Goal: Task Accomplishment & Management: Manage account settings

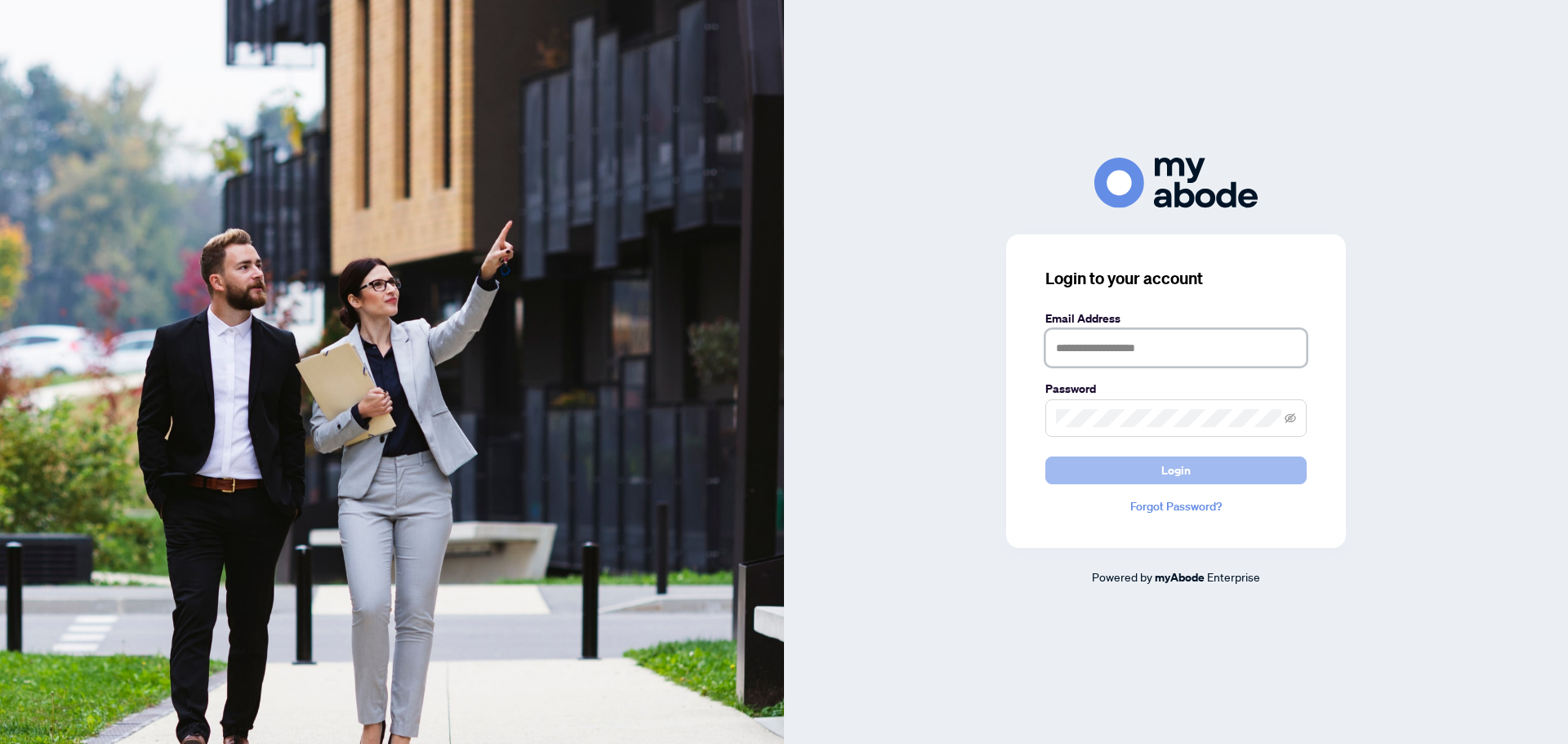
type input "**********"
click at [1184, 467] on span "Login" at bounding box center [1176, 470] width 29 height 27
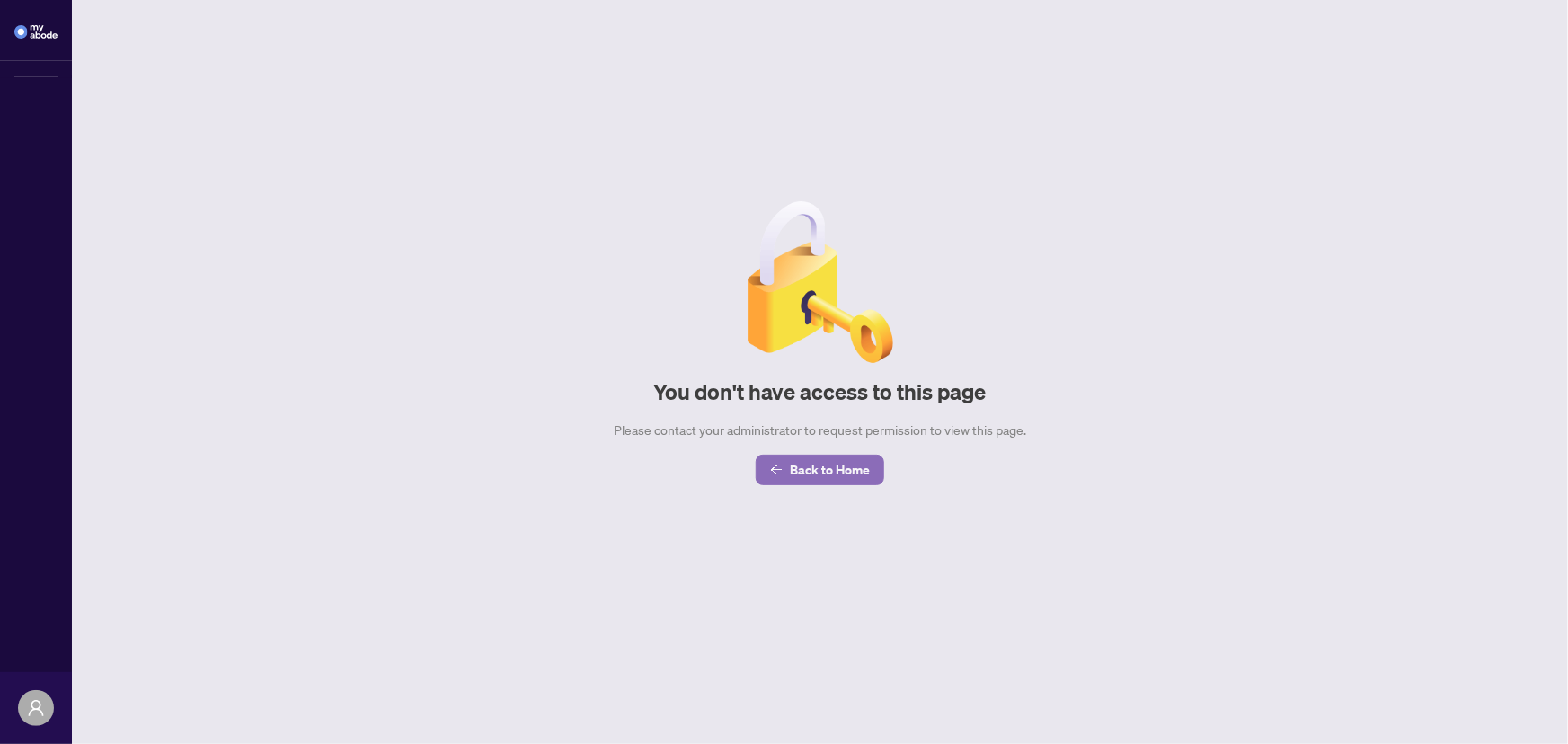
click at [826, 474] on span "Back to Home" at bounding box center [830, 470] width 80 height 29
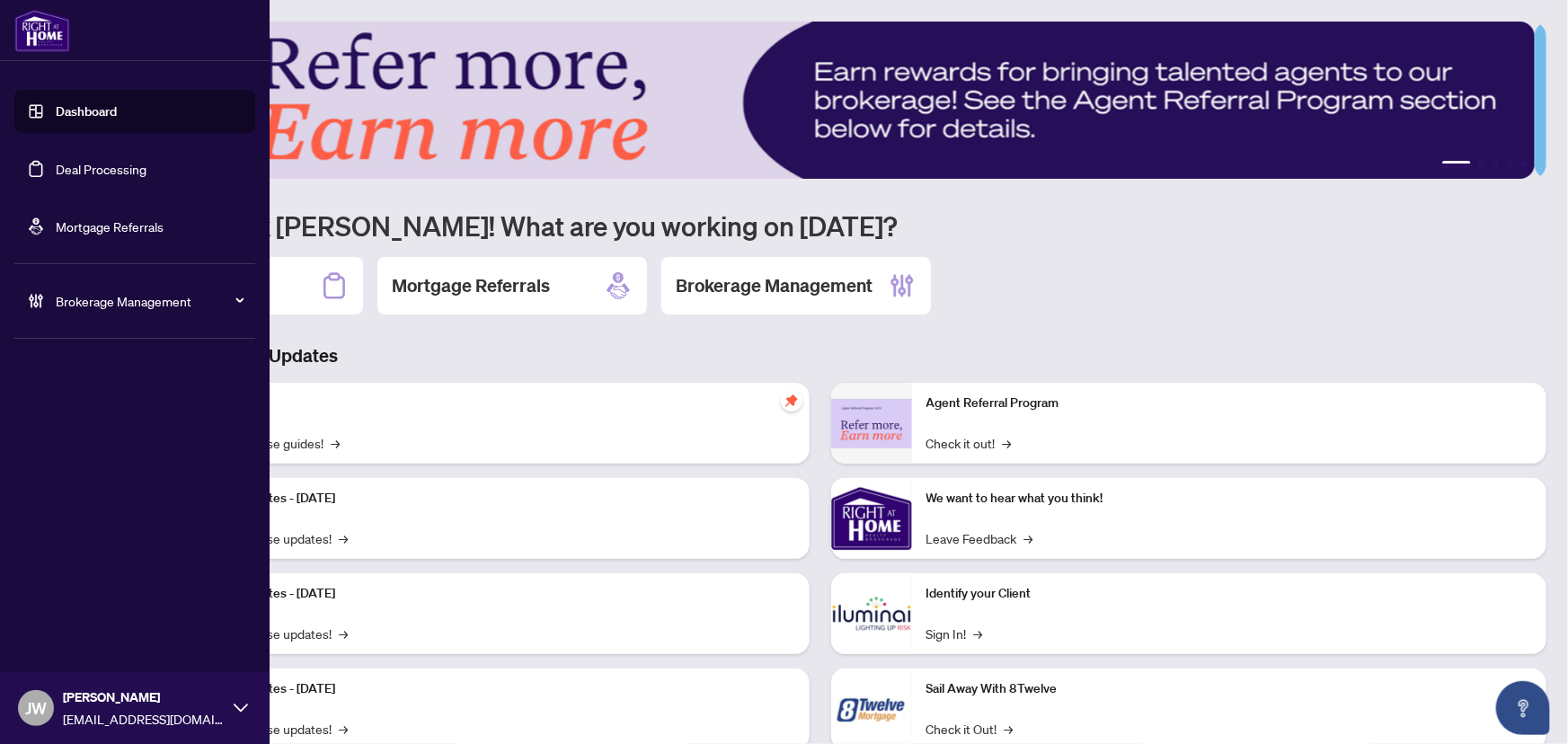
click at [63, 287] on div "Brokerage Management" at bounding box center [135, 301] width 241 height 43
click at [93, 426] on link "Manage Agents" at bounding box center [82, 430] width 89 height 16
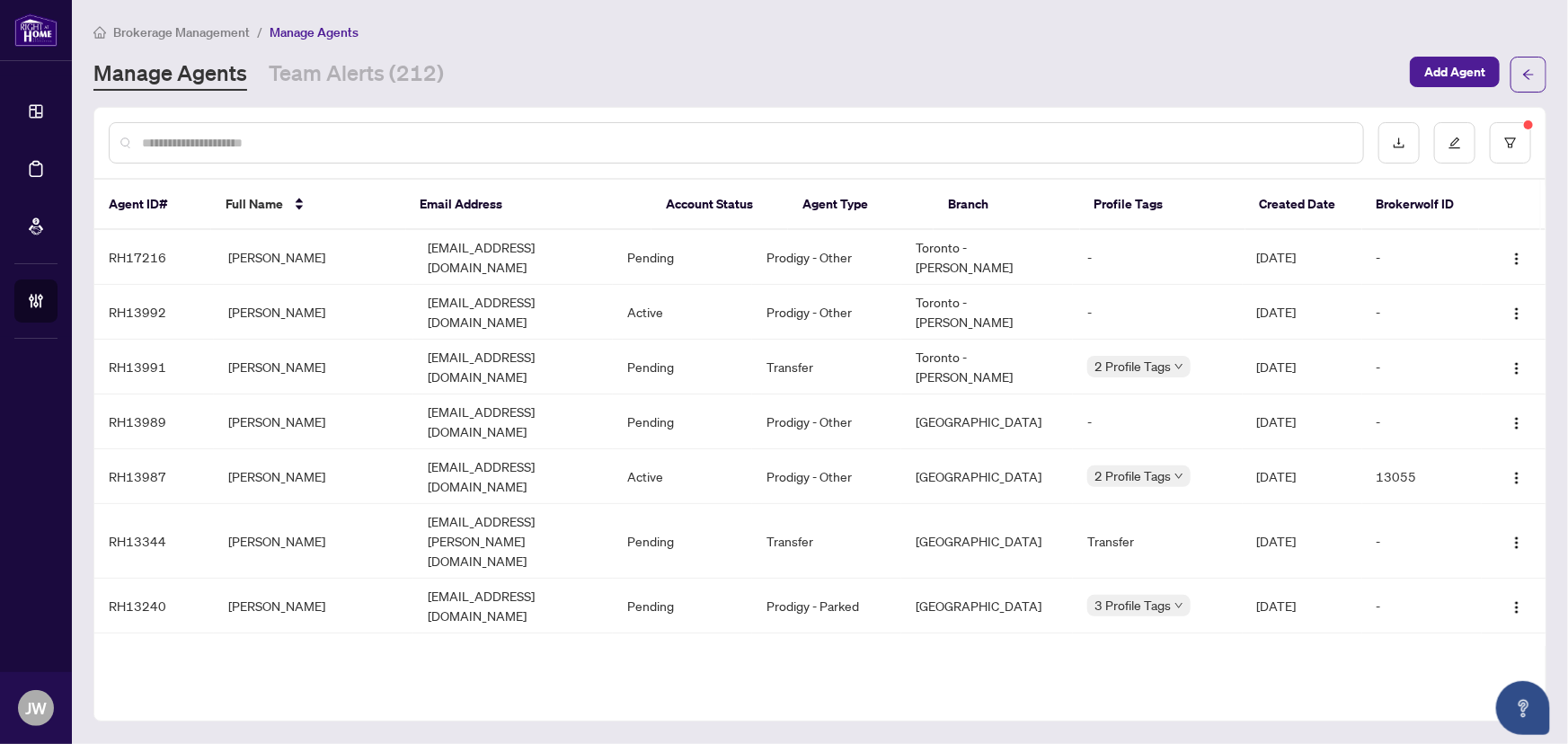
click at [230, 156] on div at bounding box center [736, 143] width 1255 height 41
click at [221, 149] on div at bounding box center [736, 143] width 1255 height 41
click at [224, 143] on input "text" at bounding box center [746, 142] width 1207 height 20
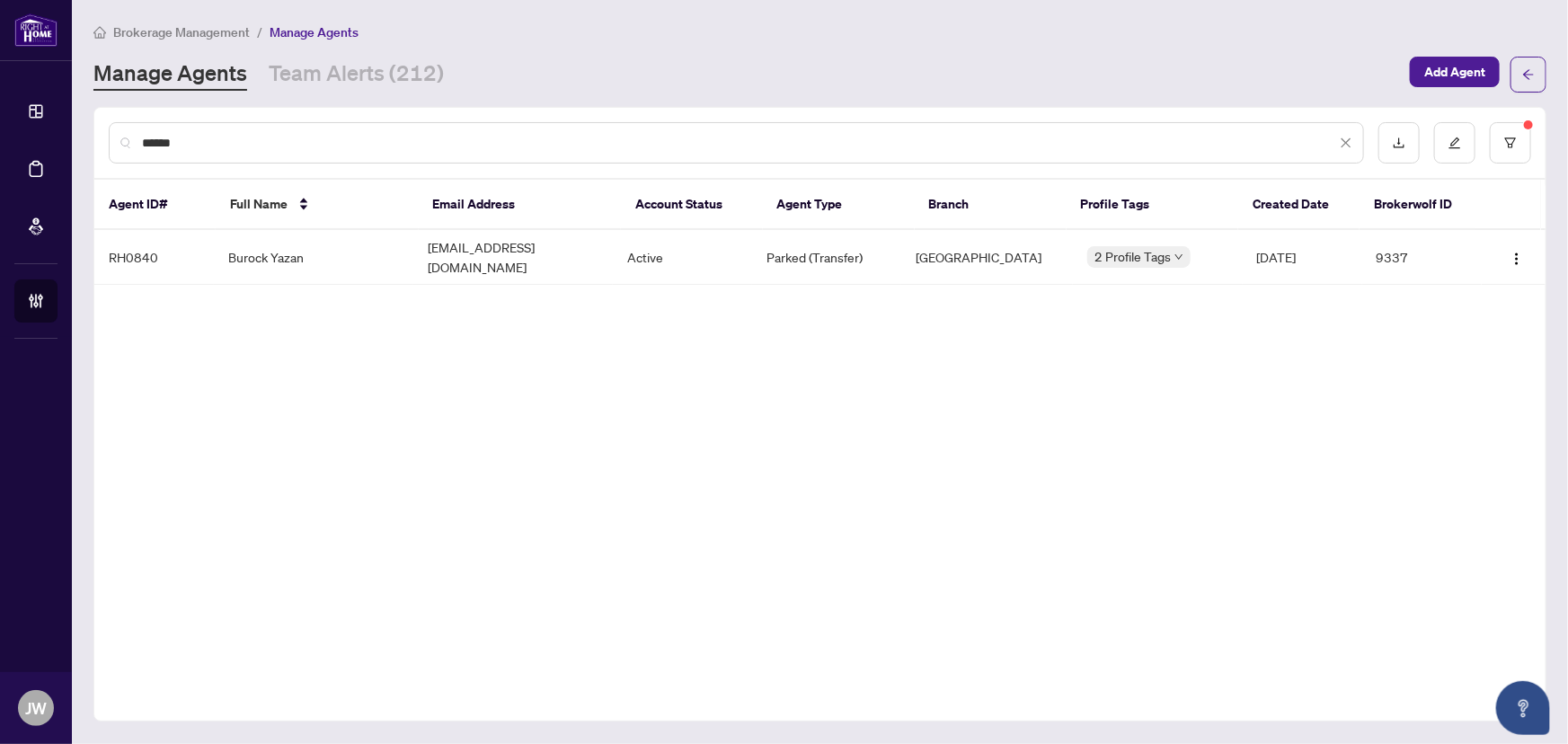
type input "******"
click at [520, 256] on td "burakyazan@gmail.com" at bounding box center [513, 257] width 200 height 55
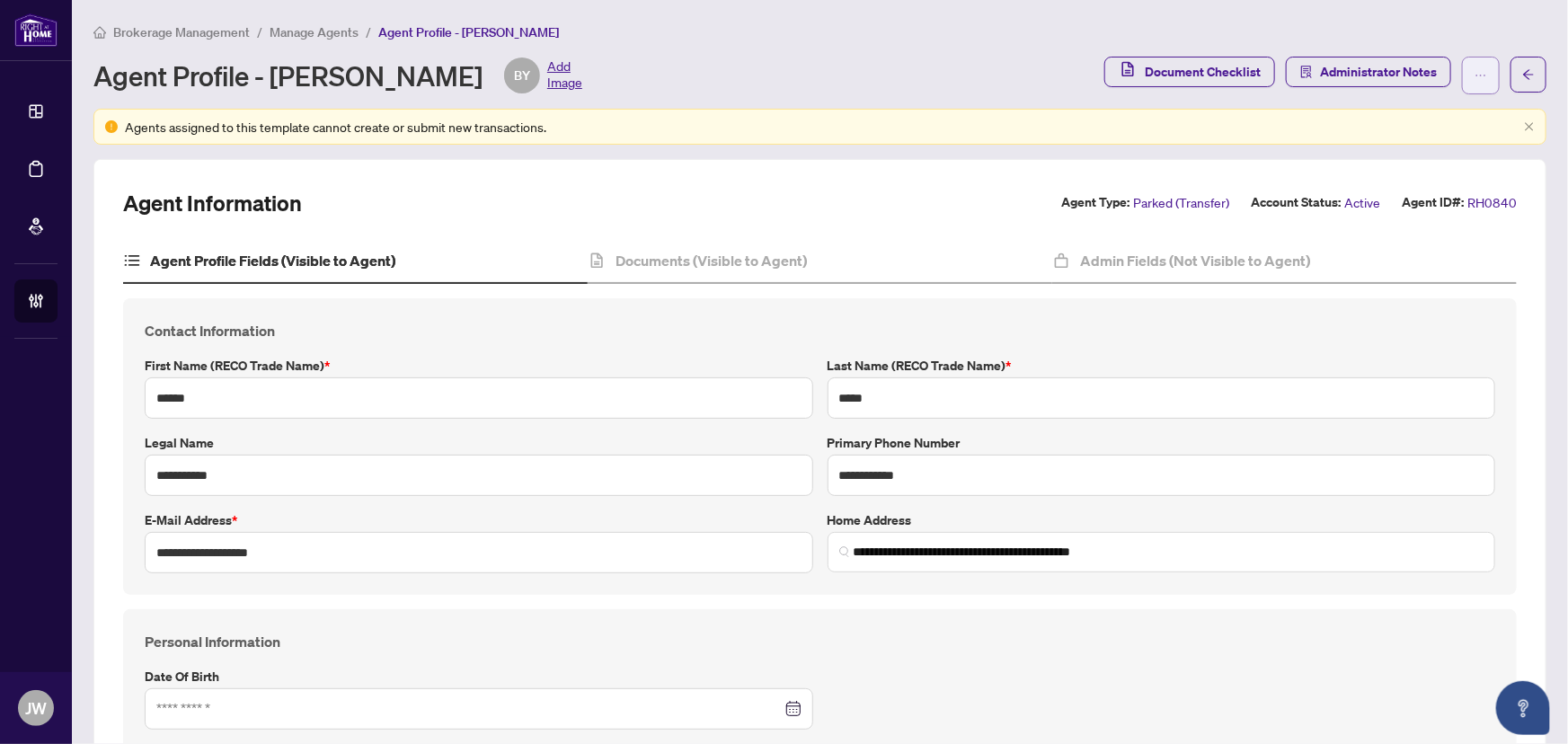
type input "**********"
type input "****"
type input "**********"
click at [1475, 75] on icon "ellipsis" at bounding box center [1480, 74] width 12 height 12
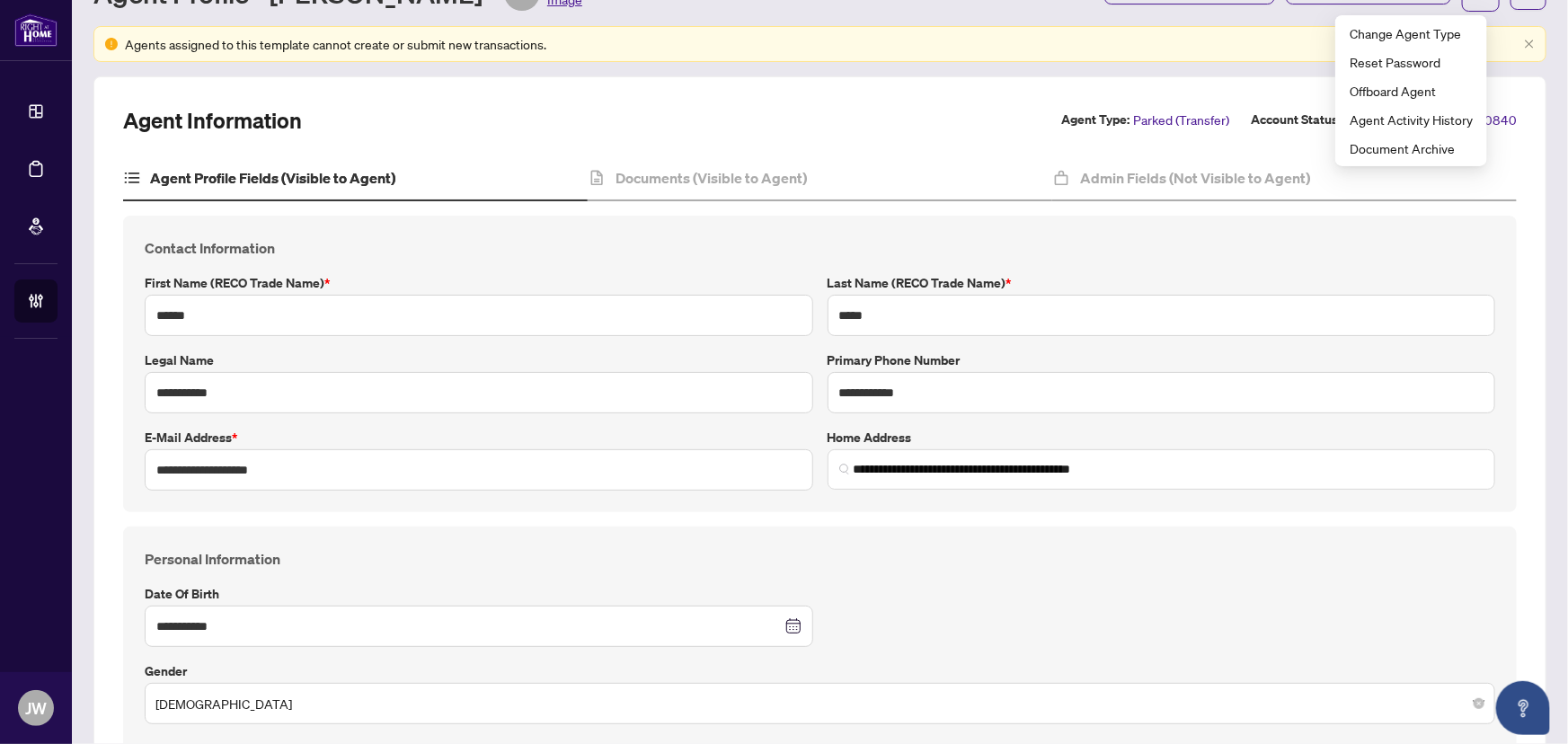
scroll to position [81, 0]
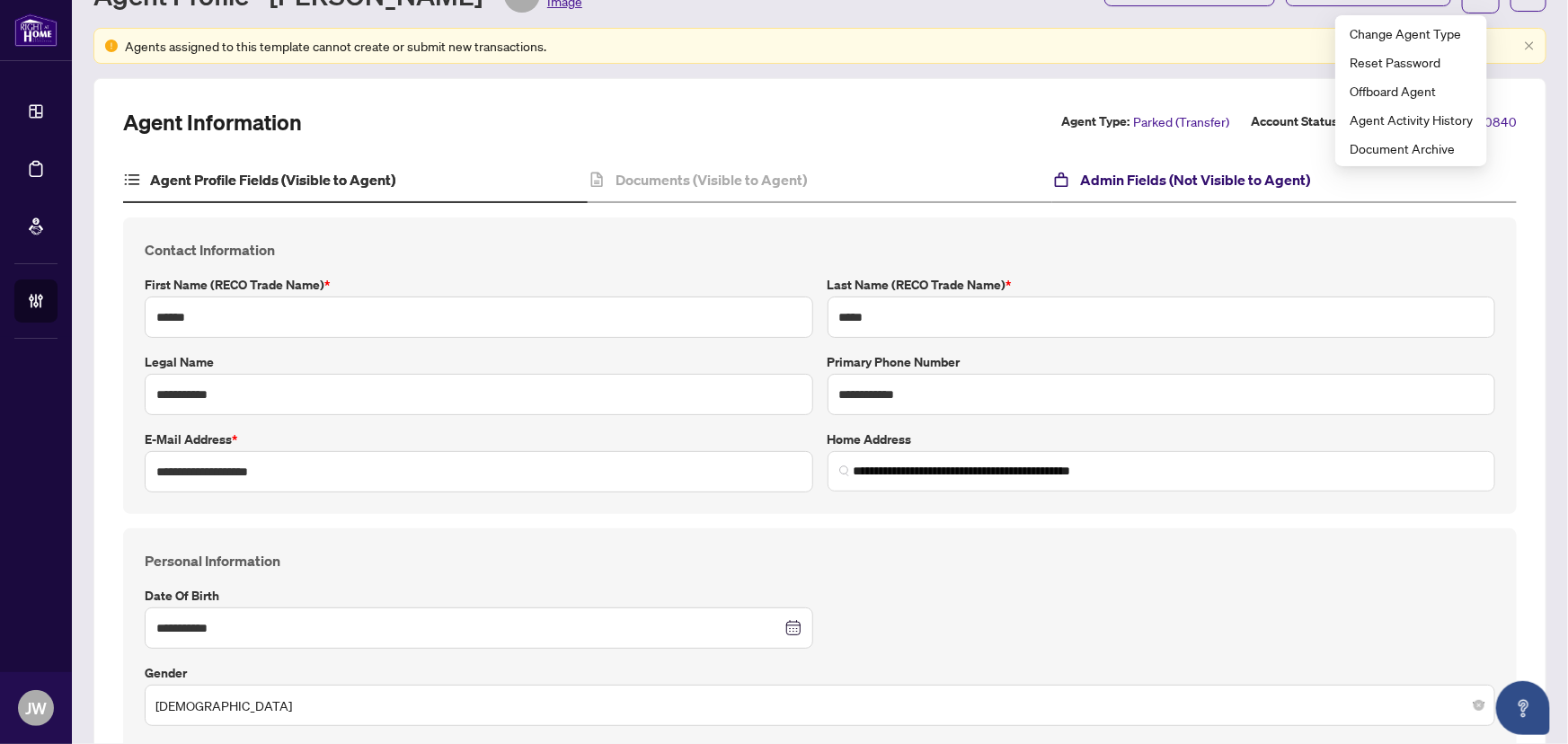
click at [1171, 170] on h4 "Admin Fields (Not Visible to Agent)" at bounding box center [1195, 179] width 230 height 22
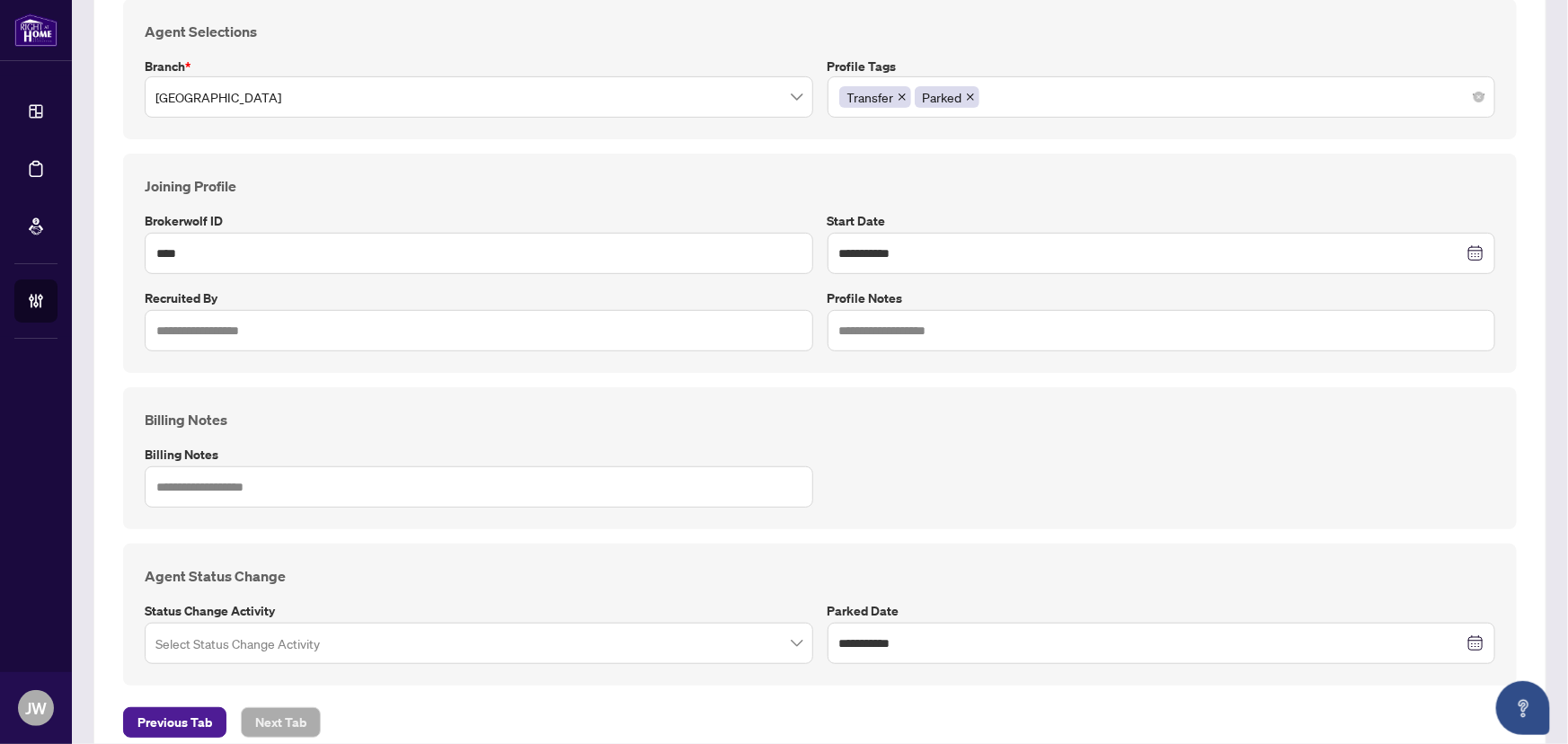
scroll to position [342, 0]
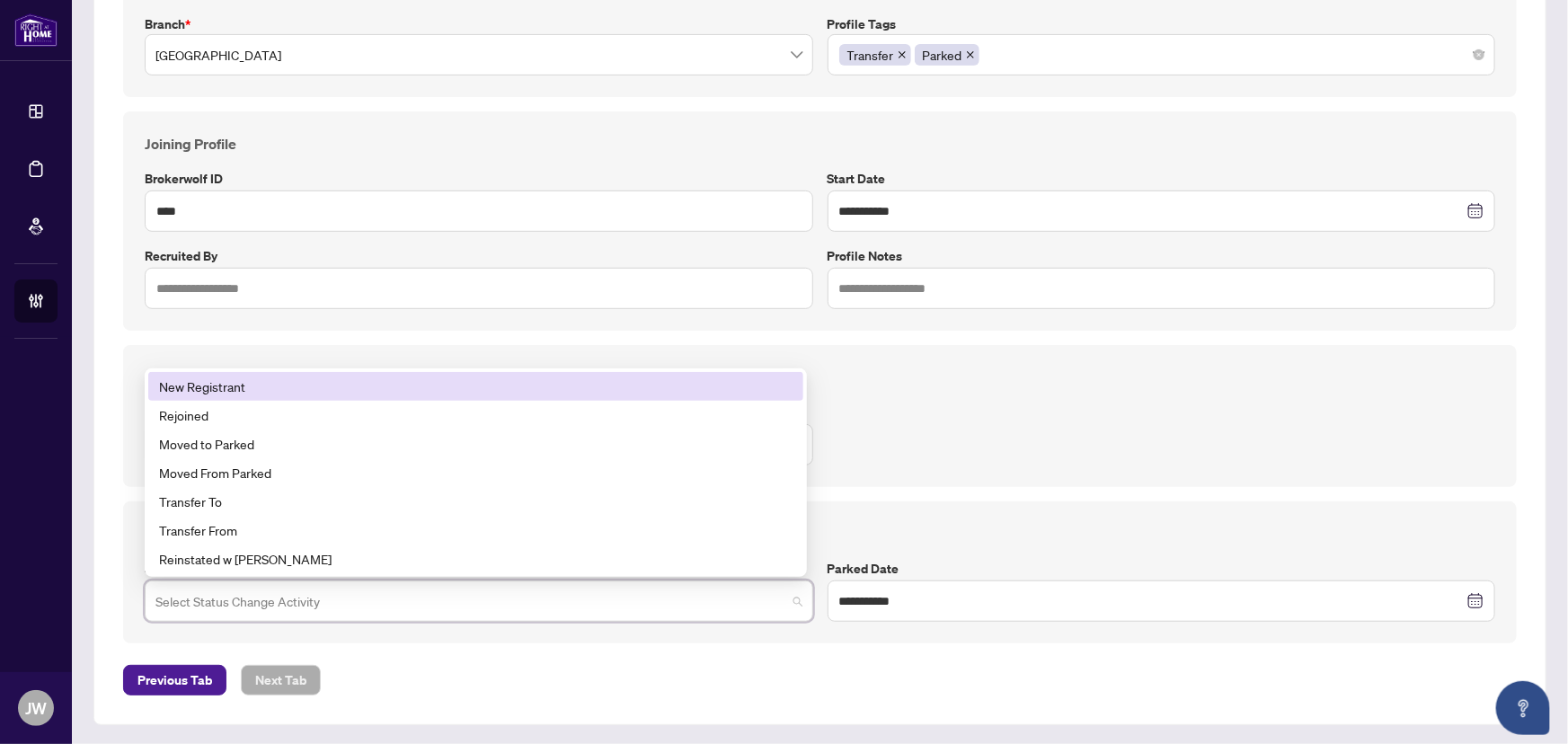
click at [349, 605] on input "search" at bounding box center [471, 604] width 631 height 40
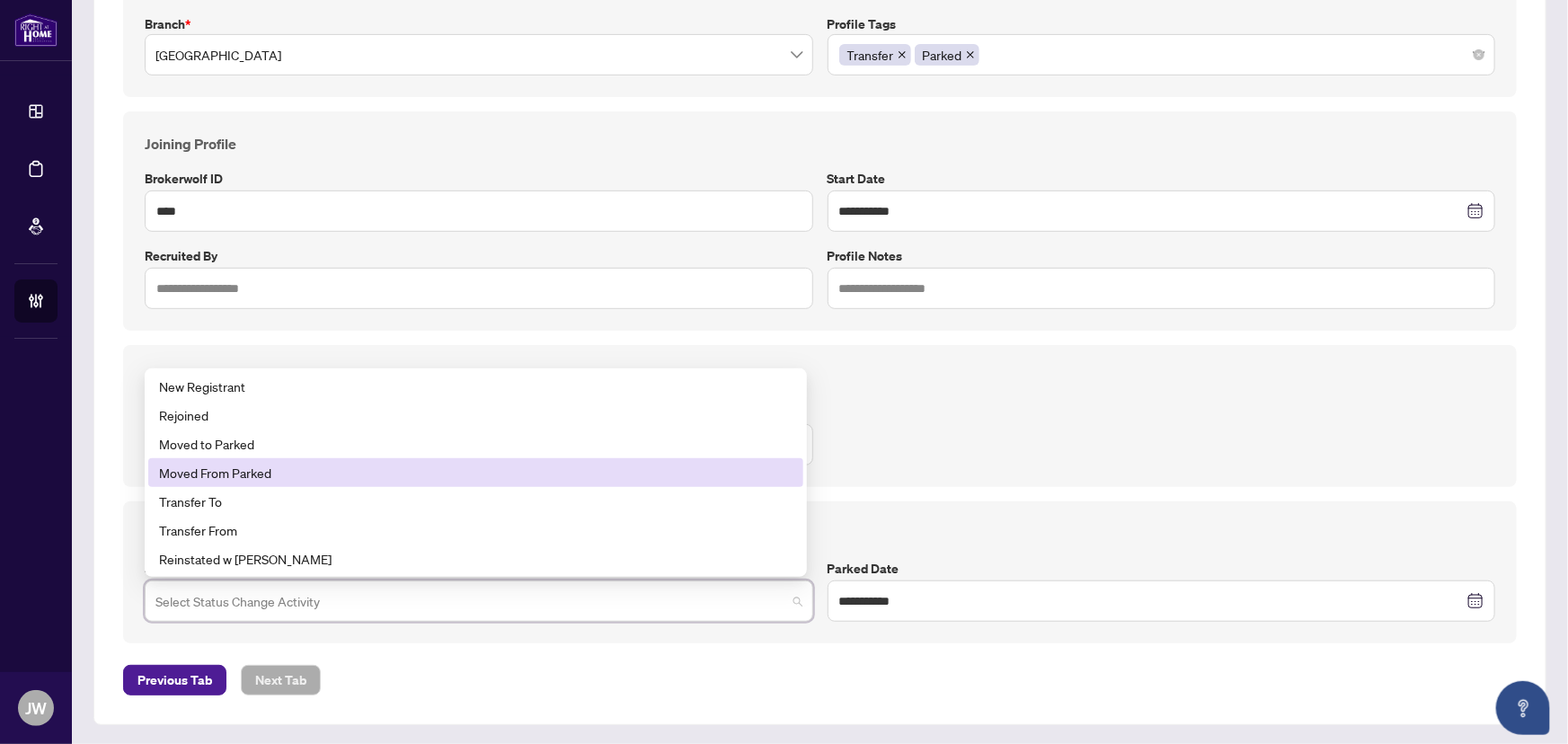
click at [283, 472] on div "Moved From Parked" at bounding box center [476, 472] width 634 height 20
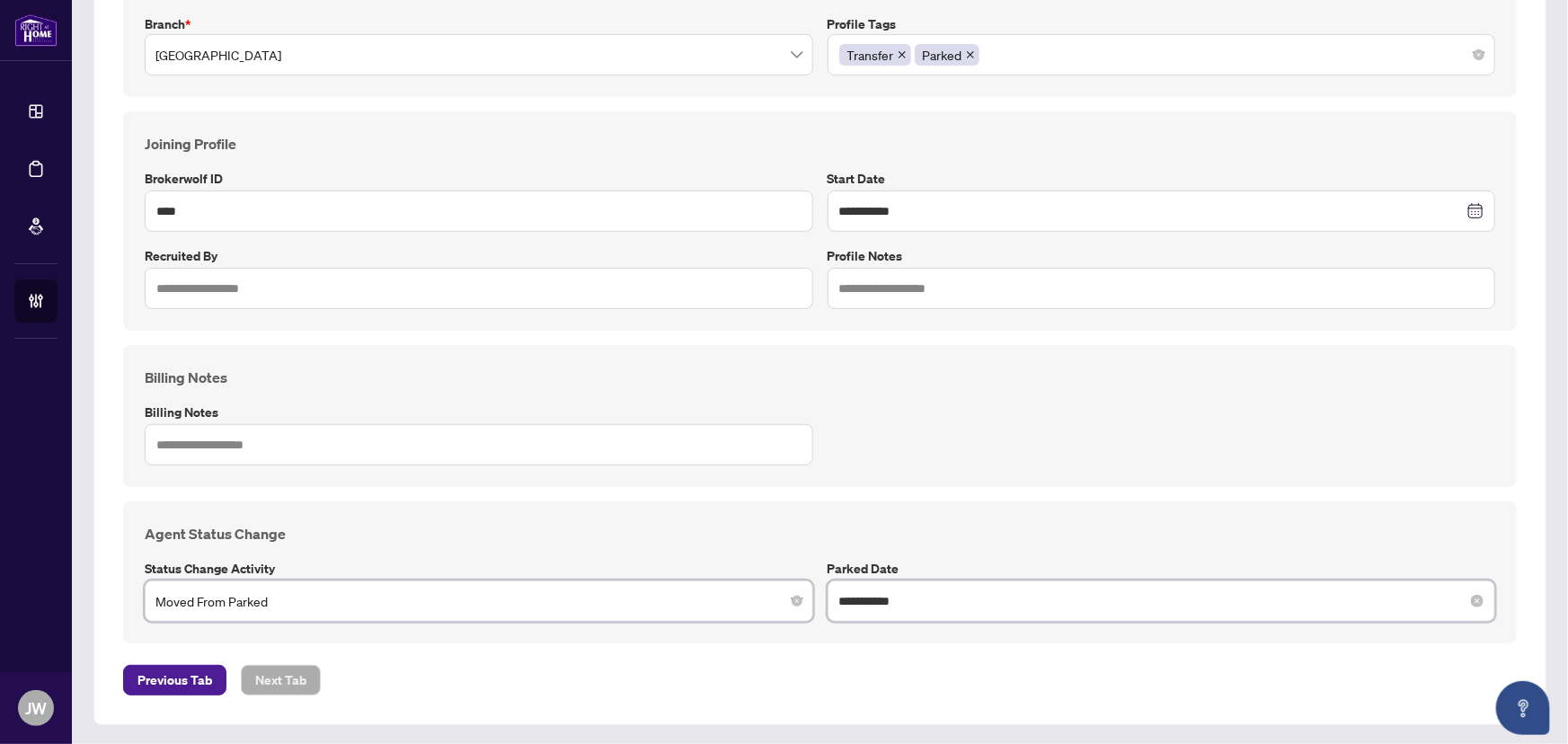
click at [906, 598] on input "**********" at bounding box center [1152, 601] width 625 height 20
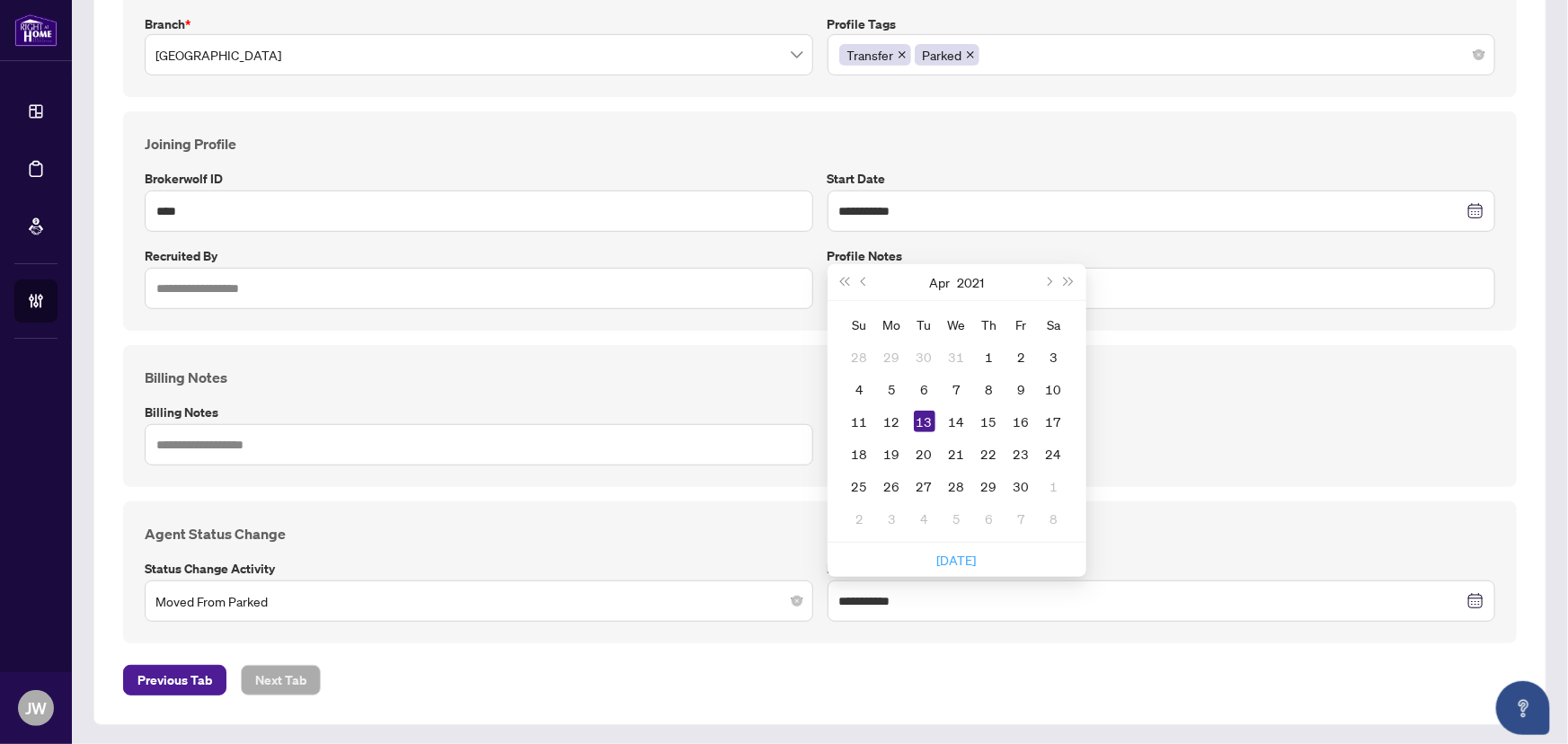
click at [950, 559] on link "Today" at bounding box center [957, 559] width 40 height 16
type input "**********"
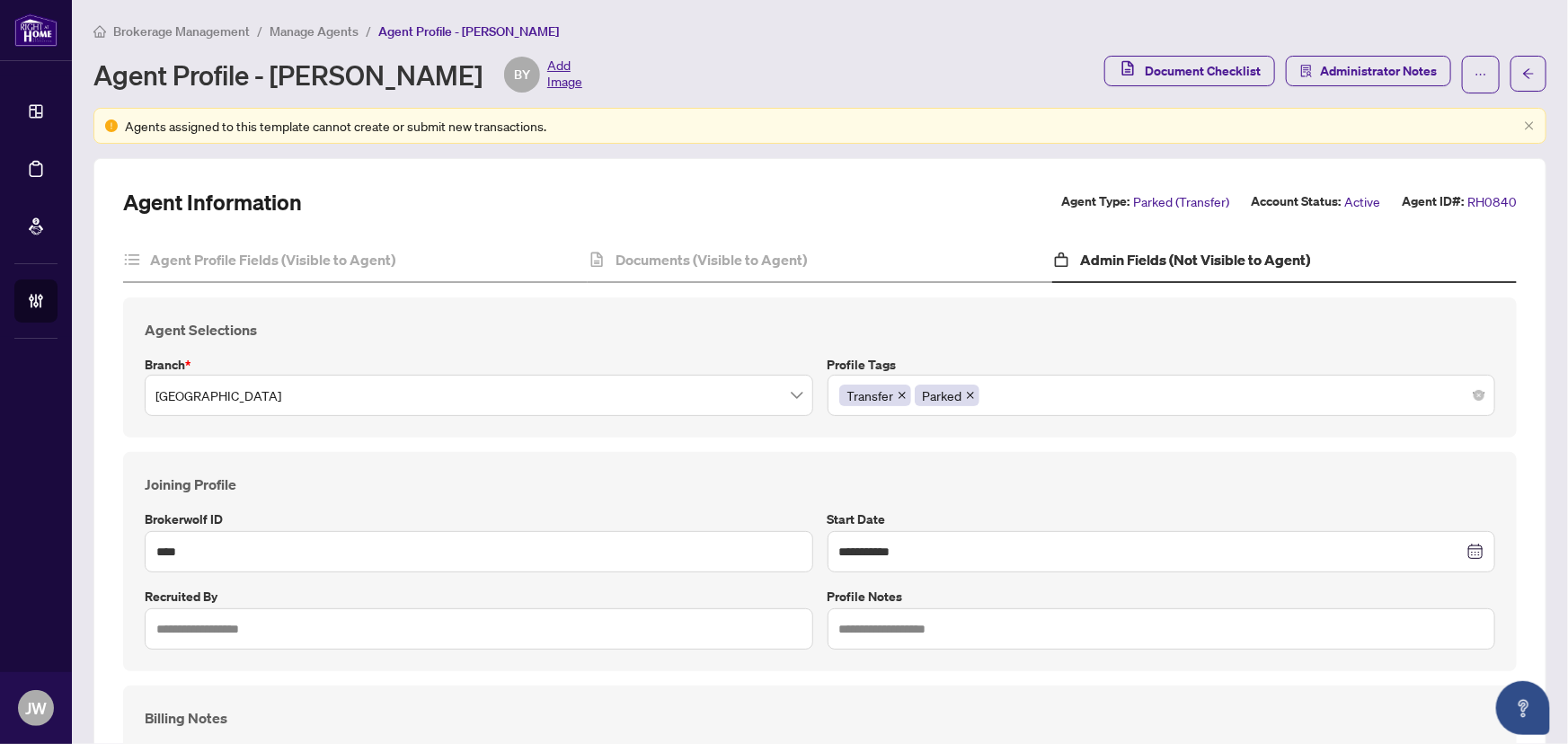
scroll to position [0, 0]
click at [1463, 84] on button "button" at bounding box center [1481, 75] width 38 height 38
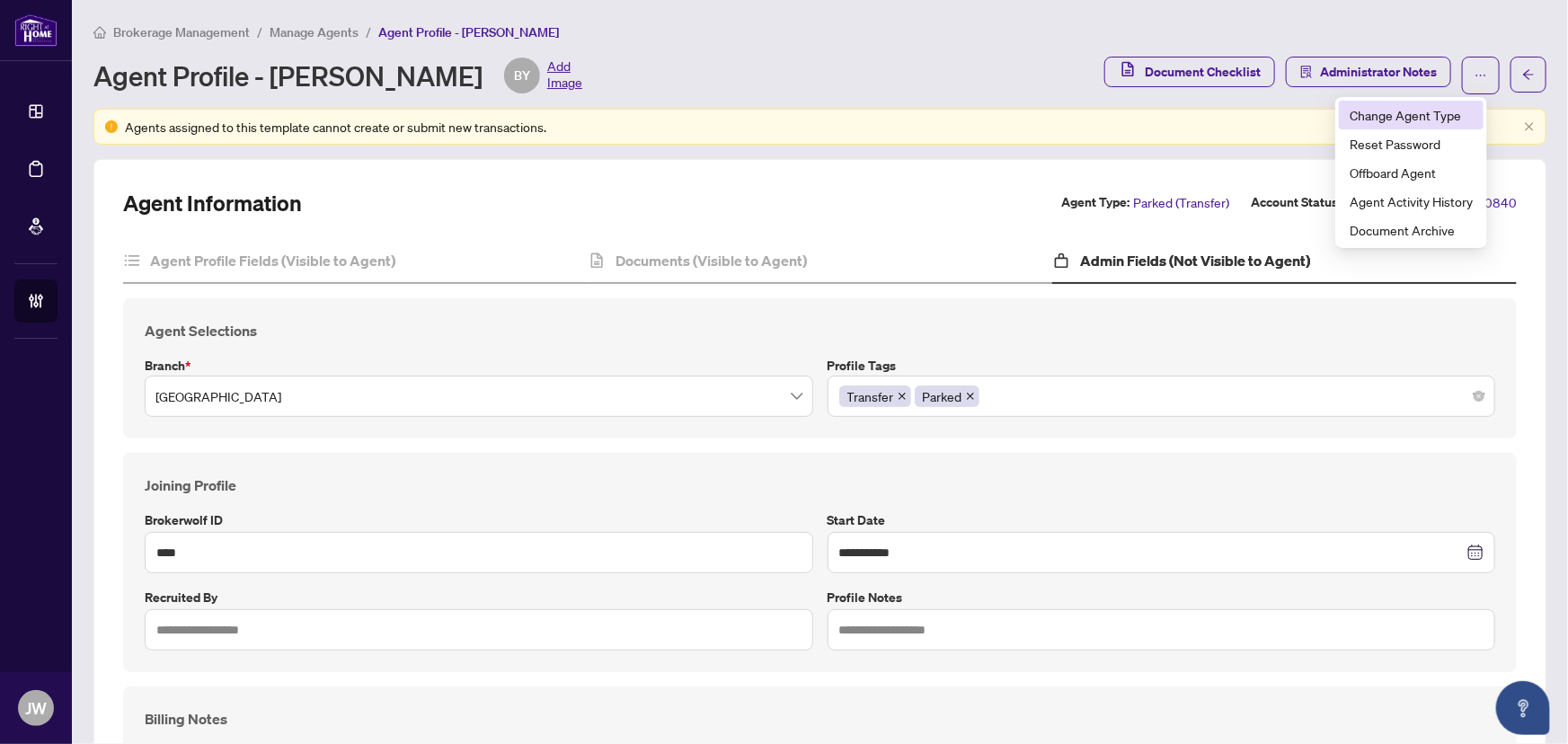
click at [1417, 114] on span "Change Agent Type" at bounding box center [1411, 115] width 123 height 20
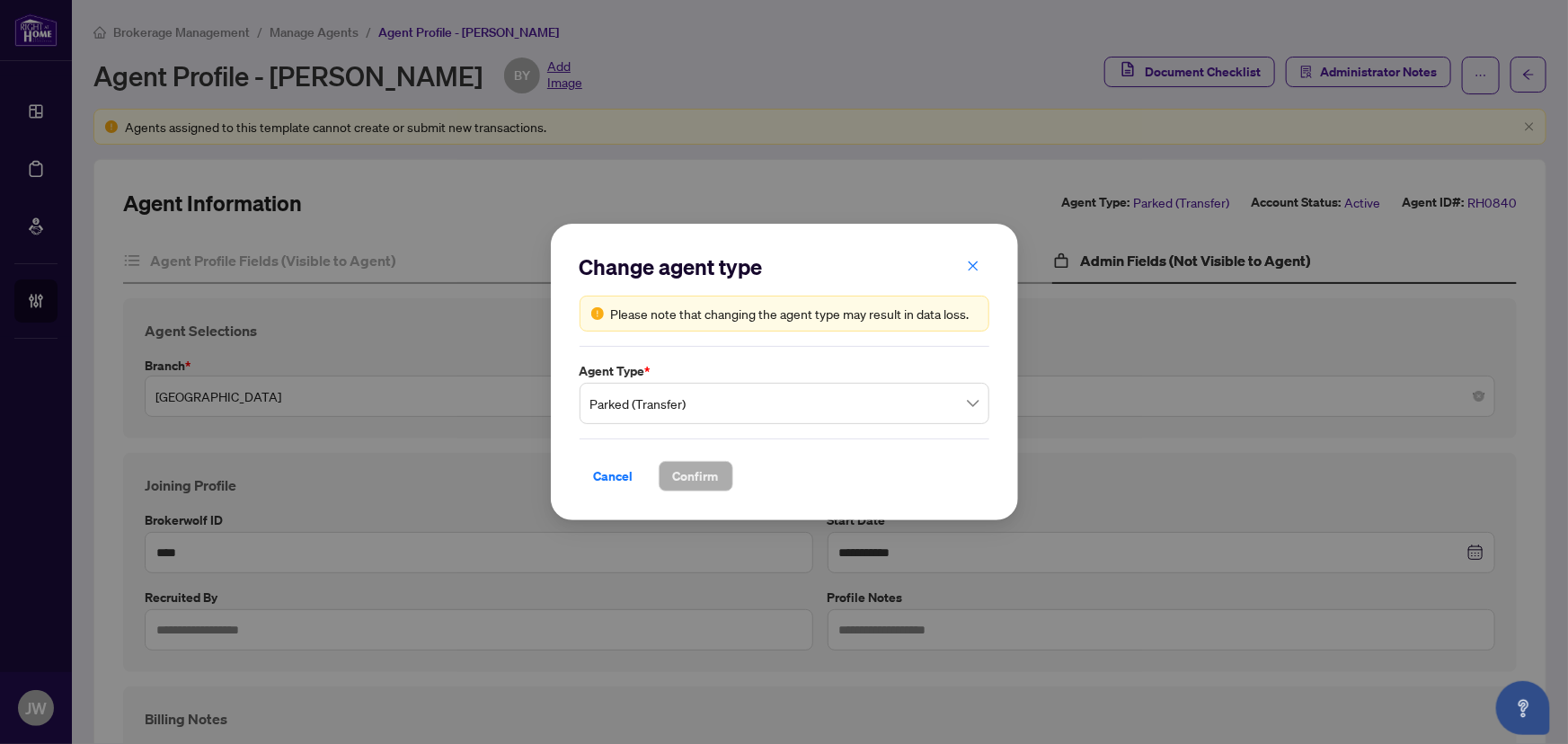
click at [694, 405] on span "Parked (Transfer)" at bounding box center [784, 403] width 388 height 34
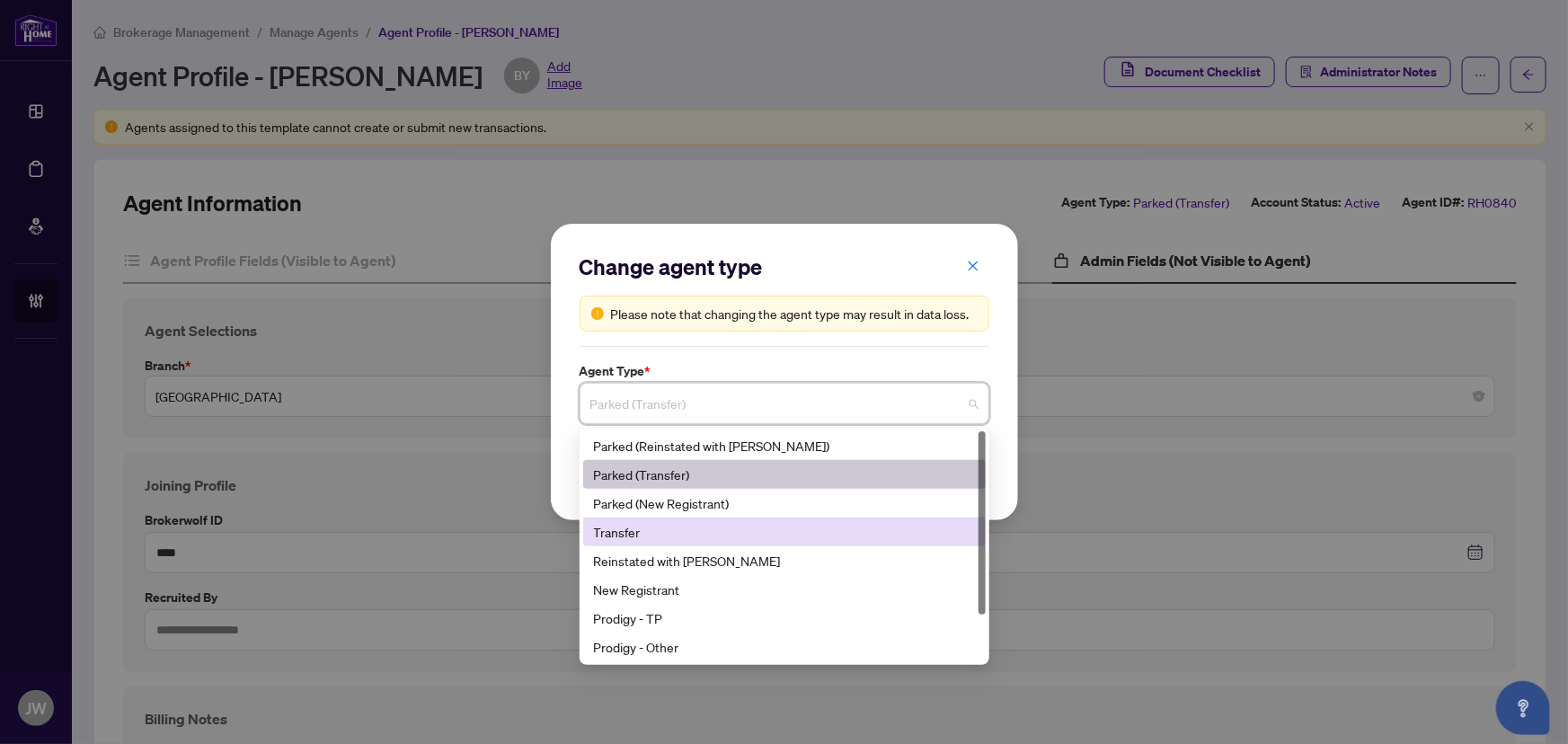
click at [647, 527] on div "Transfer" at bounding box center [784, 531] width 381 height 20
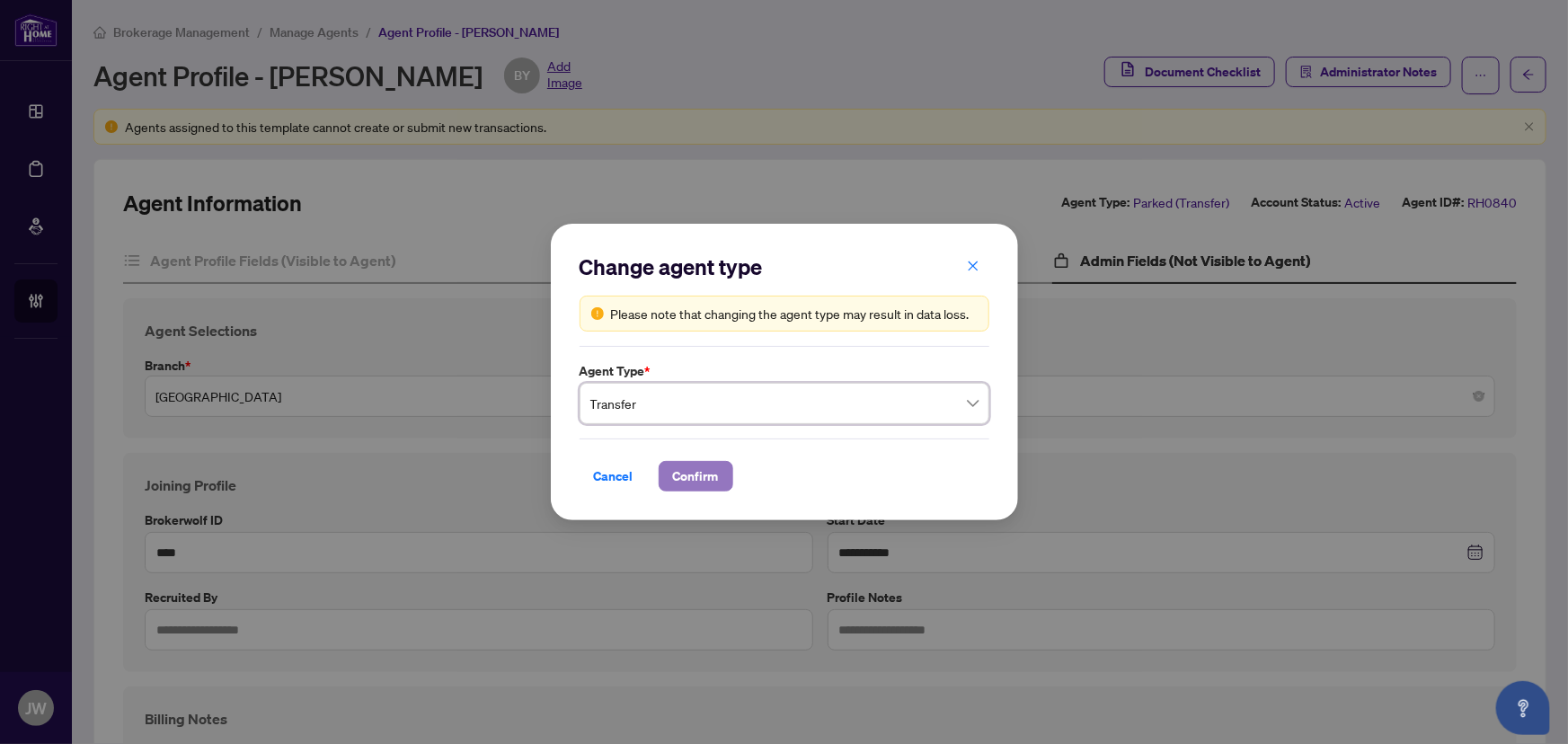
click at [680, 474] on span "Confirm" at bounding box center [696, 477] width 46 height 29
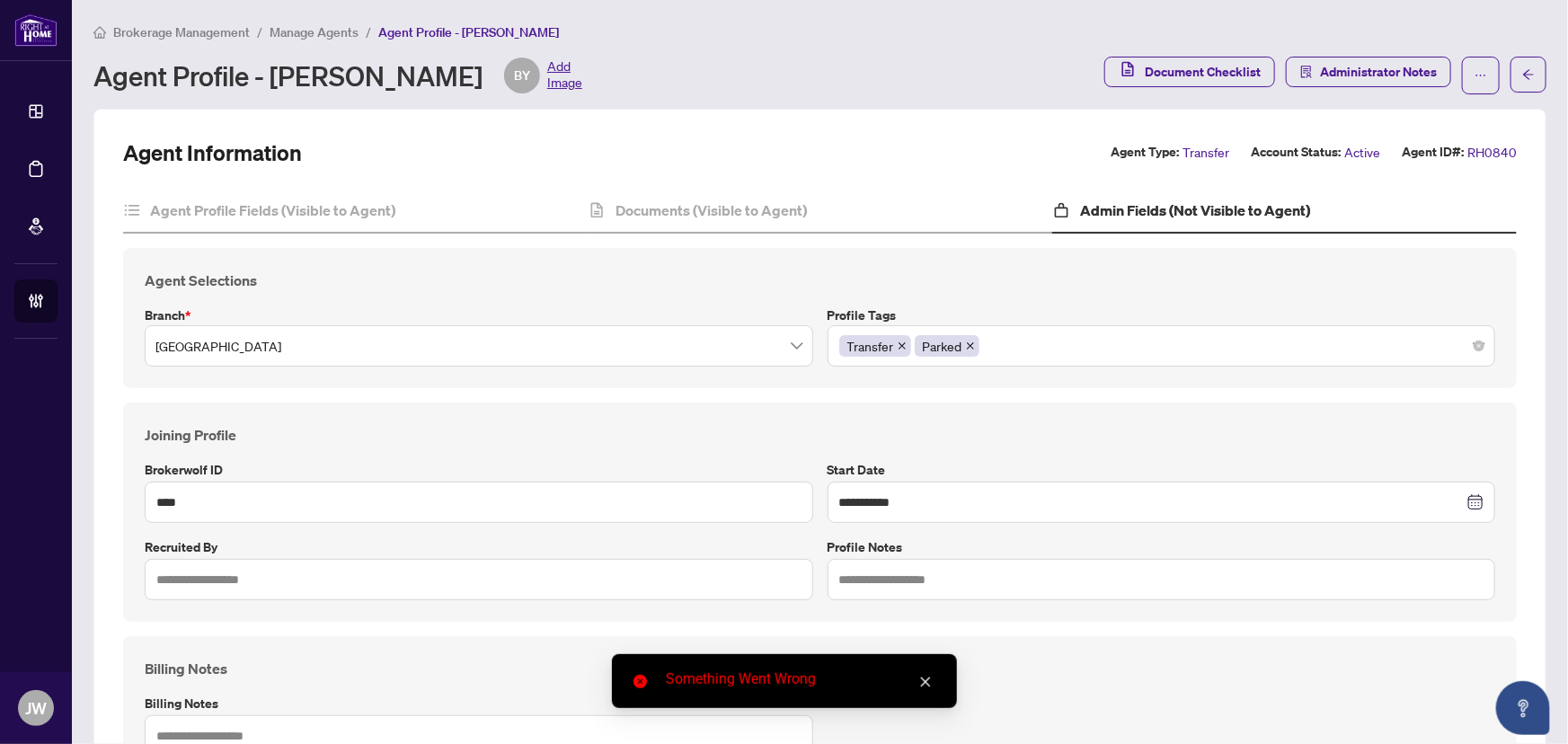
click at [317, 30] on span "Manage Agents" at bounding box center [314, 32] width 89 height 16
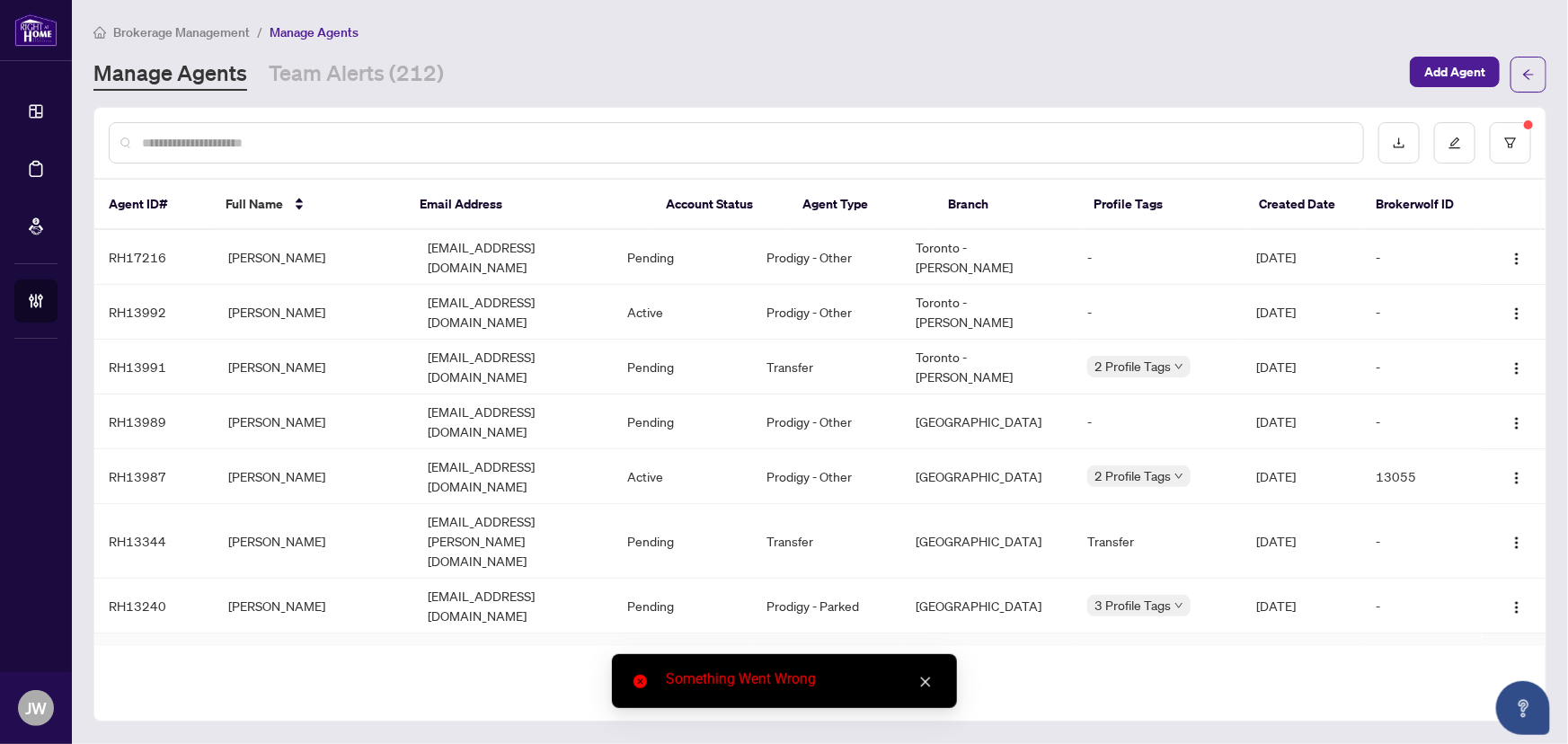
scroll to position [81, 0]
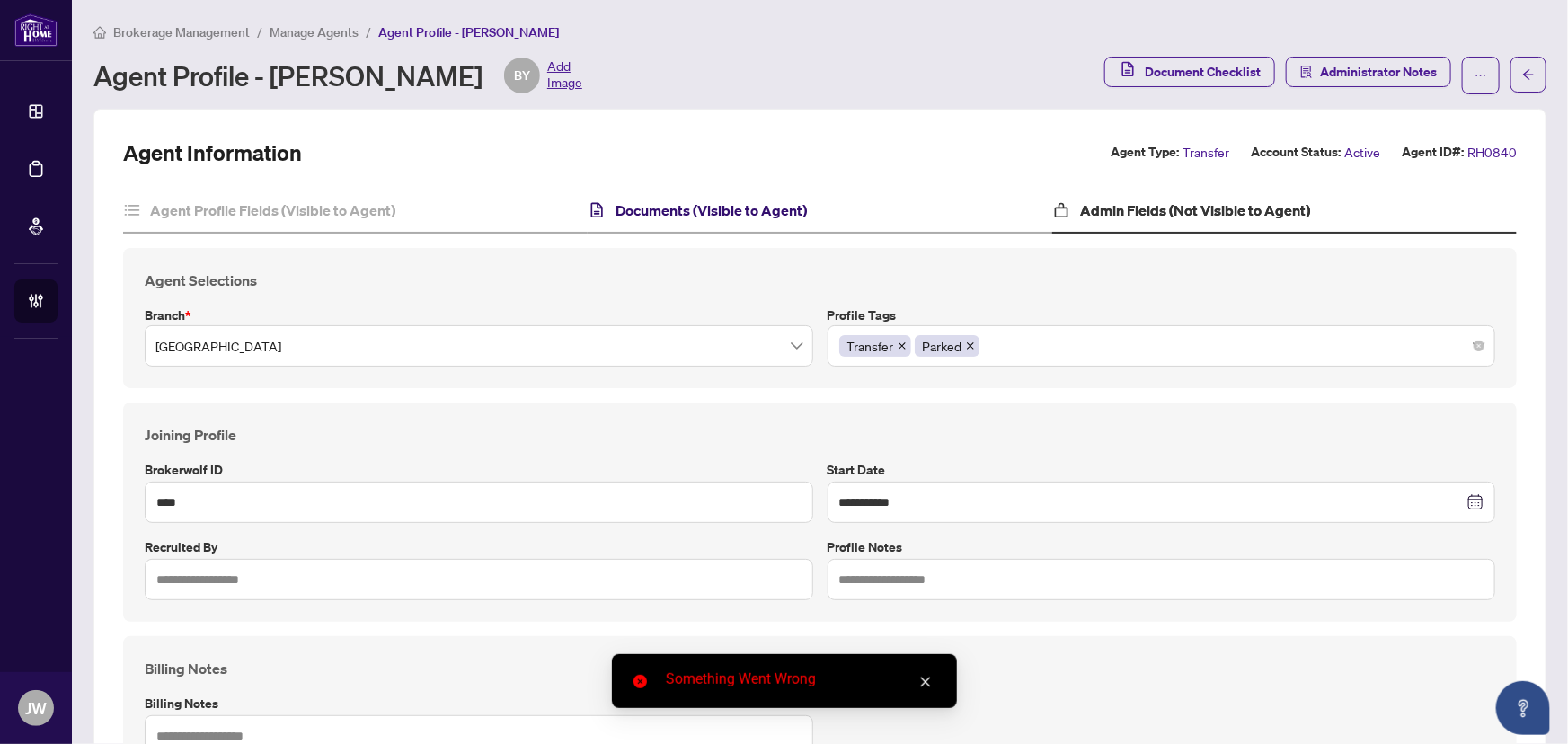
click at [639, 217] on h4 "Documents (Visible to Agent)" at bounding box center [711, 210] width 191 height 22
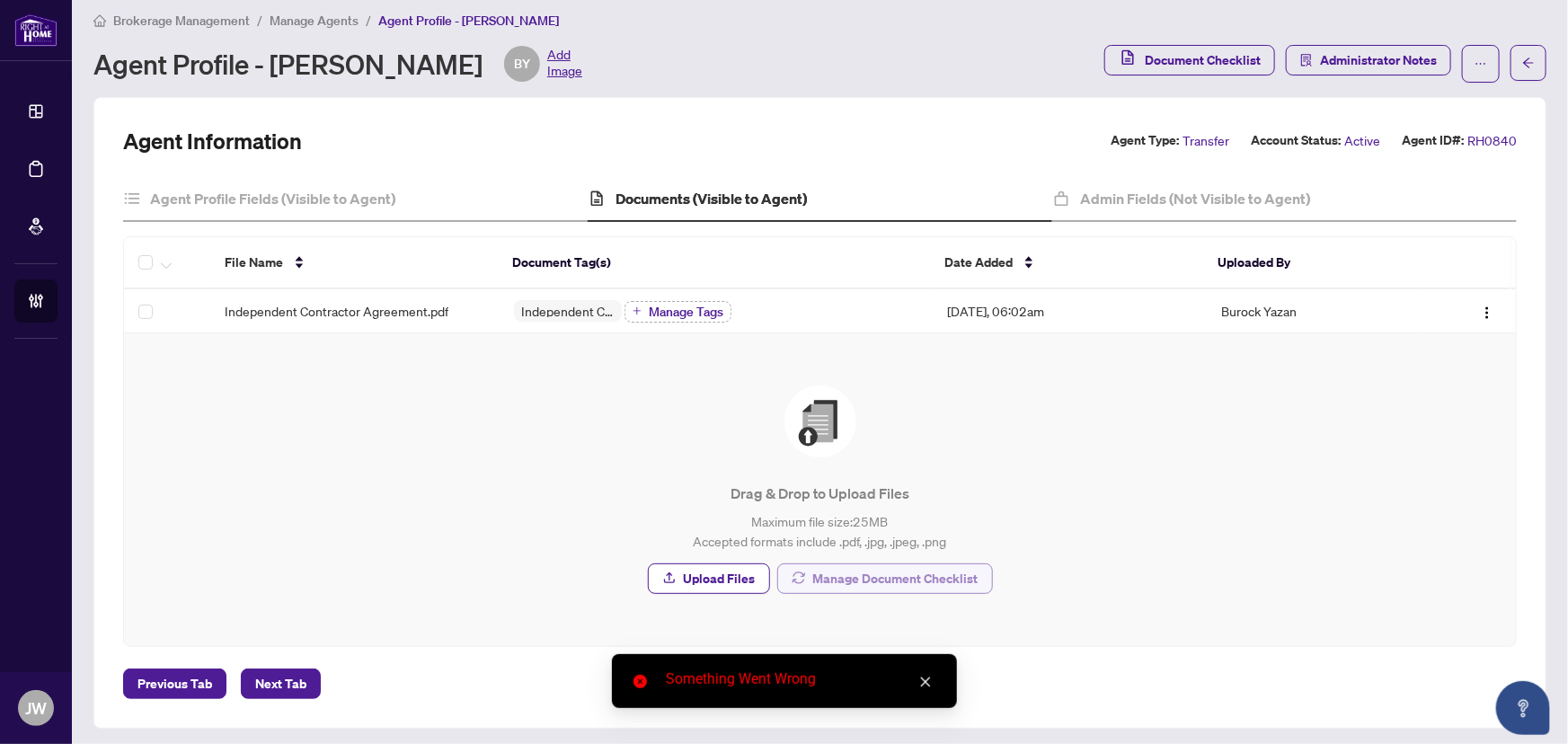
scroll to position [15, 0]
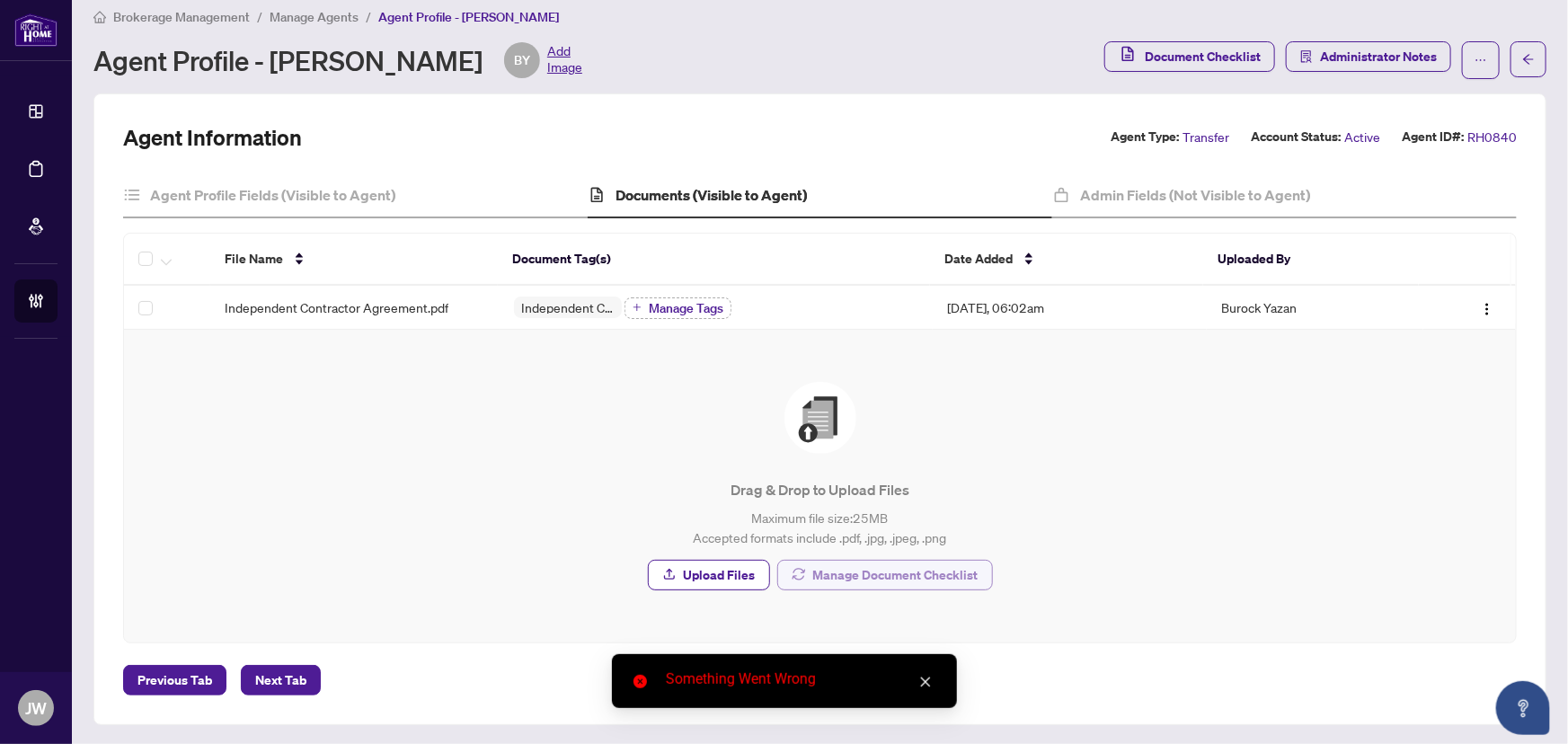
click at [879, 573] on span "Manage Document Checklist" at bounding box center [897, 575] width 166 height 29
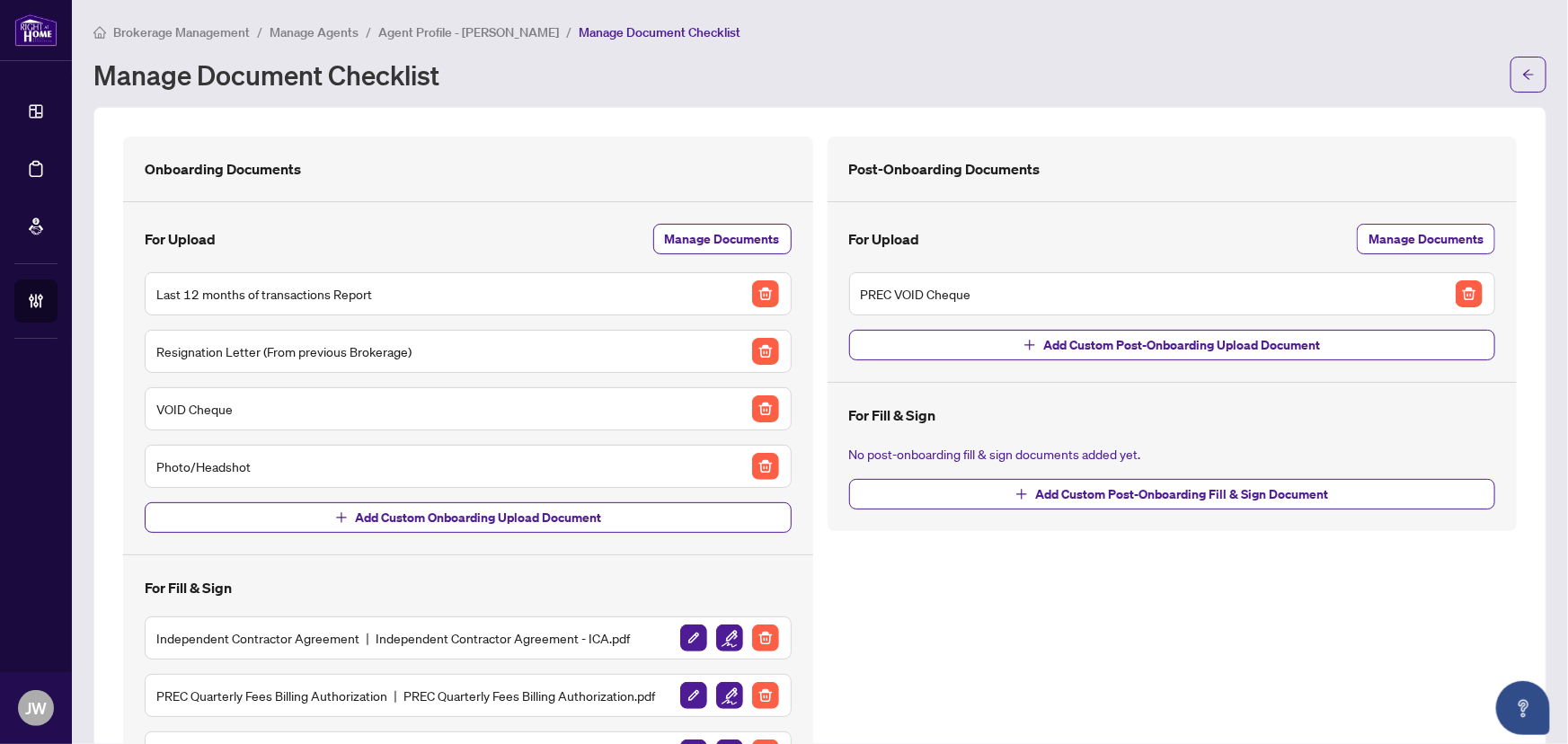
click at [412, 32] on span "Agent Profile - Burock Yazan" at bounding box center [469, 32] width 181 height 16
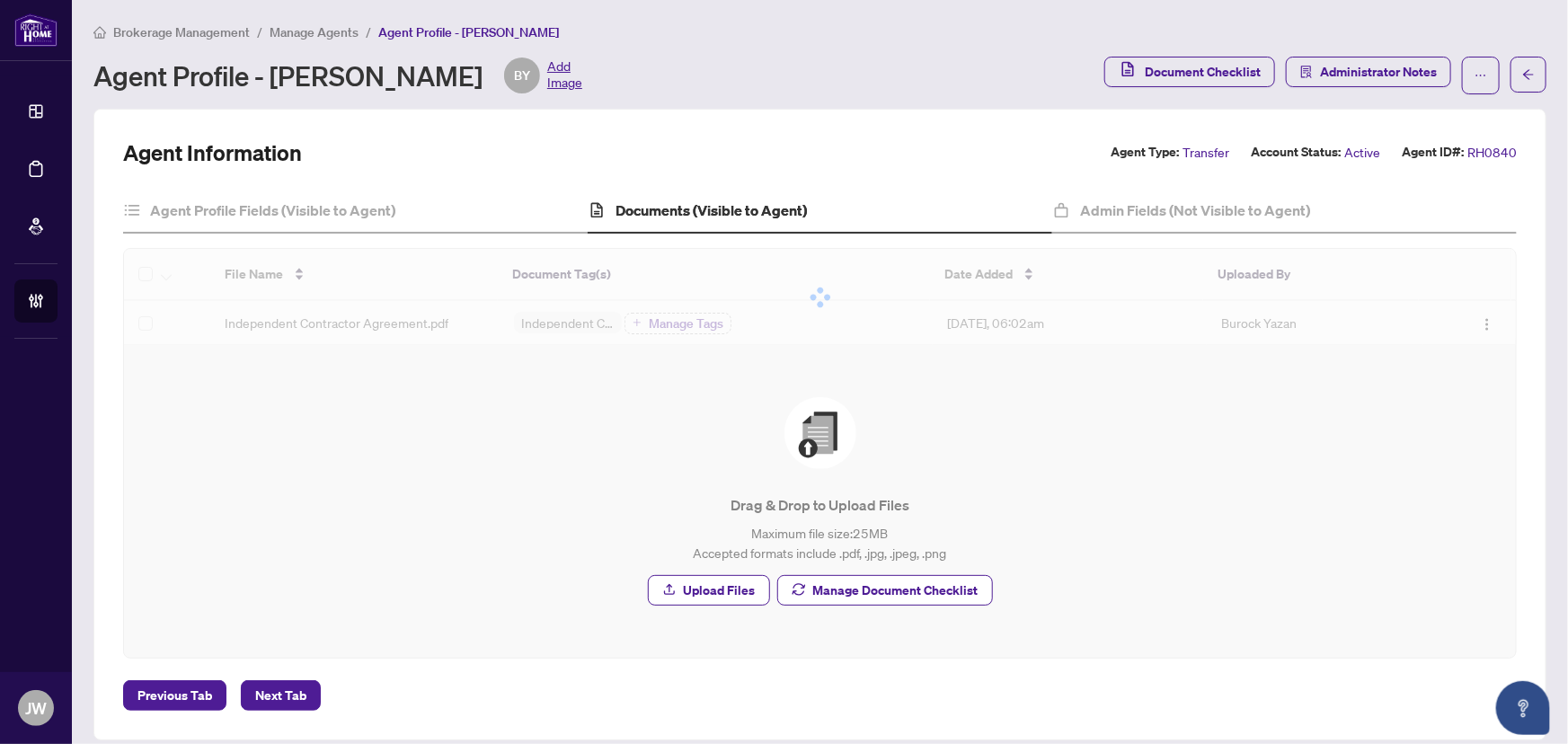
click at [338, 32] on span "Manage Agents" at bounding box center [314, 32] width 89 height 16
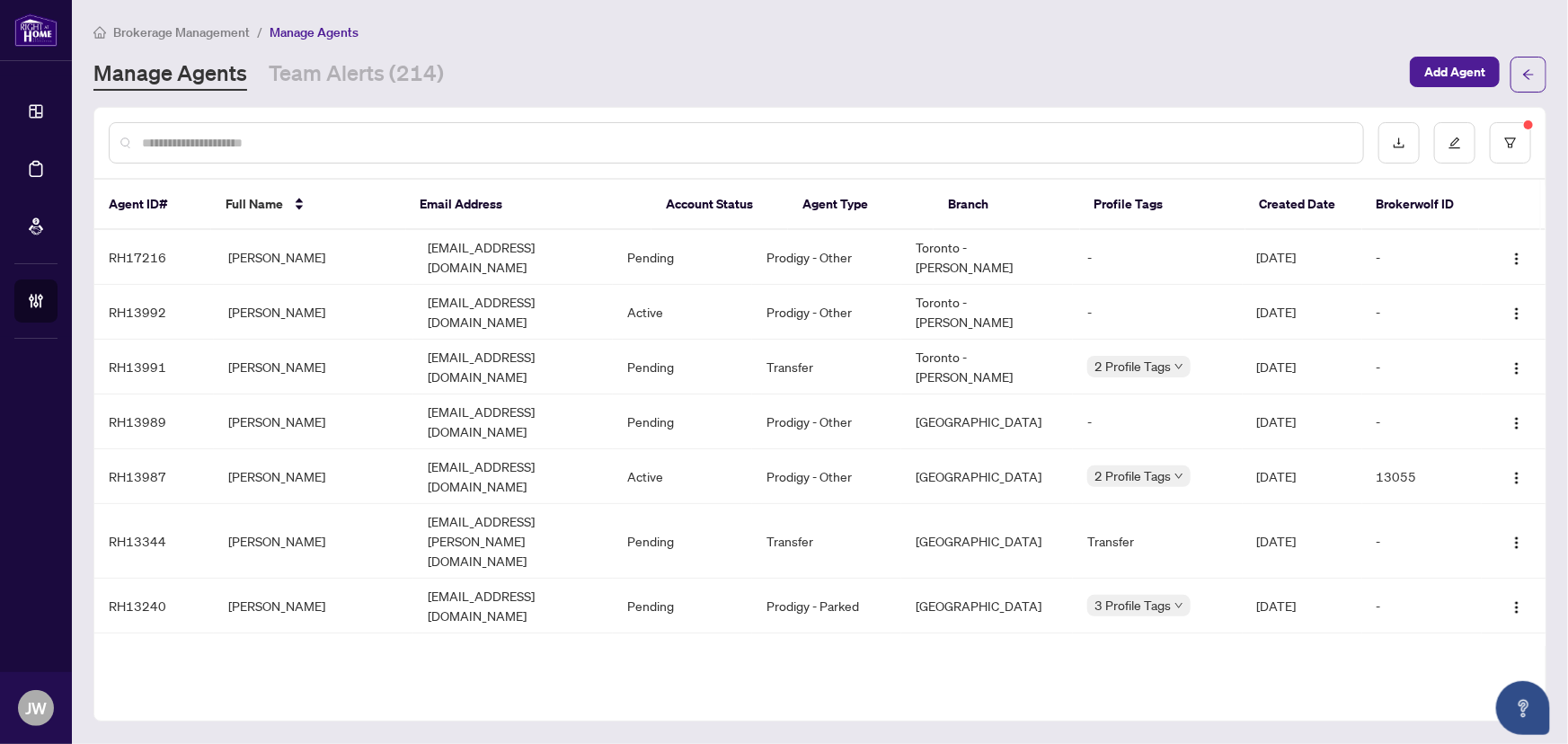
click at [269, 137] on input "text" at bounding box center [746, 142] width 1207 height 20
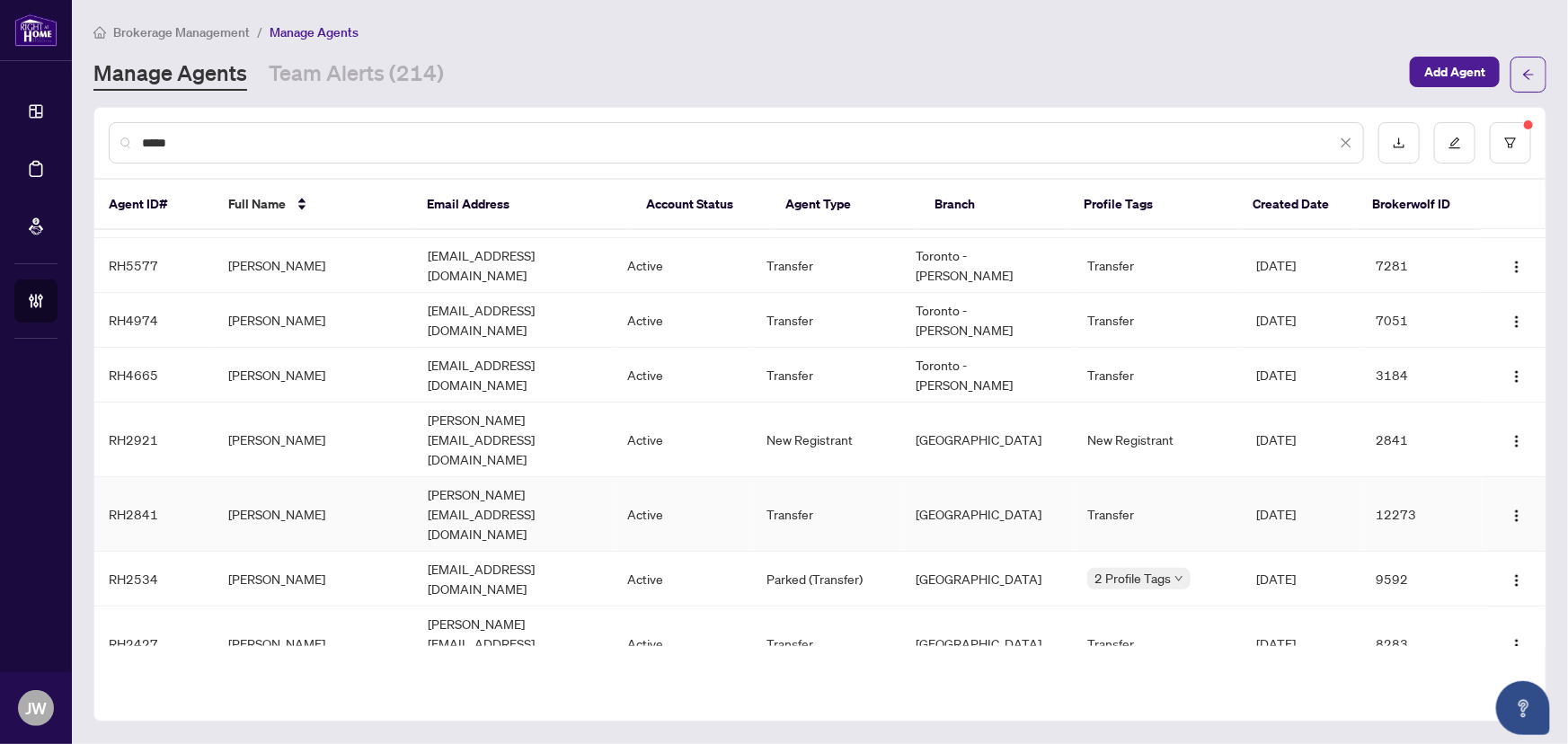
scroll to position [67, 0]
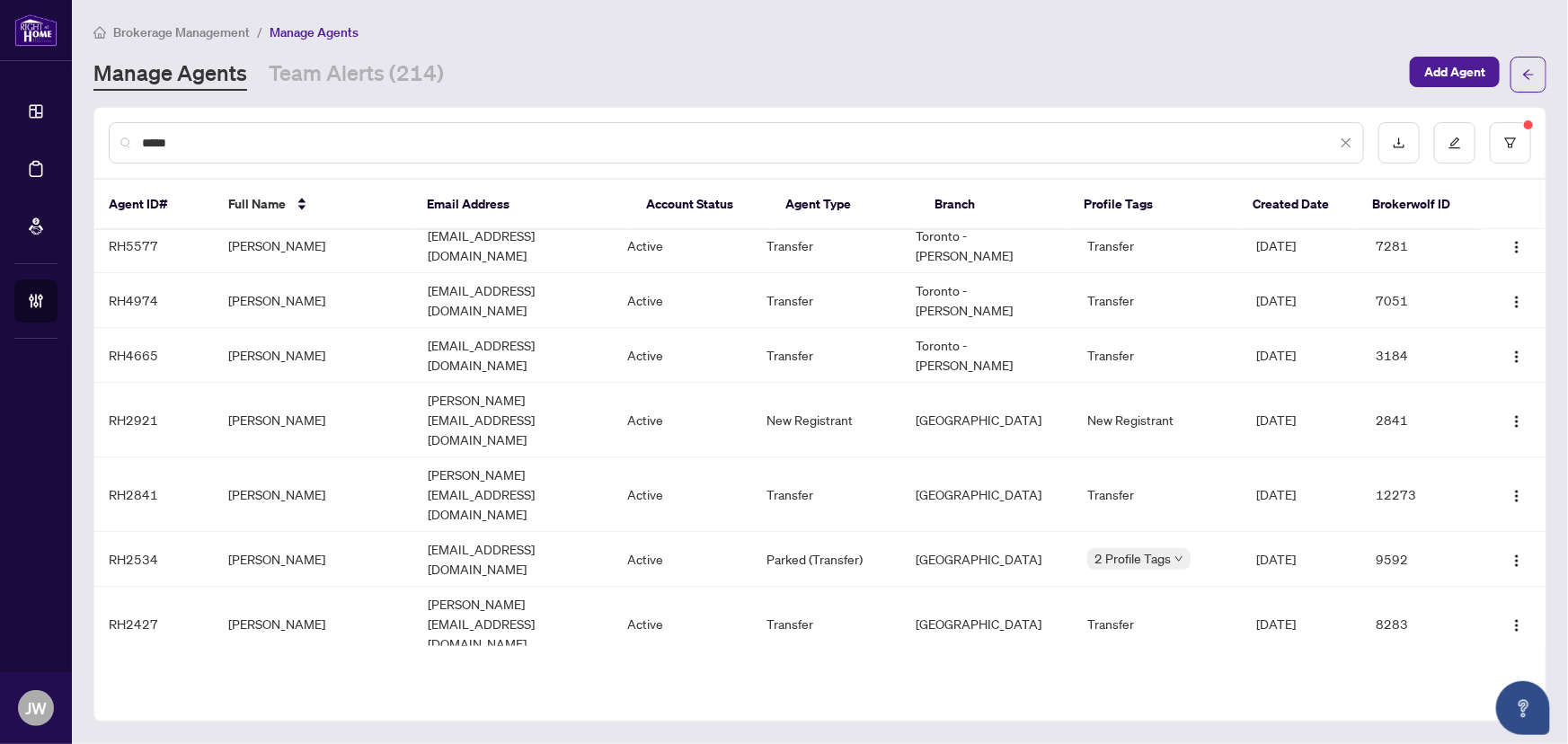
type input "*****"
click at [326, 717] on td "Sonia Arshat" at bounding box center [314, 744] width 200 height 55
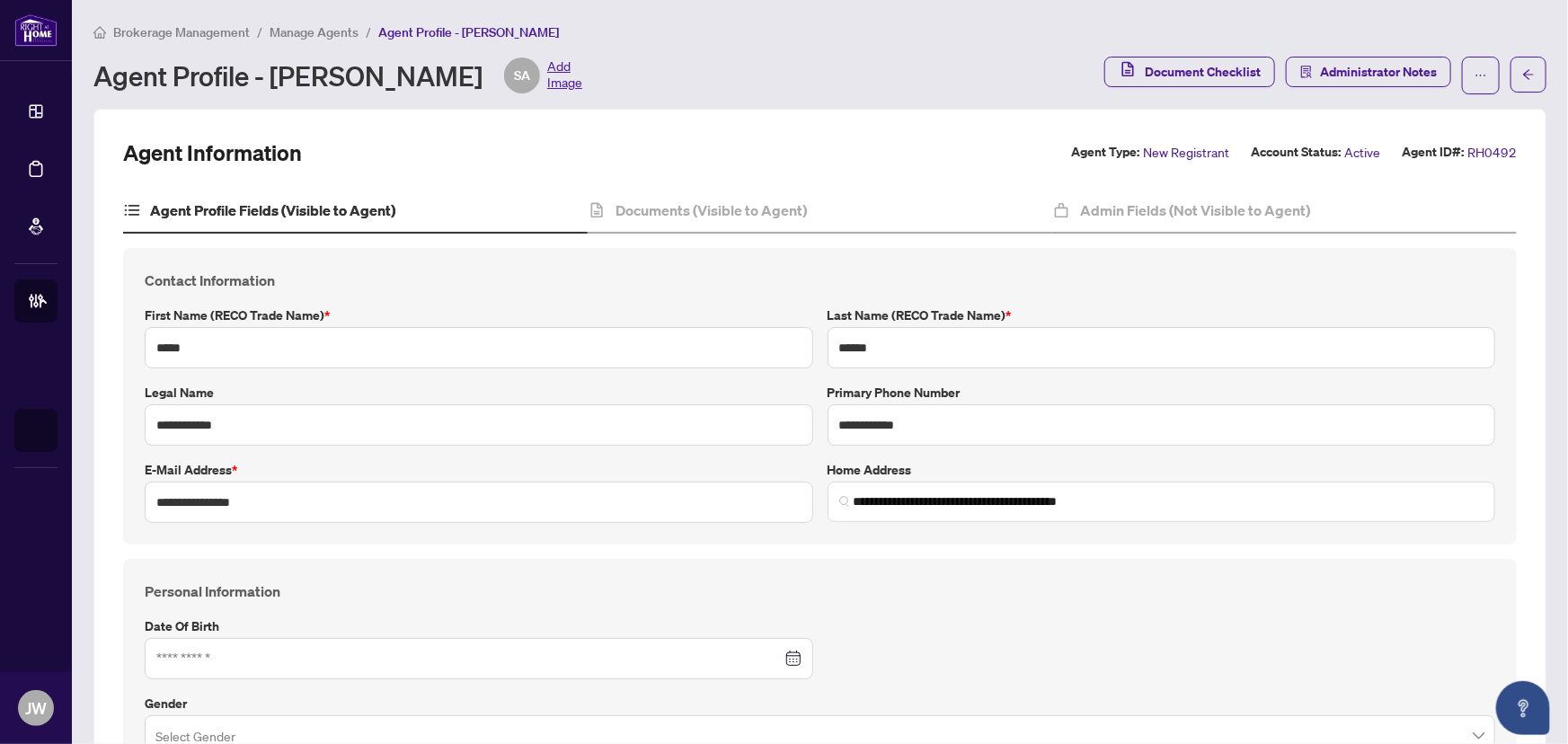
type input "**********"
type input "****"
type input "**********"
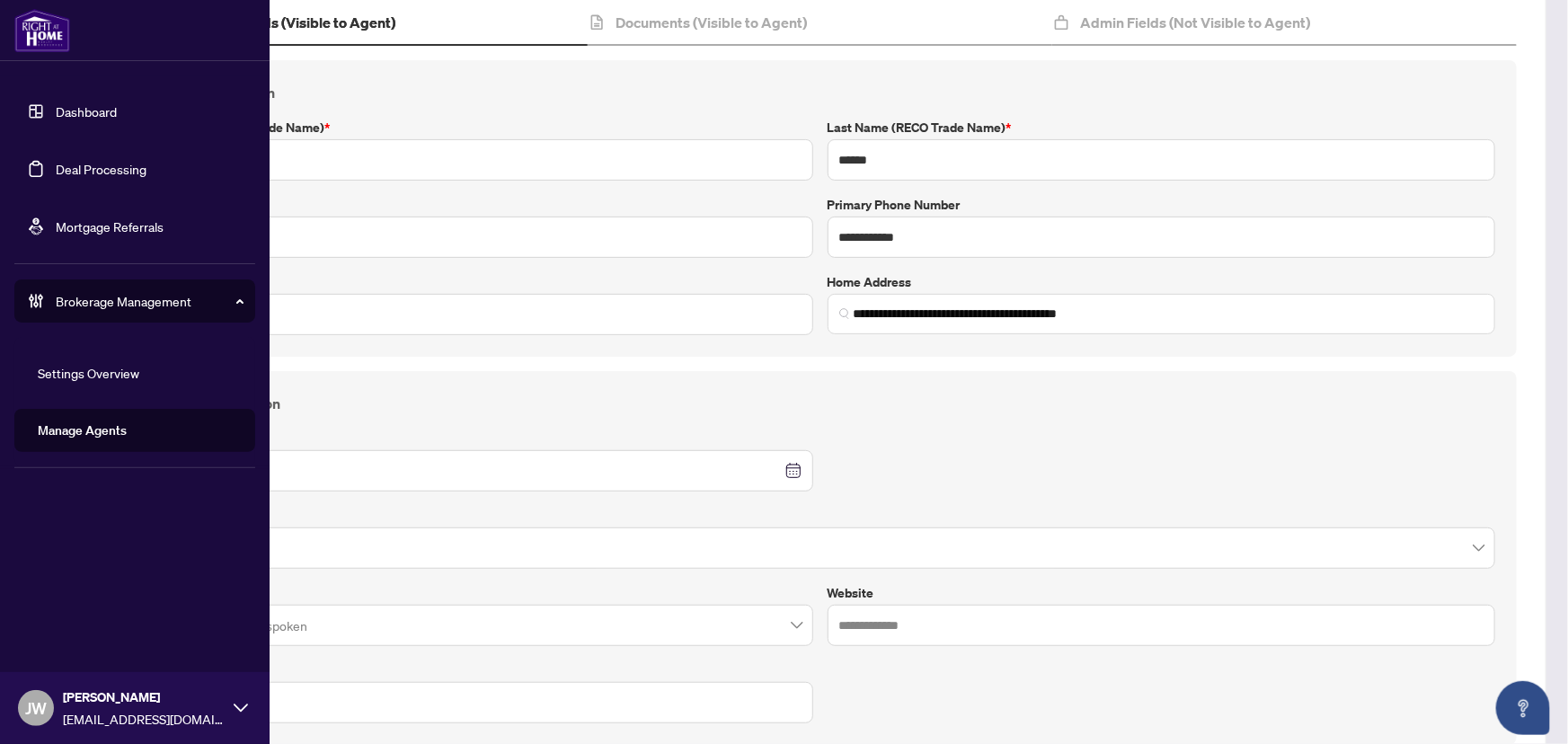
scroll to position [163, 0]
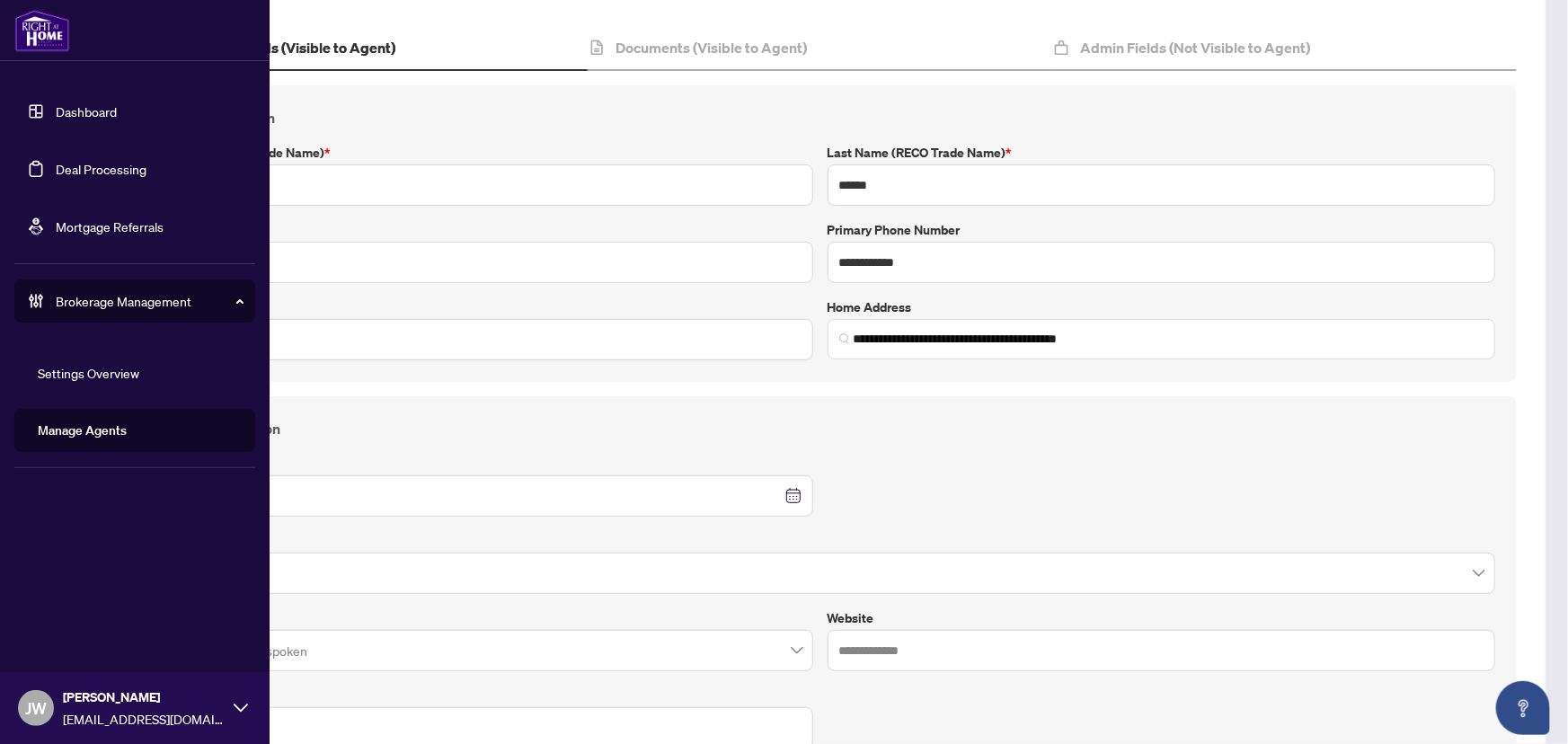
click at [83, 106] on link "Dashboard" at bounding box center [86, 111] width 61 height 16
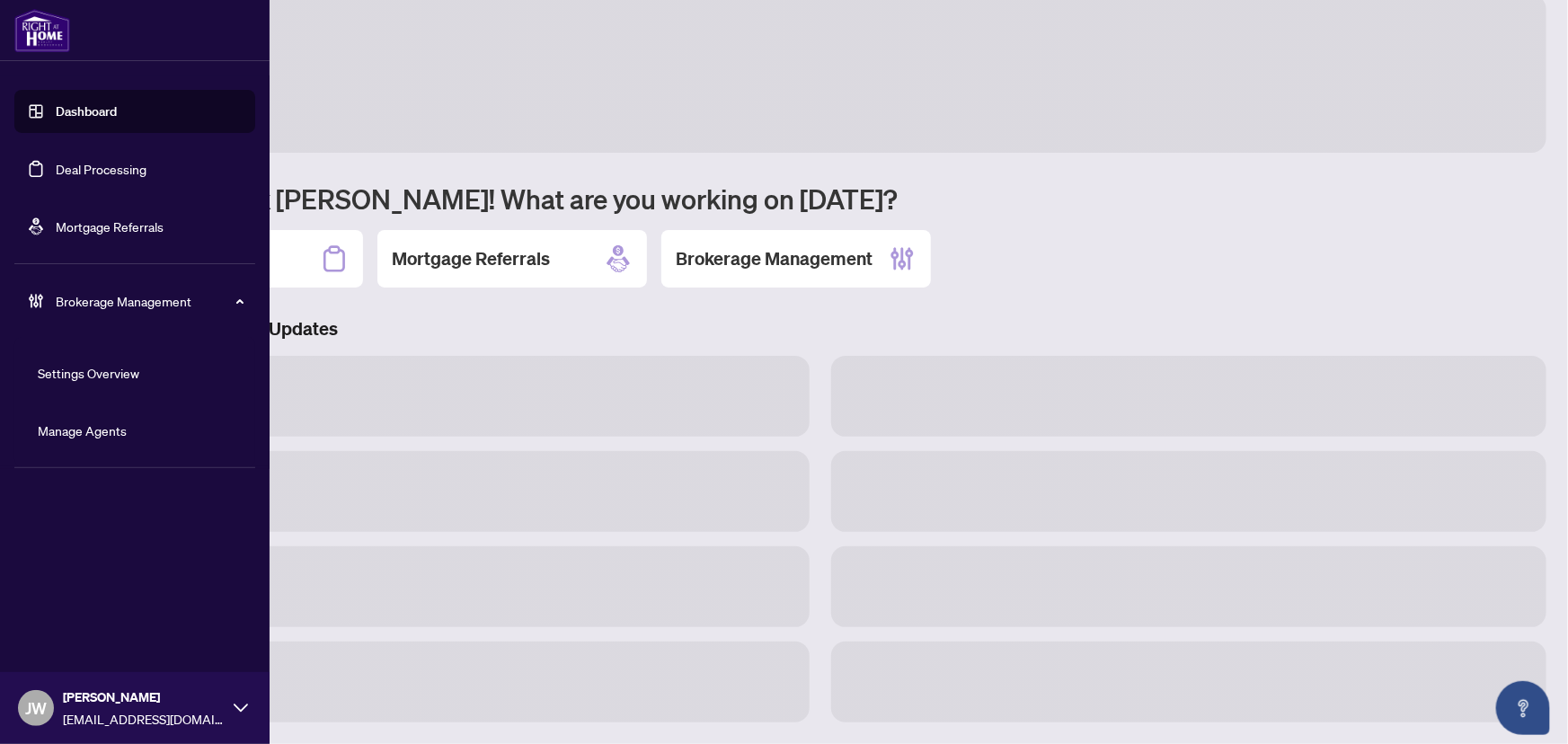
scroll to position [26, 0]
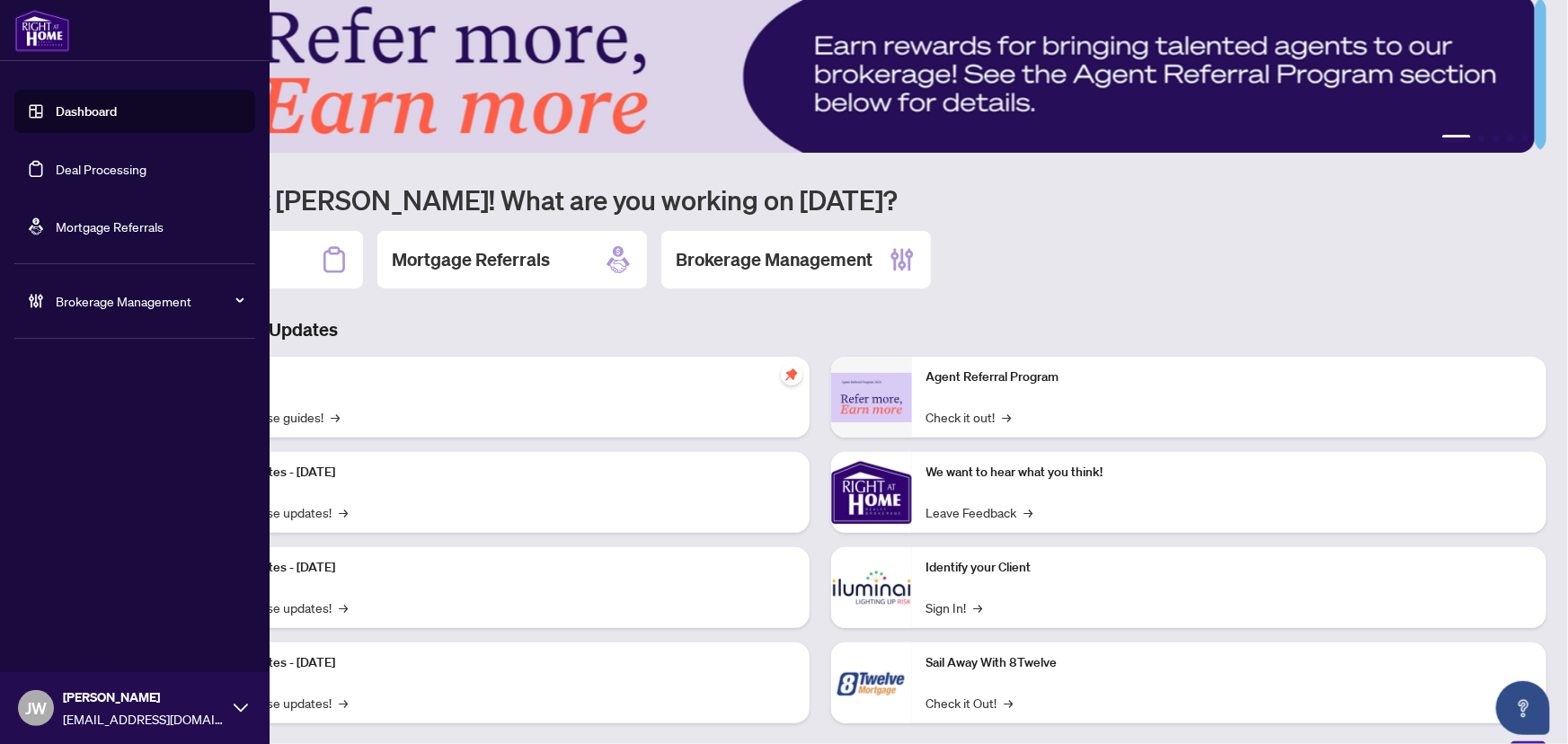
click at [29, 297] on icon at bounding box center [36, 300] width 18 height 18
click at [104, 301] on span "Brokerage Management" at bounding box center [149, 300] width 187 height 20
click at [114, 298] on span "Brokerage Management" at bounding box center [149, 300] width 187 height 20
click at [57, 426] on link "Manage Agents" at bounding box center [82, 430] width 89 height 16
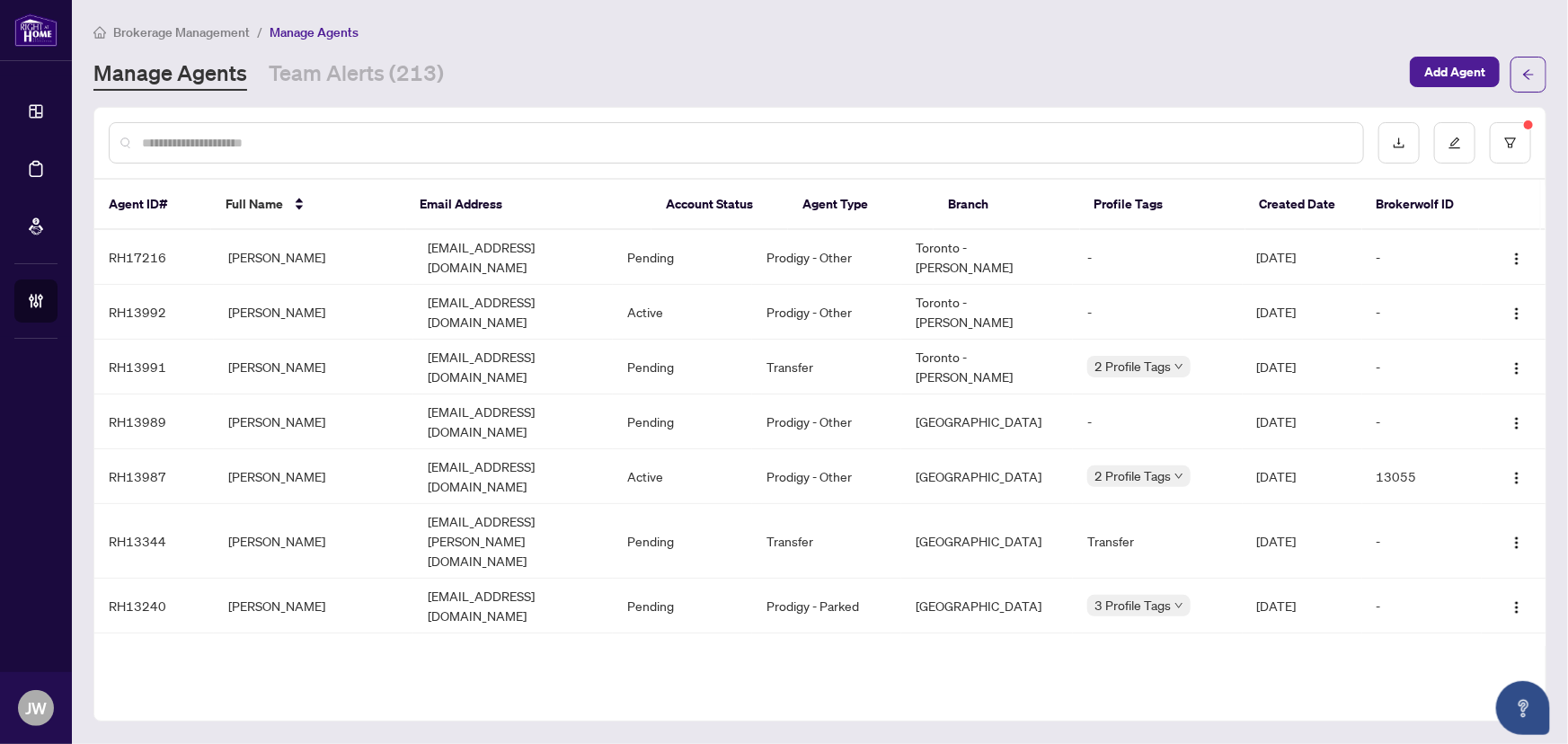
click at [315, 142] on input "text" at bounding box center [746, 142] width 1207 height 20
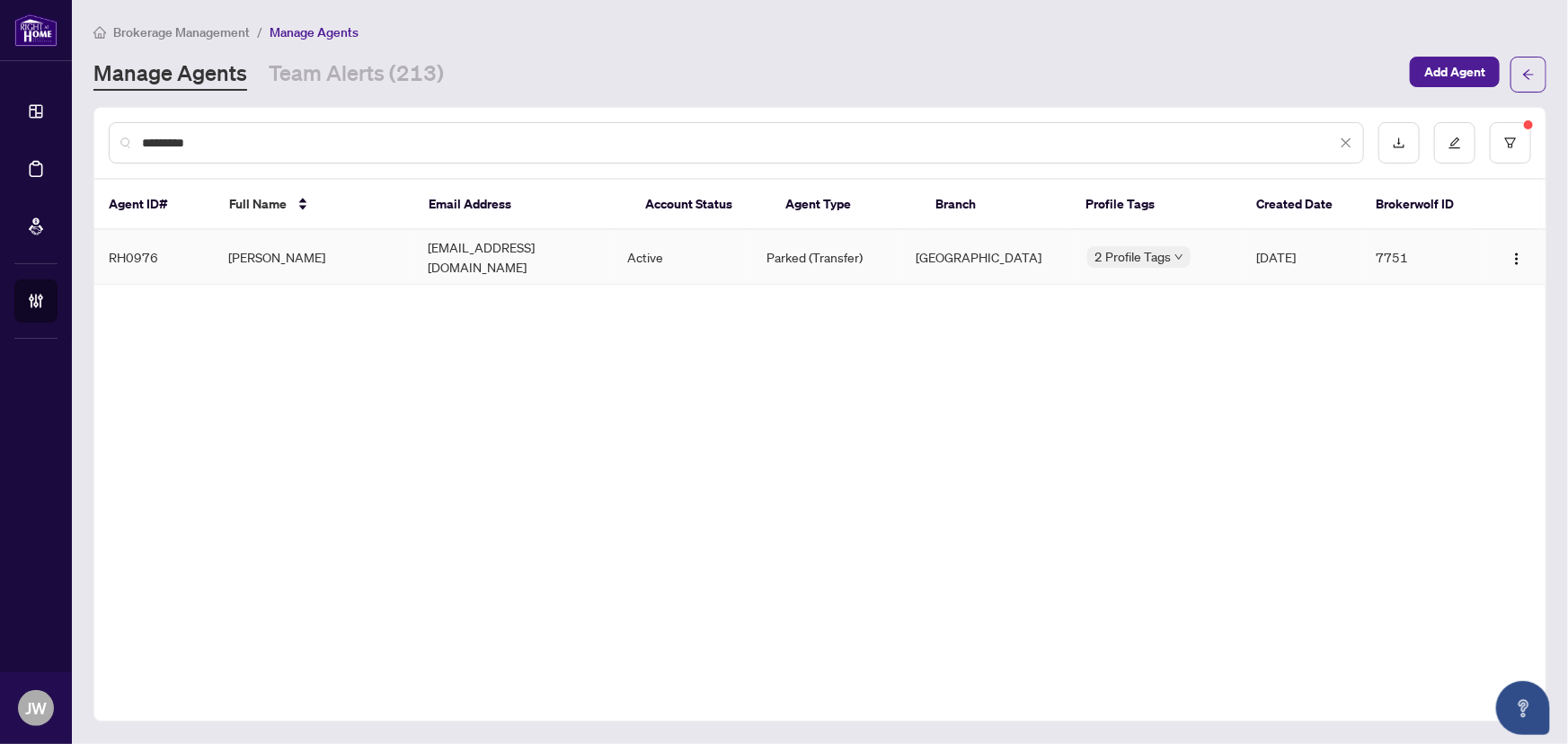
type input "*********"
click at [1073, 254] on td "2 Profile Tags" at bounding box center [1157, 257] width 170 height 55
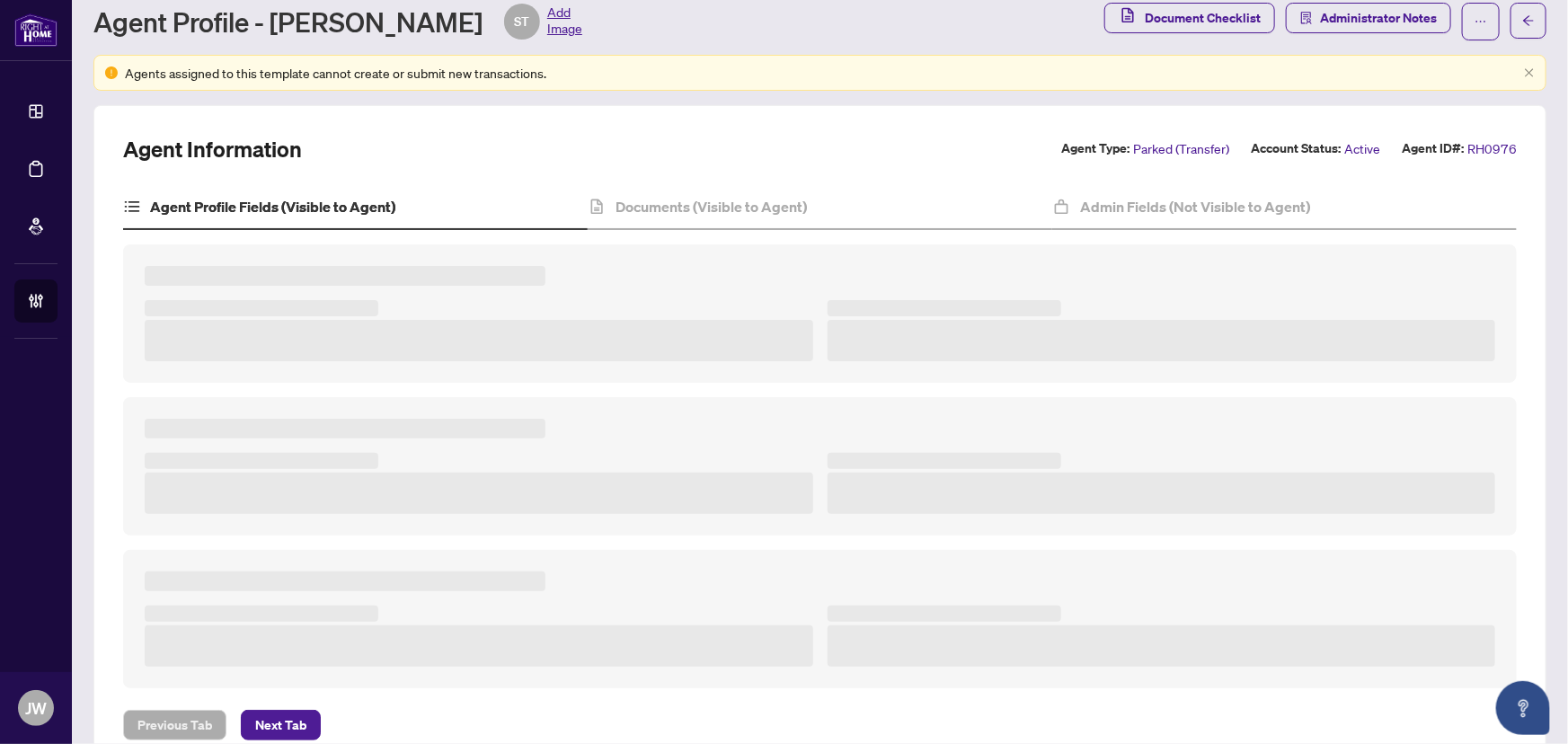
scroll to position [81, 0]
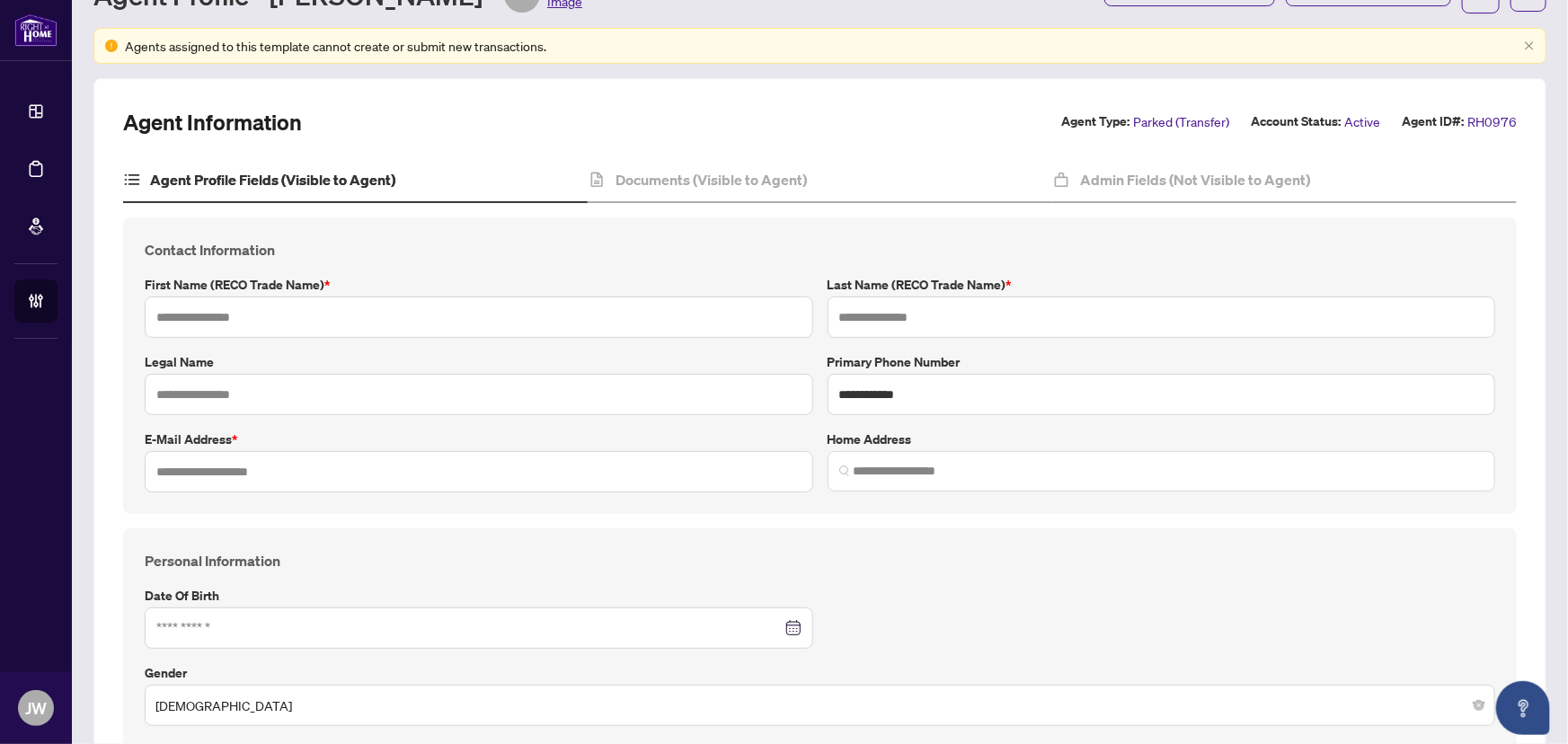
type input "******"
type input "**********"
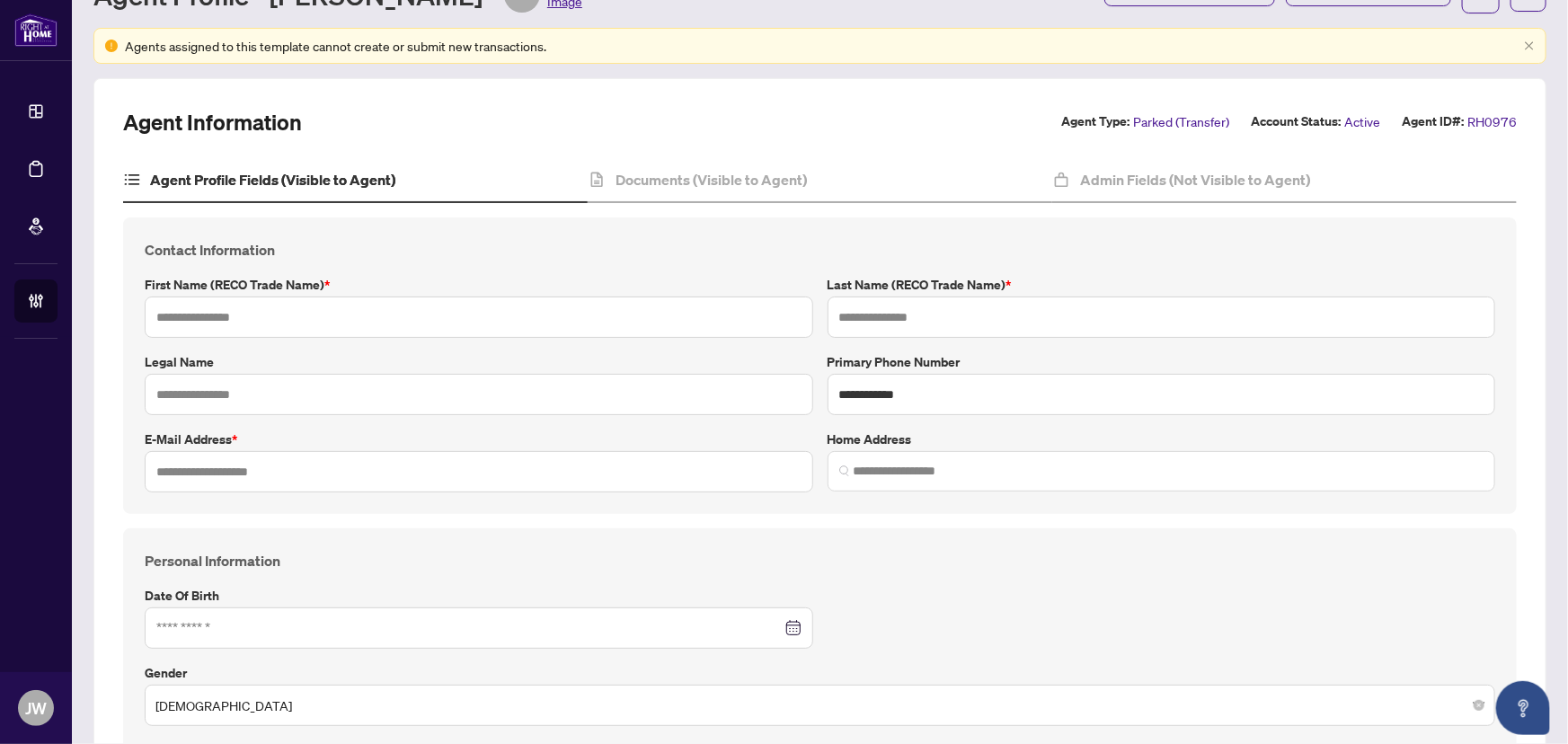
type input "*********"
type input "*"
type input "*******"
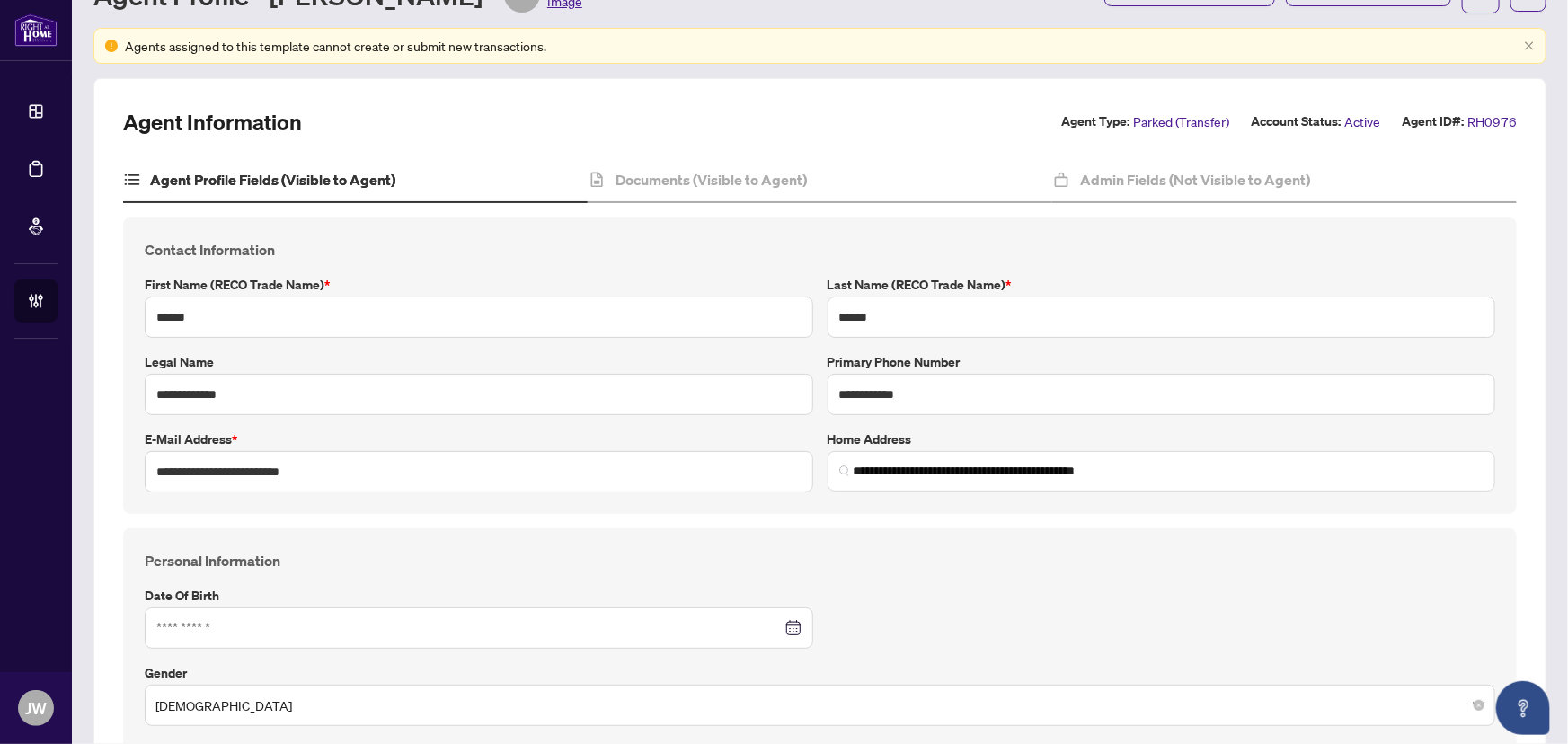
type input "**********"
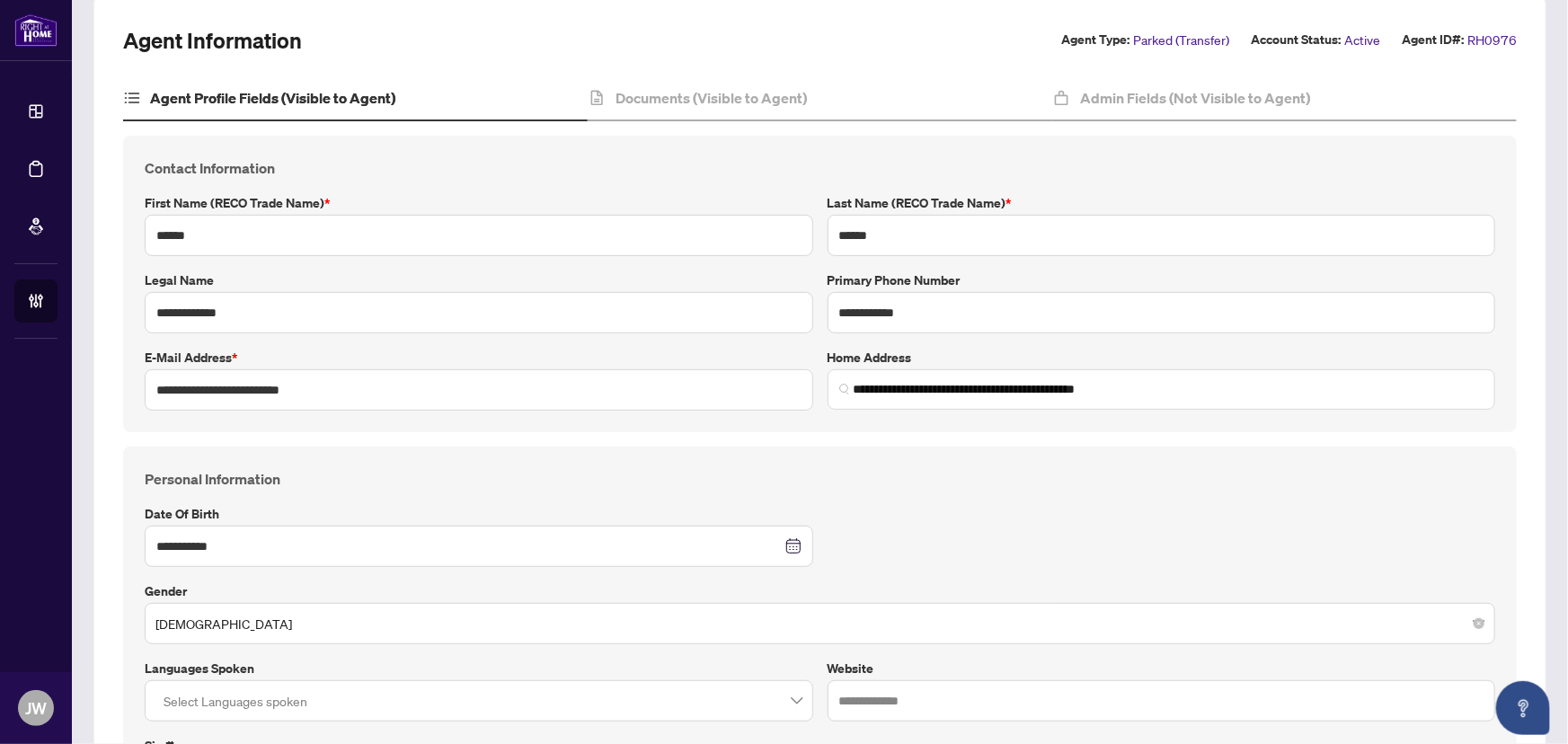
scroll to position [0, 0]
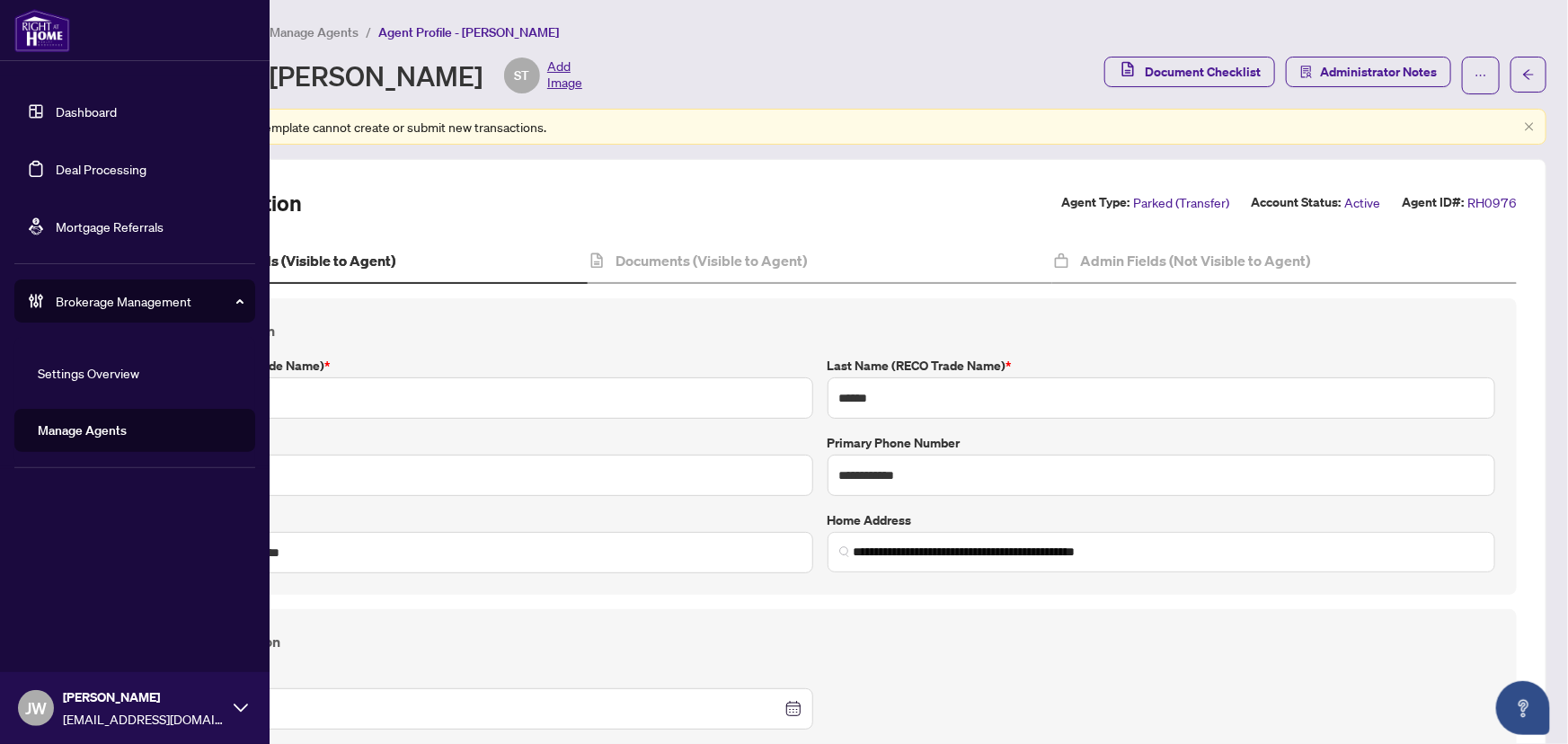
click at [58, 375] on link "Settings Overview" at bounding box center [89, 372] width 102 height 16
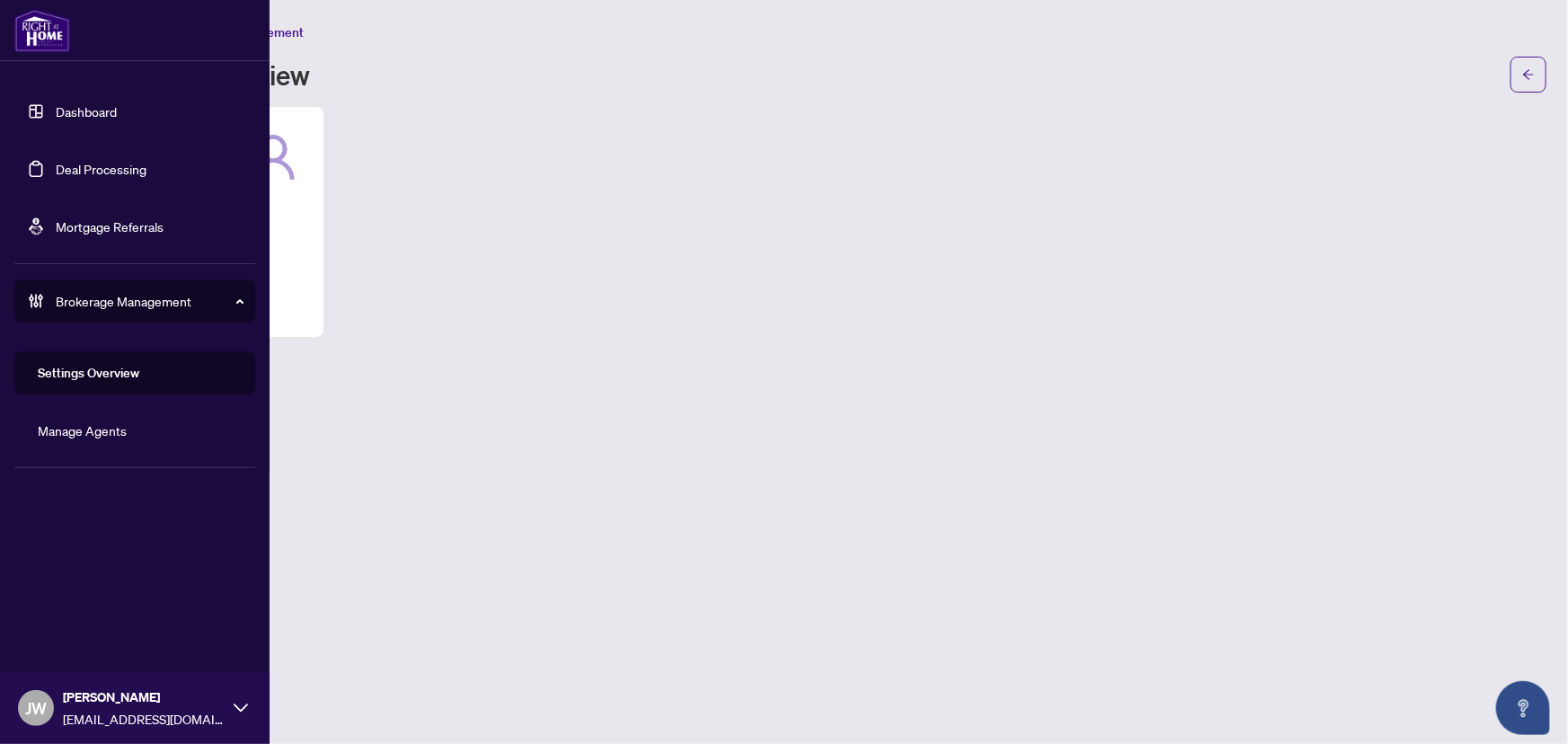
click at [40, 429] on link "Manage Agents" at bounding box center [82, 430] width 89 height 16
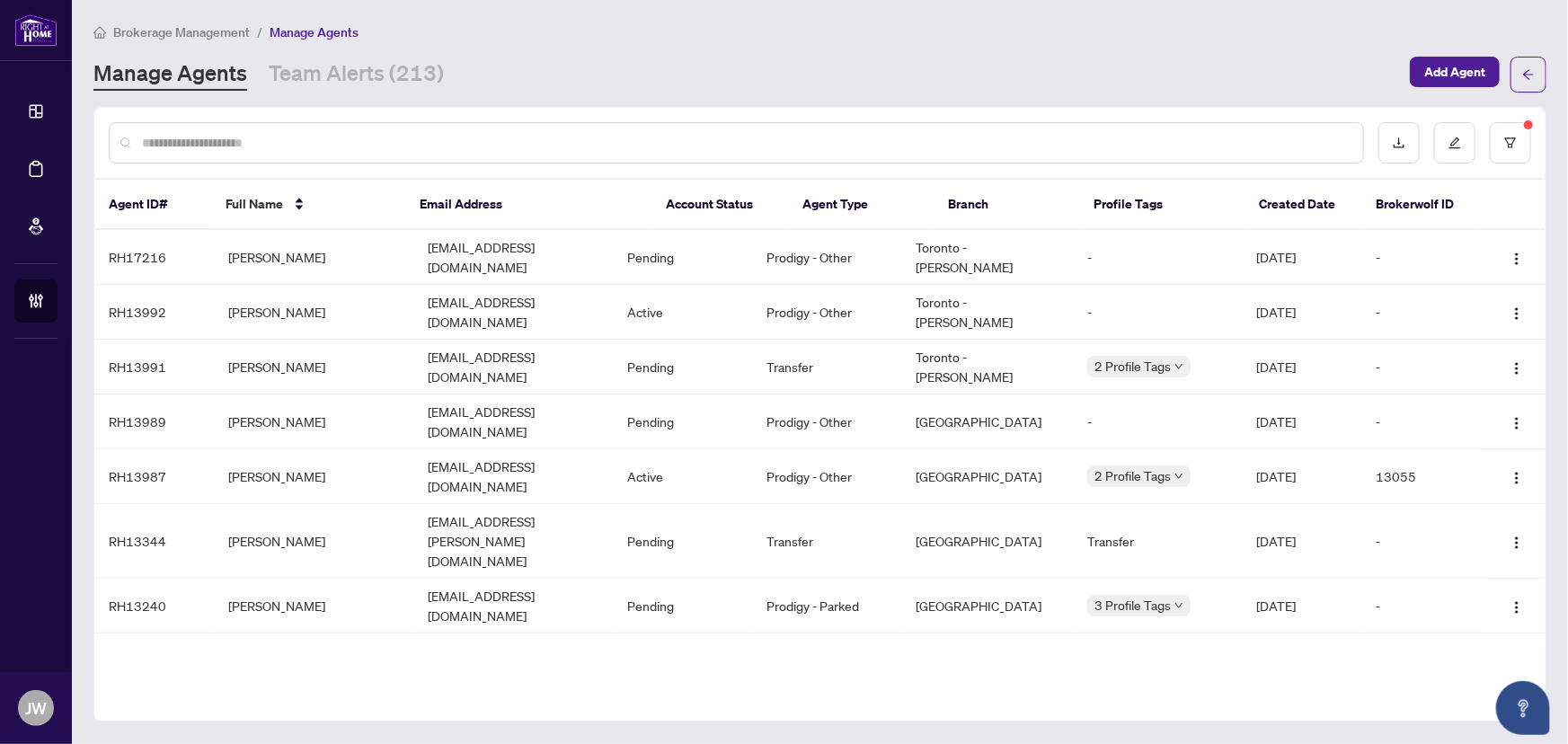
click at [364, 148] on input "text" at bounding box center [746, 142] width 1207 height 20
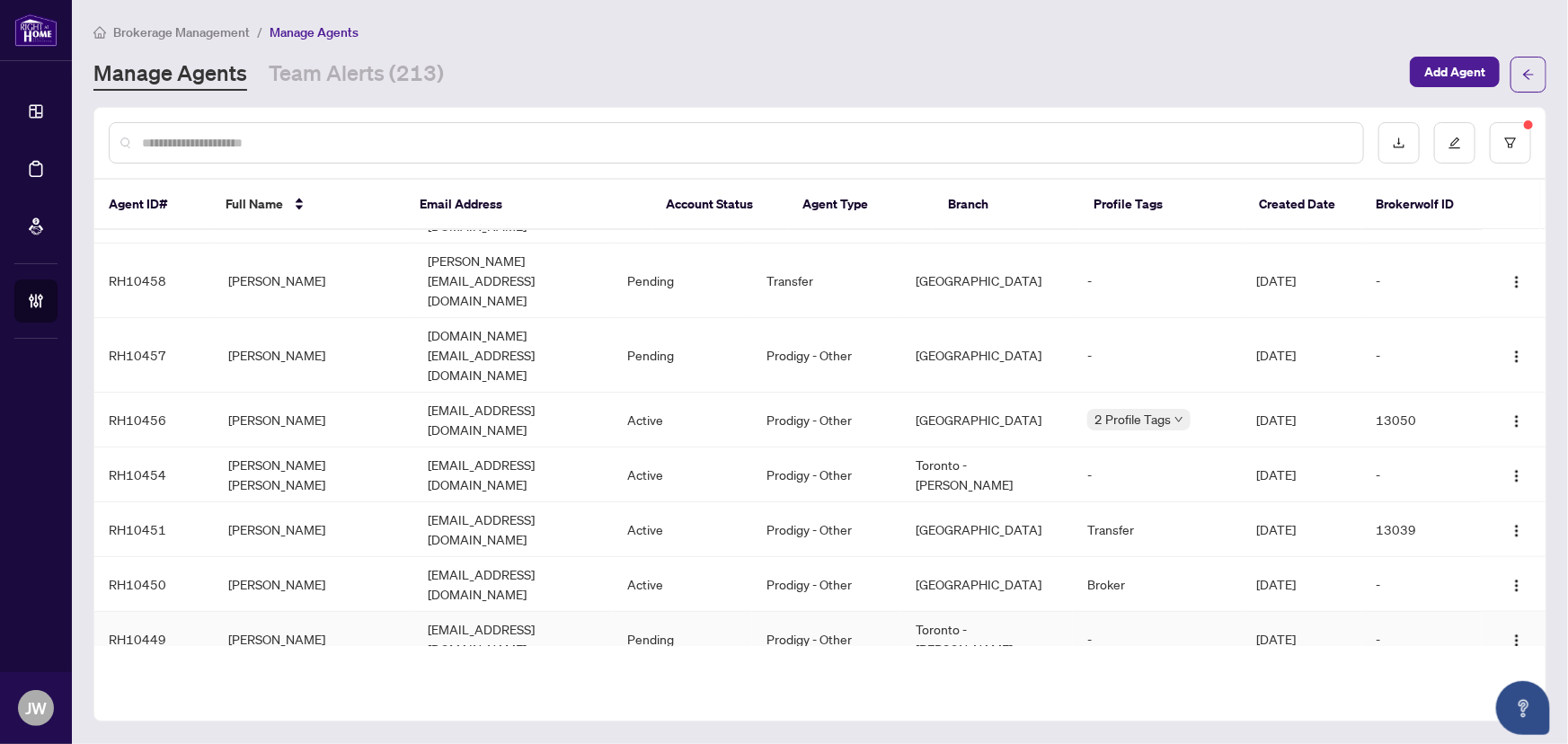
scroll to position [828, 0]
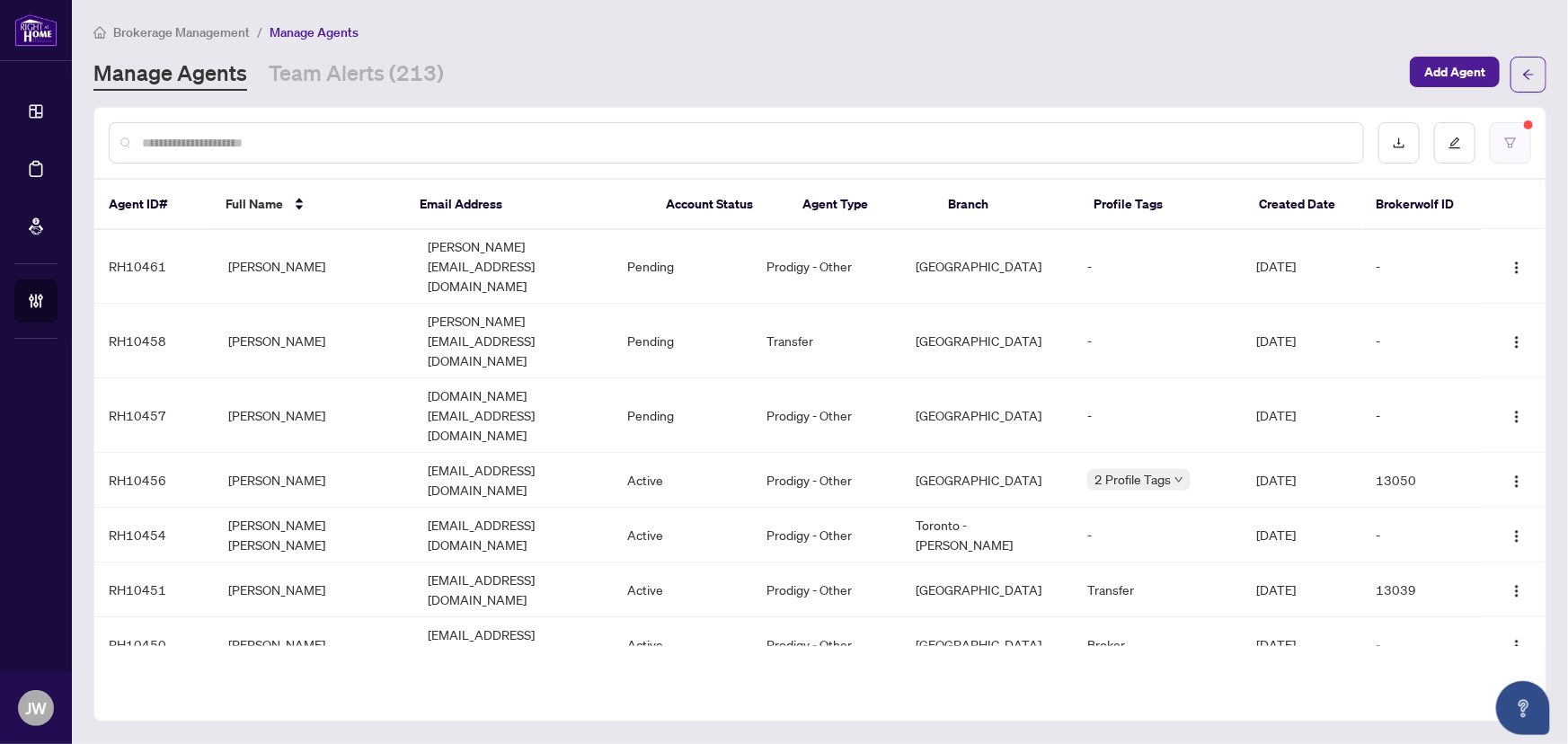
click at [1508, 143] on icon "filter" at bounding box center [1511, 142] width 12 height 12
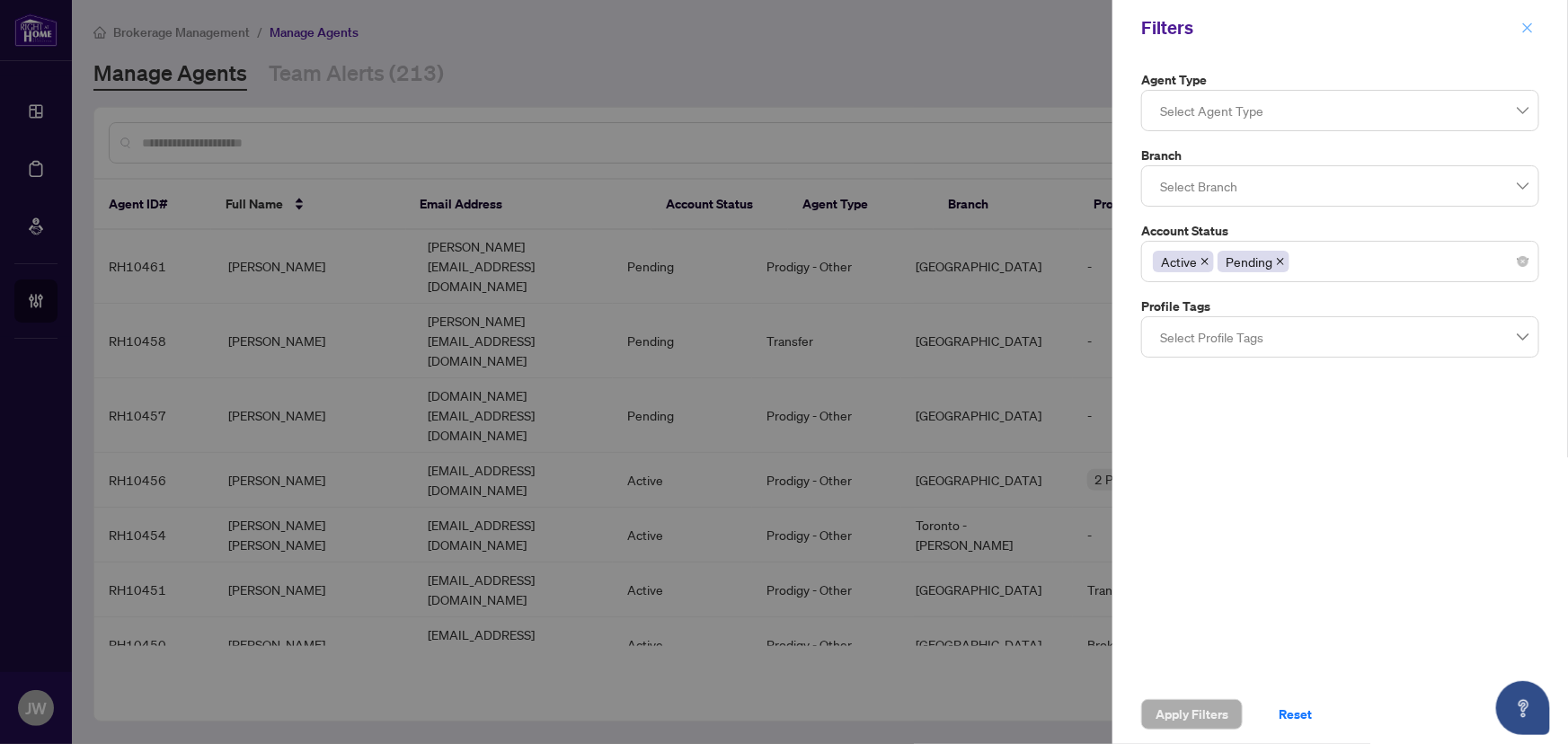
click at [1528, 23] on icon "close" at bounding box center [1528, 27] width 12 height 12
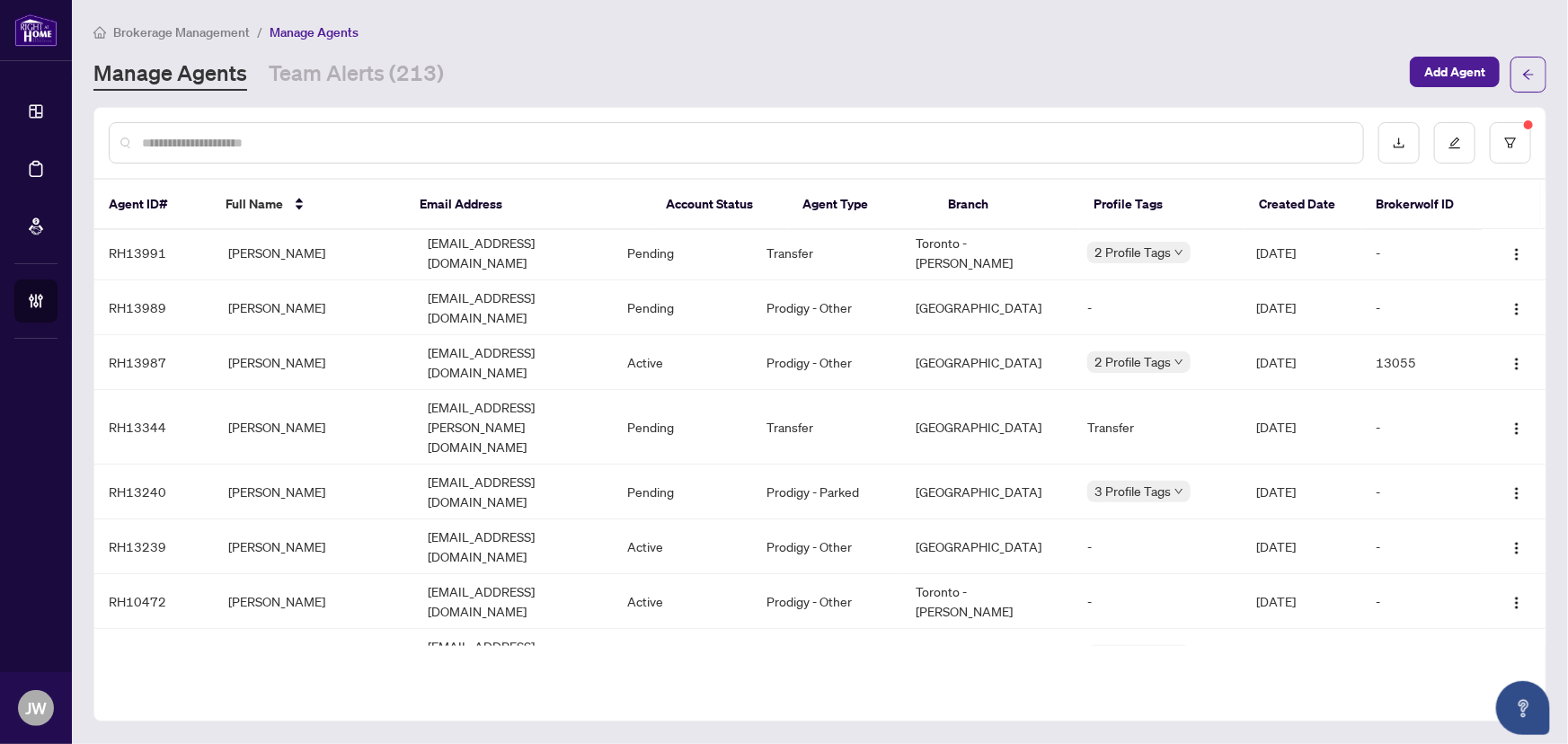
scroll to position [0, 0]
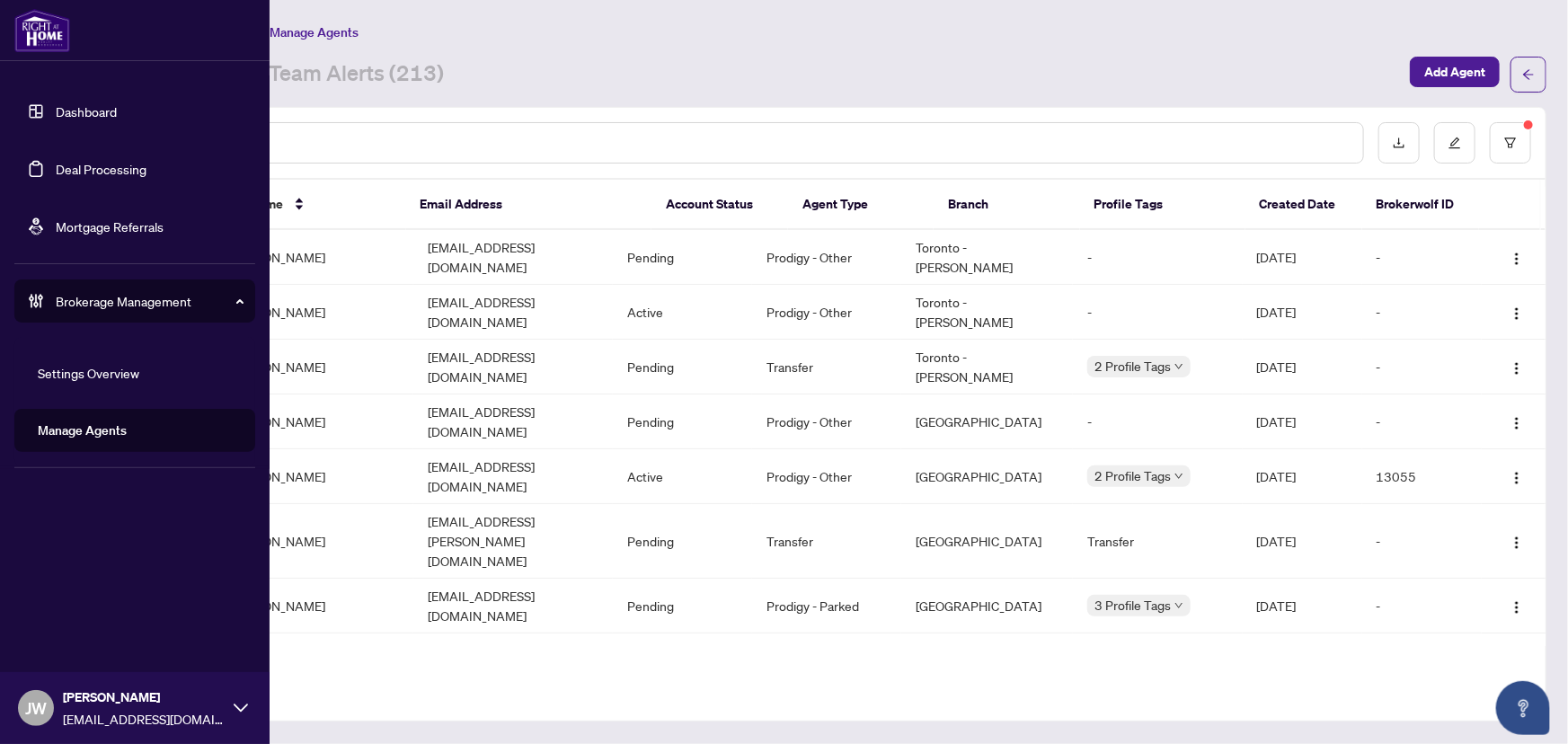
click at [56, 107] on link "Dashboard" at bounding box center [86, 111] width 61 height 16
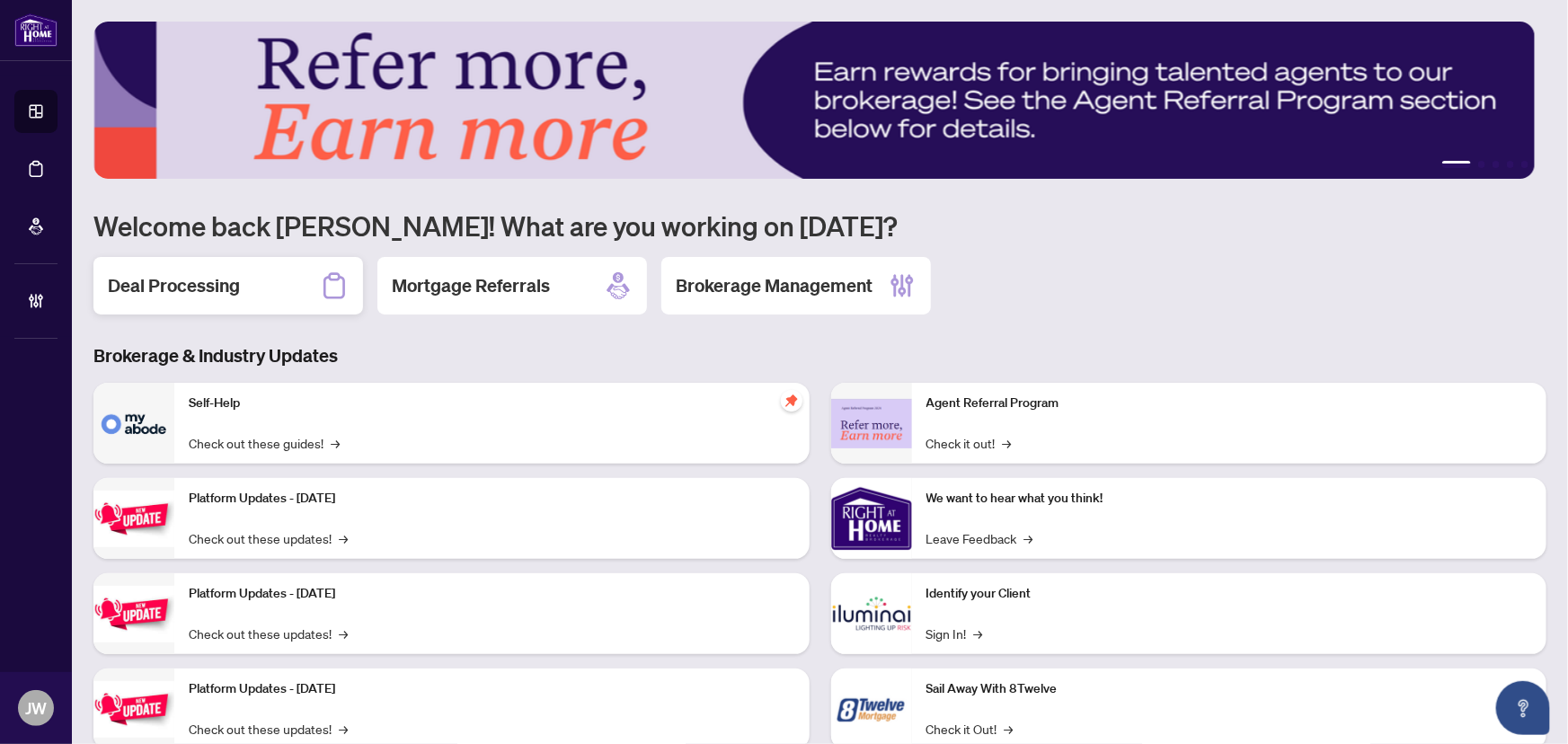
click at [289, 296] on div "Deal Processing" at bounding box center [228, 285] width 269 height 57
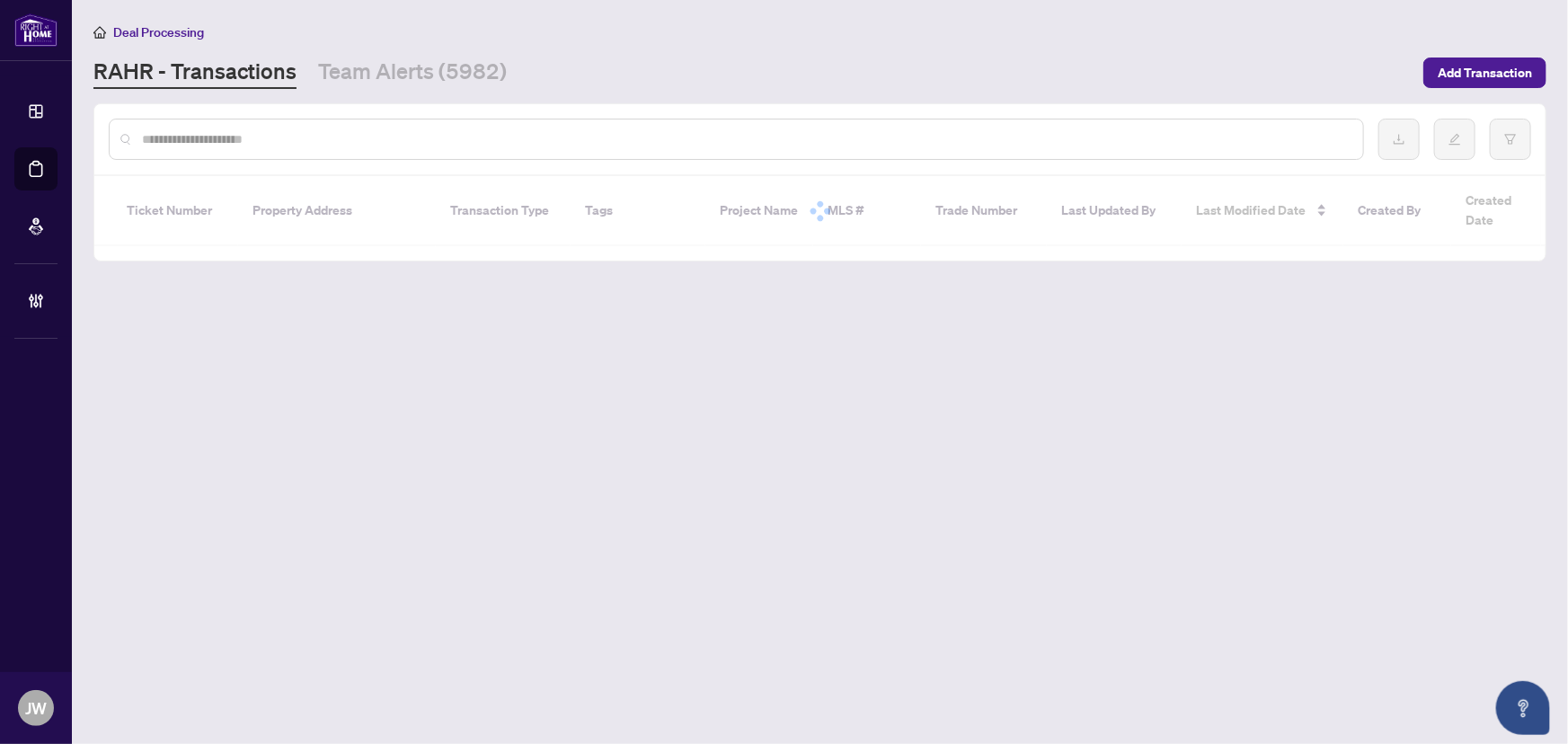
click at [218, 135] on input "text" at bounding box center [746, 138] width 1207 height 20
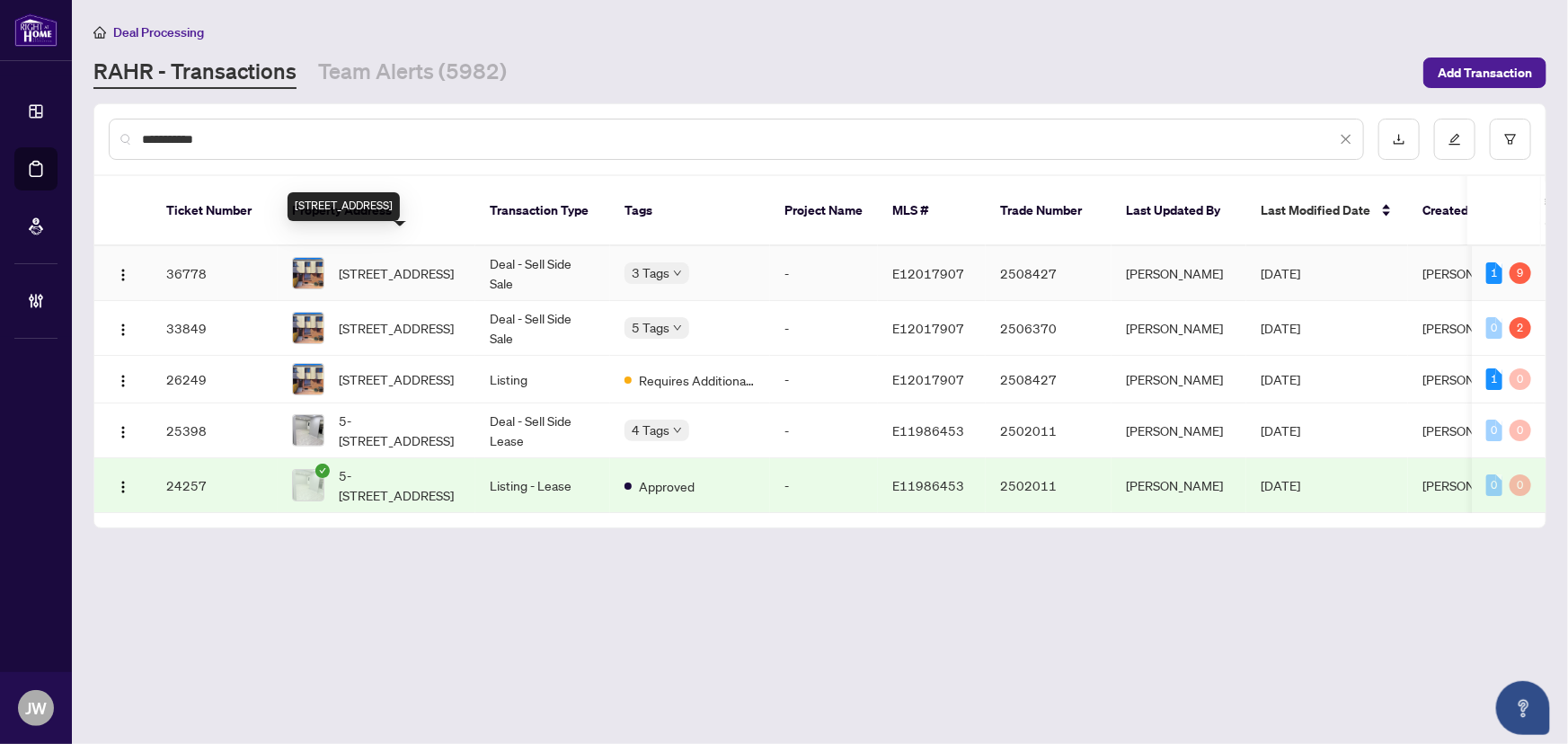
type input "**********"
click at [440, 264] on span "44-1100 Oxford St, Oshawa, Ontario L1J 6G4, Canada" at bounding box center [396, 273] width 115 height 20
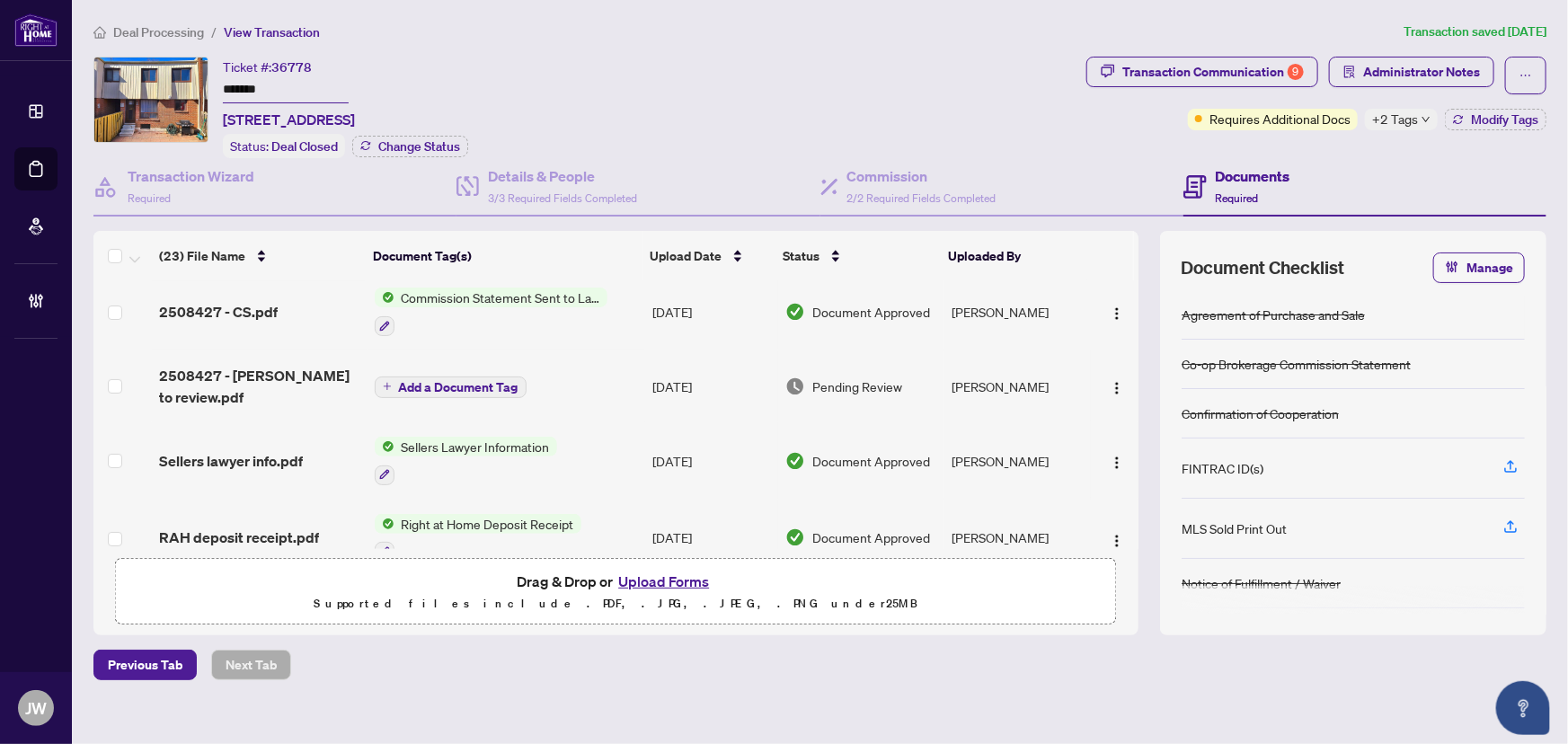
scroll to position [163, 0]
click at [1395, 115] on span "+2 Tags" at bounding box center [1395, 119] width 46 height 21
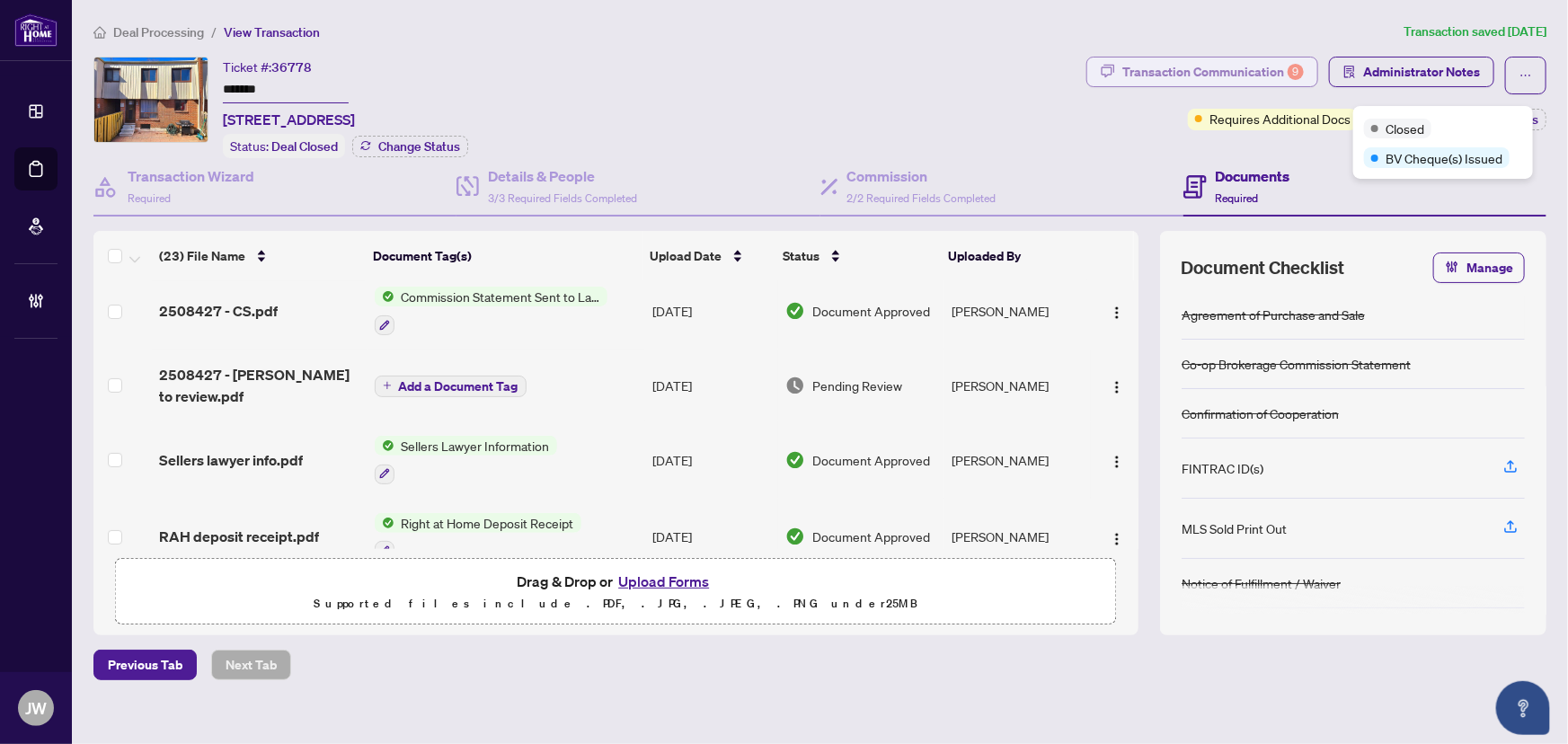
click at [1169, 79] on div "Transaction Communication 9" at bounding box center [1213, 72] width 182 height 29
type textarea "**********"
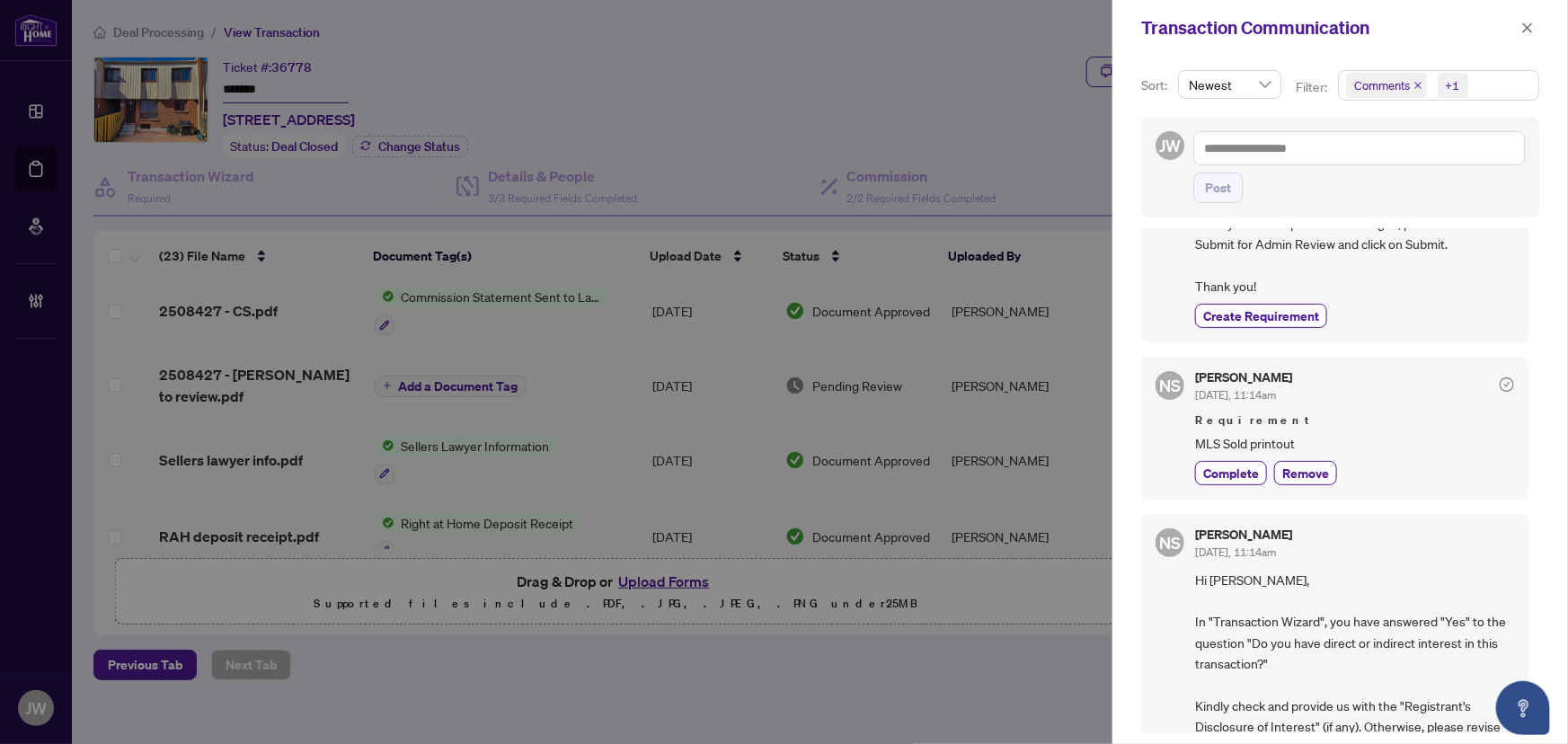
scroll to position [490, 0]
click at [545, 344] on div at bounding box center [784, 372] width 1568 height 744
click at [1536, 42] on div "Transaction Communication" at bounding box center [1340, 27] width 456 height 56
click at [1534, 36] on span "button" at bounding box center [1528, 27] width 12 height 29
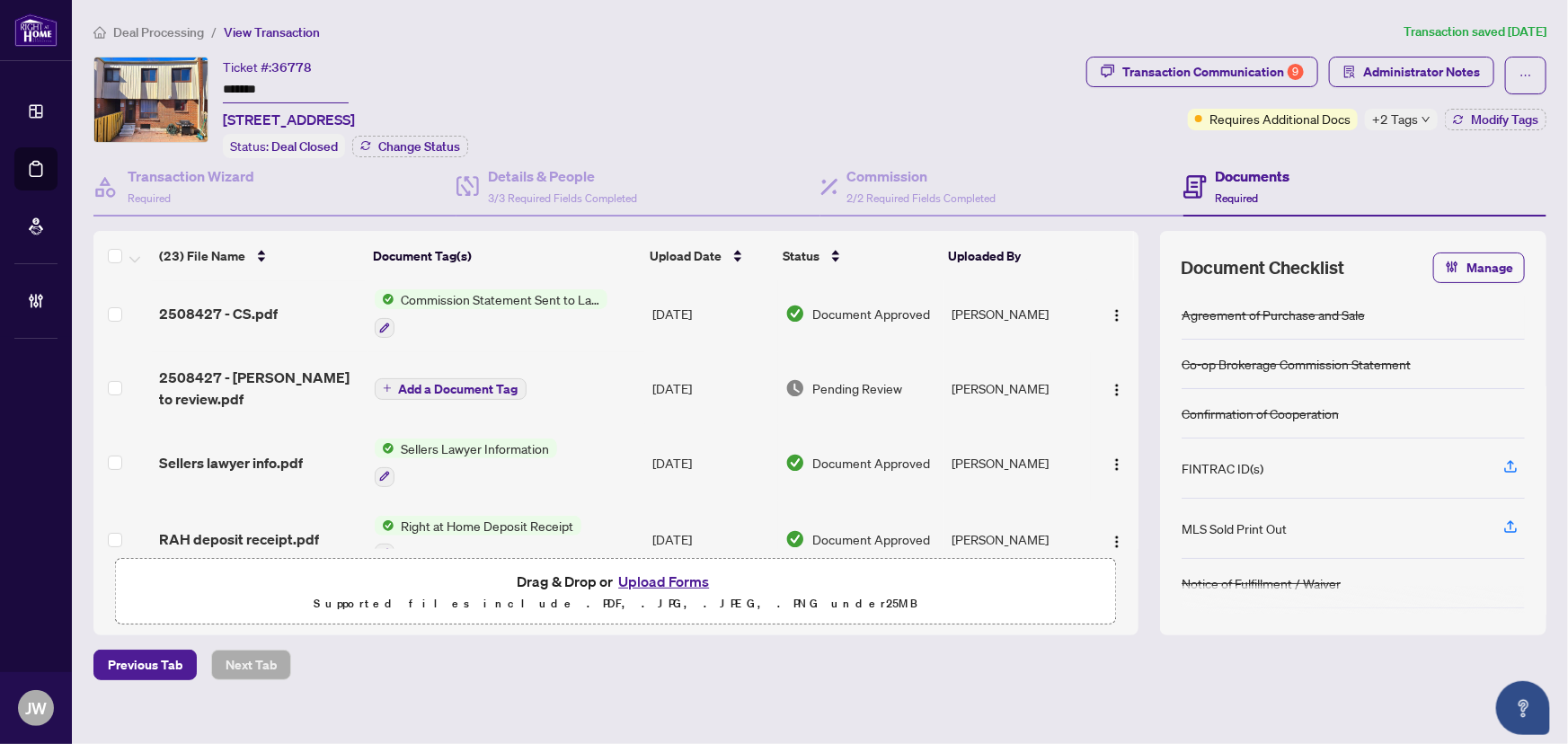
scroll to position [0, 0]
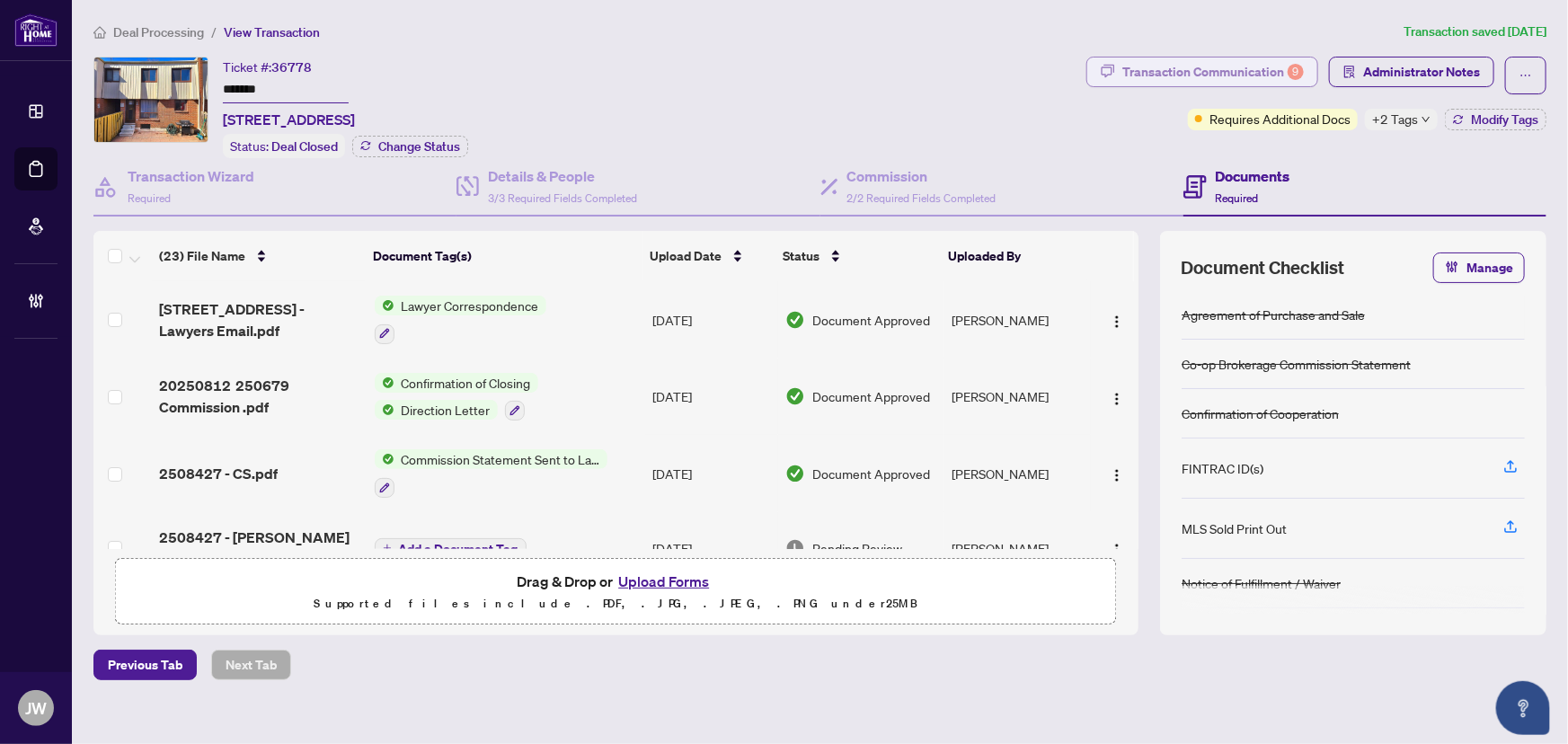
click at [1242, 73] on div "Transaction Communication 9" at bounding box center [1213, 72] width 182 height 29
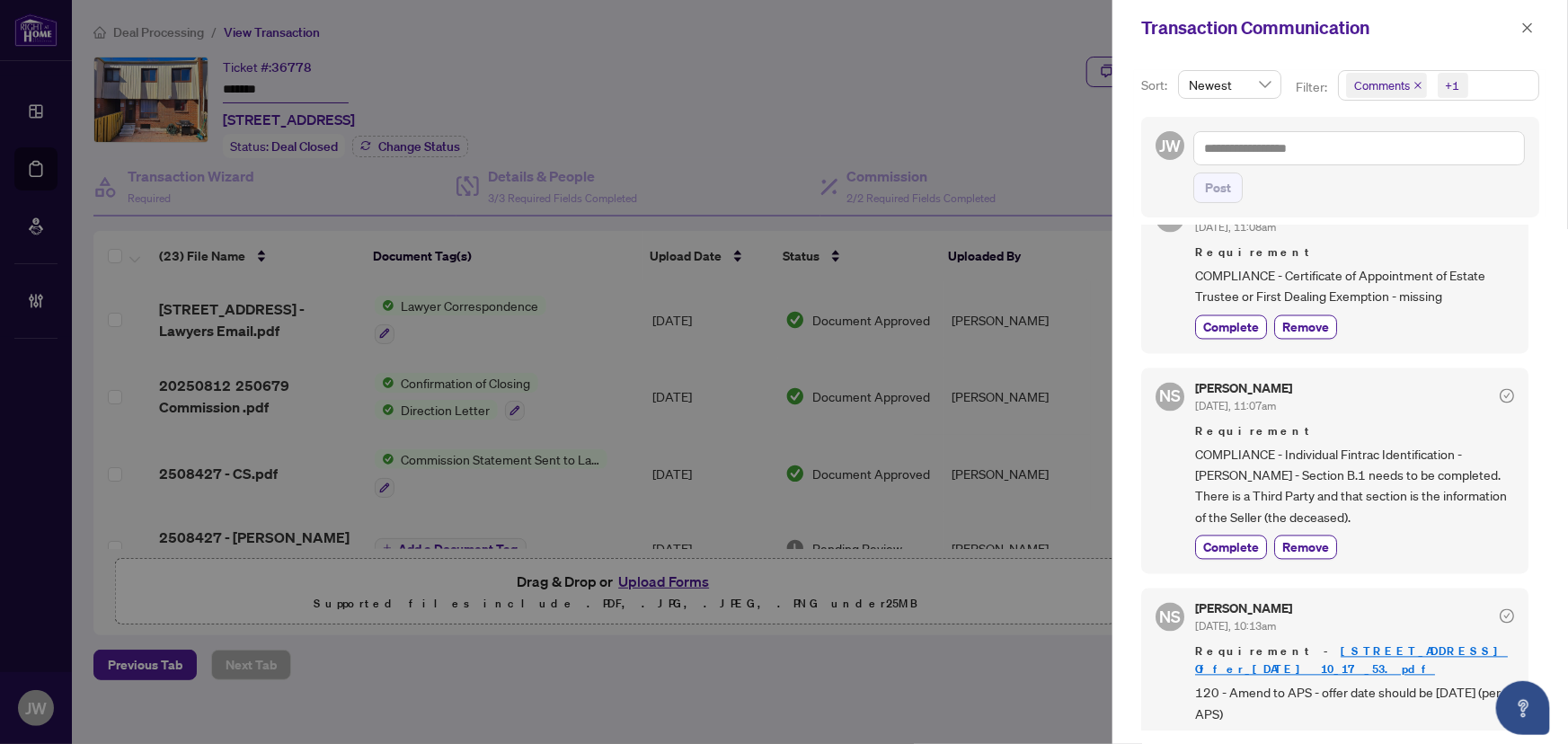
scroll to position [1716, 0]
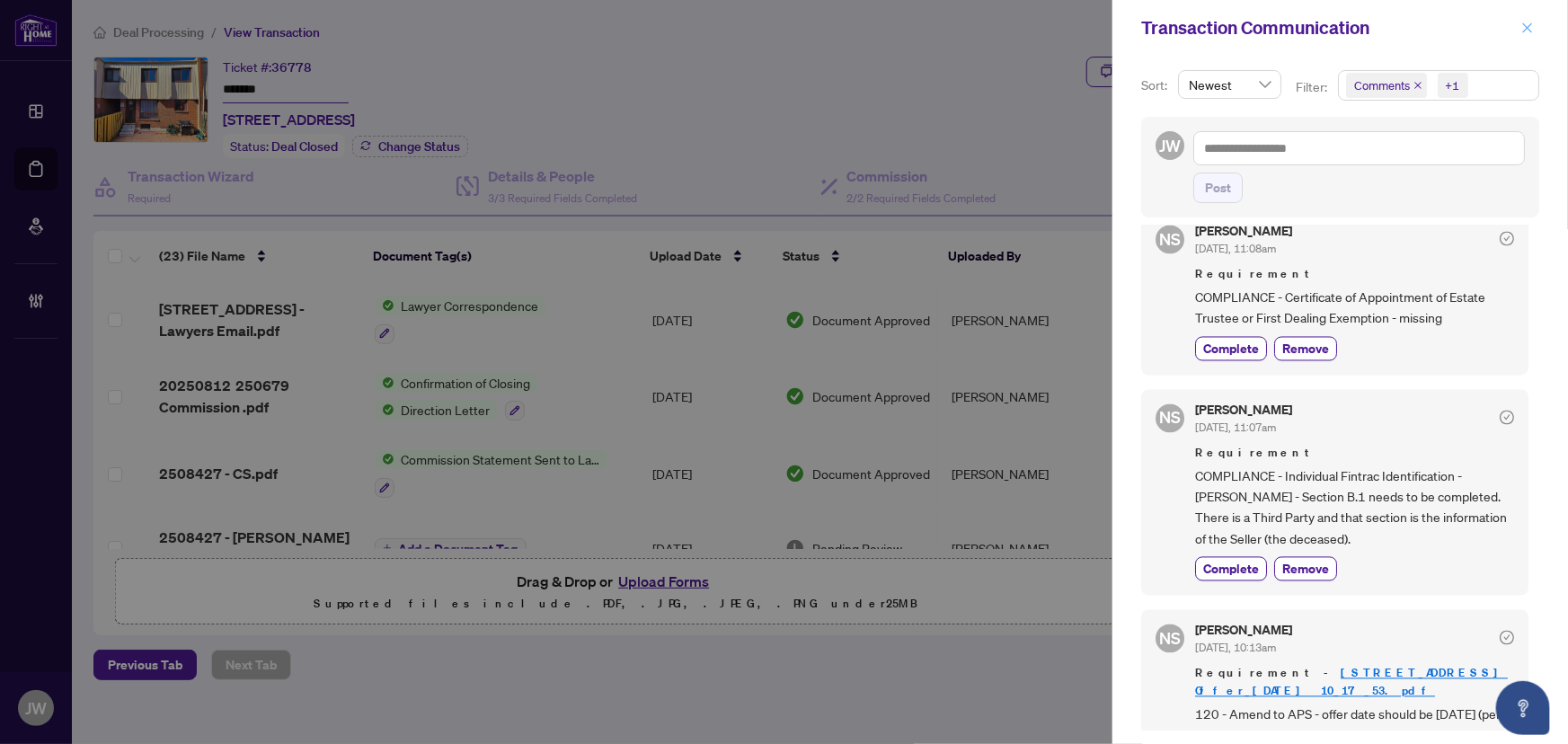
click at [1534, 22] on icon "close" at bounding box center [1528, 27] width 12 height 12
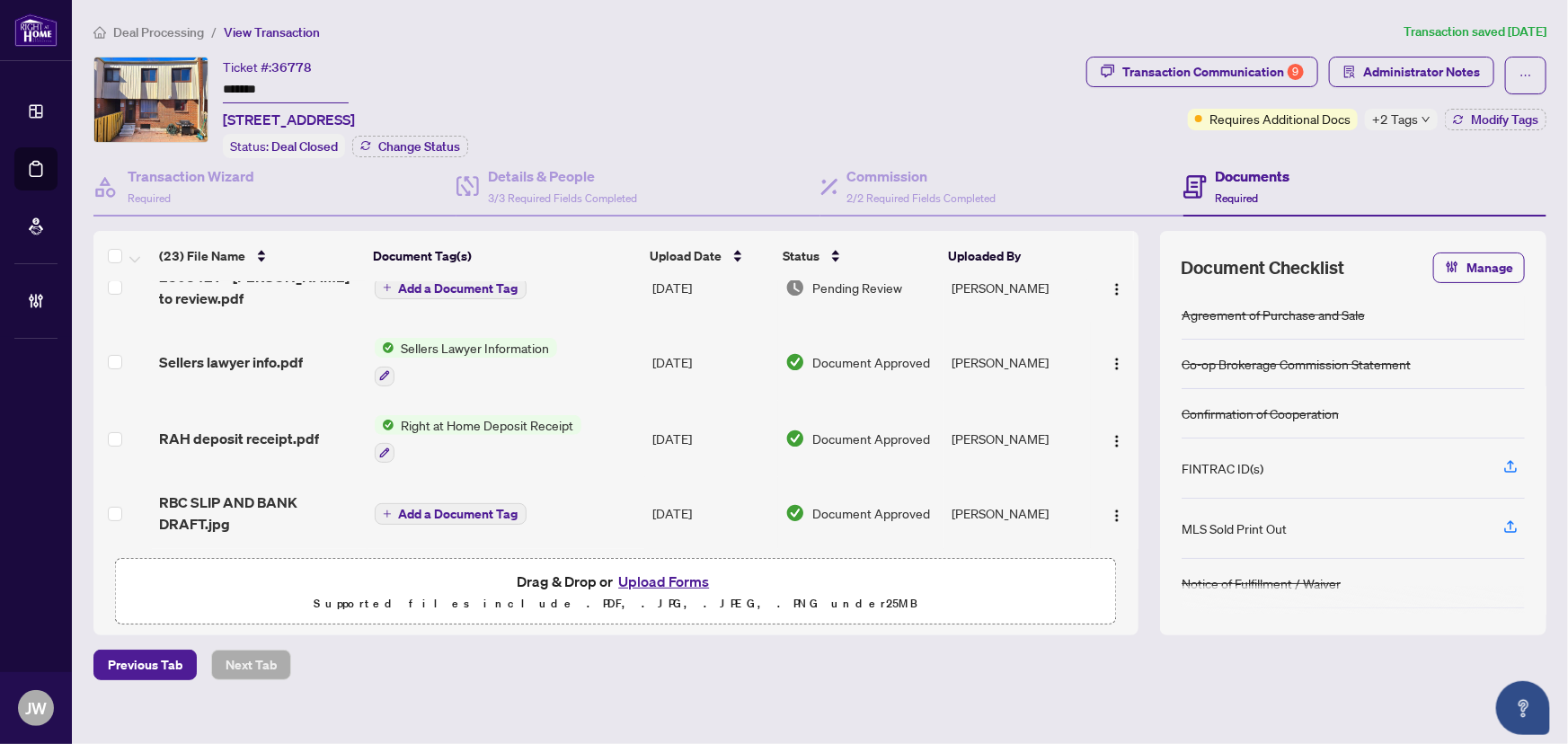
scroll to position [0, 0]
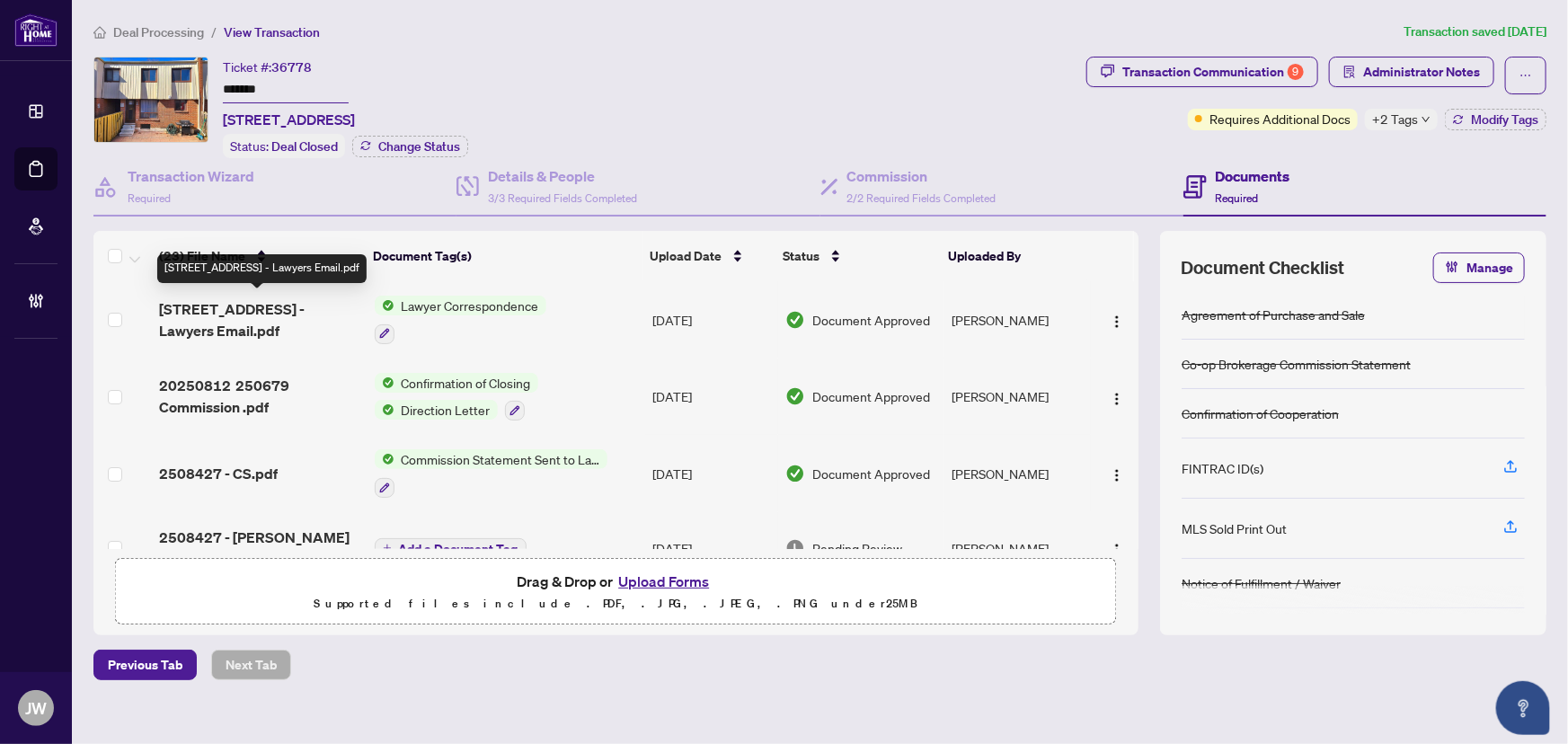
click at [276, 311] on span "1100 Oxford St 44 - Lawyers Email.pdf" at bounding box center [259, 320] width 201 height 43
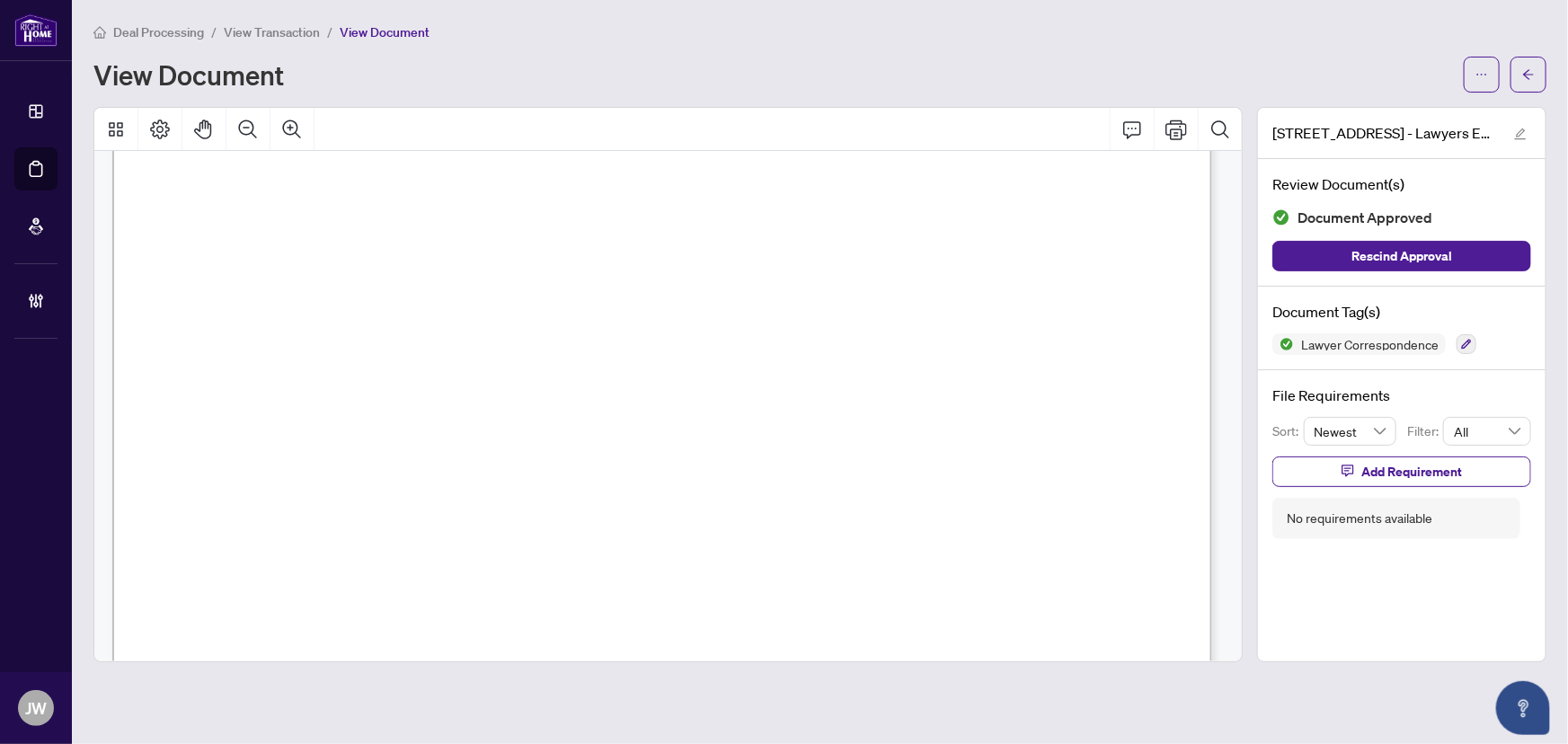
scroll to position [490, 0]
click at [1538, 73] on button "button" at bounding box center [1528, 74] width 36 height 36
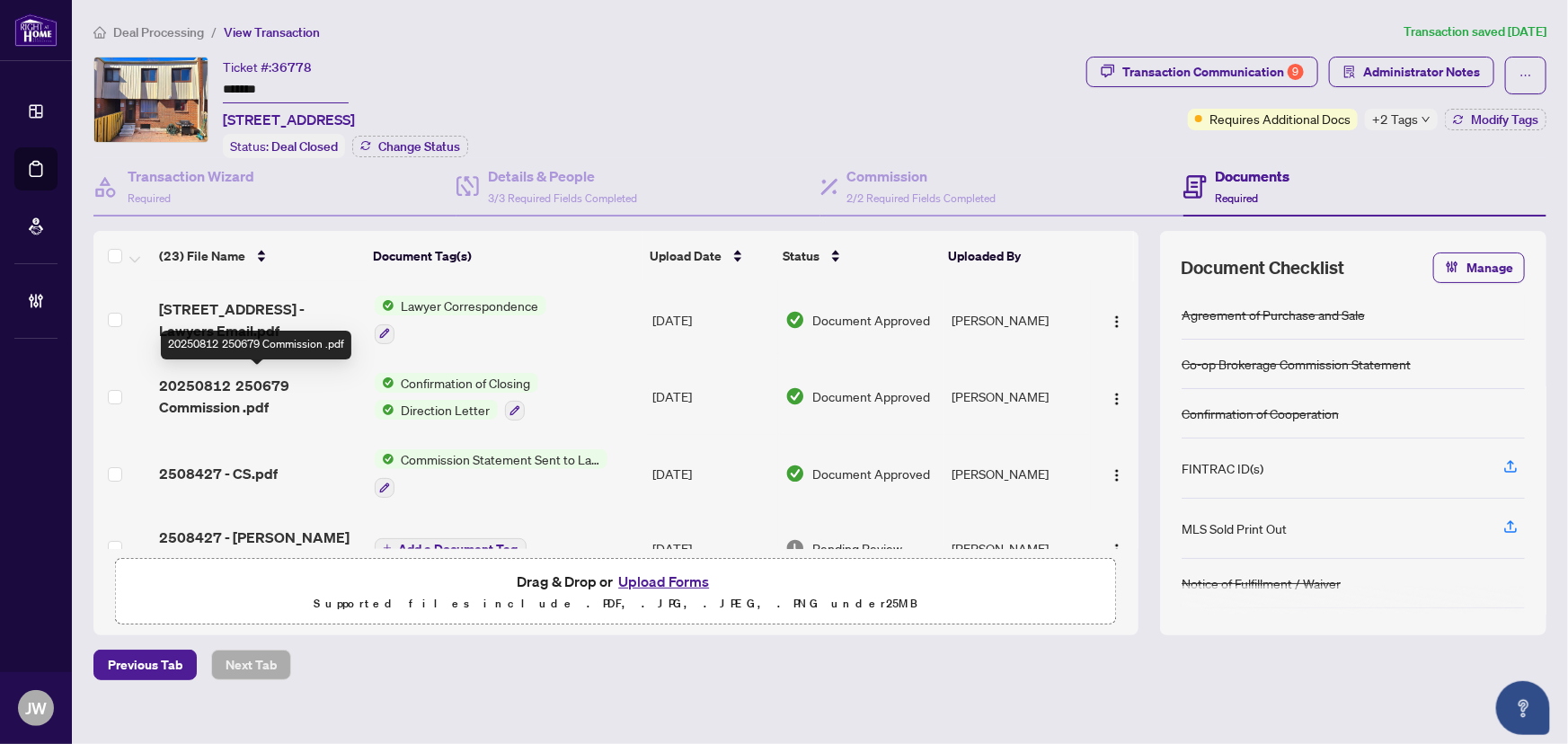
click at [243, 398] on span "20250812 250679 Commission .pdf" at bounding box center [259, 396] width 201 height 43
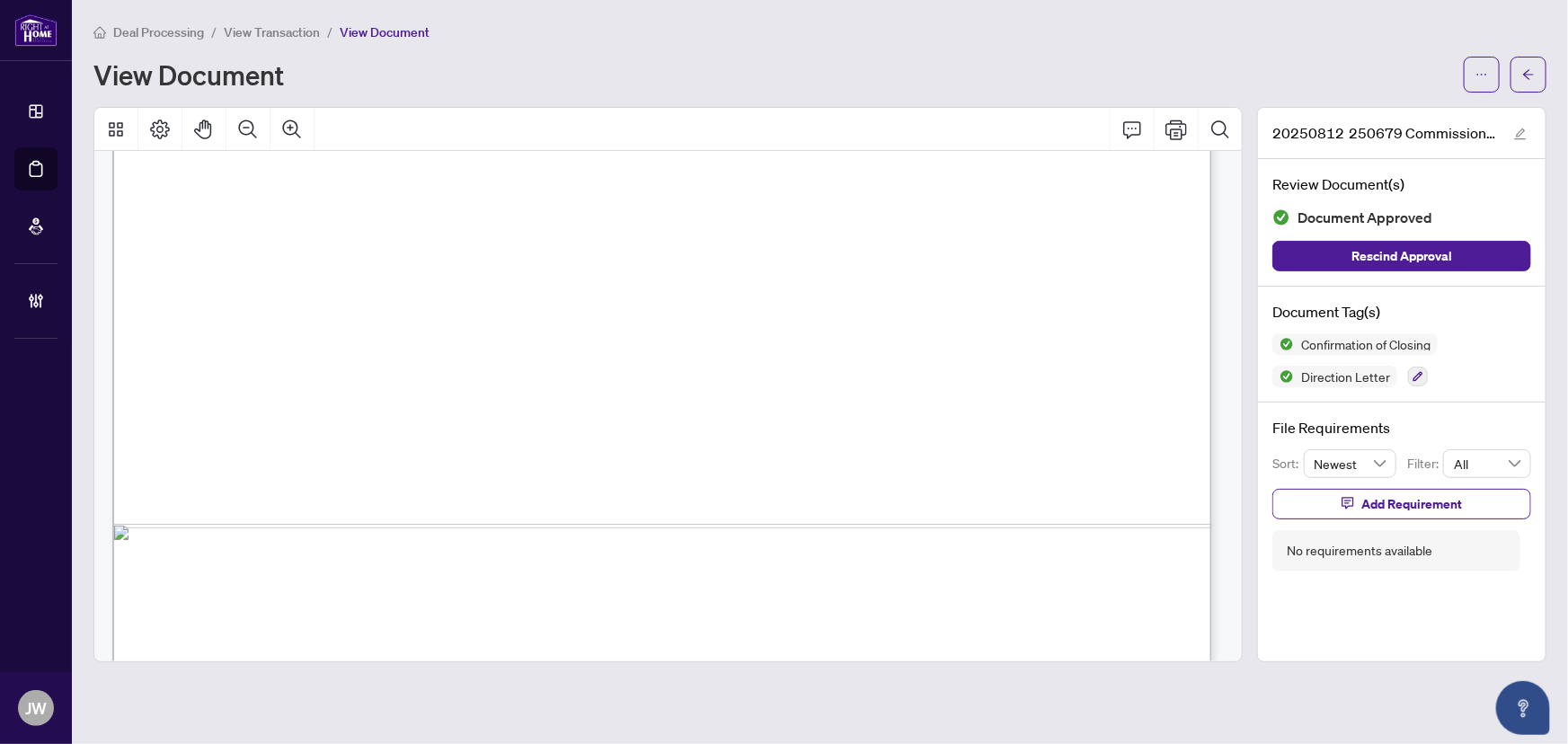
scroll to position [3867, 0]
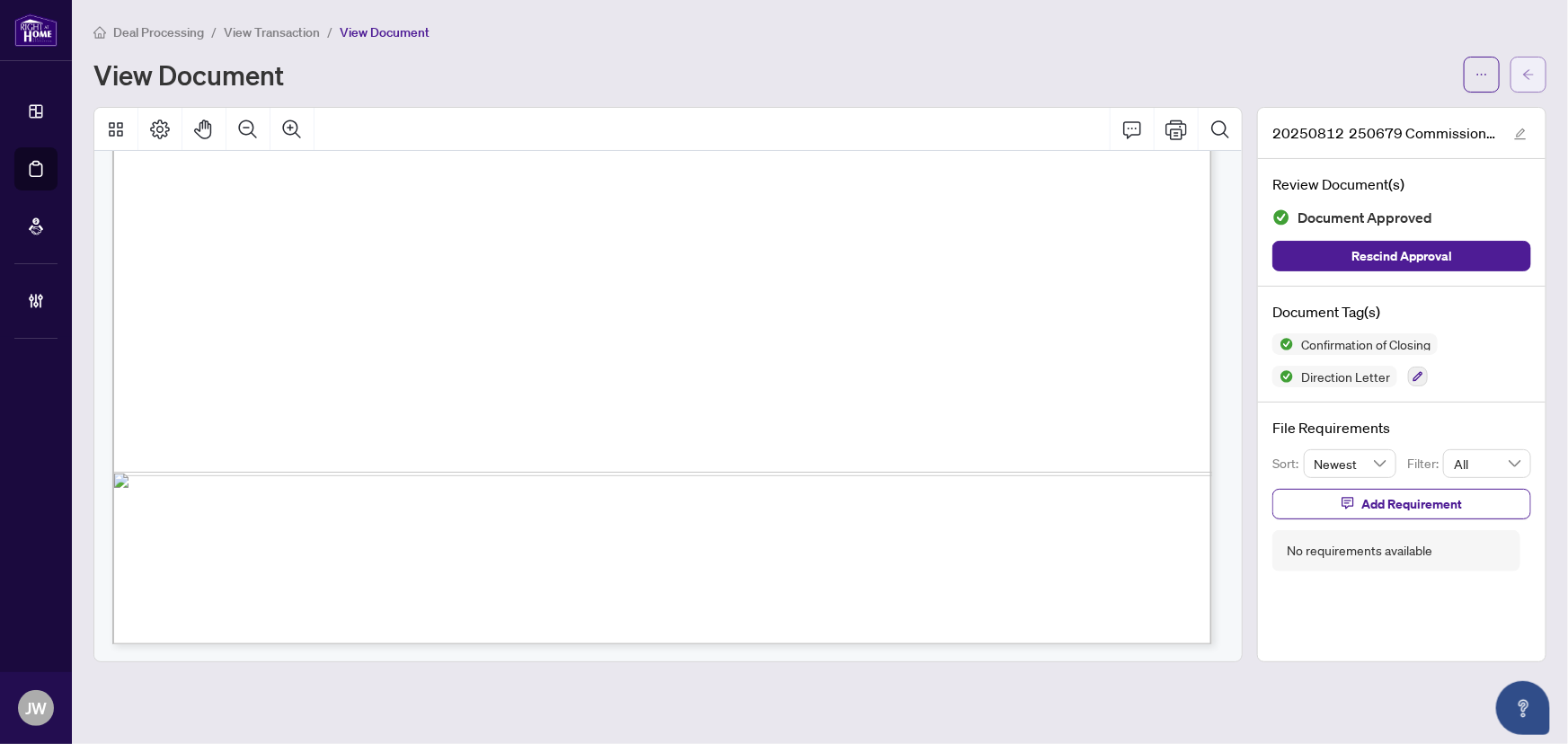
click at [1528, 79] on icon "arrow-left" at bounding box center [1528, 74] width 12 height 12
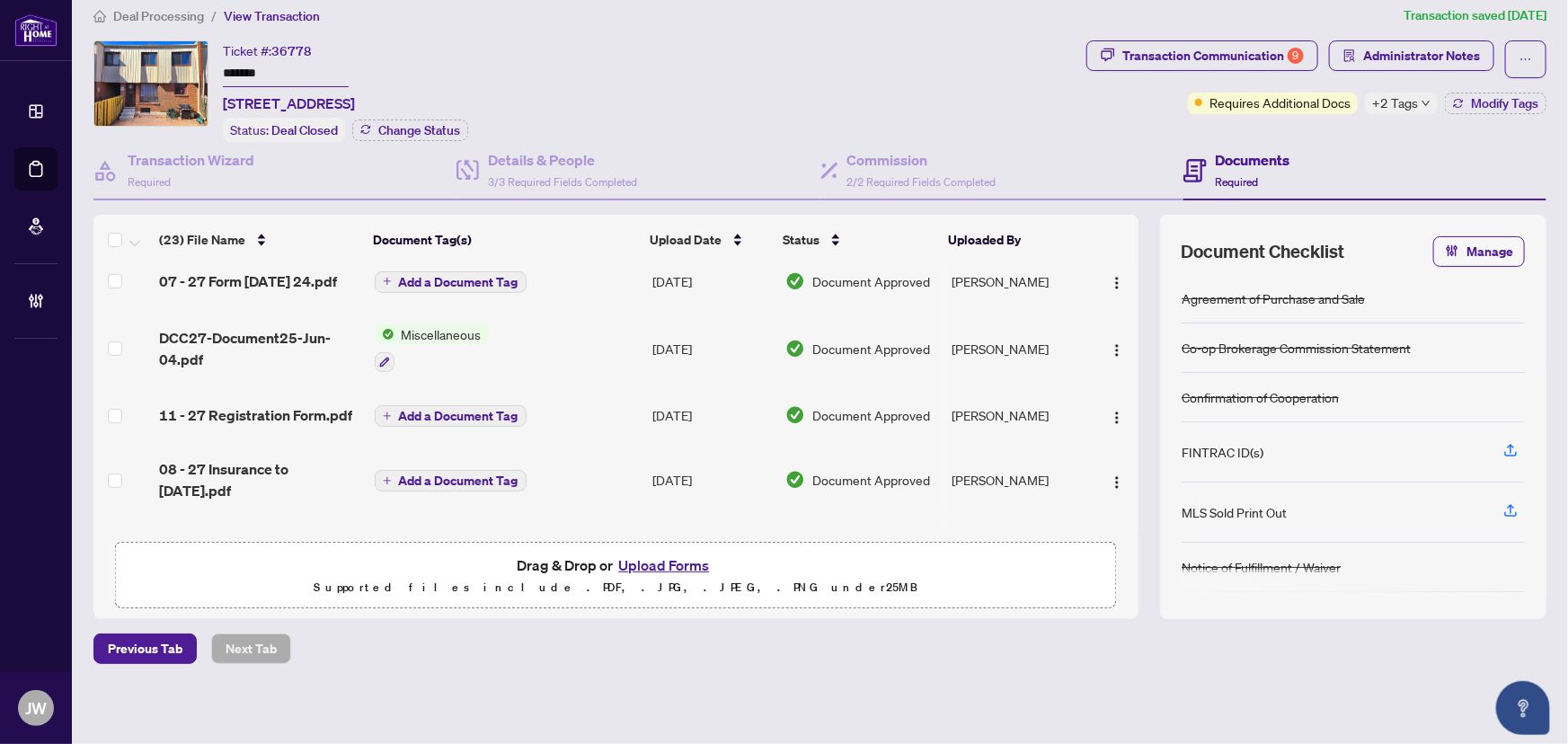
scroll to position [654, 0]
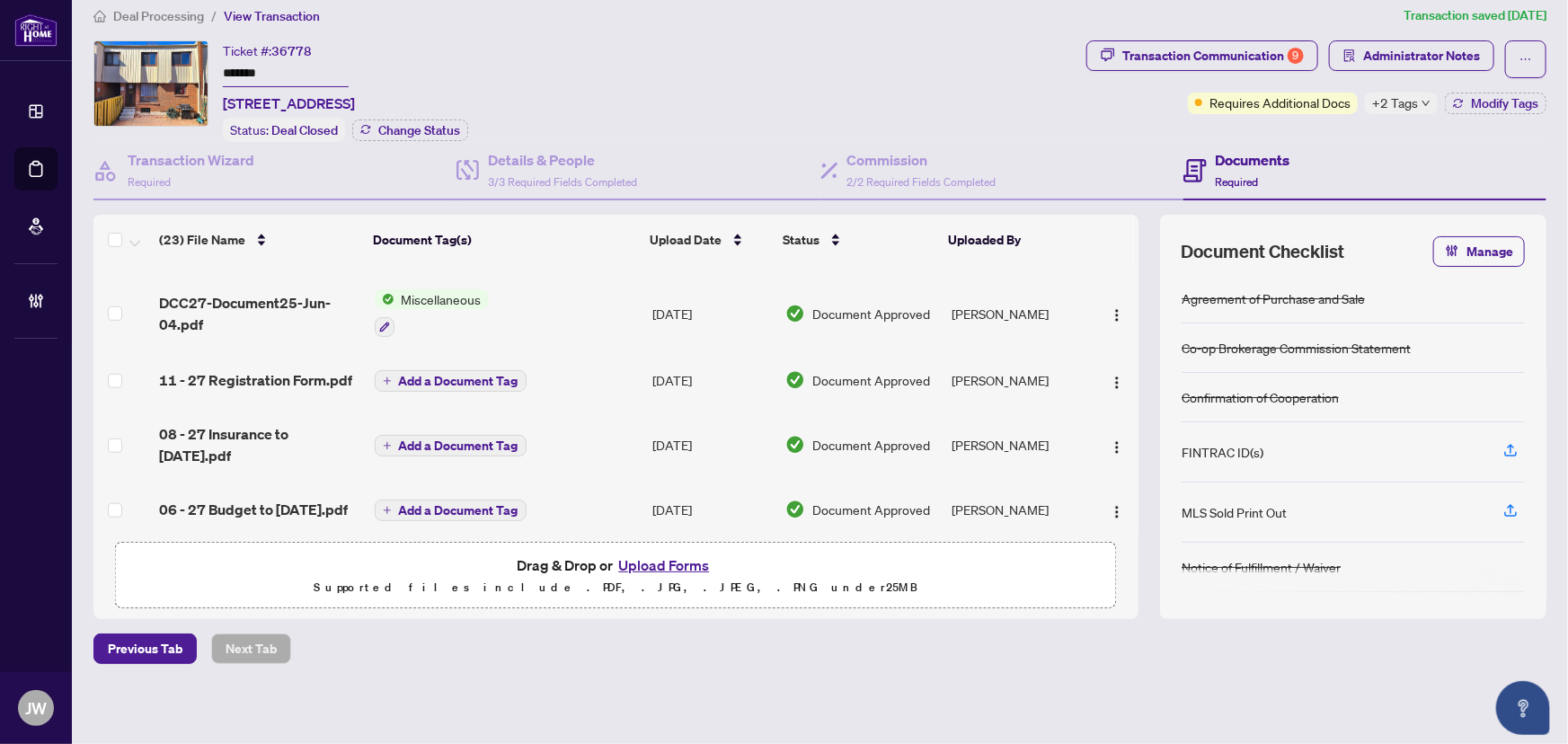
click at [162, 14] on span "Deal Processing" at bounding box center [158, 16] width 90 height 16
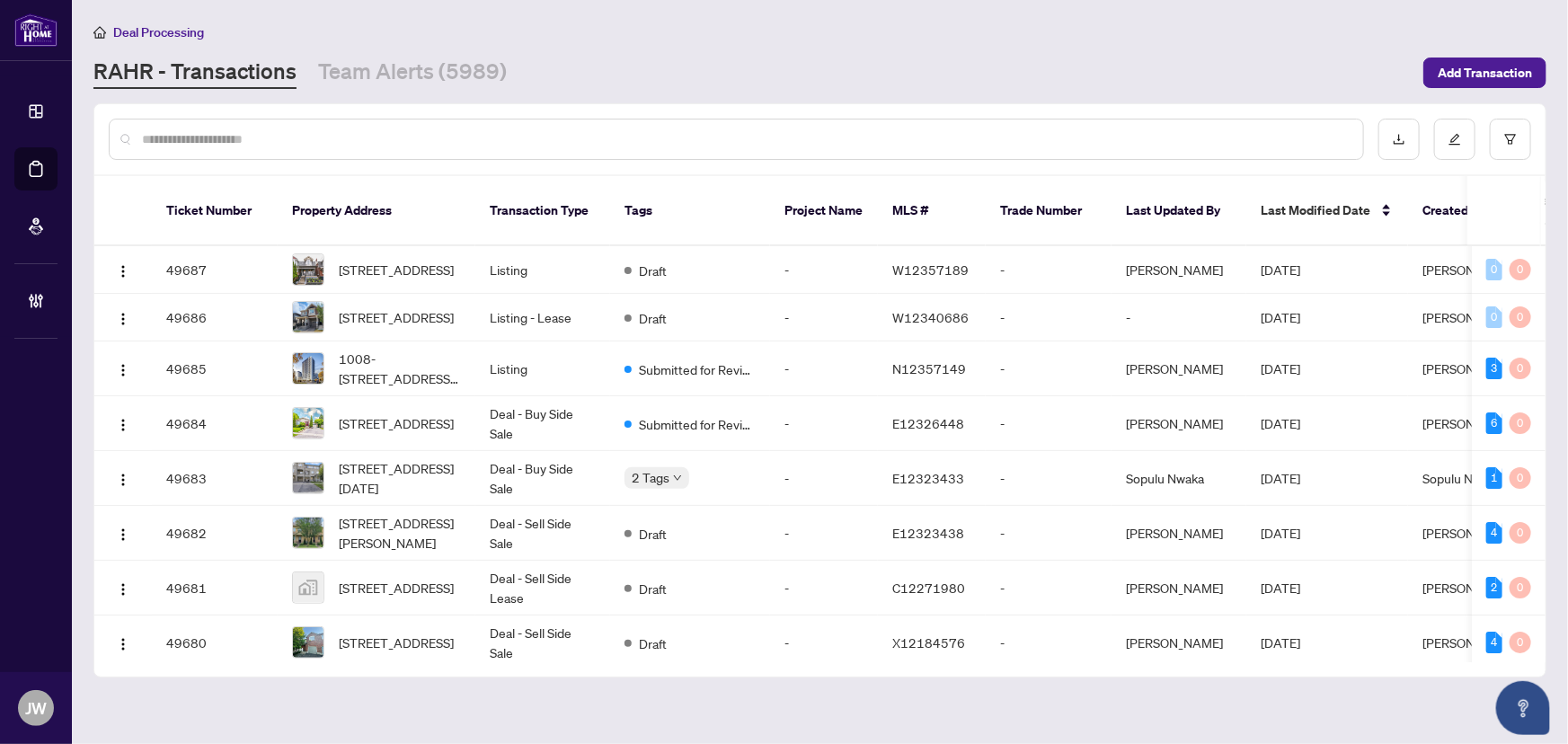
click at [228, 130] on input "text" at bounding box center [746, 138] width 1207 height 20
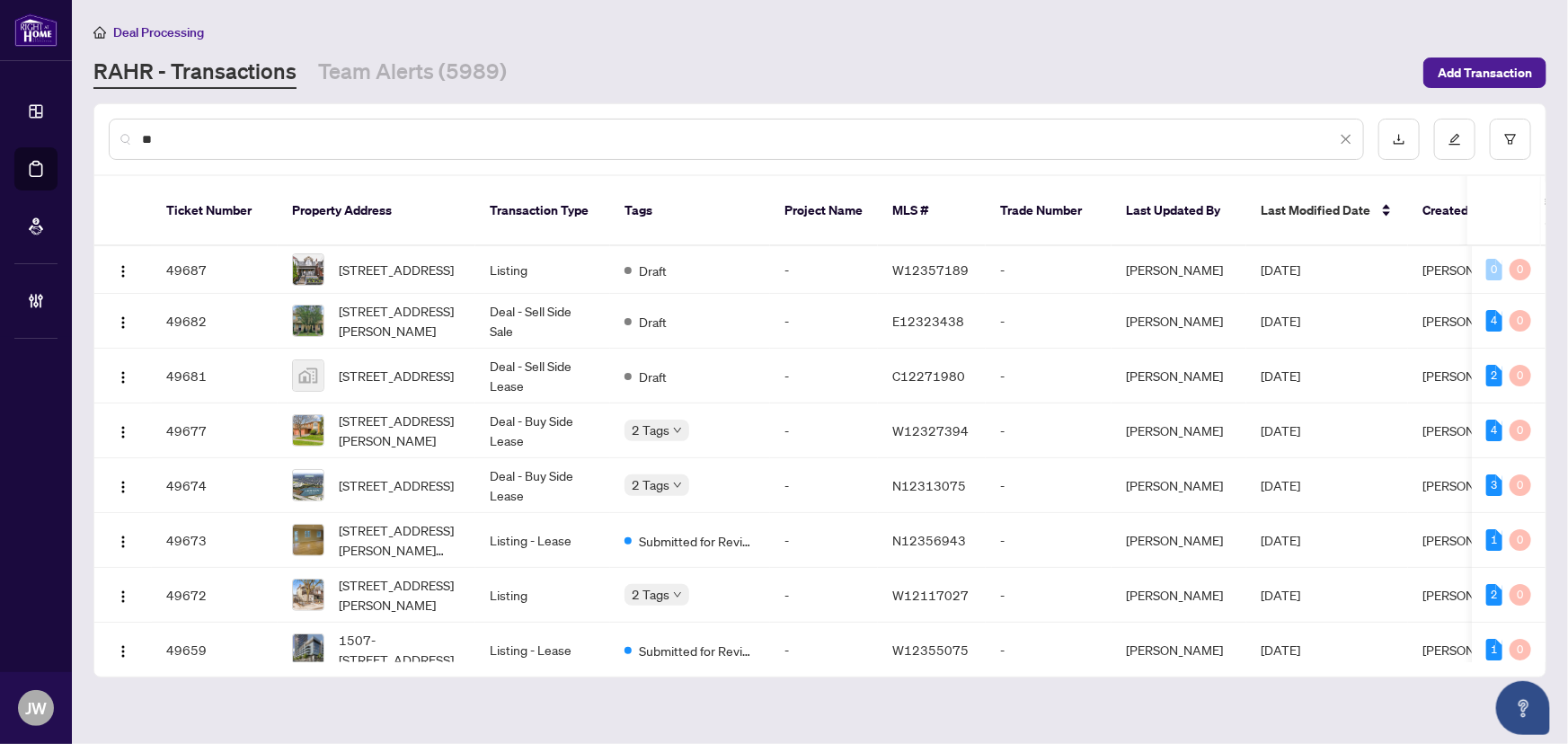
type input "*"
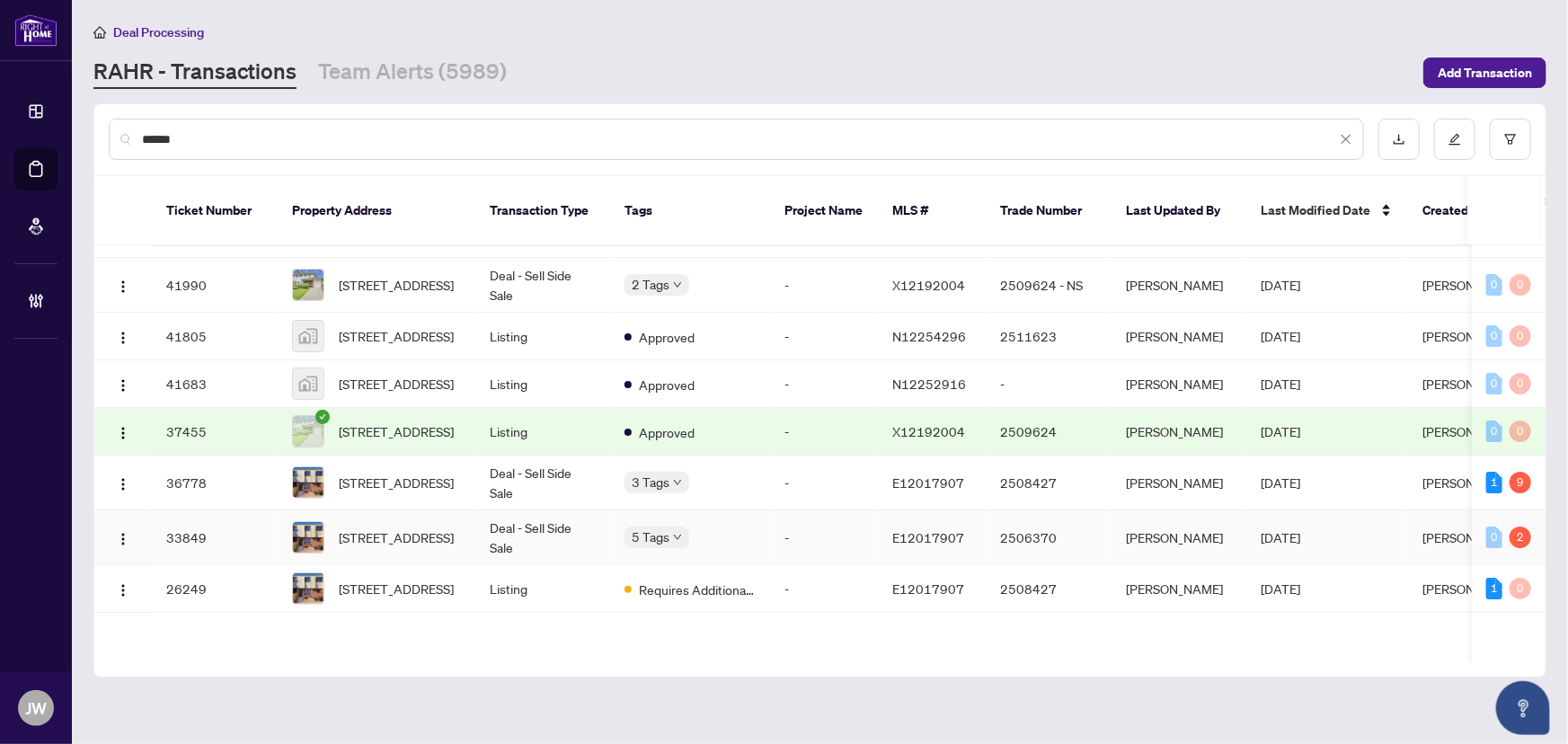
scroll to position [81, 0]
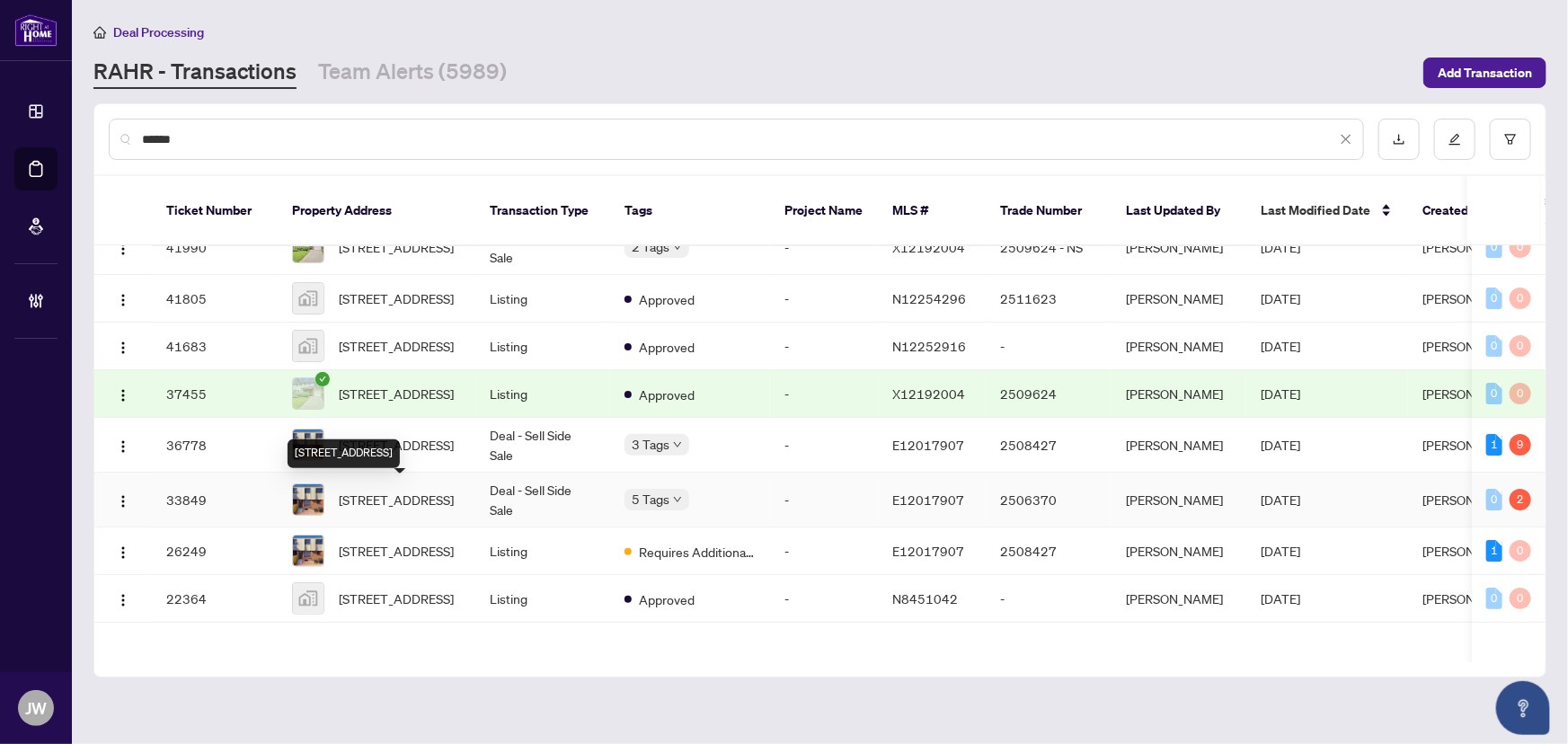
type input "*****"
click at [403, 504] on span "44-1100 Oxford St, Oshawa, Ontario L1J 6G4, Canada" at bounding box center [396, 499] width 115 height 20
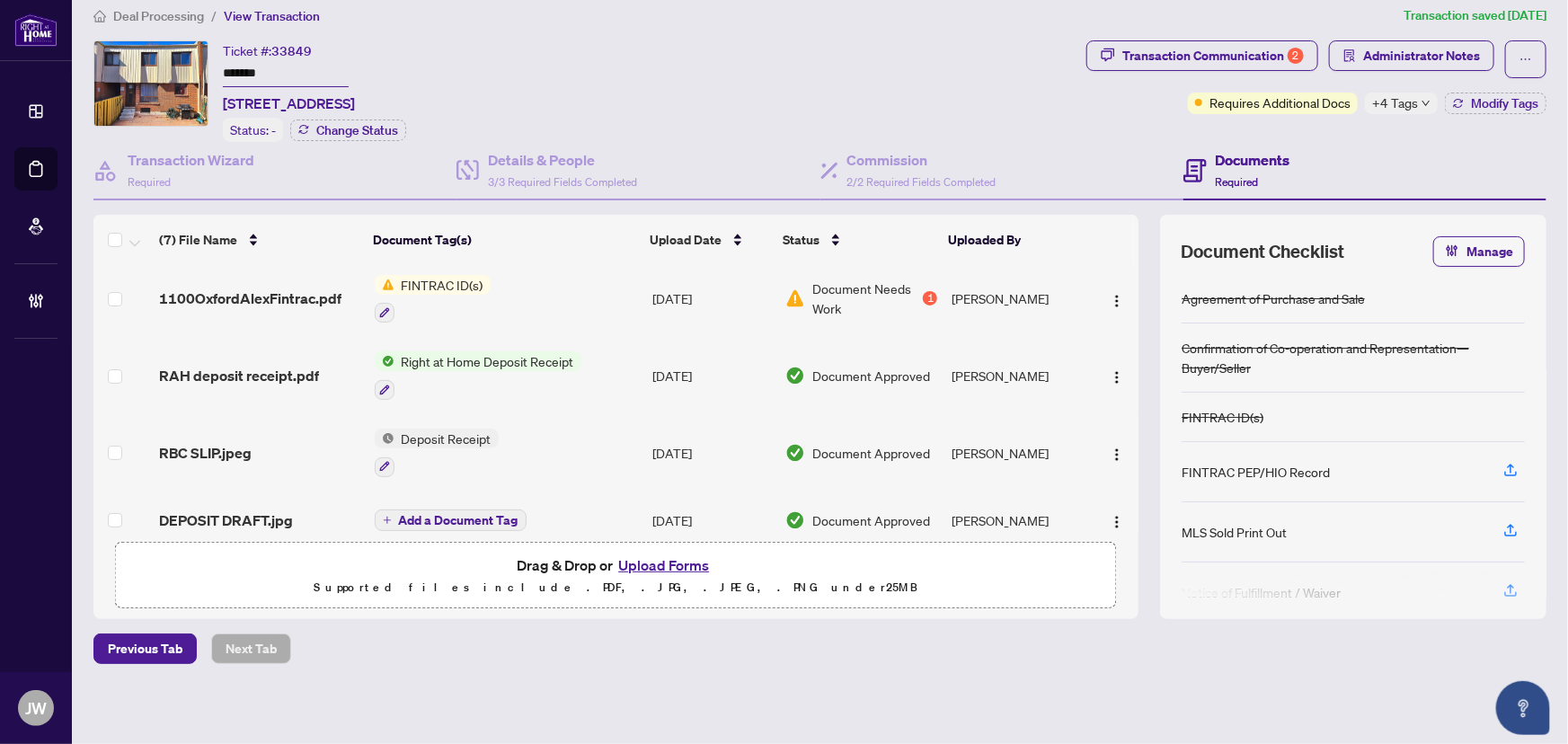
scroll to position [252, 0]
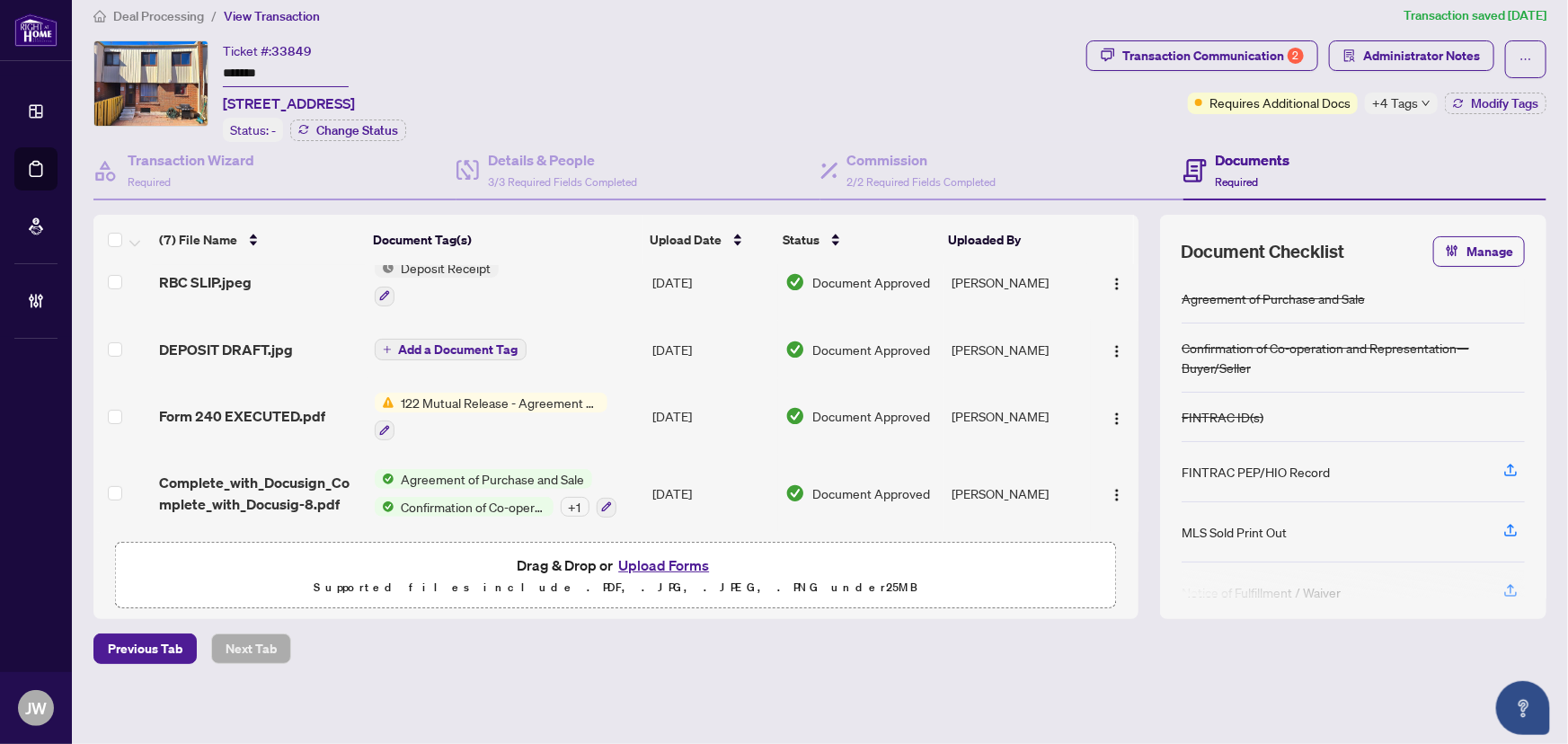
click at [1422, 106] on icon "down" at bounding box center [1427, 104] width 9 height 9
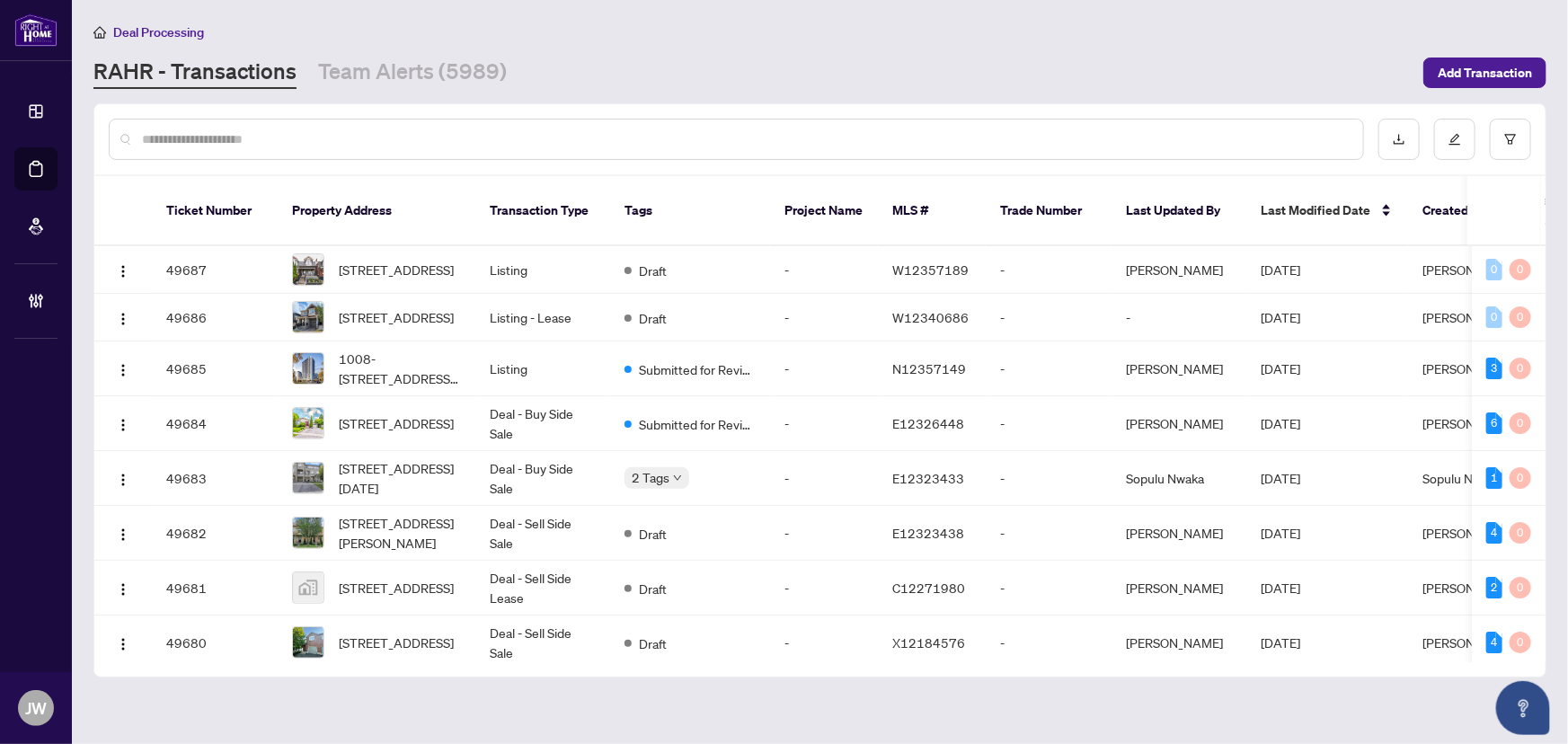
click at [244, 135] on input "text" at bounding box center [746, 138] width 1207 height 20
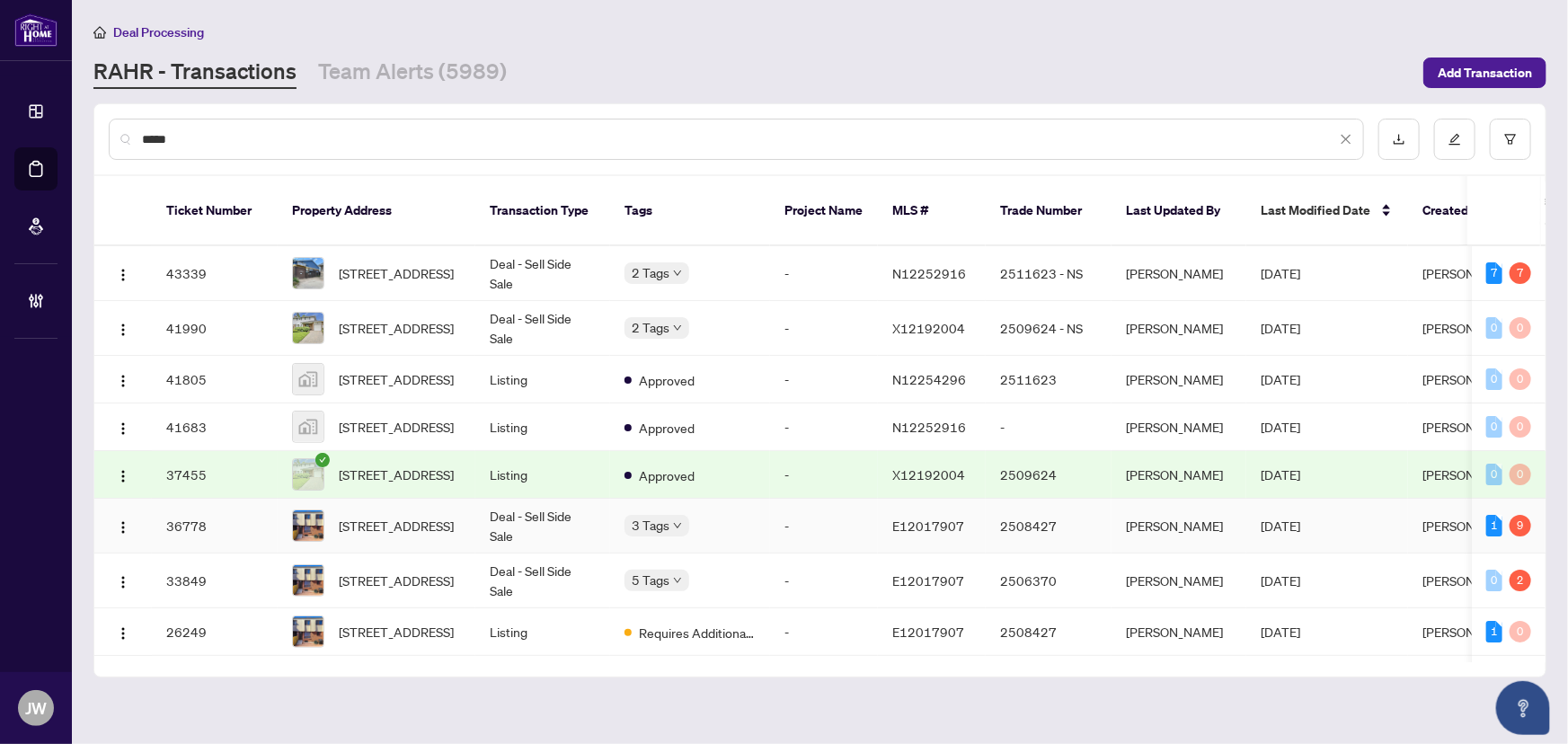
type input "*****"
click at [438, 536] on span "44-1100 Oxford St, Oshawa, Ontario L1J 6G4, Canada" at bounding box center [396, 526] width 115 height 20
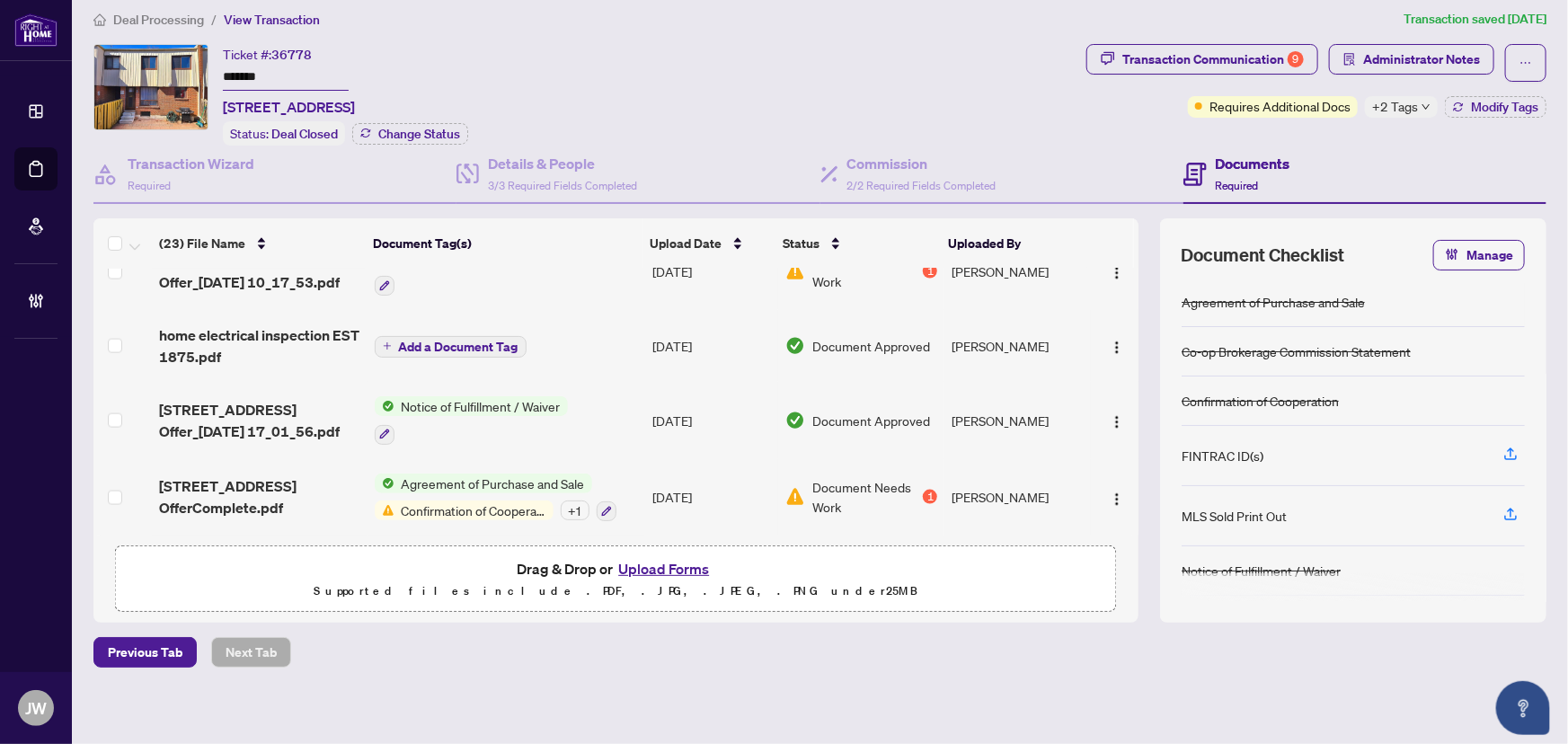
scroll to position [16, 0]
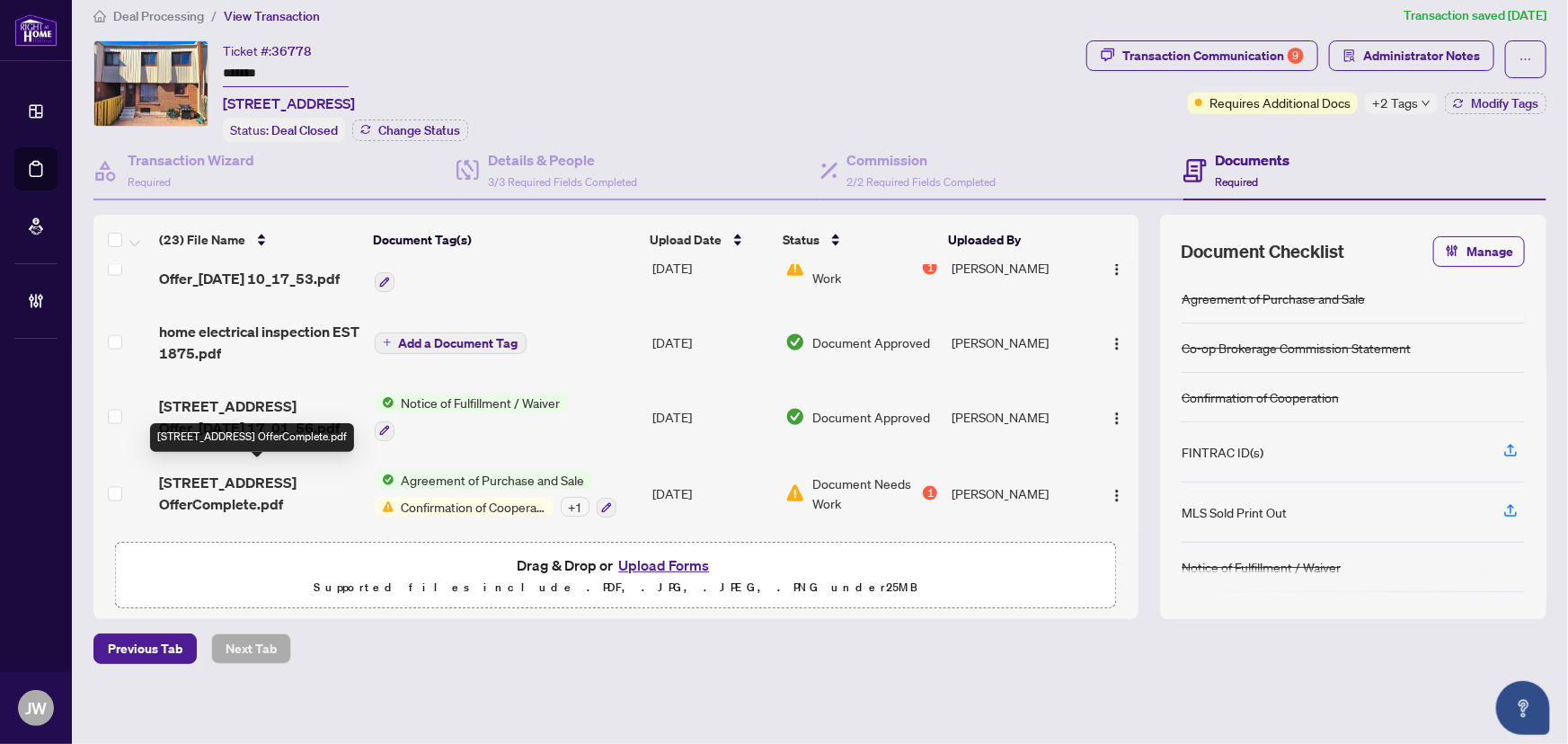
click at [224, 482] on span "1100 Oxford Street 44 OfferComplete.pdf" at bounding box center [259, 493] width 201 height 43
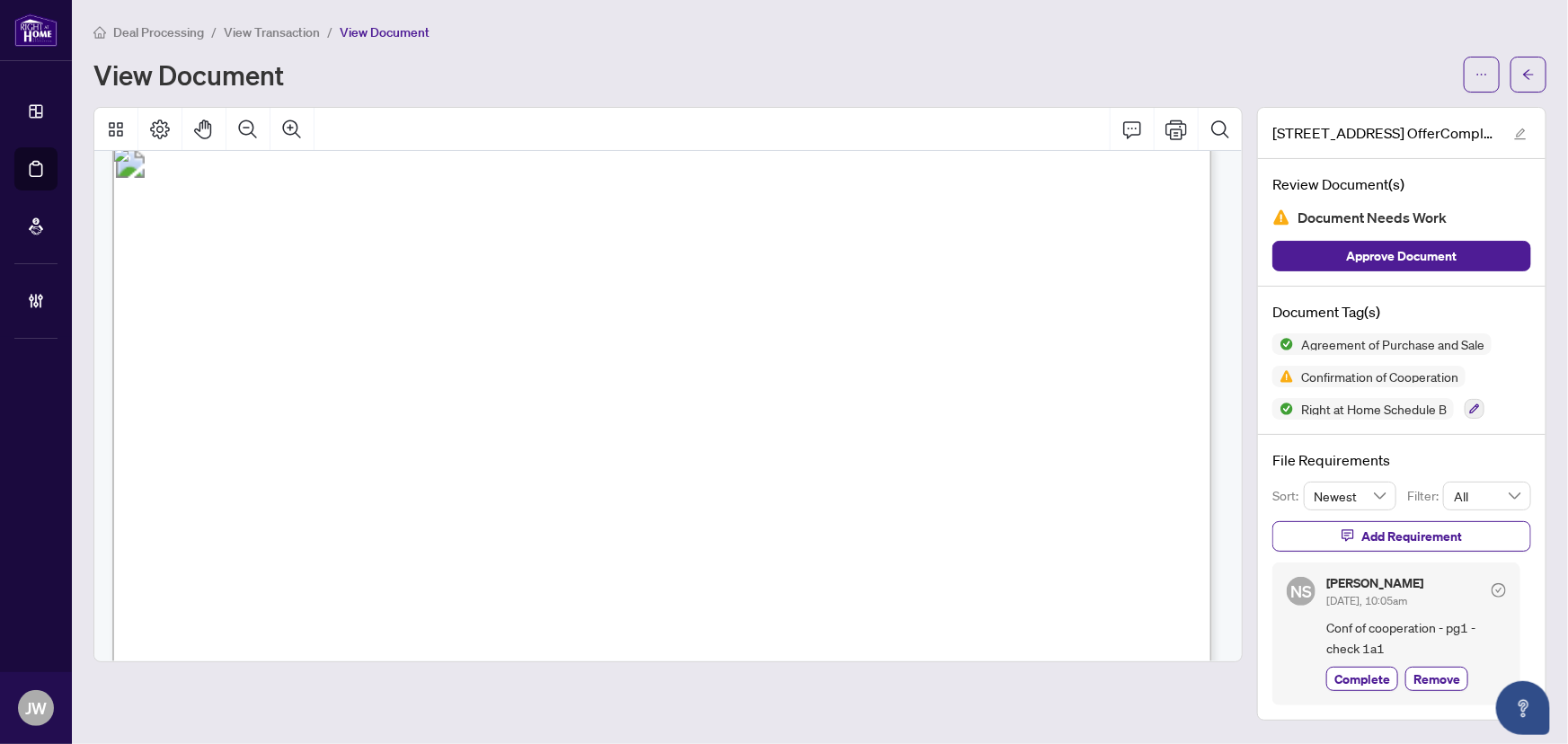
scroll to position [13081, 0]
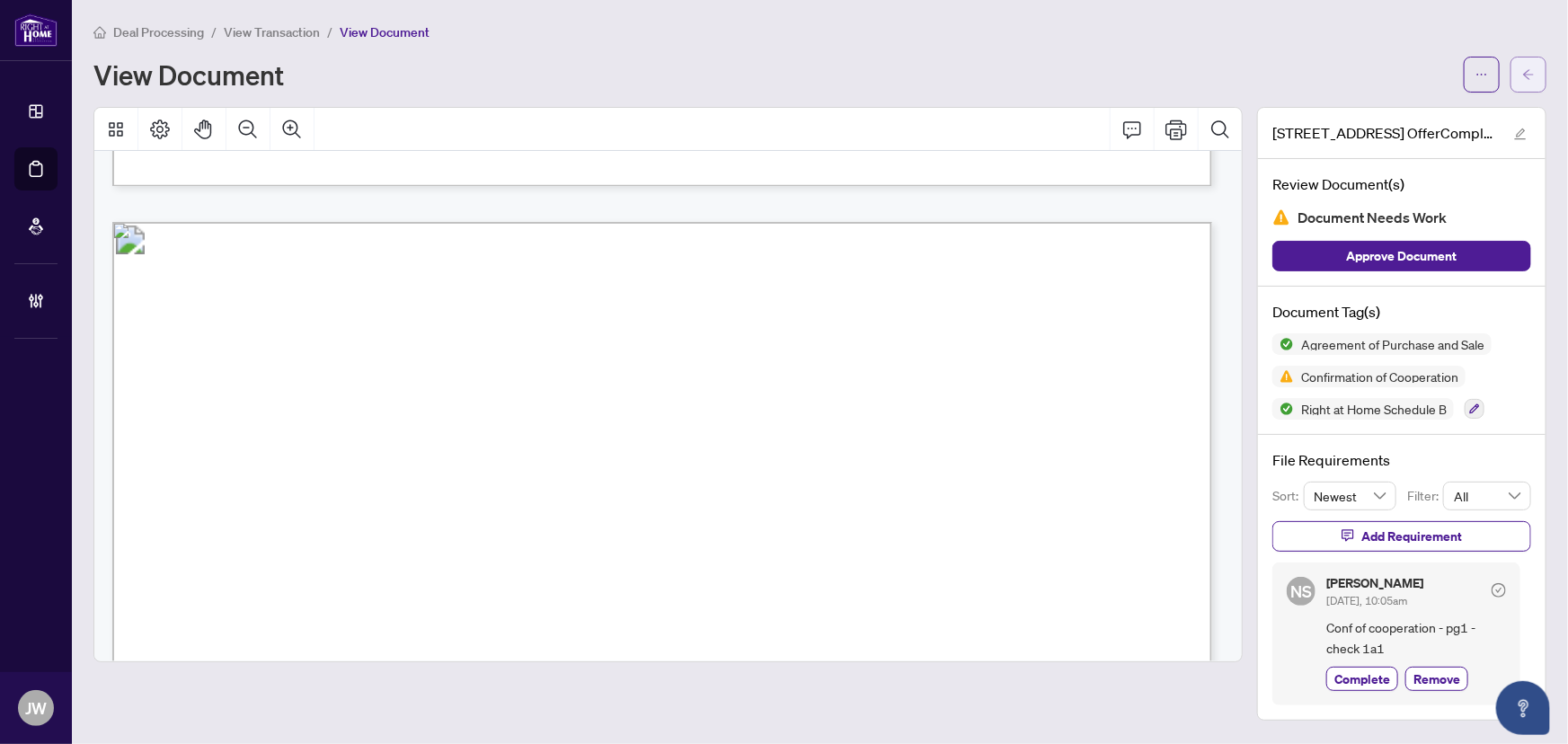
click at [1523, 83] on span "button" at bounding box center [1528, 74] width 12 height 29
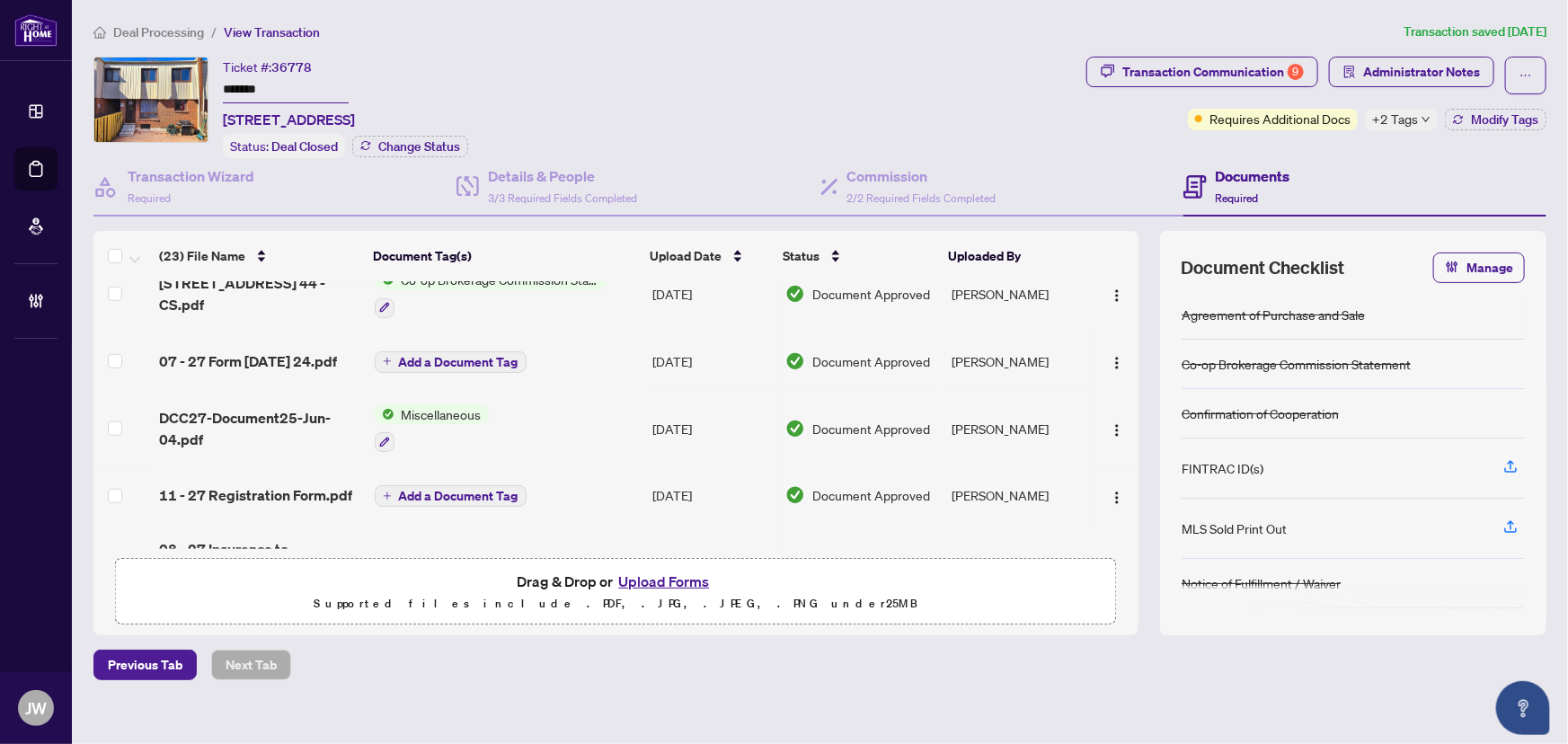
scroll to position [572, 0]
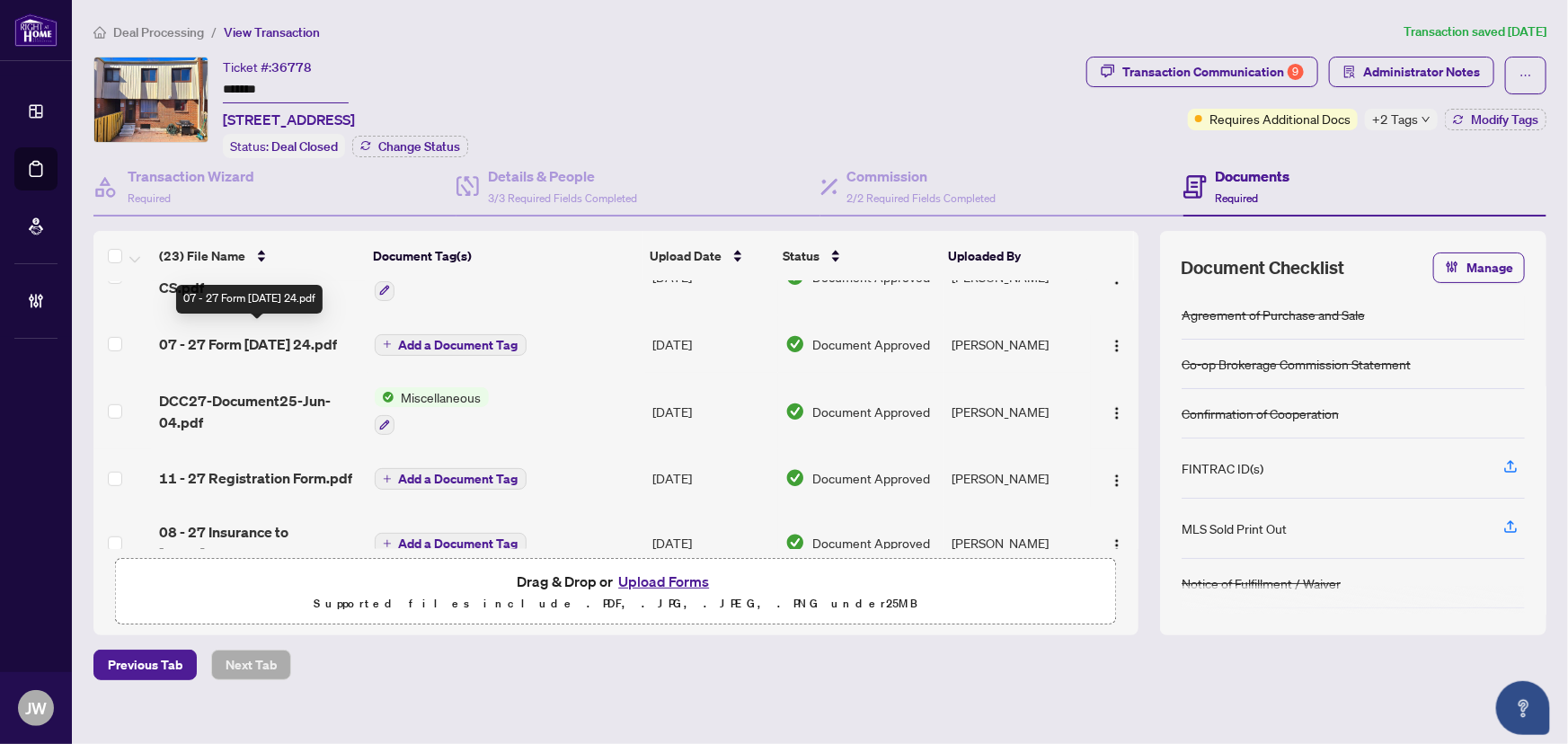
click at [297, 334] on span "07 - 27 Form 15 Jun 19 24.pdf" at bounding box center [248, 344] width 178 height 22
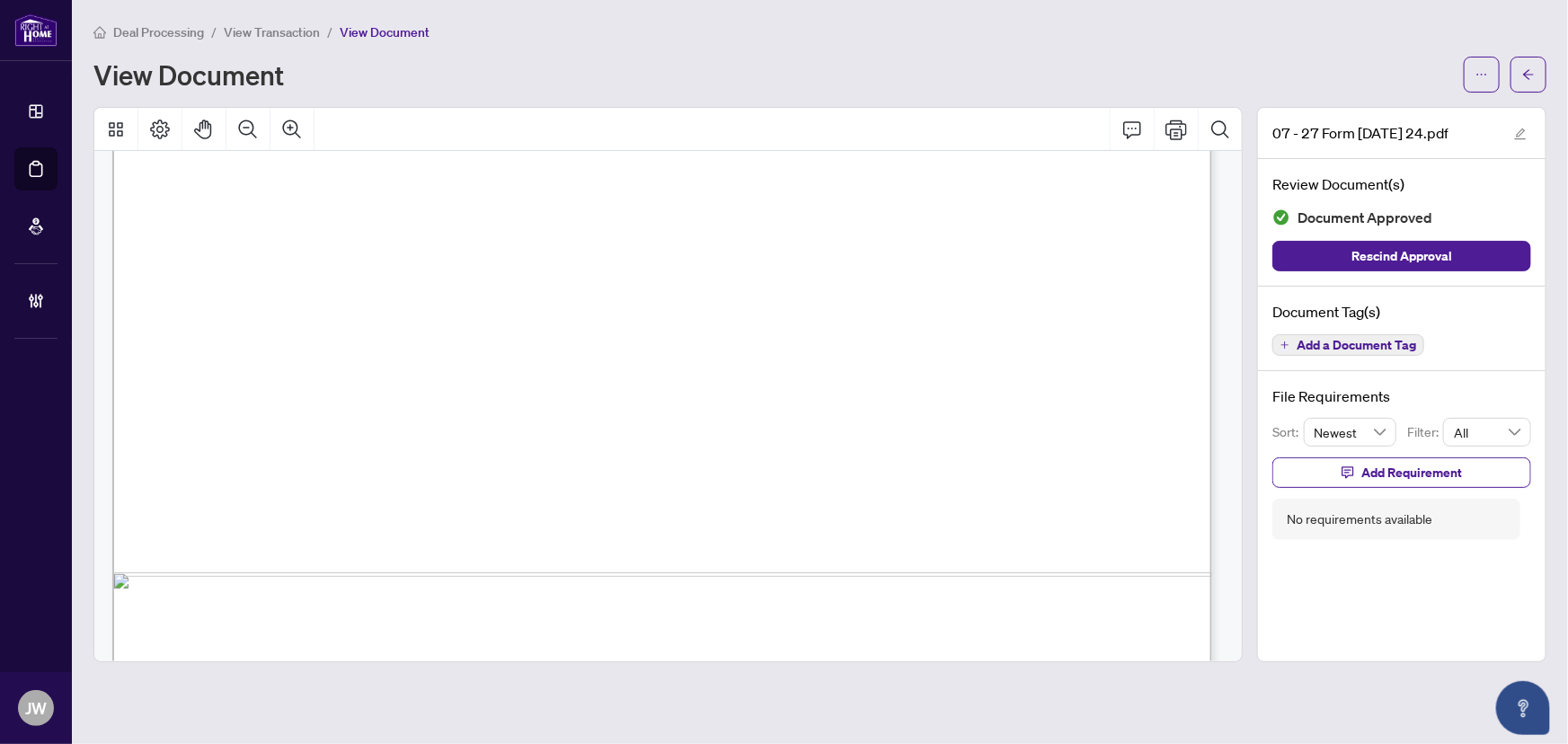
scroll to position [3867, 0]
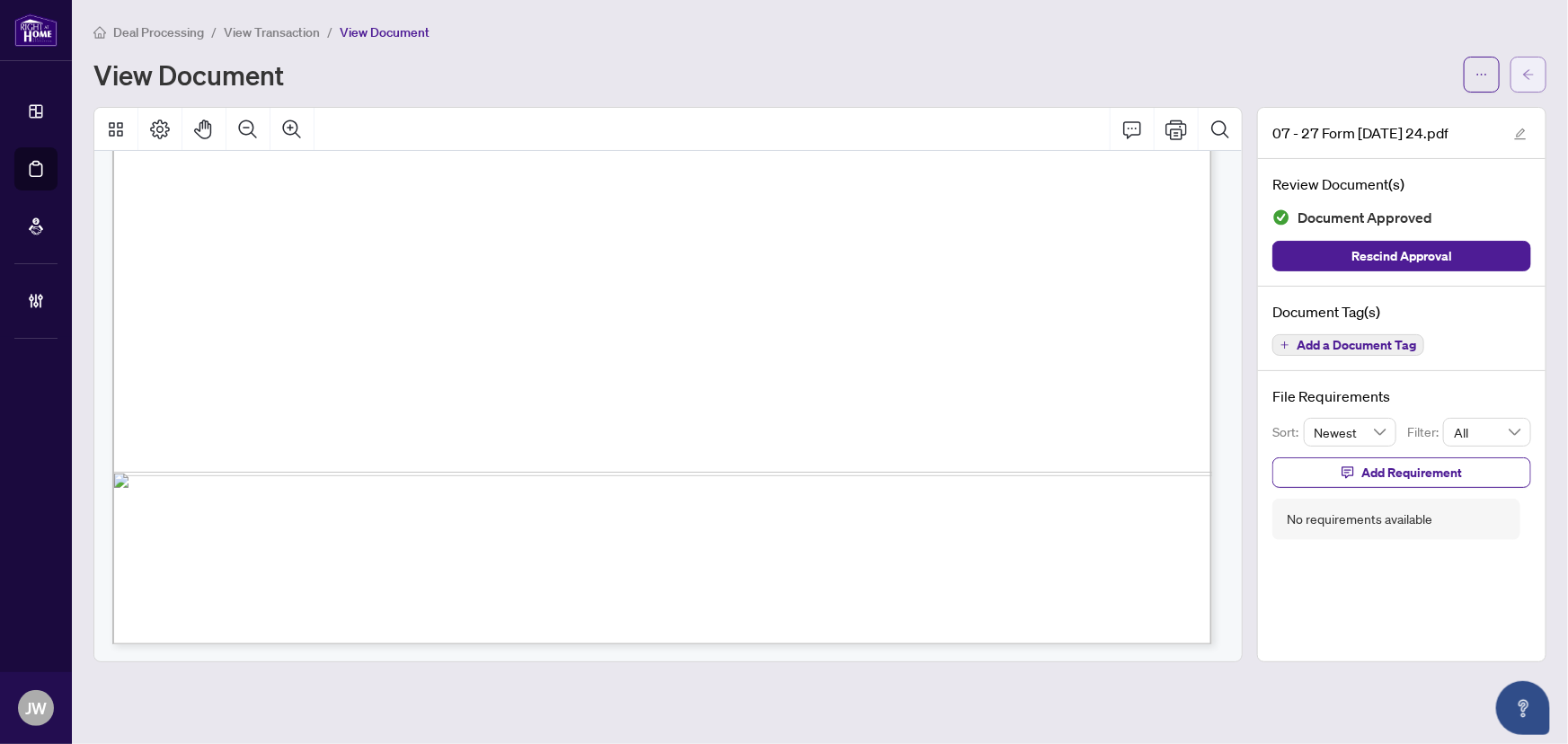
click at [1516, 69] on button "button" at bounding box center [1528, 74] width 36 height 36
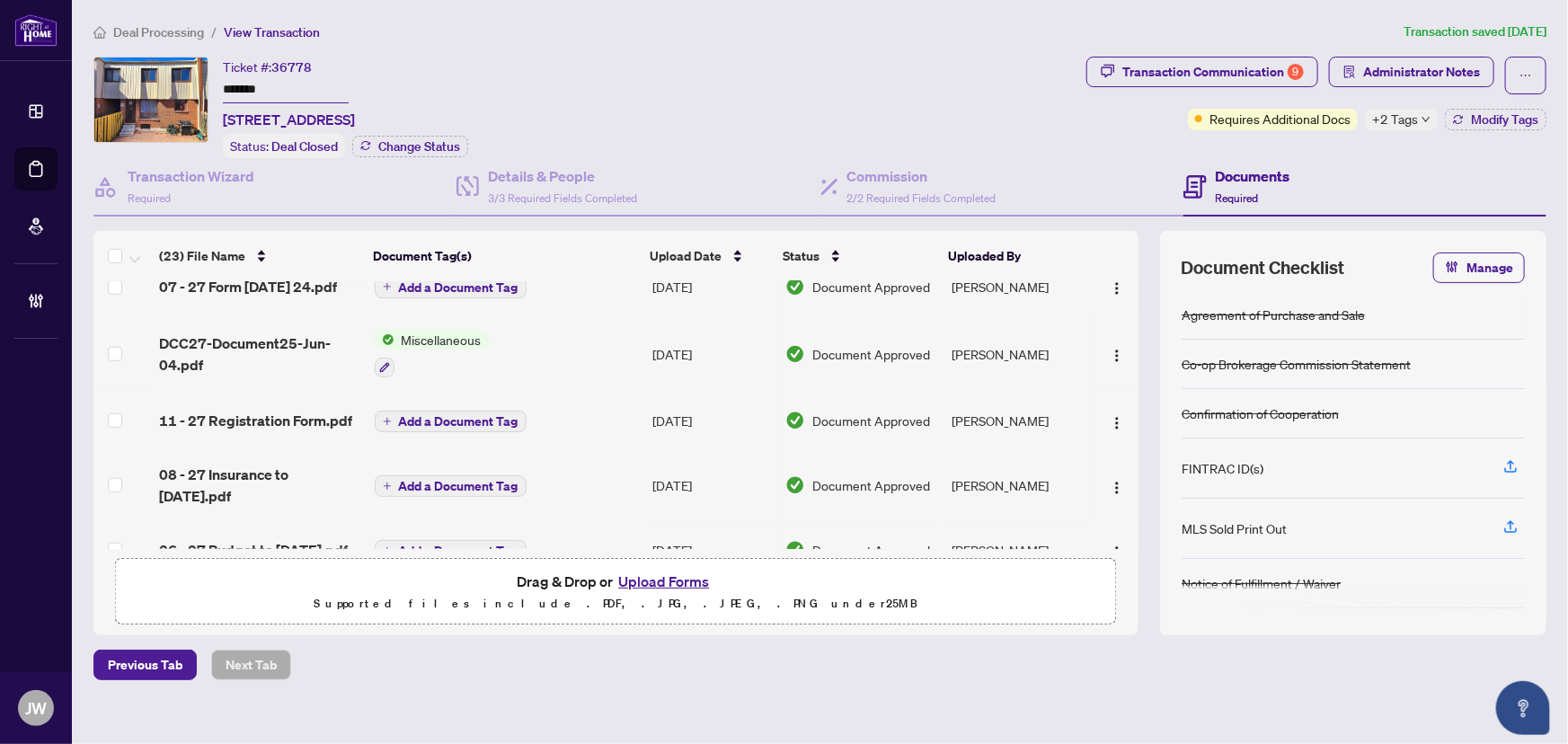
scroll to position [654, 0]
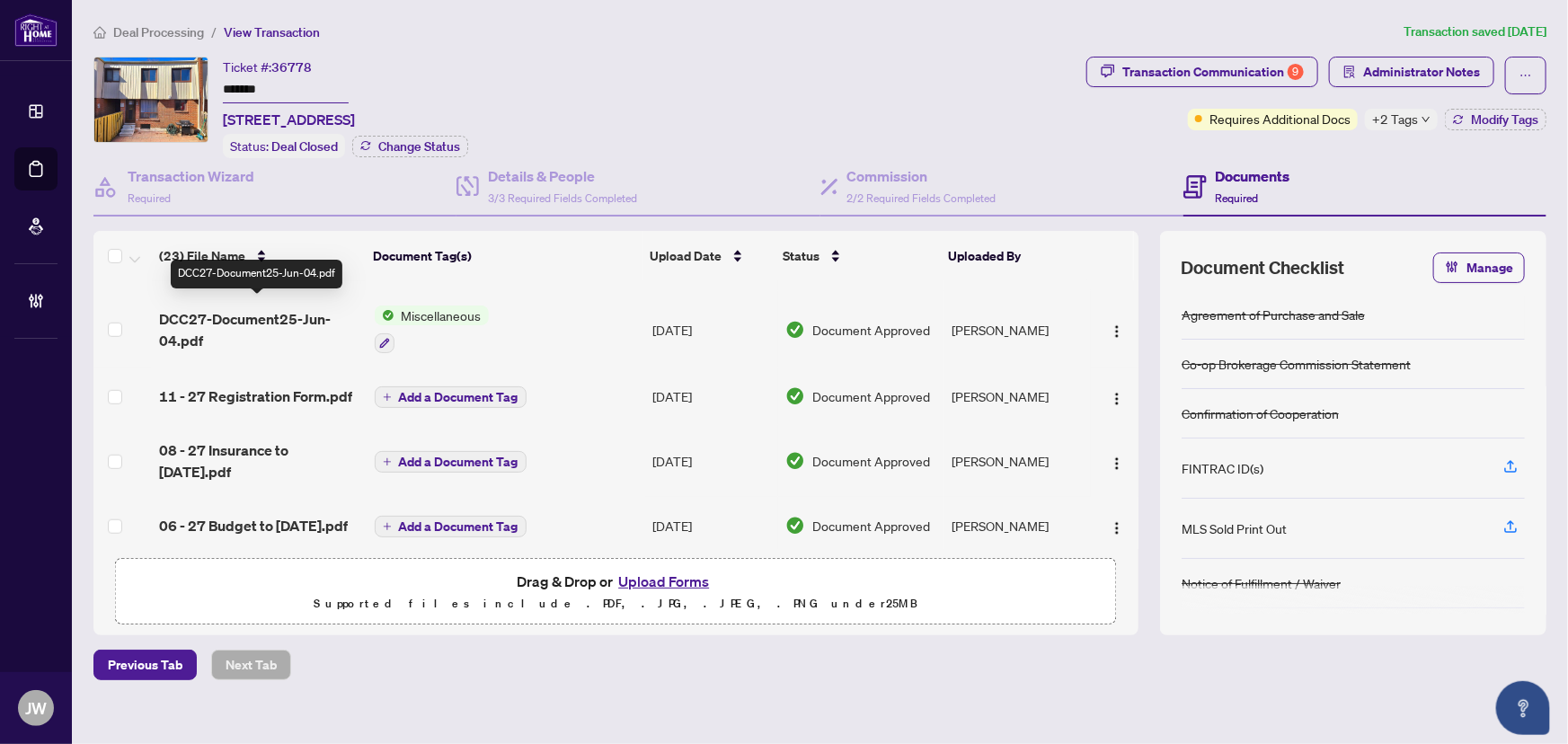
click at [234, 328] on span "DCC27-Document25-Jun-04.pdf" at bounding box center [259, 330] width 201 height 43
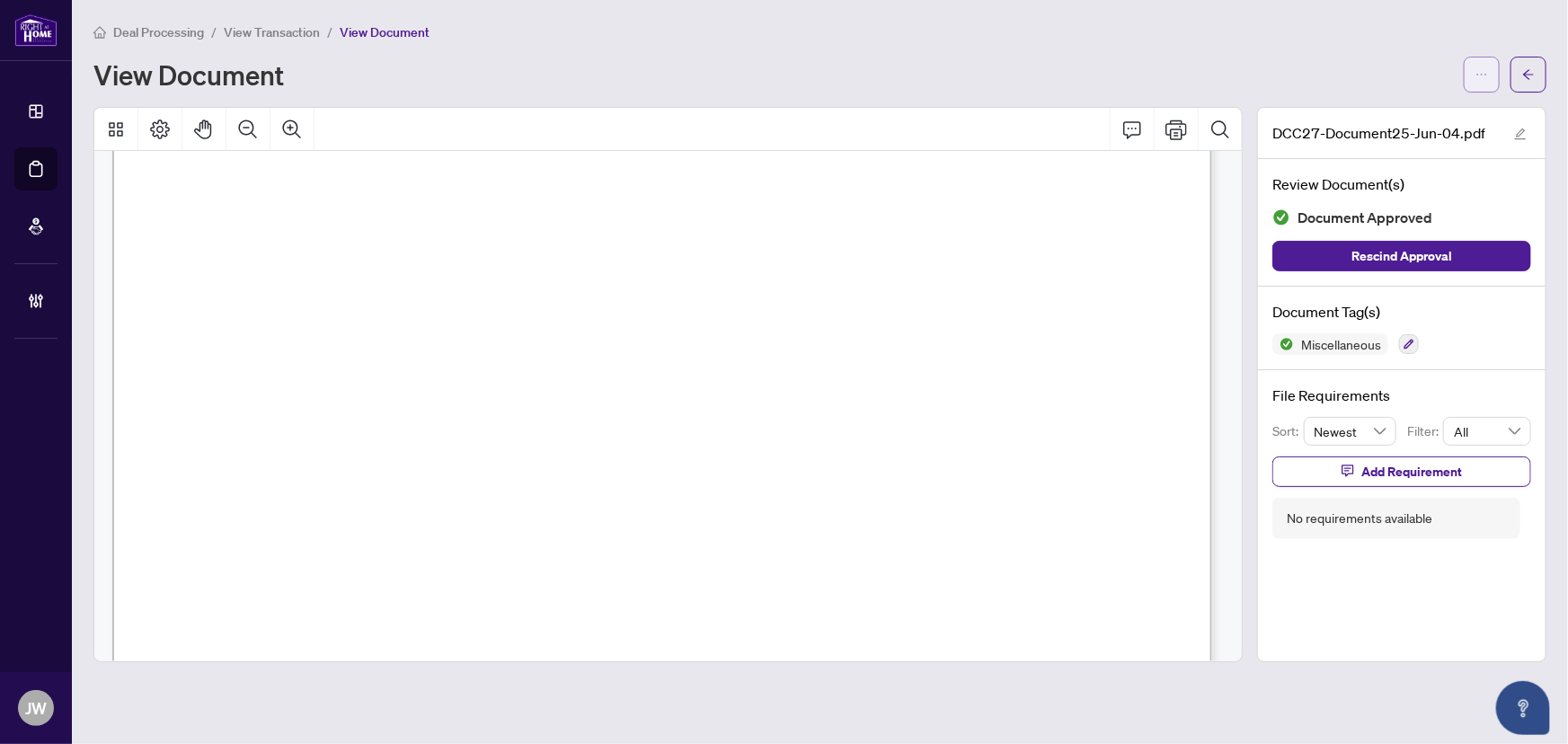
scroll to position [81, 0]
click at [1535, 76] on button "button" at bounding box center [1528, 74] width 36 height 36
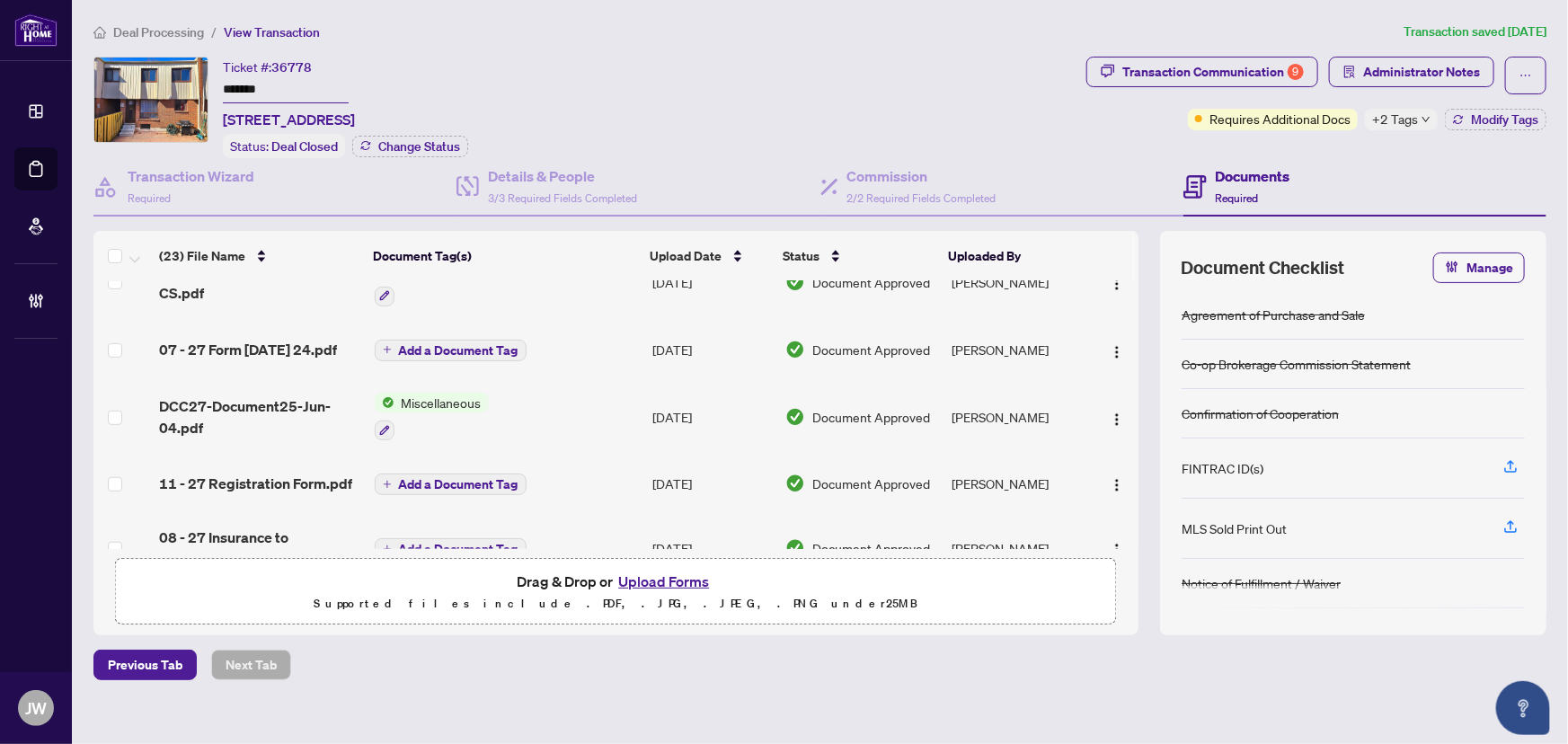
scroll to position [572, 0]
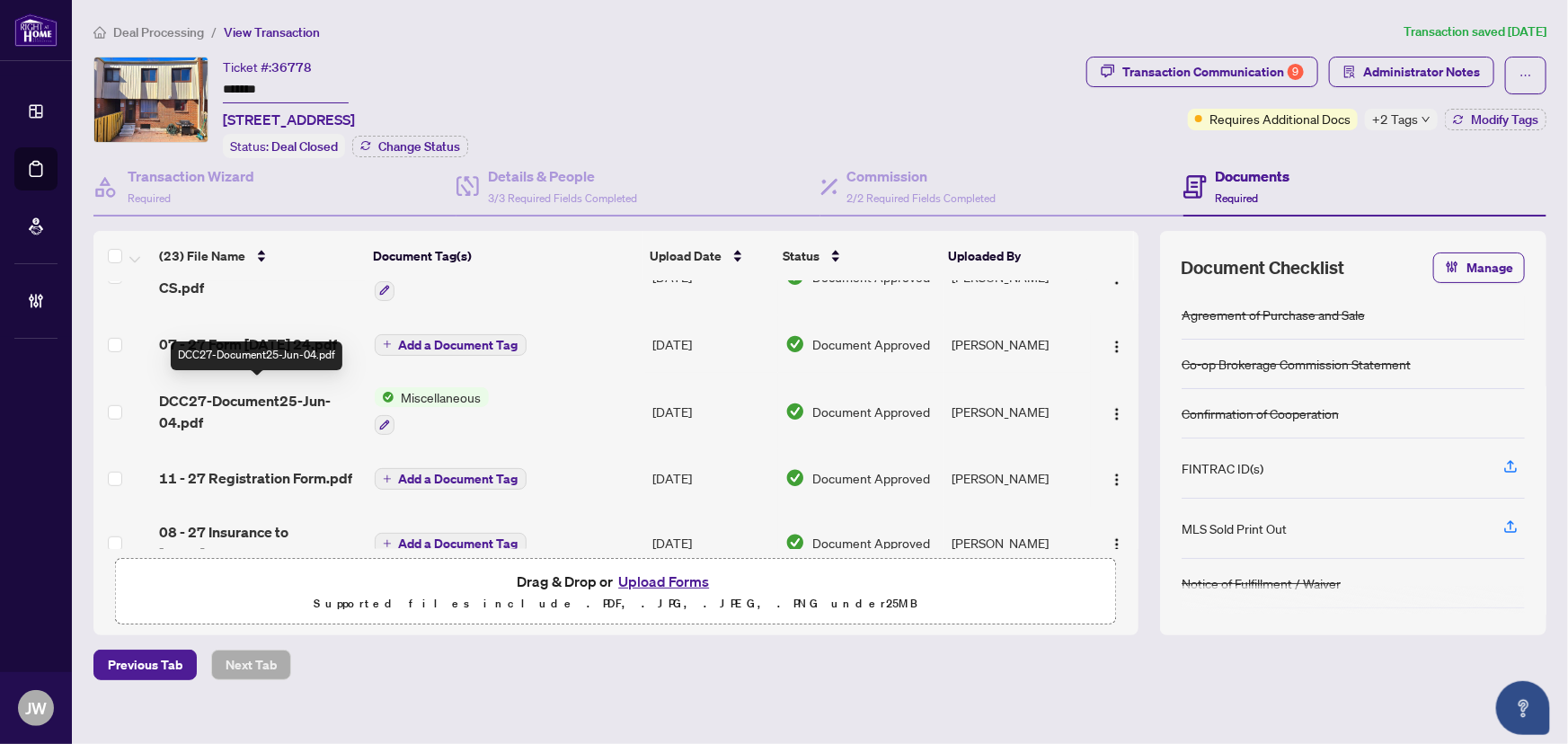
click at [218, 390] on span "DCC27-Document25-Jun-04.pdf" at bounding box center [259, 412] width 201 height 43
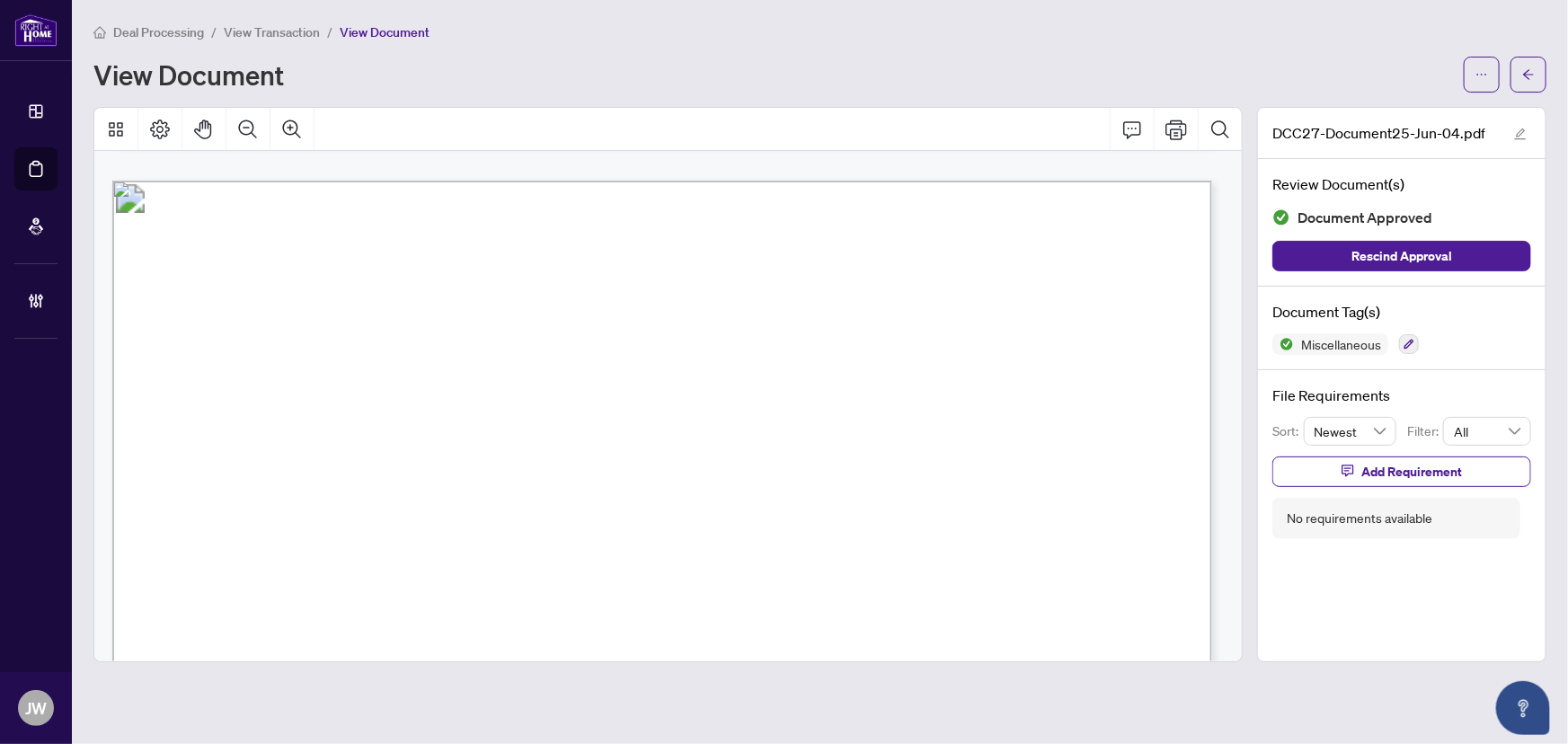
scroll to position [1436, 0]
click at [1524, 79] on icon "arrow-left" at bounding box center [1528, 74] width 12 height 12
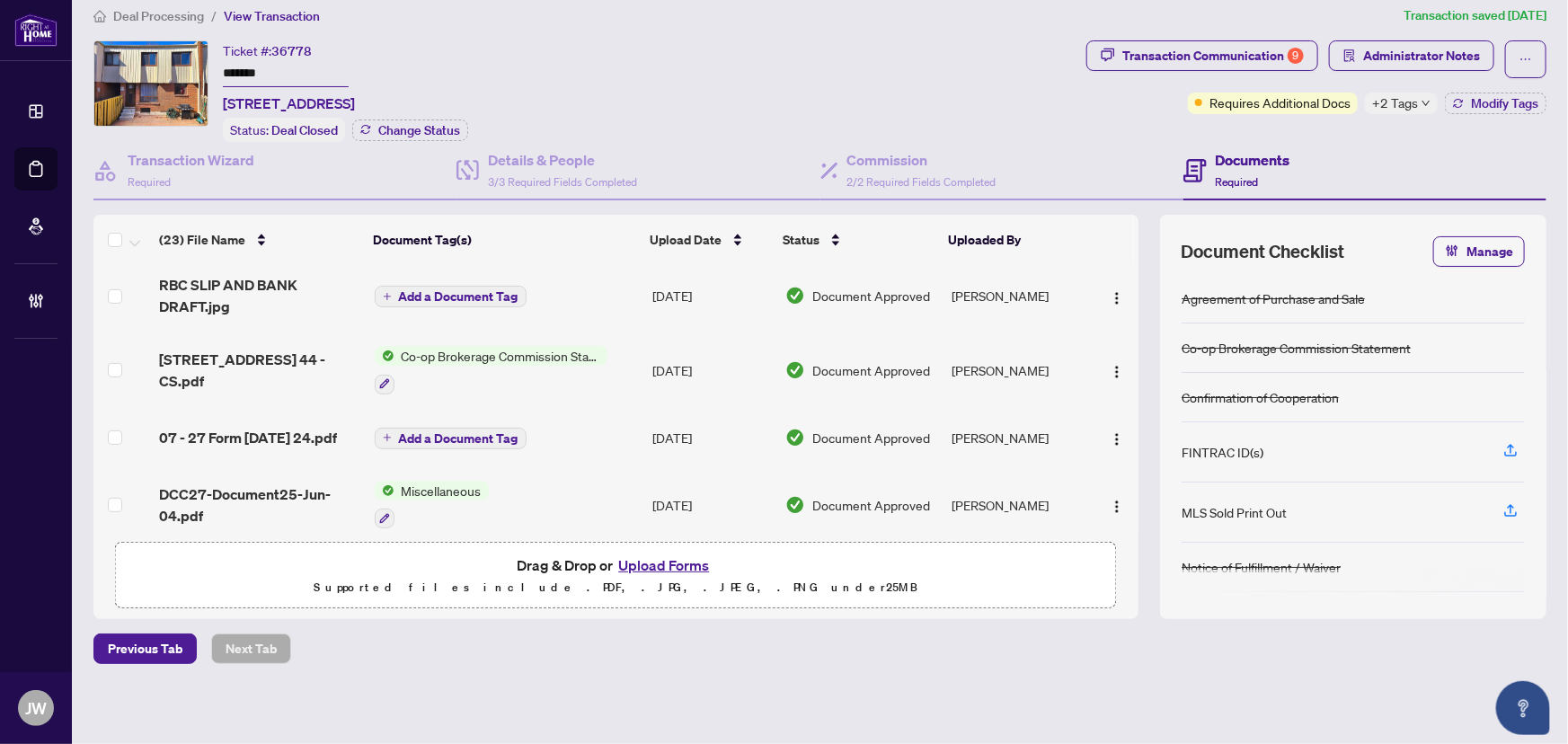
scroll to position [572, 0]
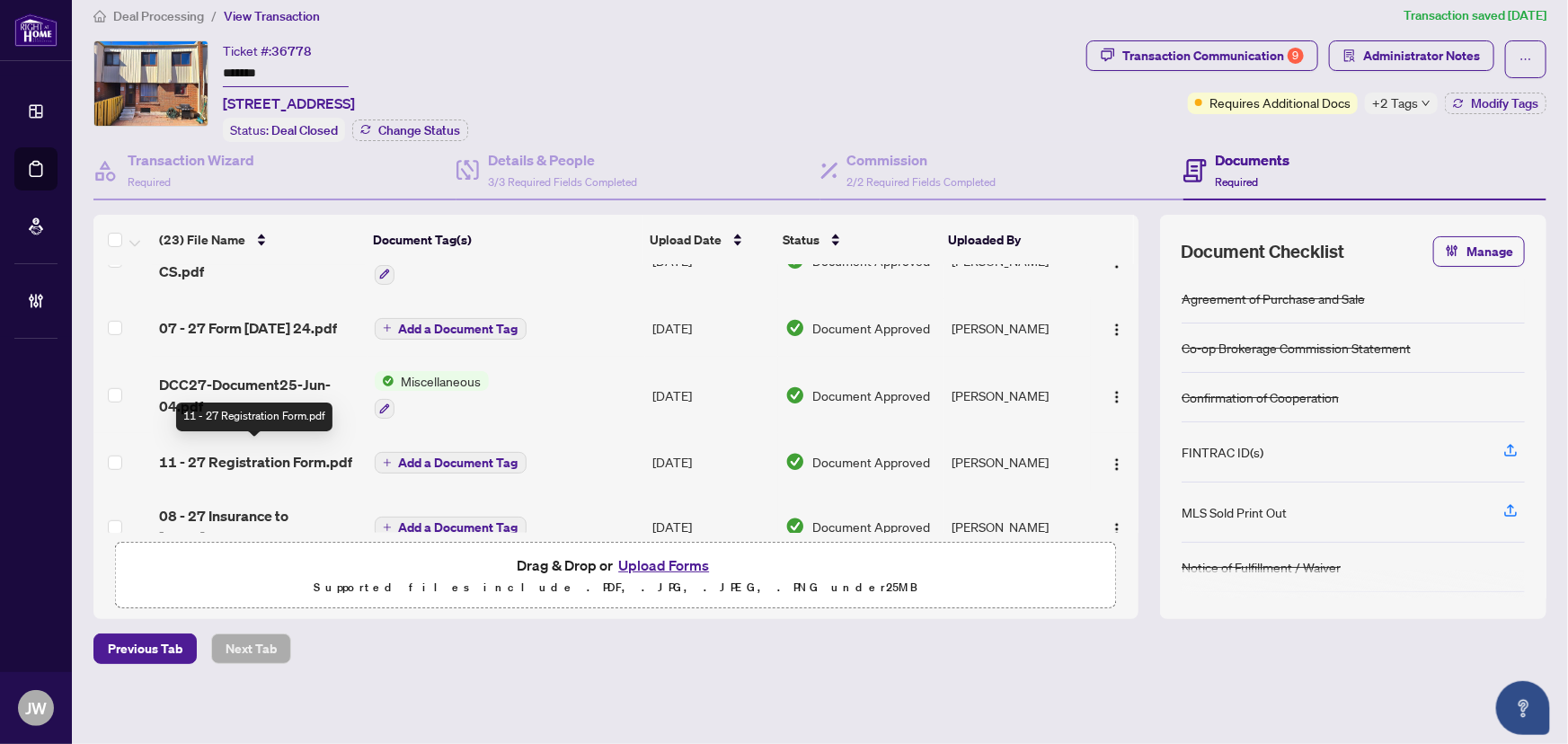
click at [269, 456] on span "11 - 27 Registration Form.pdf" at bounding box center [255, 461] width 193 height 22
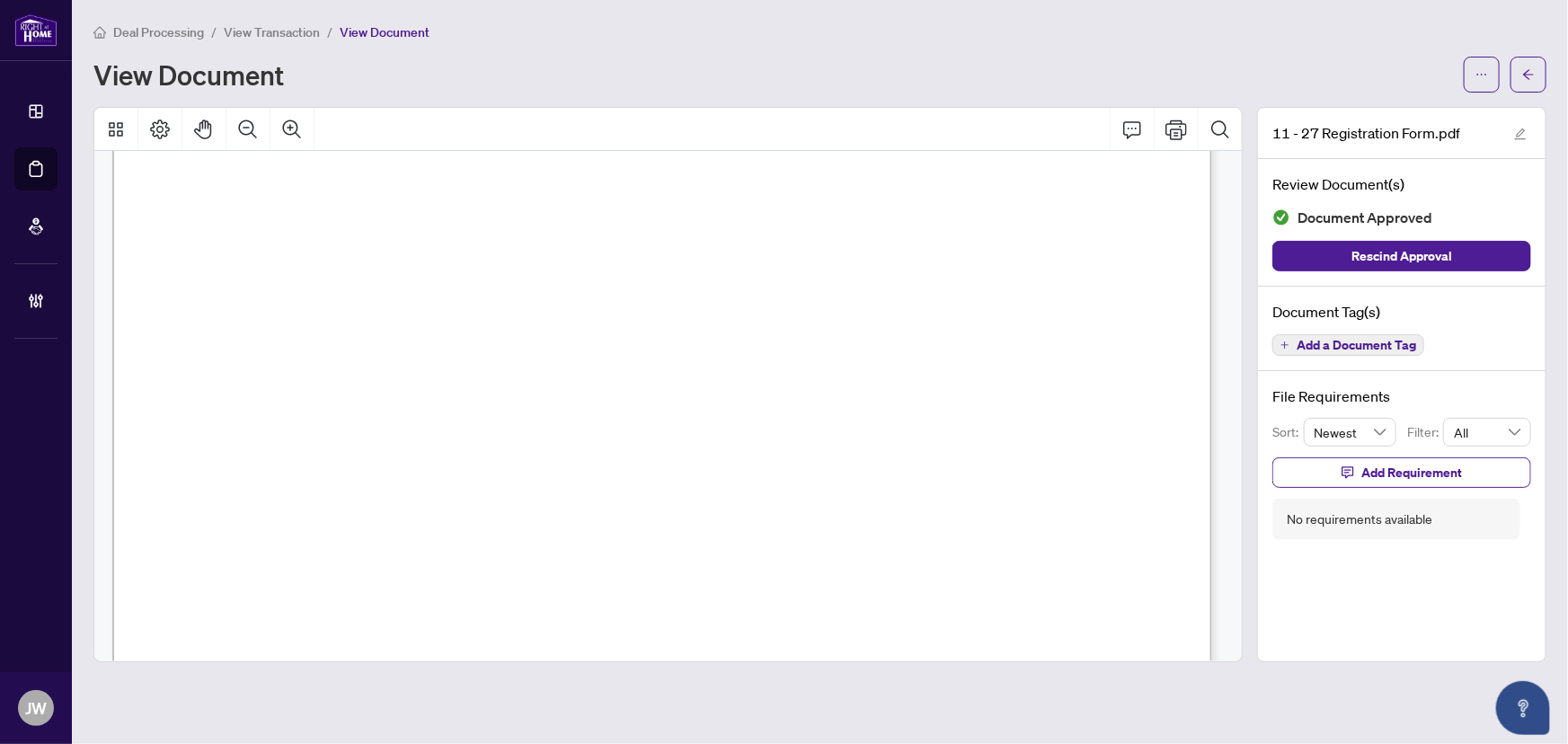
scroll to position [2408, 0]
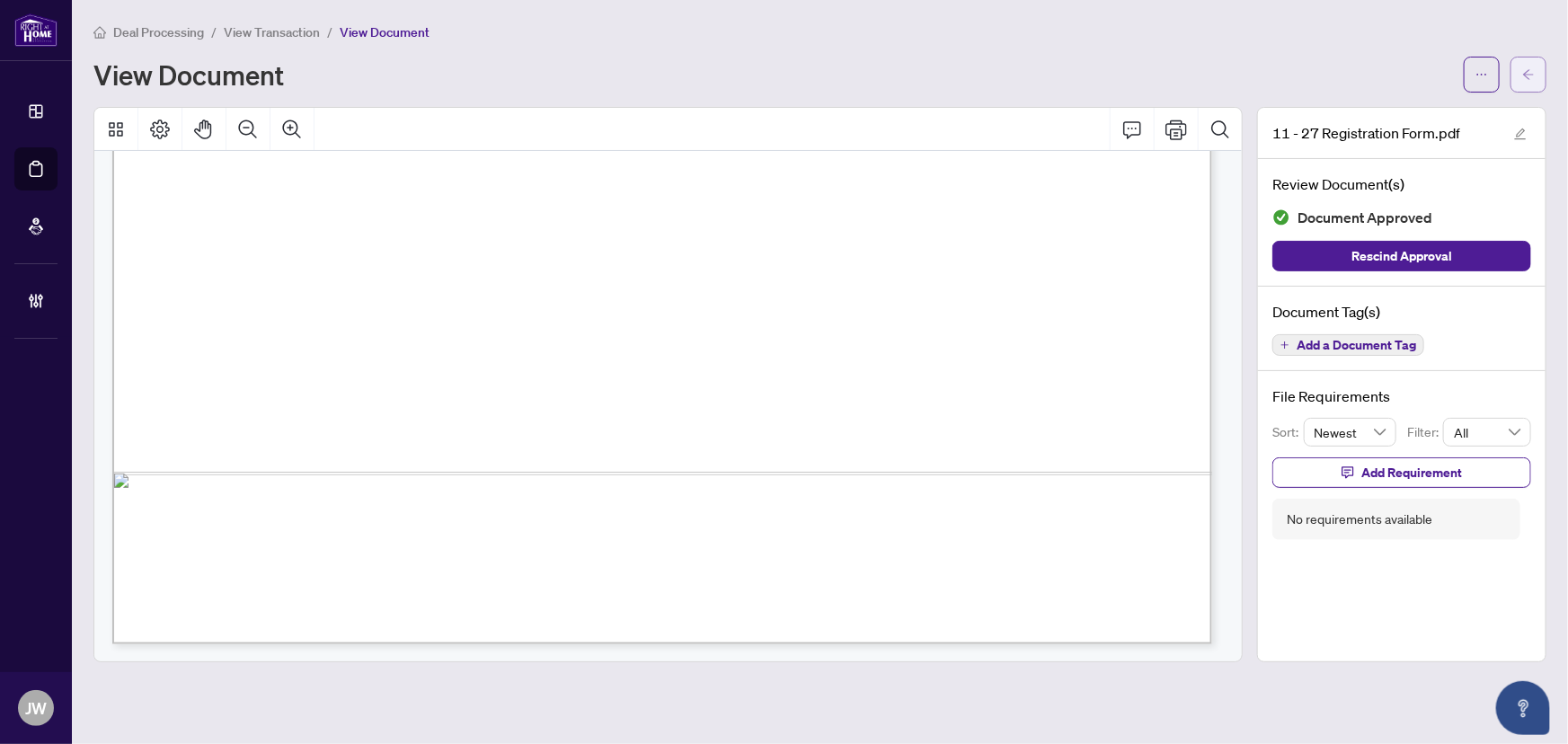
click at [1541, 81] on button "button" at bounding box center [1528, 74] width 36 height 36
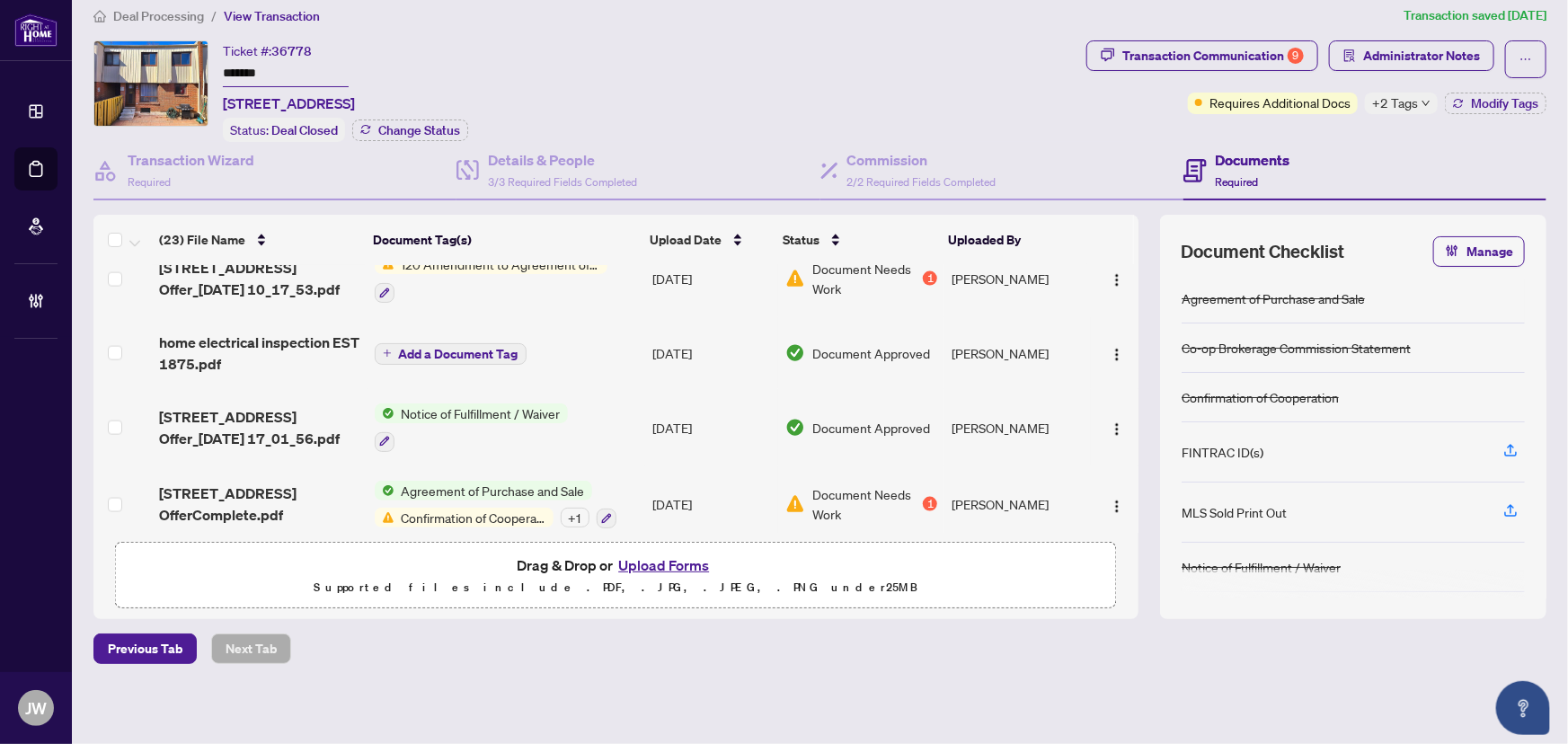
scroll to position [1376, 0]
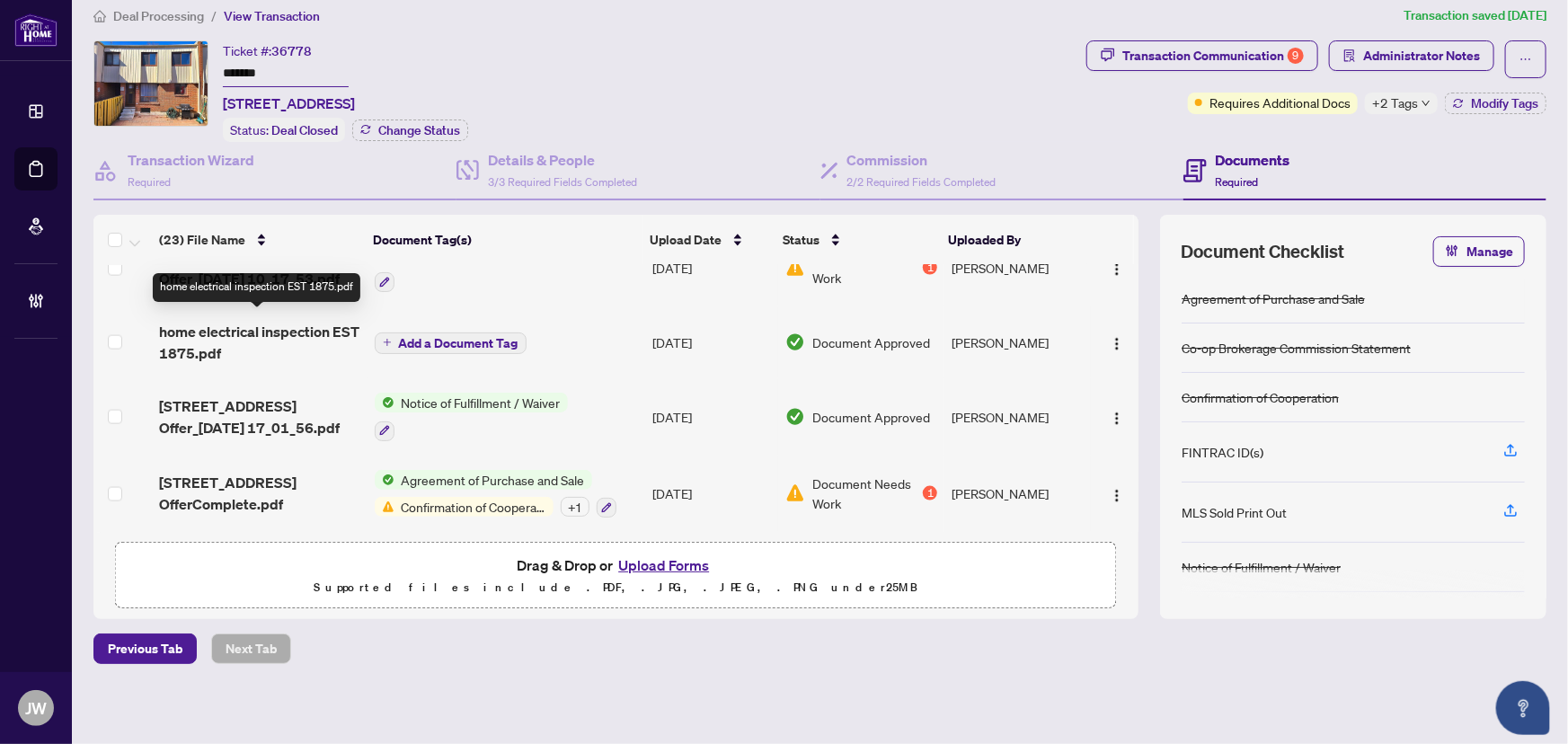
click at [272, 337] on span "home electrical inspection EST 1875.pdf" at bounding box center [259, 343] width 201 height 43
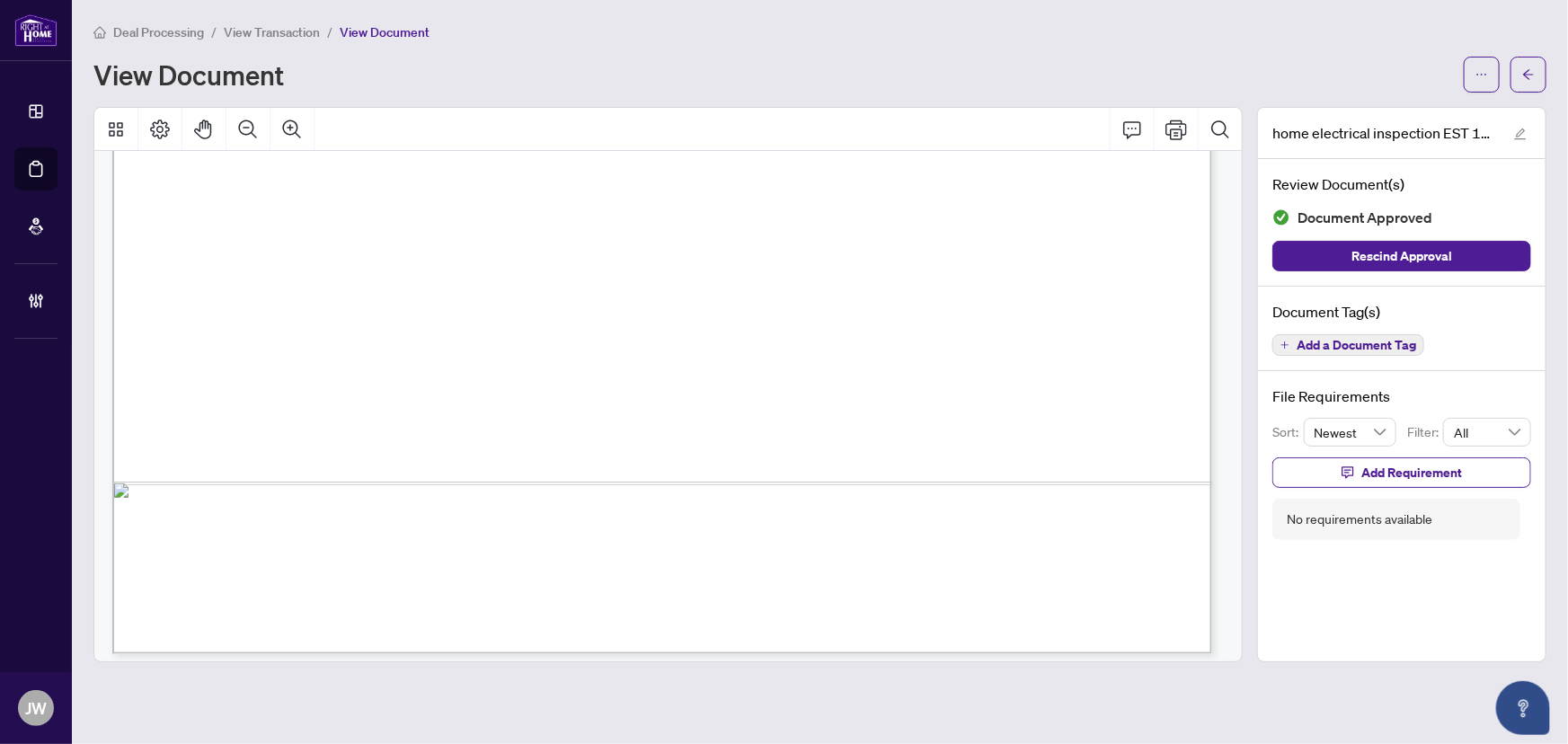
scroll to position [948, 0]
click at [1519, 72] on button "button" at bounding box center [1528, 74] width 36 height 36
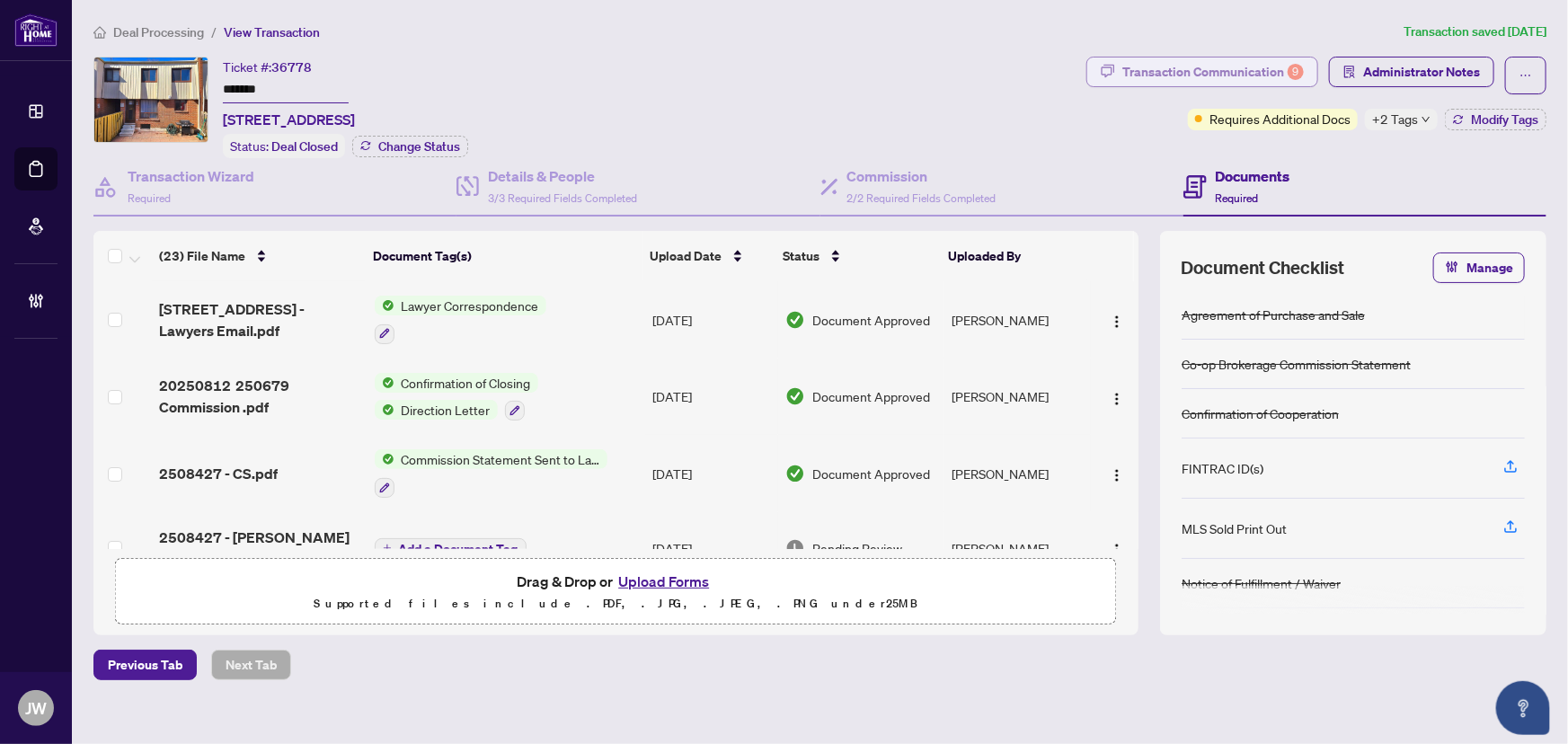
click at [1182, 75] on div "Transaction Communication 9" at bounding box center [1213, 72] width 182 height 29
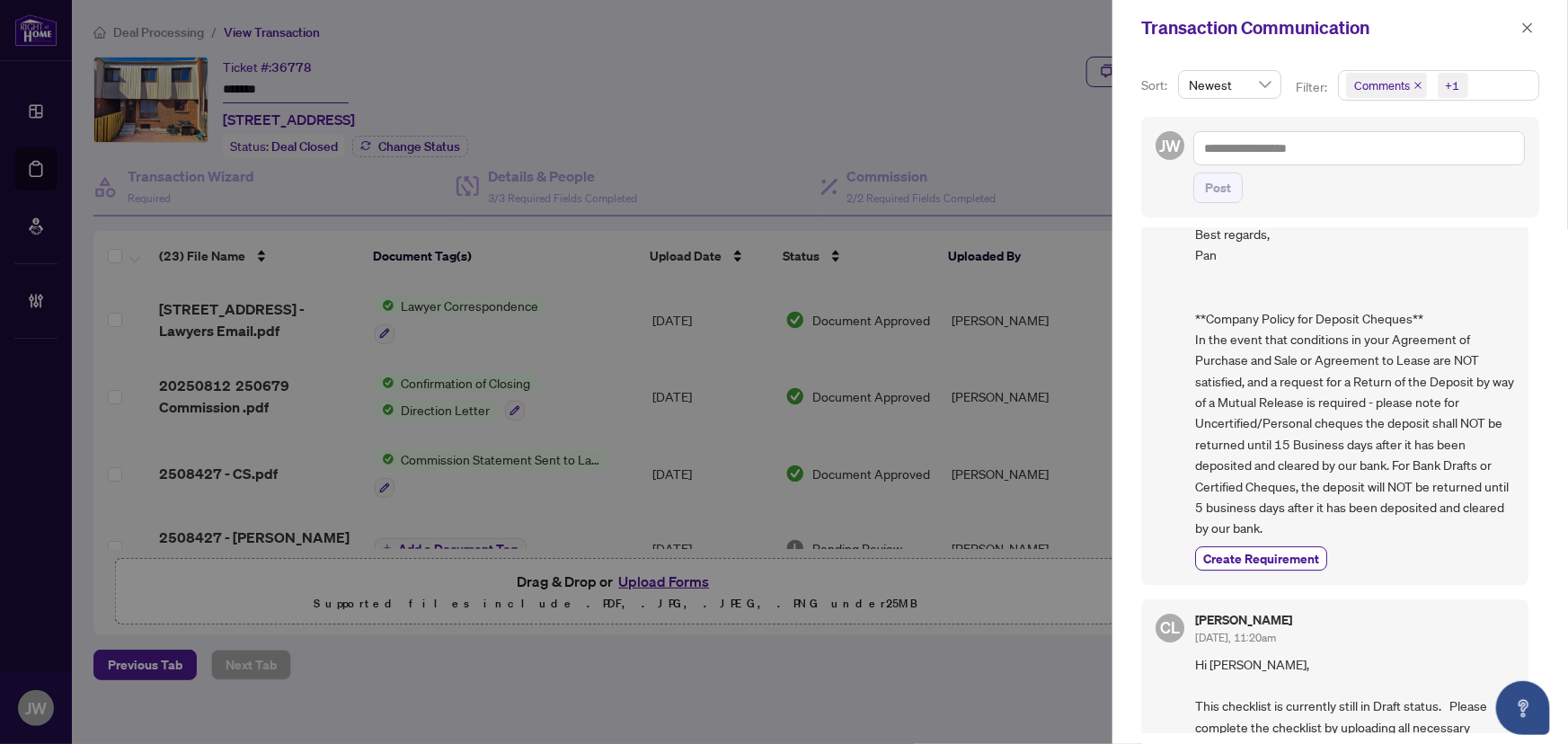
click at [1414, 86] on icon "close" at bounding box center [1418, 86] width 9 height 9
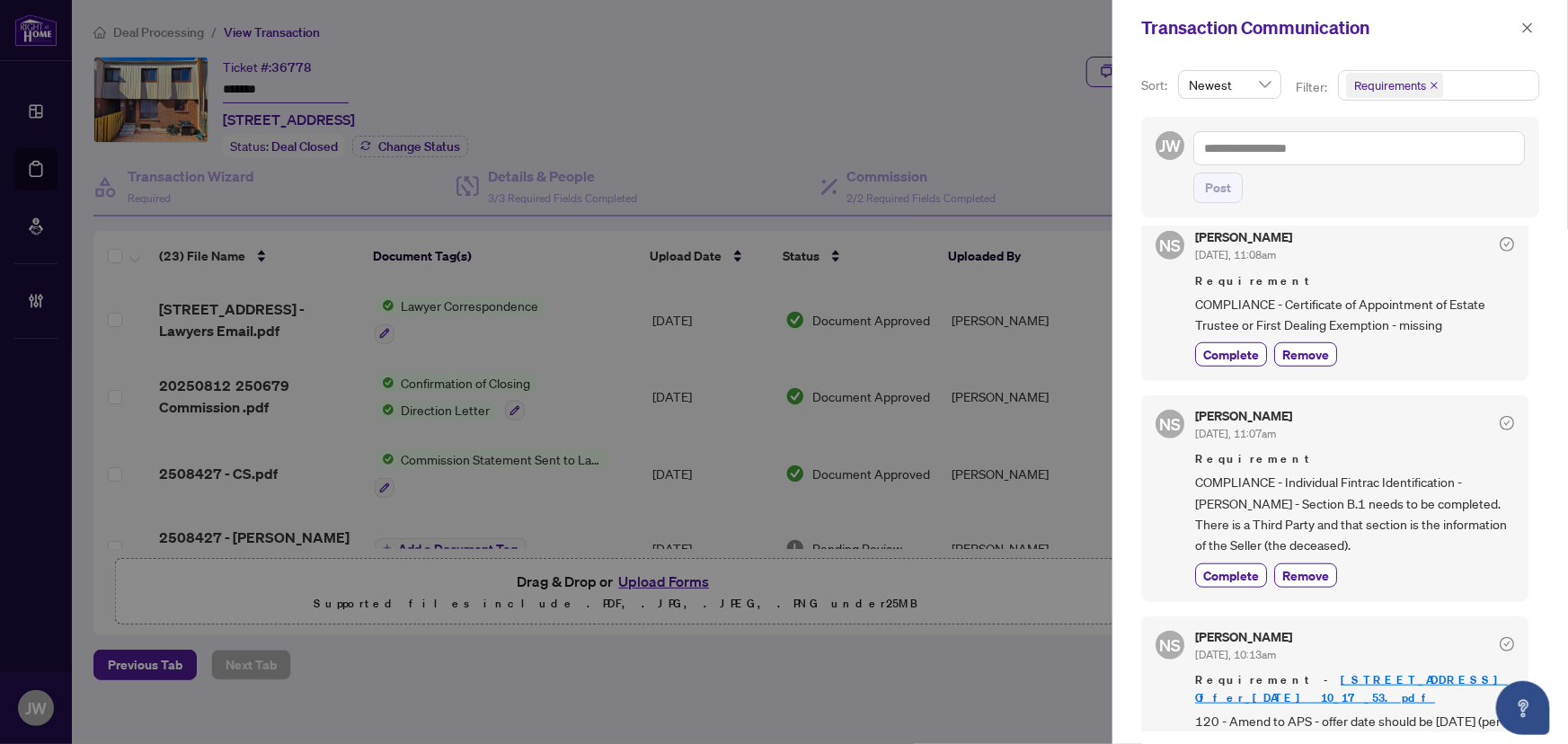
scroll to position [3, 0]
click at [1528, 31] on icon "close" at bounding box center [1528, 27] width 12 height 12
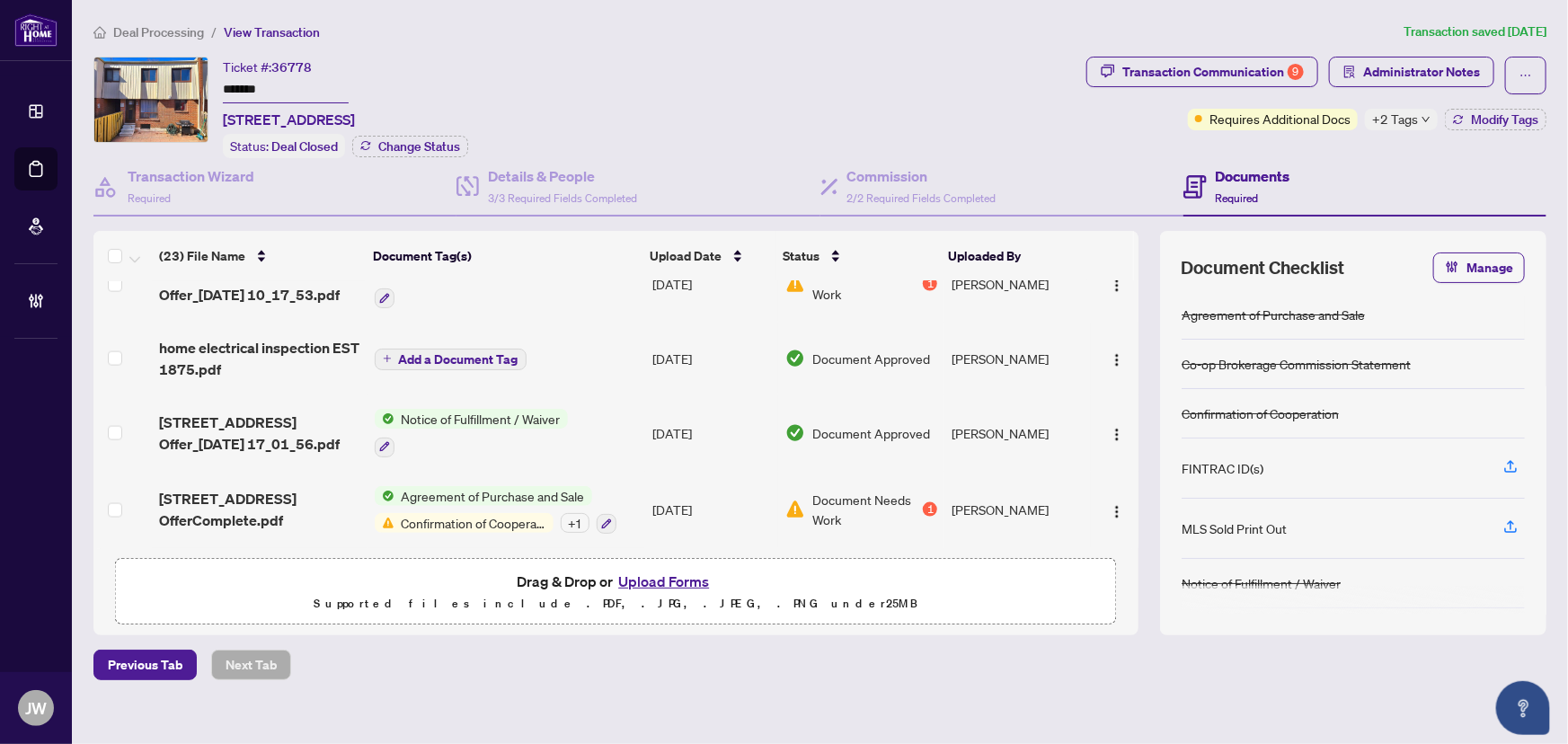
scroll to position [16, 0]
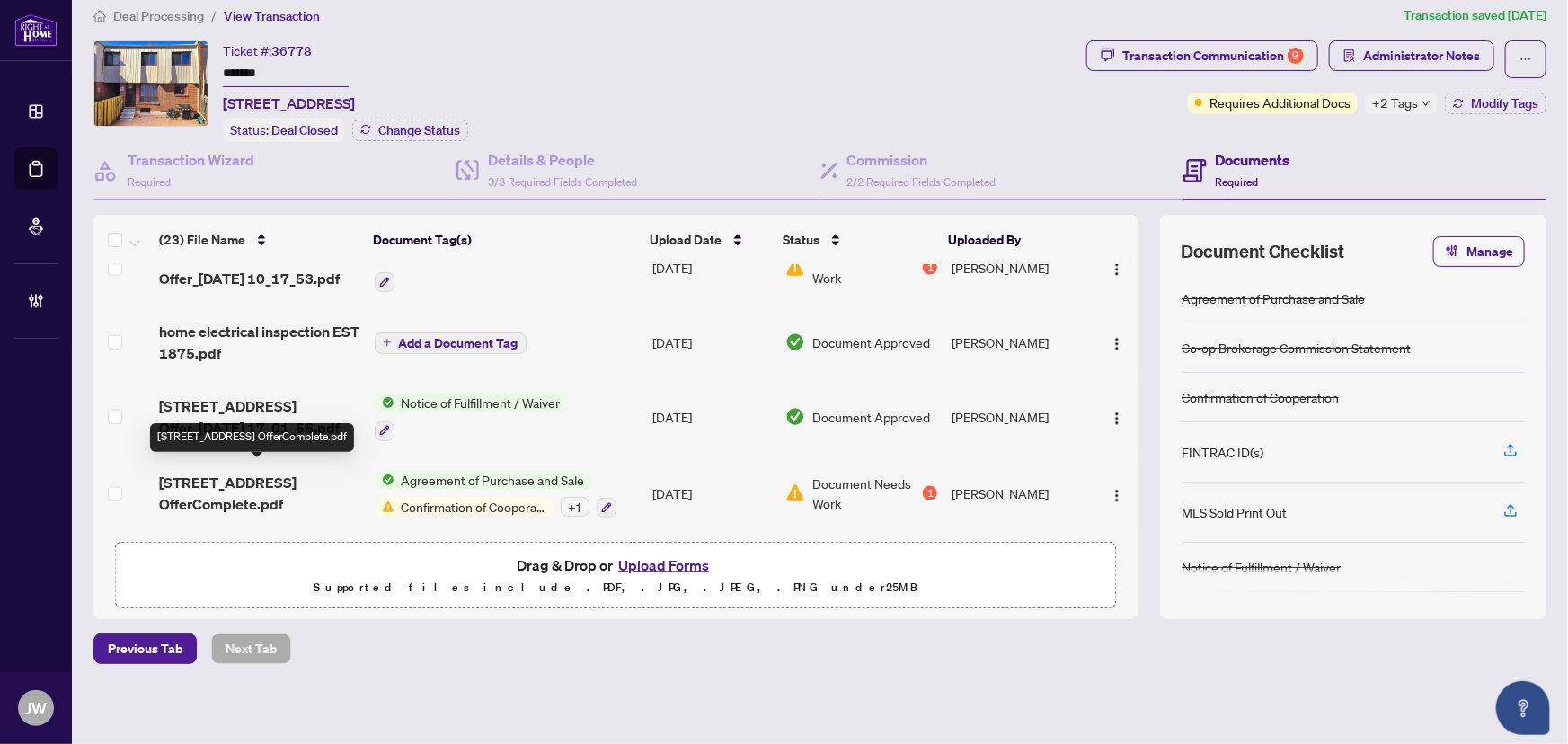
click at [215, 493] on span "1100 Oxford Street 44 OfferComplete.pdf" at bounding box center [259, 493] width 201 height 43
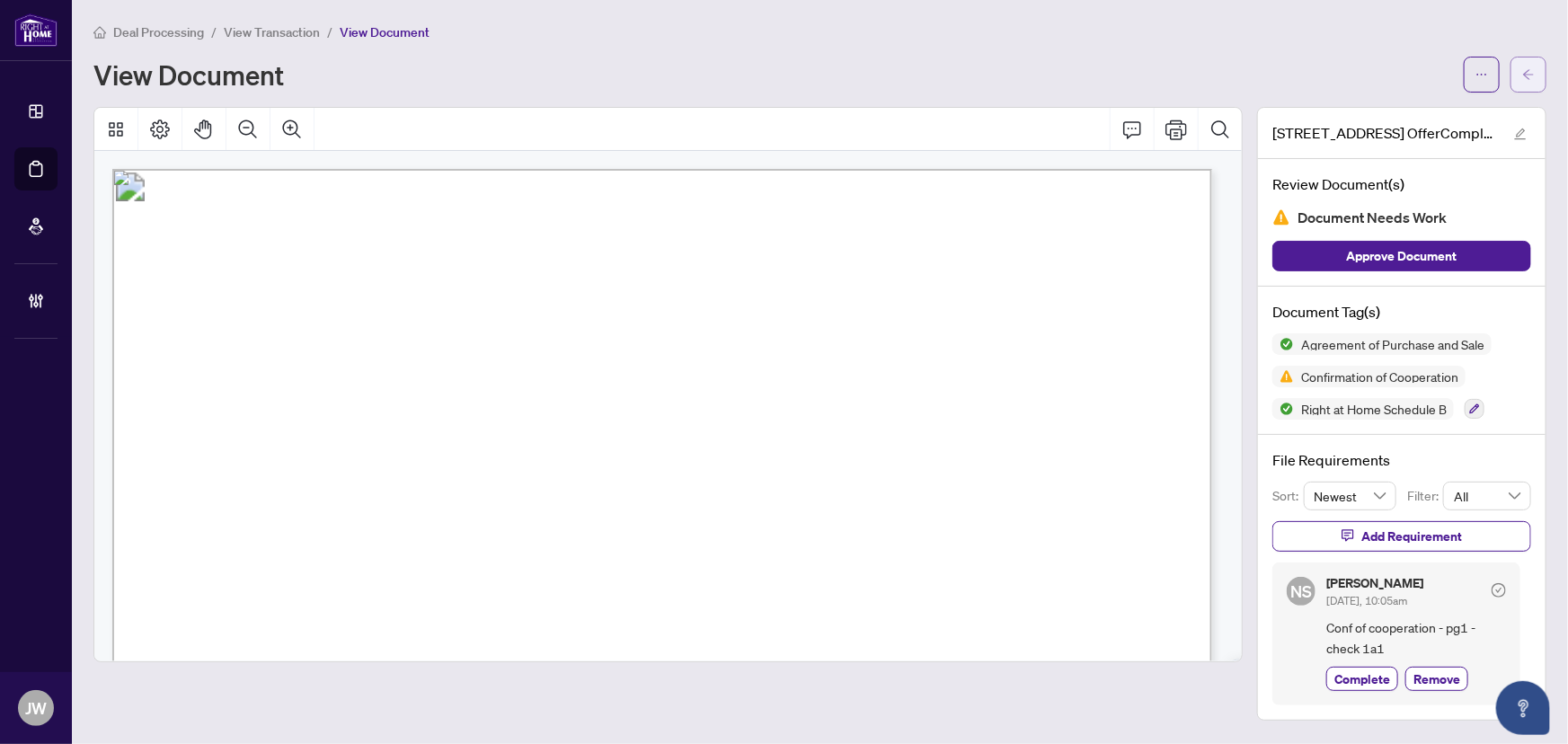
click at [1528, 74] on icon "arrow-left" at bounding box center [1528, 74] width 12 height 12
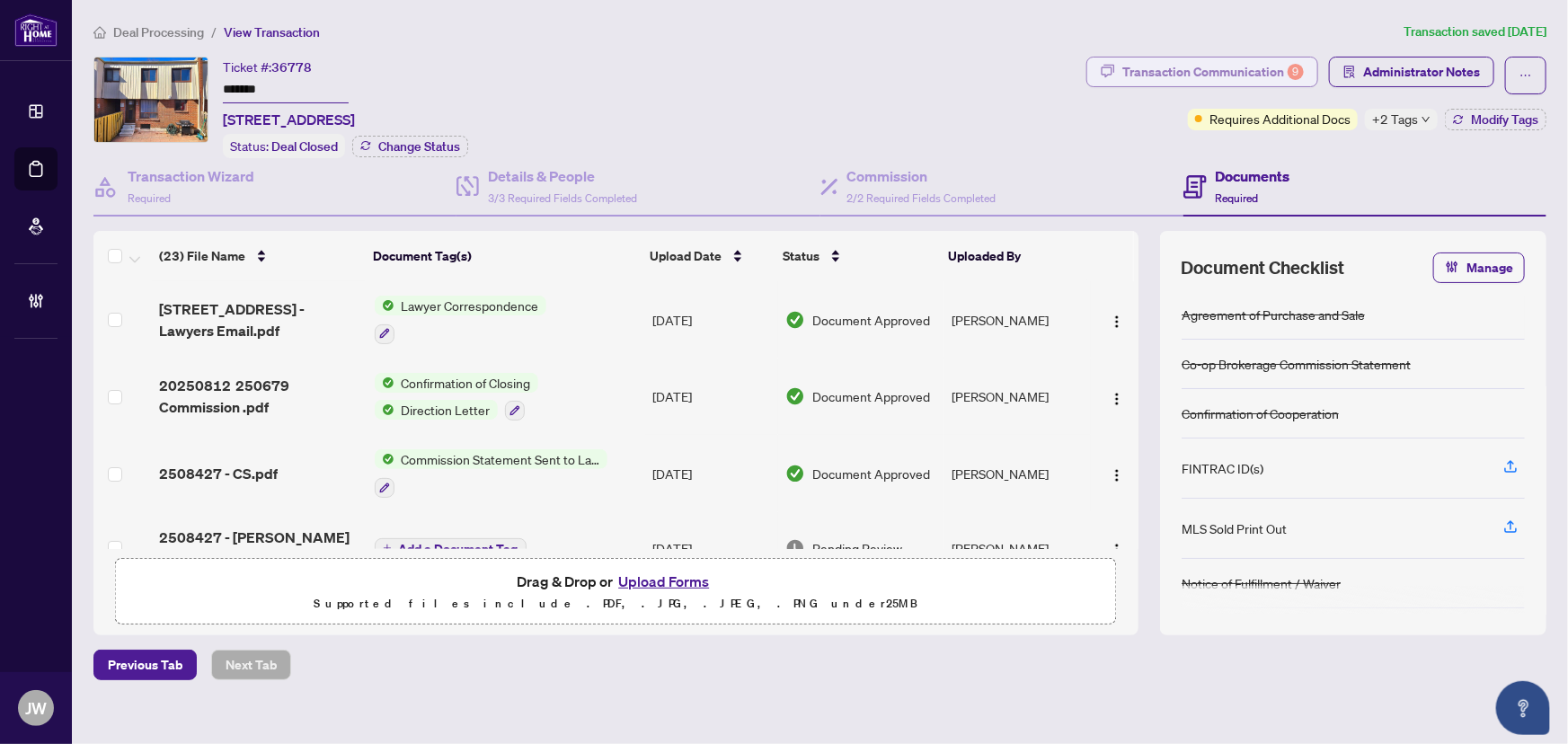
click at [1288, 67] on div "9" at bounding box center [1296, 72] width 16 height 16
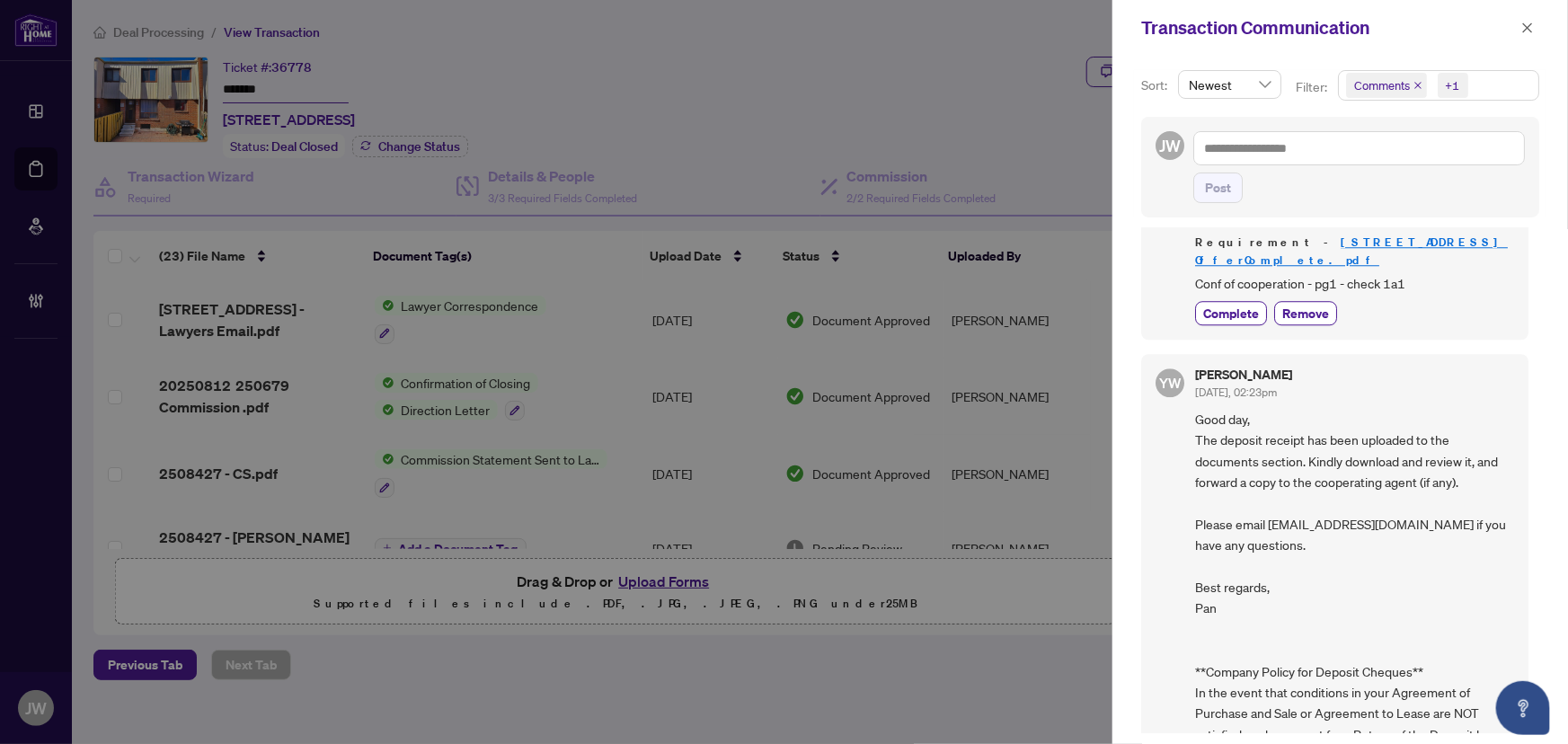
scroll to position [2696, 0]
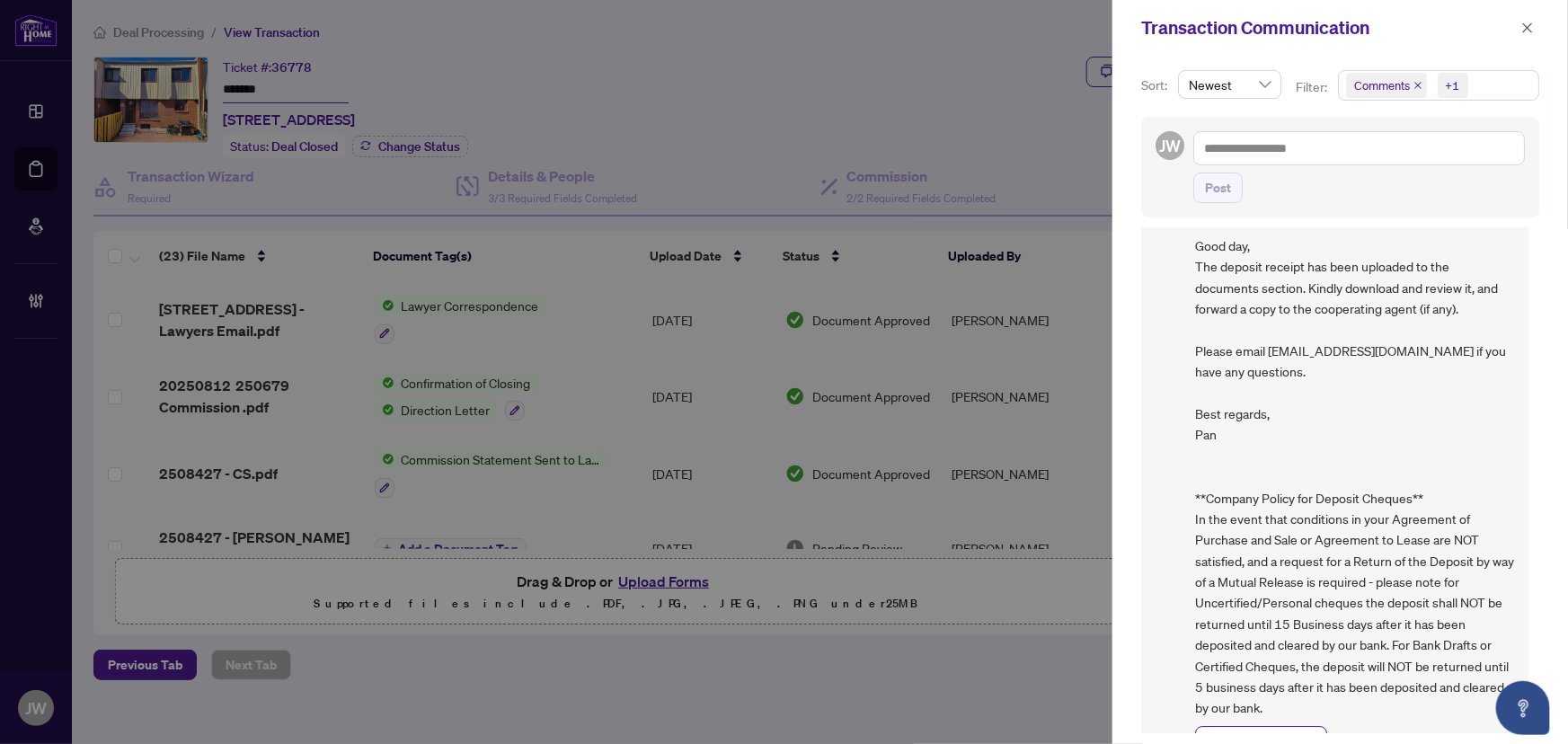
click at [1418, 83] on icon "close" at bounding box center [1418, 86] width 9 height 9
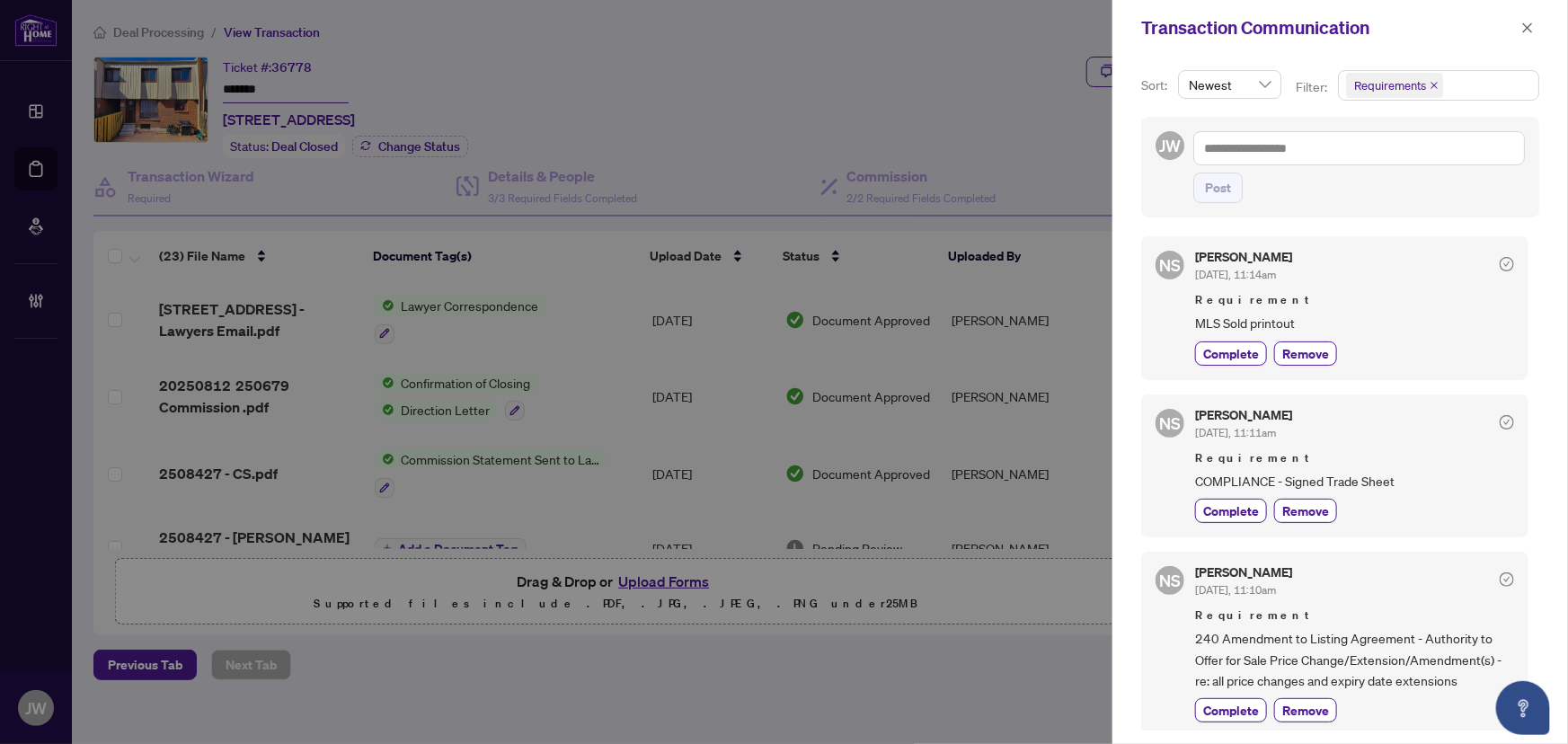
scroll to position [0, 0]
click at [1532, 18] on span "button" at bounding box center [1528, 27] width 12 height 29
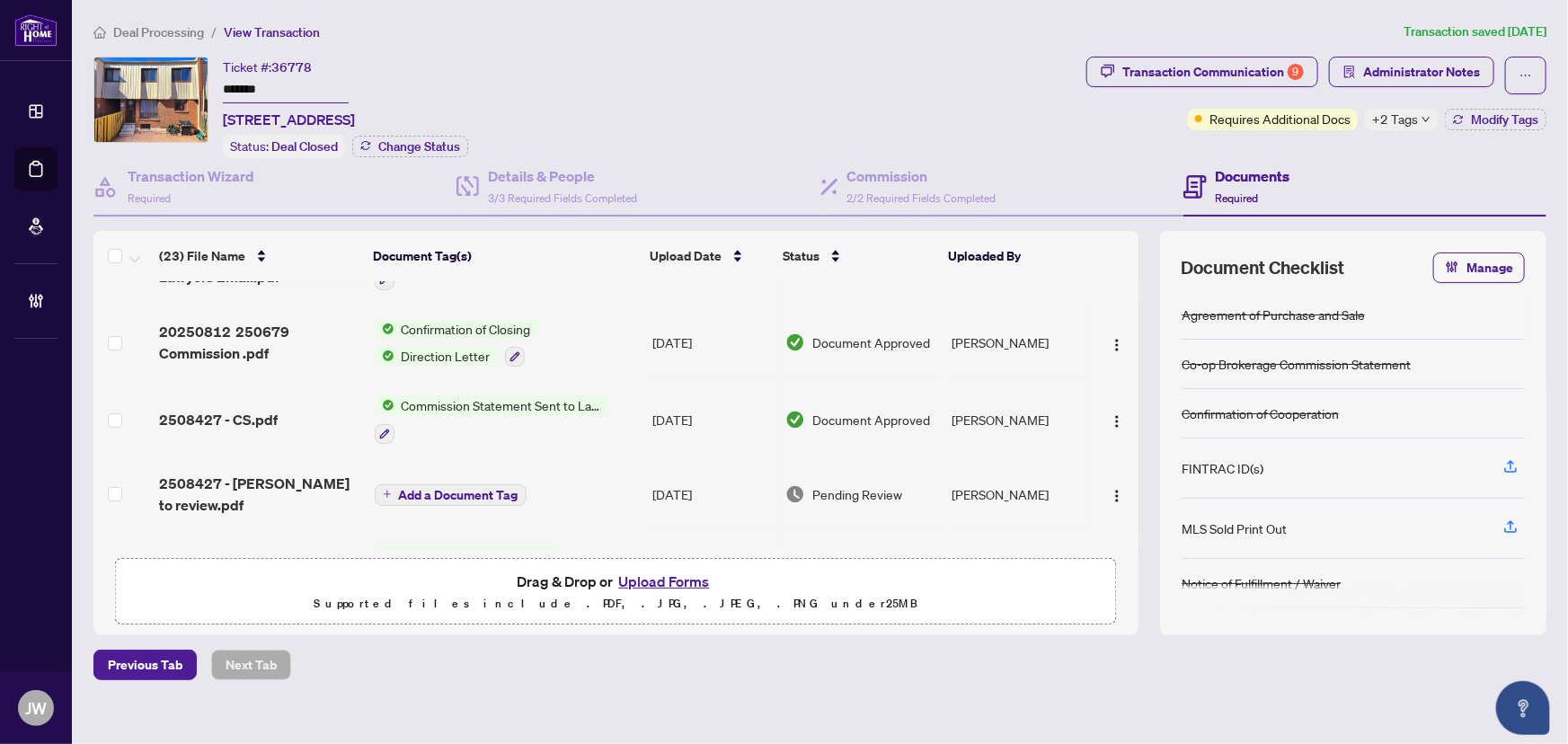
scroll to position [81, 0]
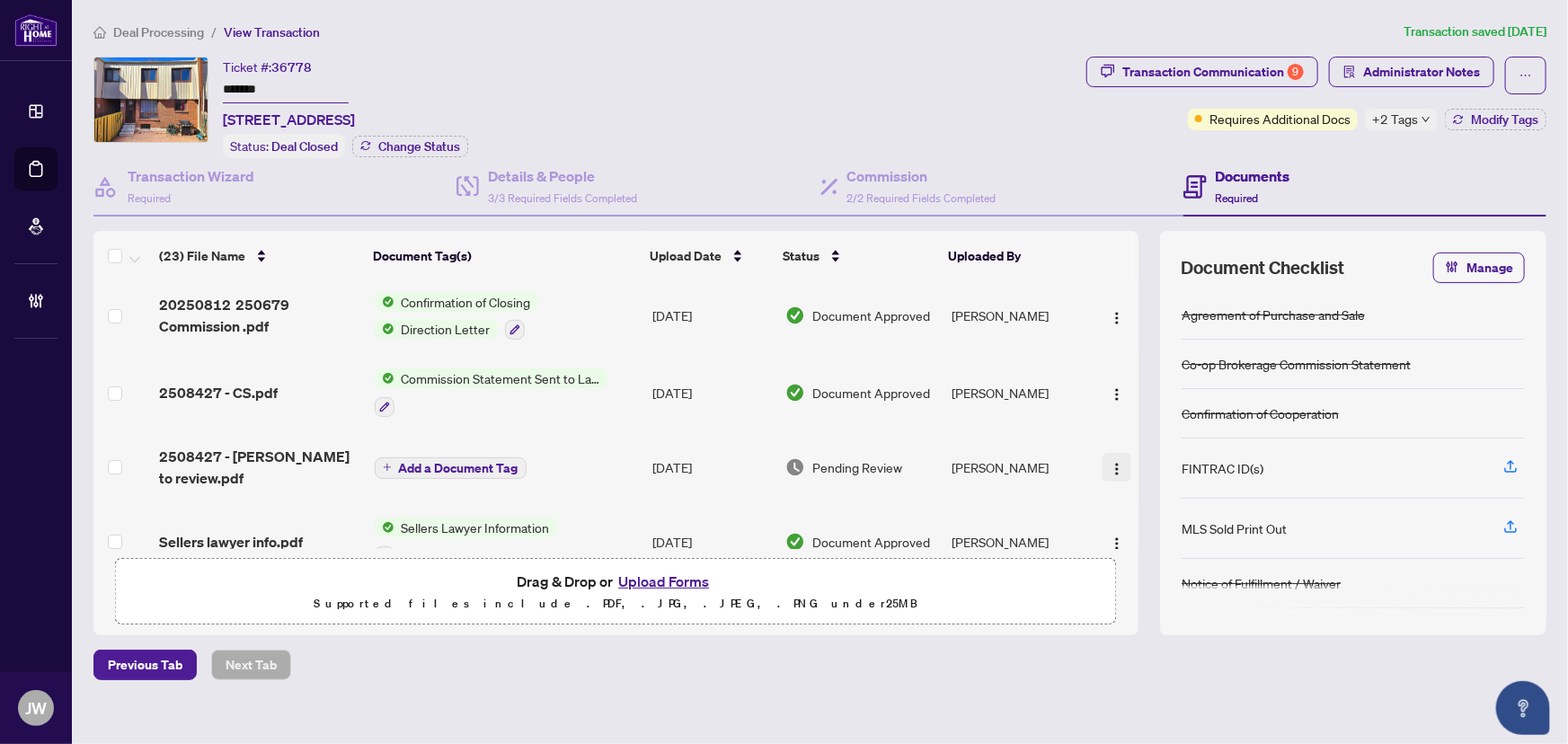
click at [1110, 465] on img "button" at bounding box center [1117, 469] width 14 height 14
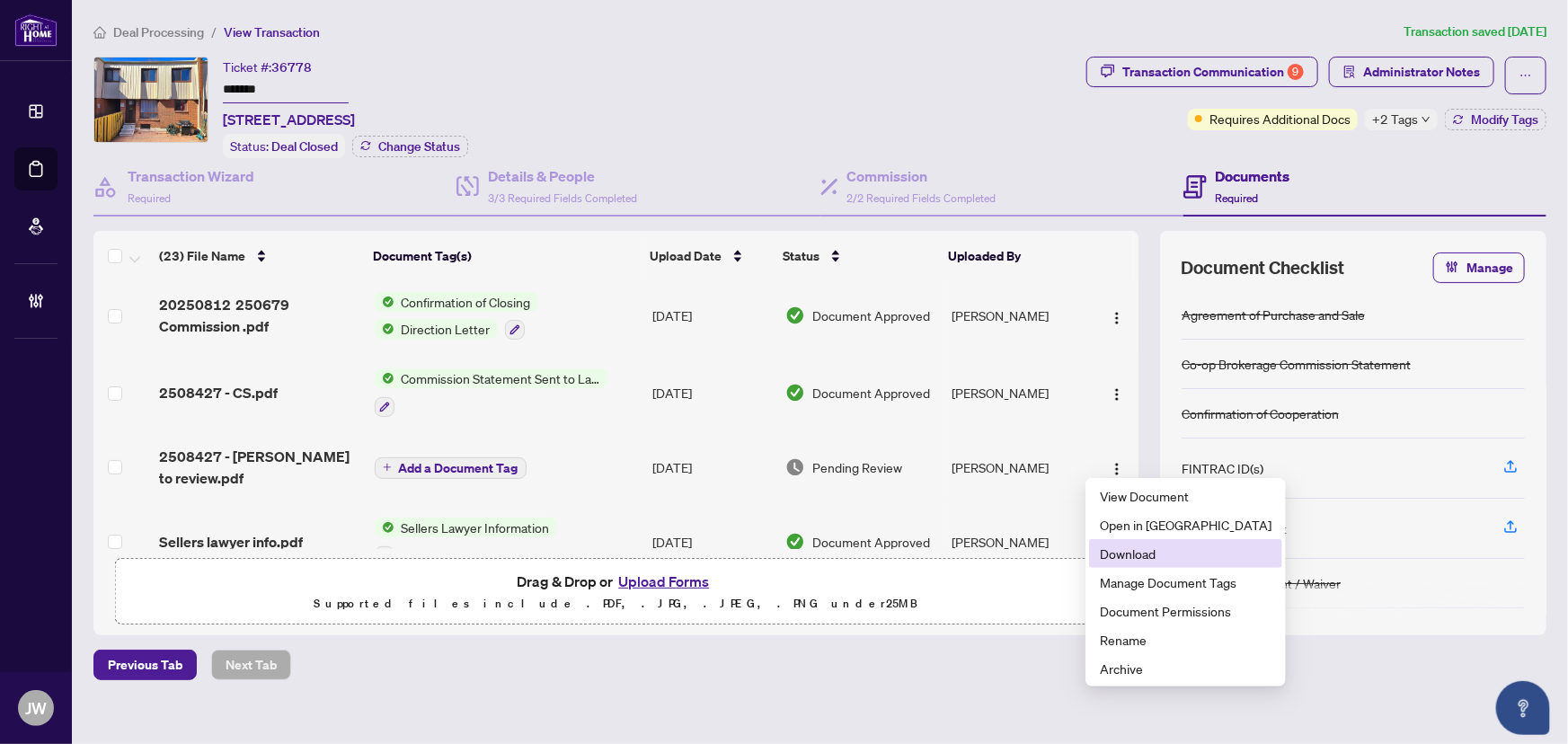
click at [1128, 559] on span "Download" at bounding box center [1186, 553] width 171 height 20
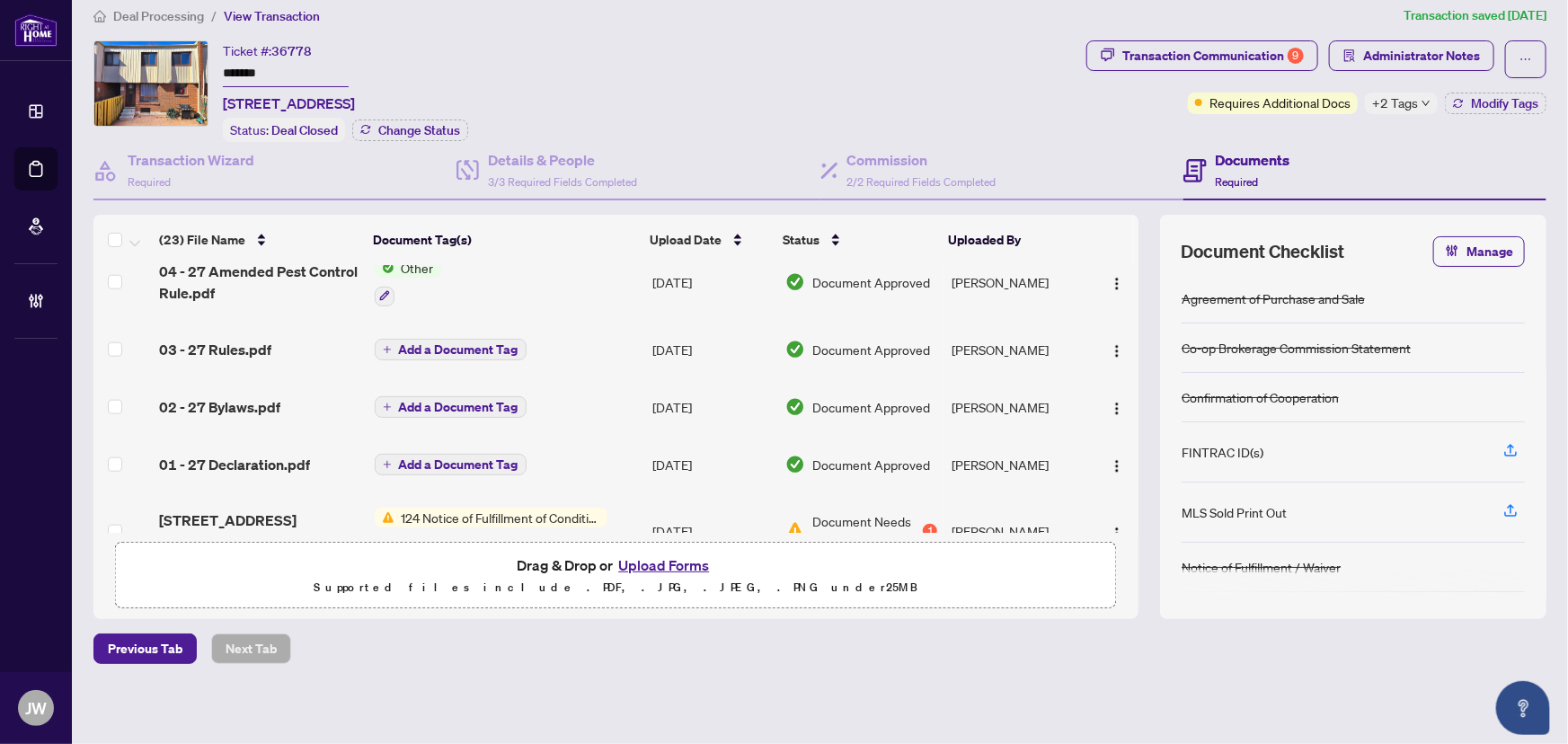
scroll to position [817, 0]
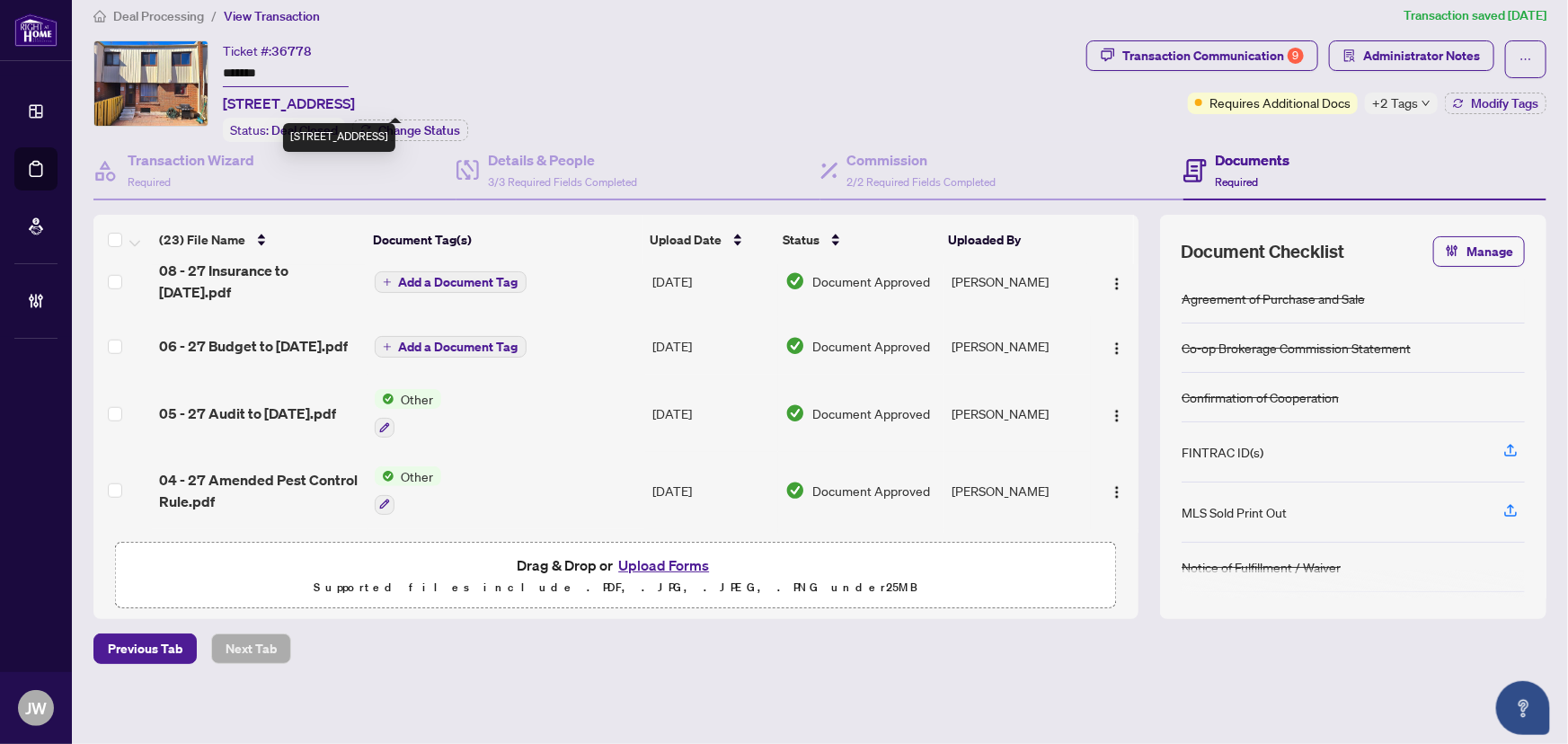
drag, startPoint x: 343, startPoint y: 102, endPoint x: 226, endPoint y: 97, distance: 117.1
click at [226, 97] on span "44-1100 Oxford St, Oshawa, Ontario L1J 6G4, Canada" at bounding box center [289, 103] width 132 height 22
copy span "44-1100 Oxford St"
click at [170, 13] on span "Deal Processing" at bounding box center [158, 16] width 90 height 16
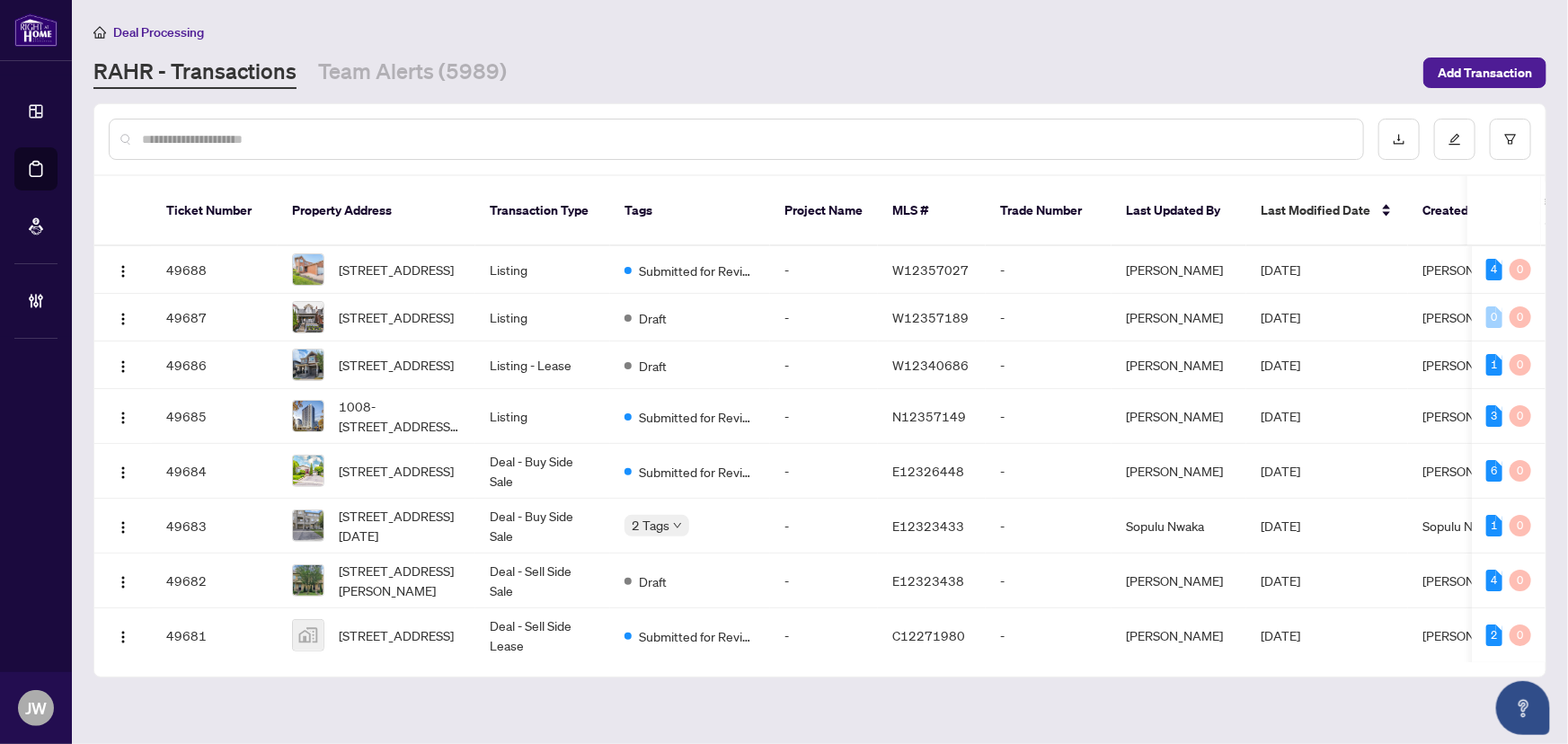
paste input "**********"
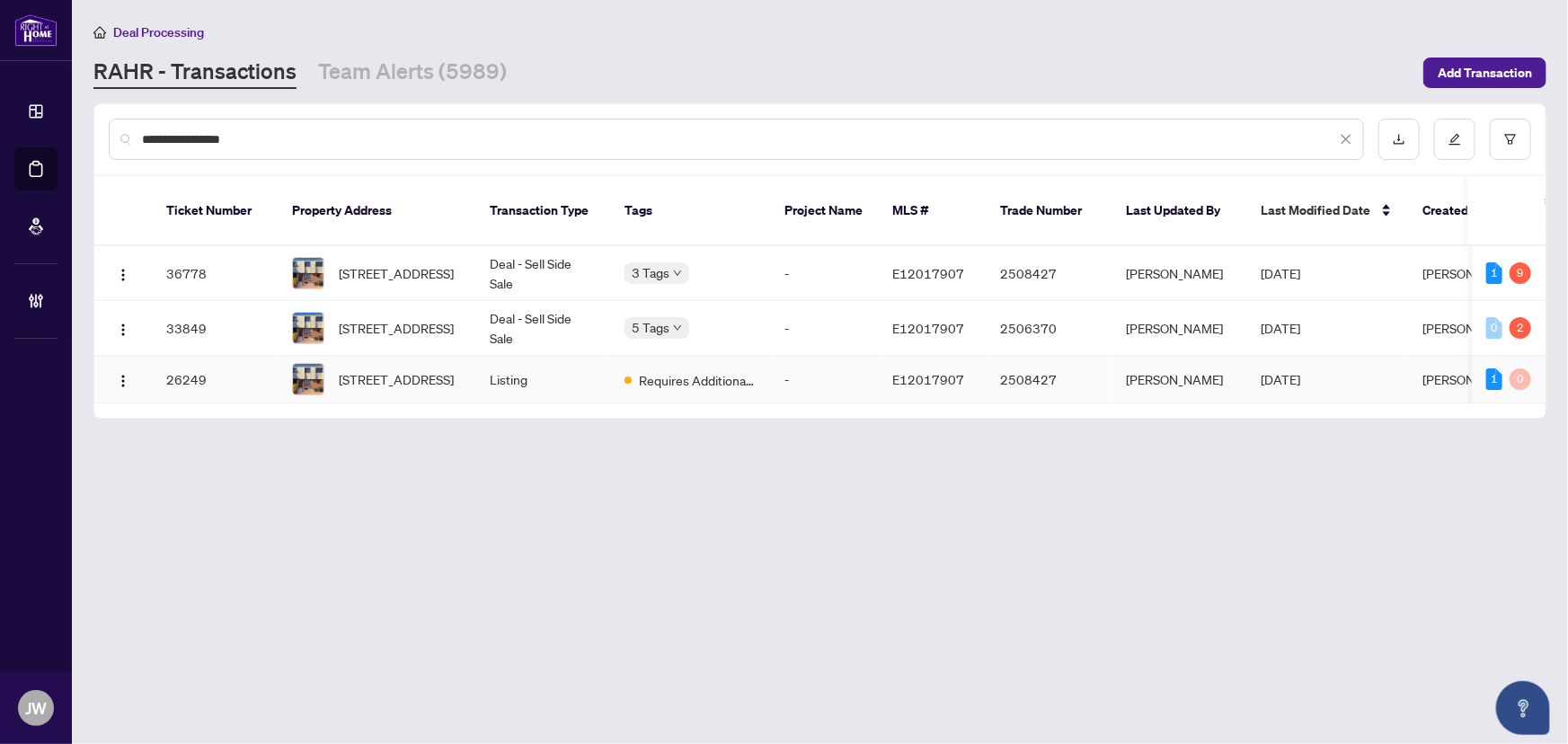
type input "**********"
click at [442, 369] on span "44-1100 Oxford St, Oshawa, Ontario L1J 6G4, Canada" at bounding box center [396, 379] width 115 height 20
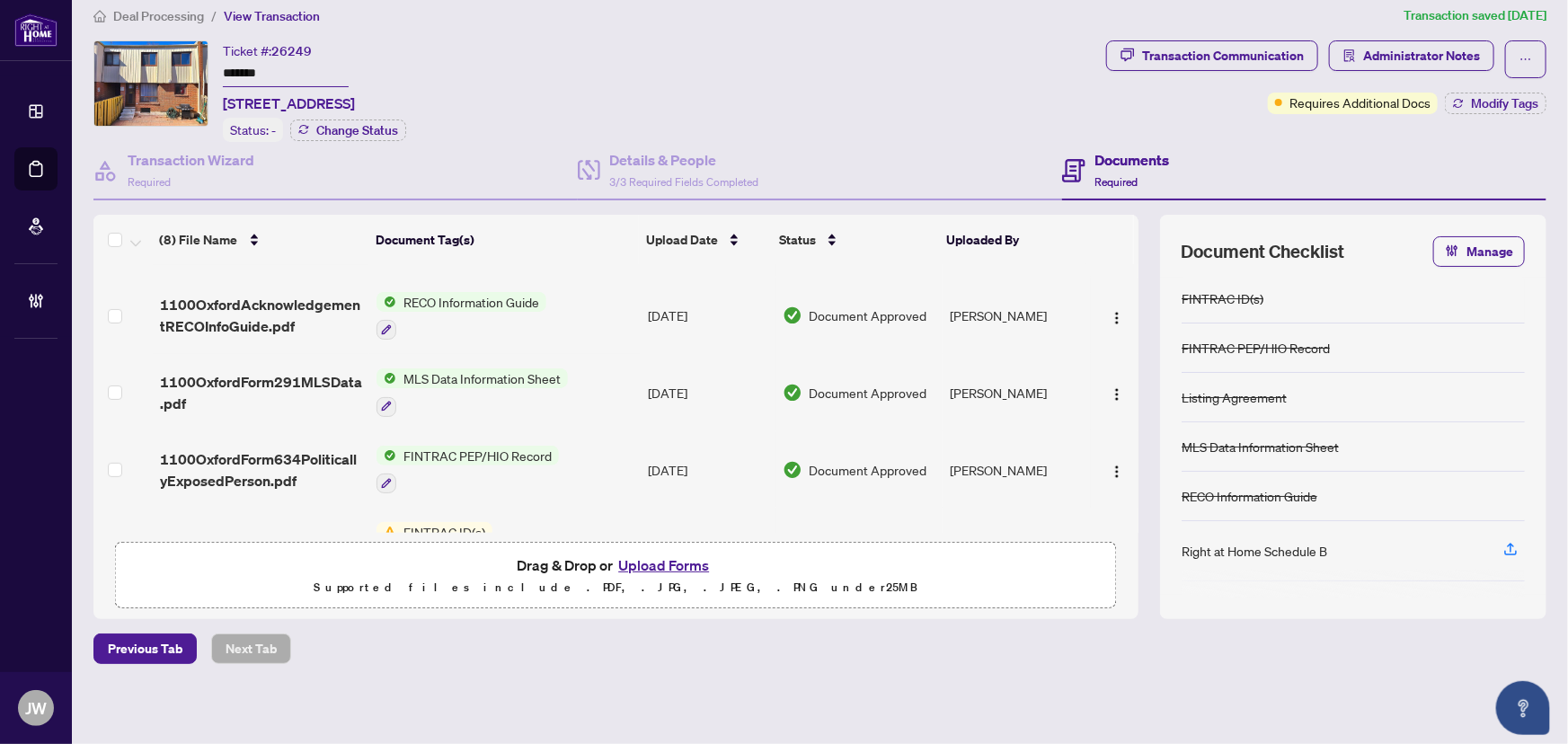
scroll to position [348, 0]
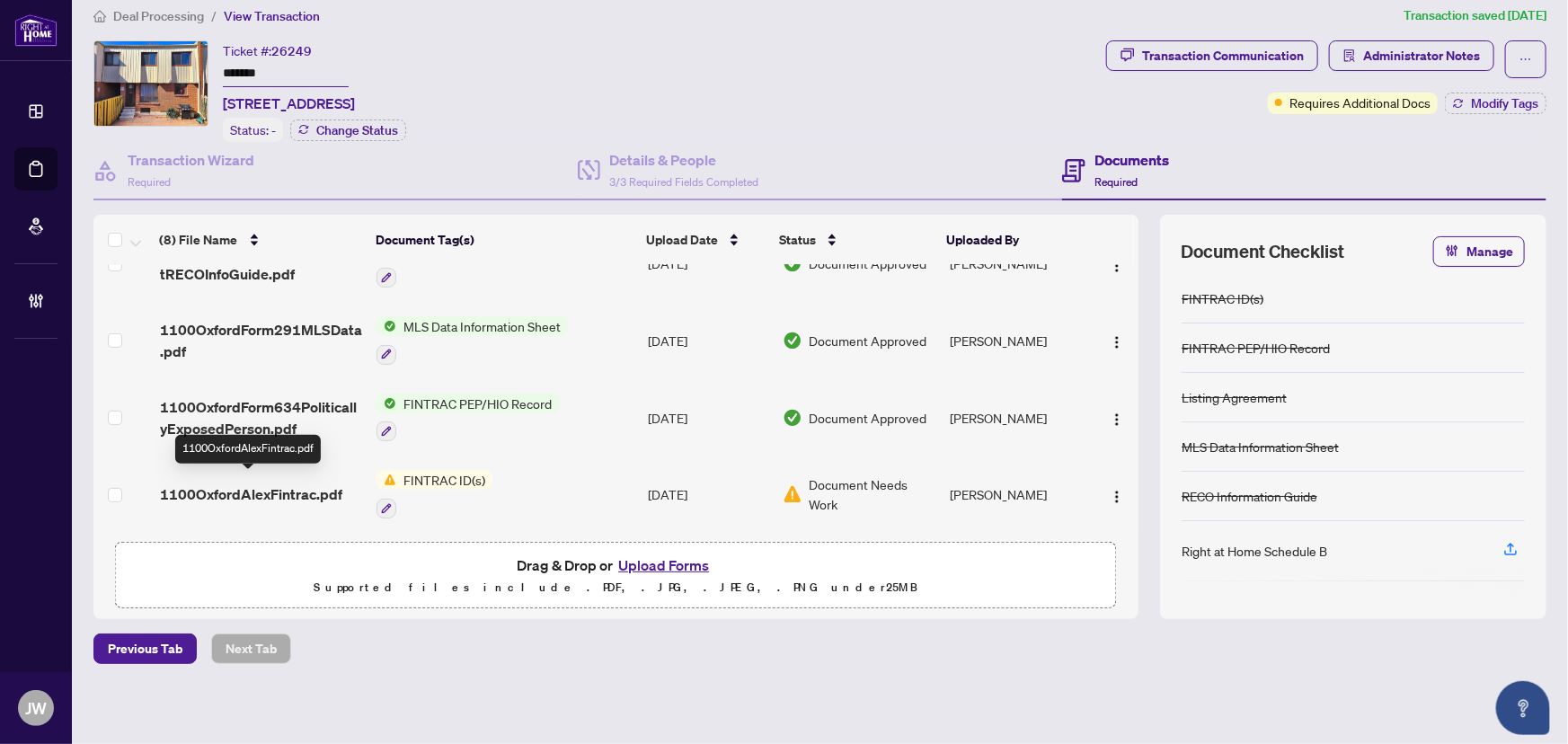
click at [252, 483] on span "1100OxfordAlexFintrac.pdf" at bounding box center [251, 493] width 183 height 22
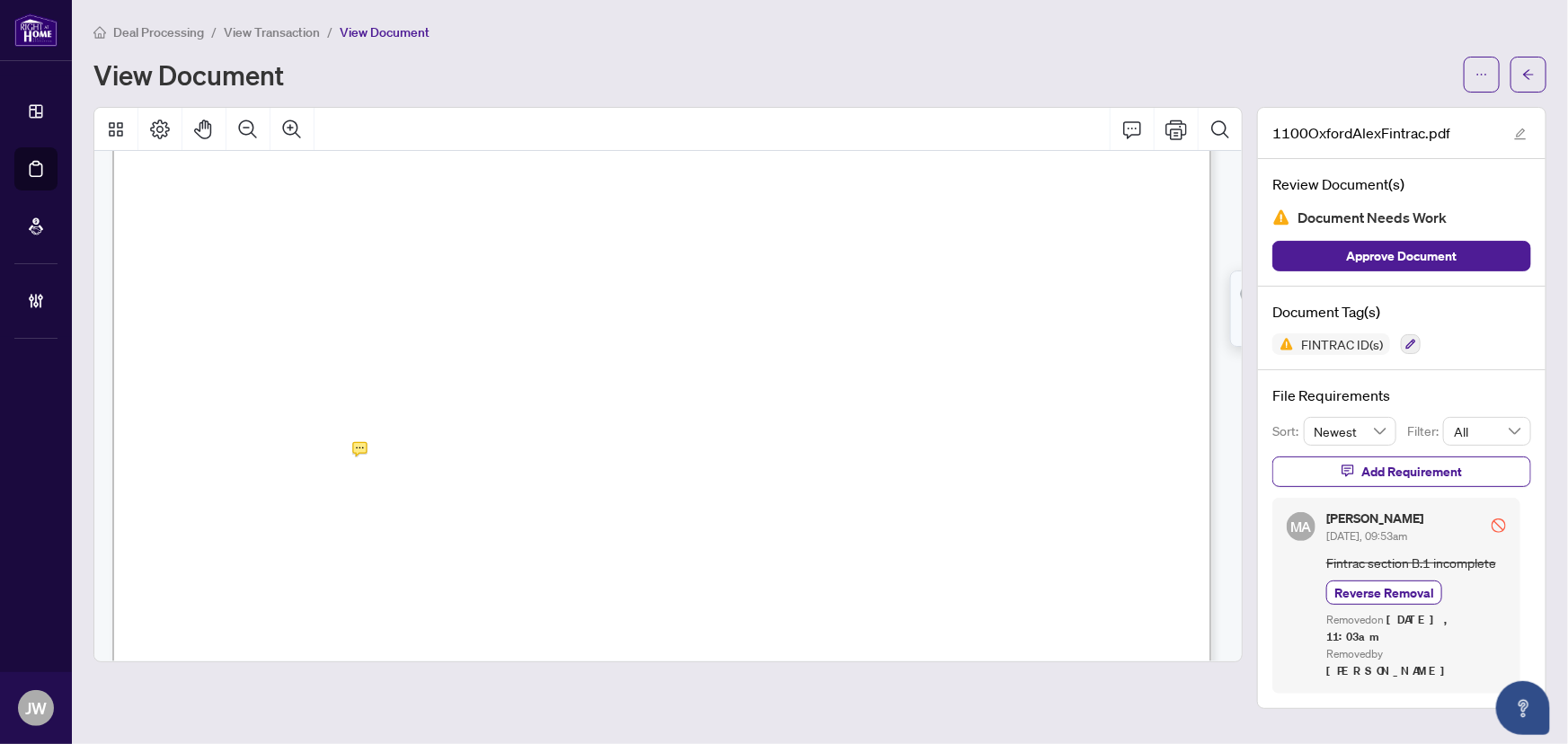
scroll to position [1879, 0]
click at [1482, 78] on icon "ellipsis" at bounding box center [1481, 74] width 12 height 12
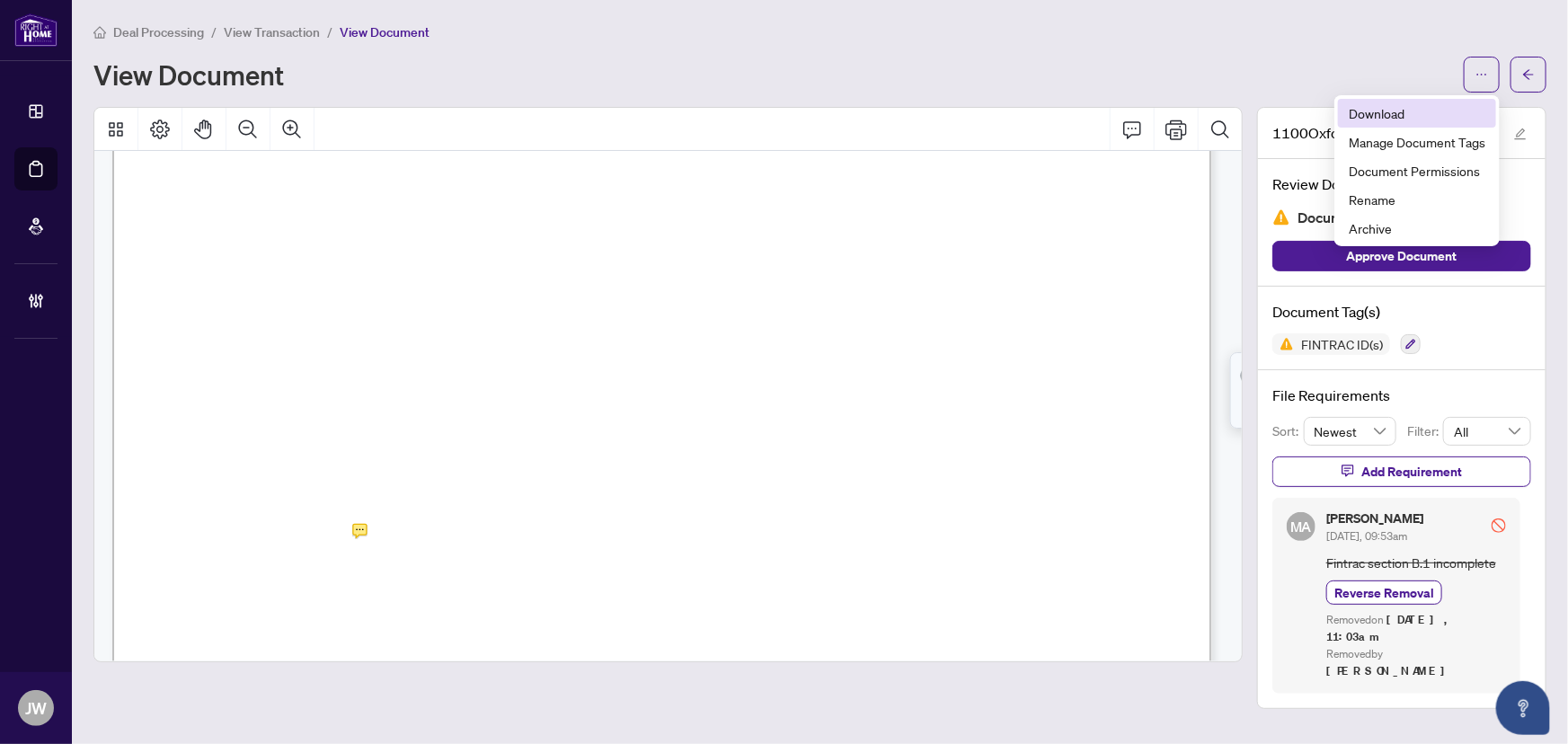
click at [1363, 113] on span "Download" at bounding box center [1416, 113] width 137 height 20
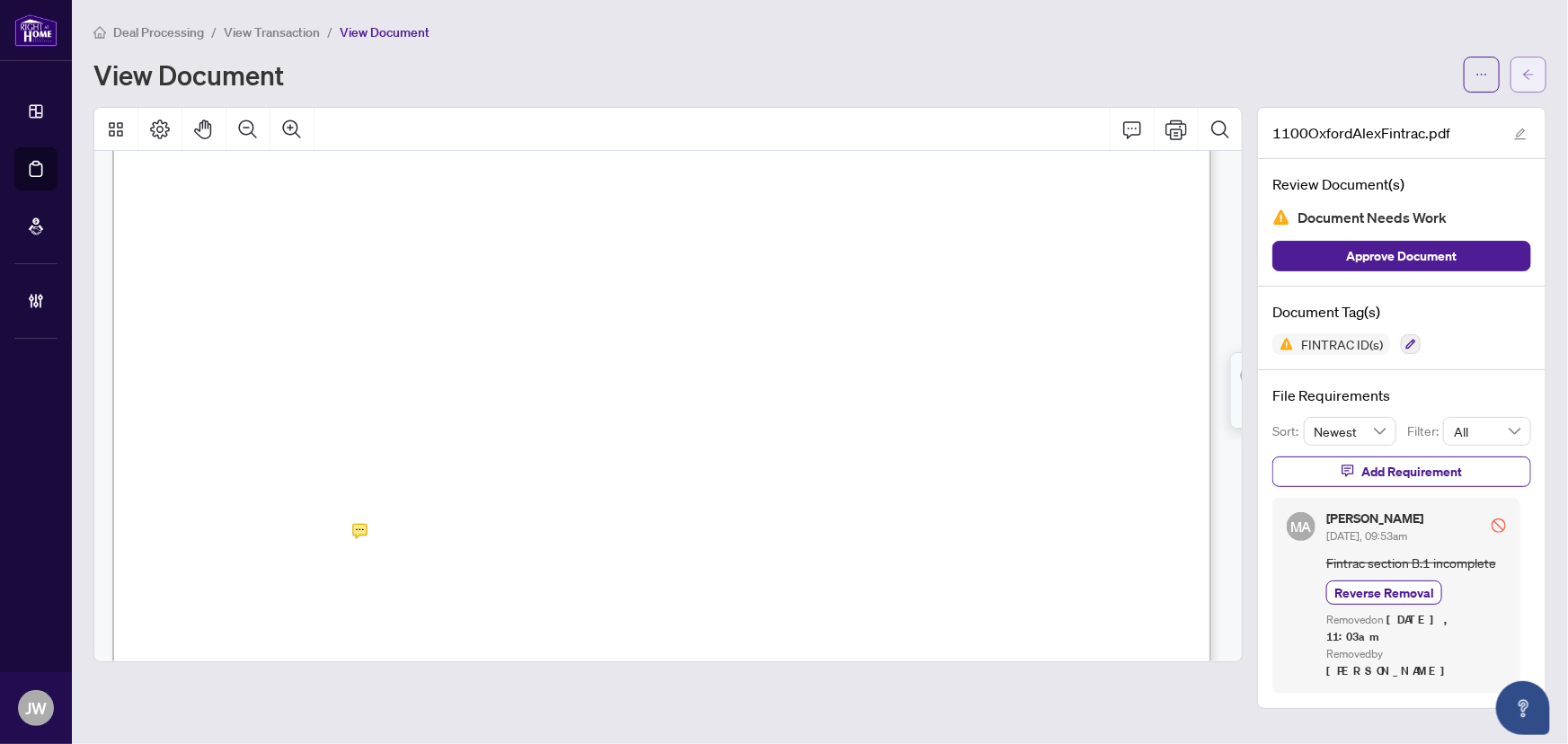
click at [1515, 76] on button "button" at bounding box center [1528, 74] width 36 height 36
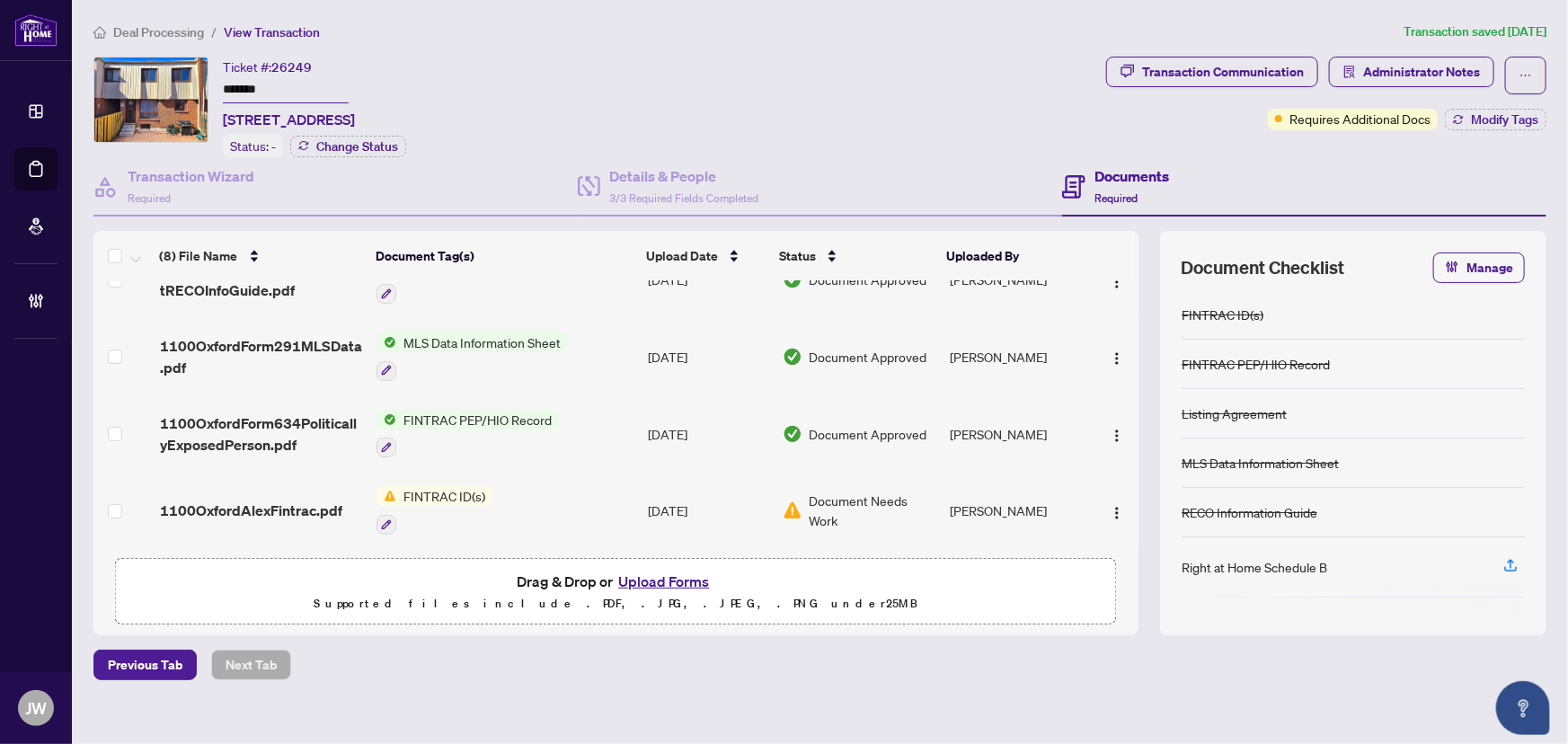
click at [134, 28] on span "Deal Processing" at bounding box center [158, 32] width 90 height 16
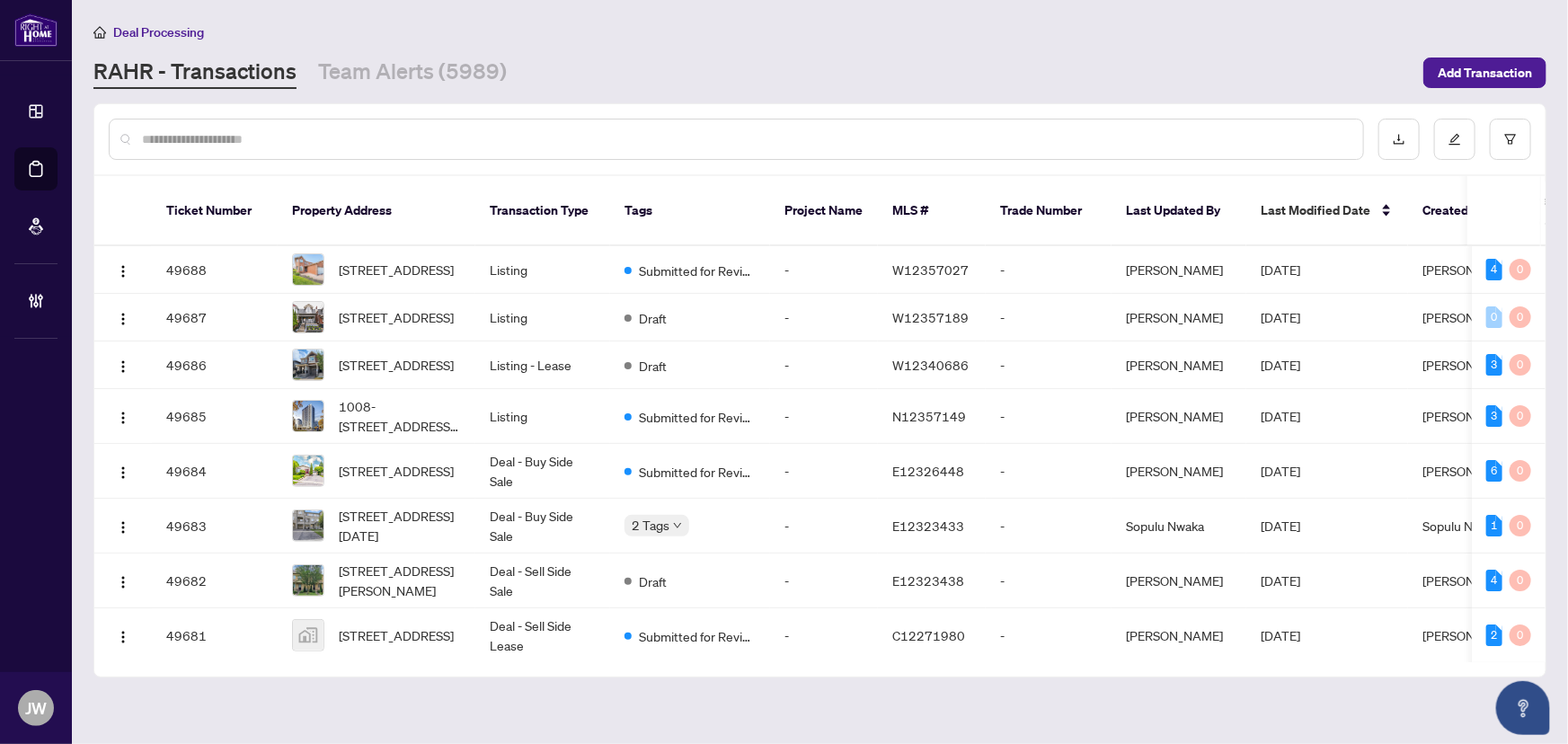
click at [321, 144] on input "text" at bounding box center [746, 138] width 1207 height 20
paste input "**********"
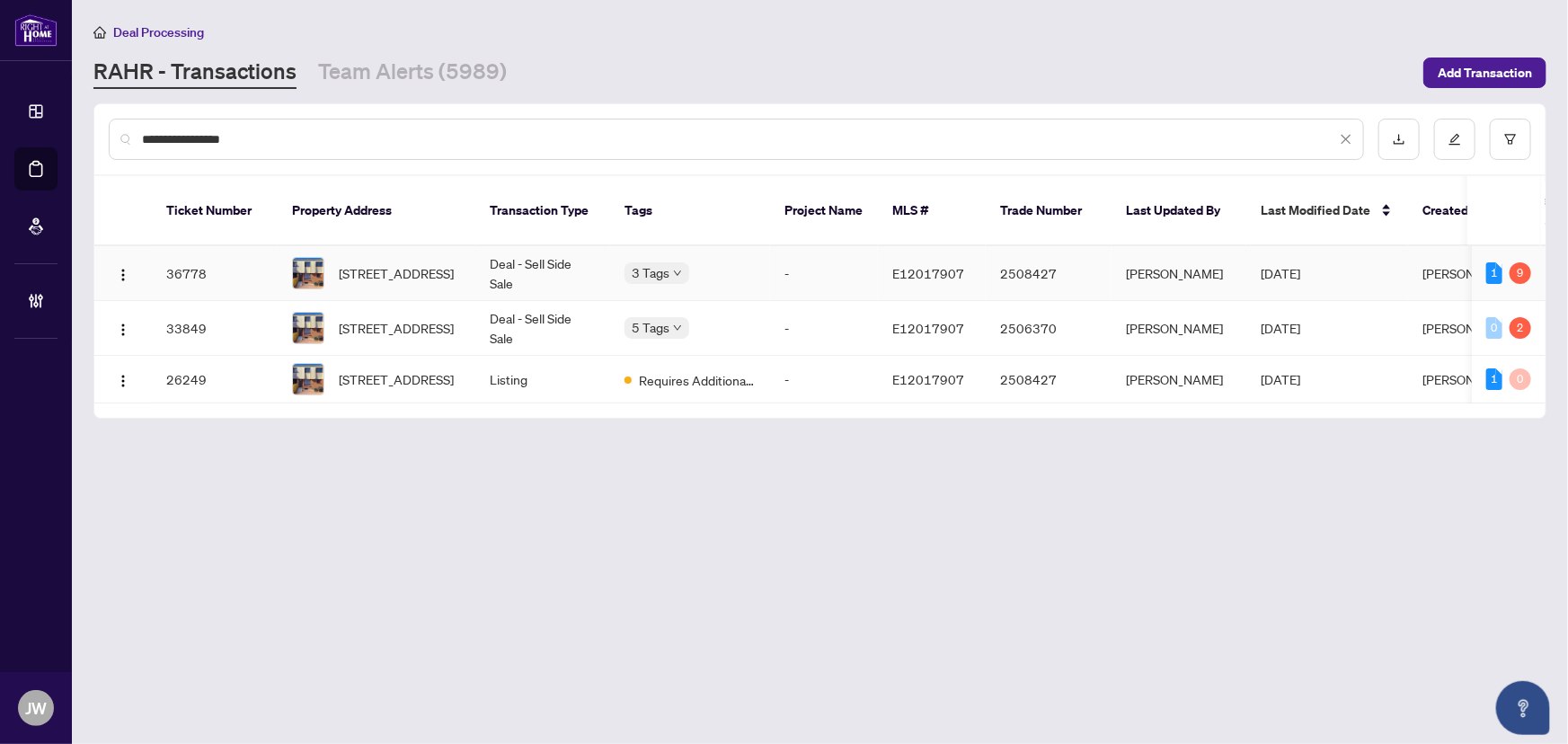
type input "**********"
click at [571, 251] on td "Deal - Sell Side Sale" at bounding box center [542, 273] width 135 height 55
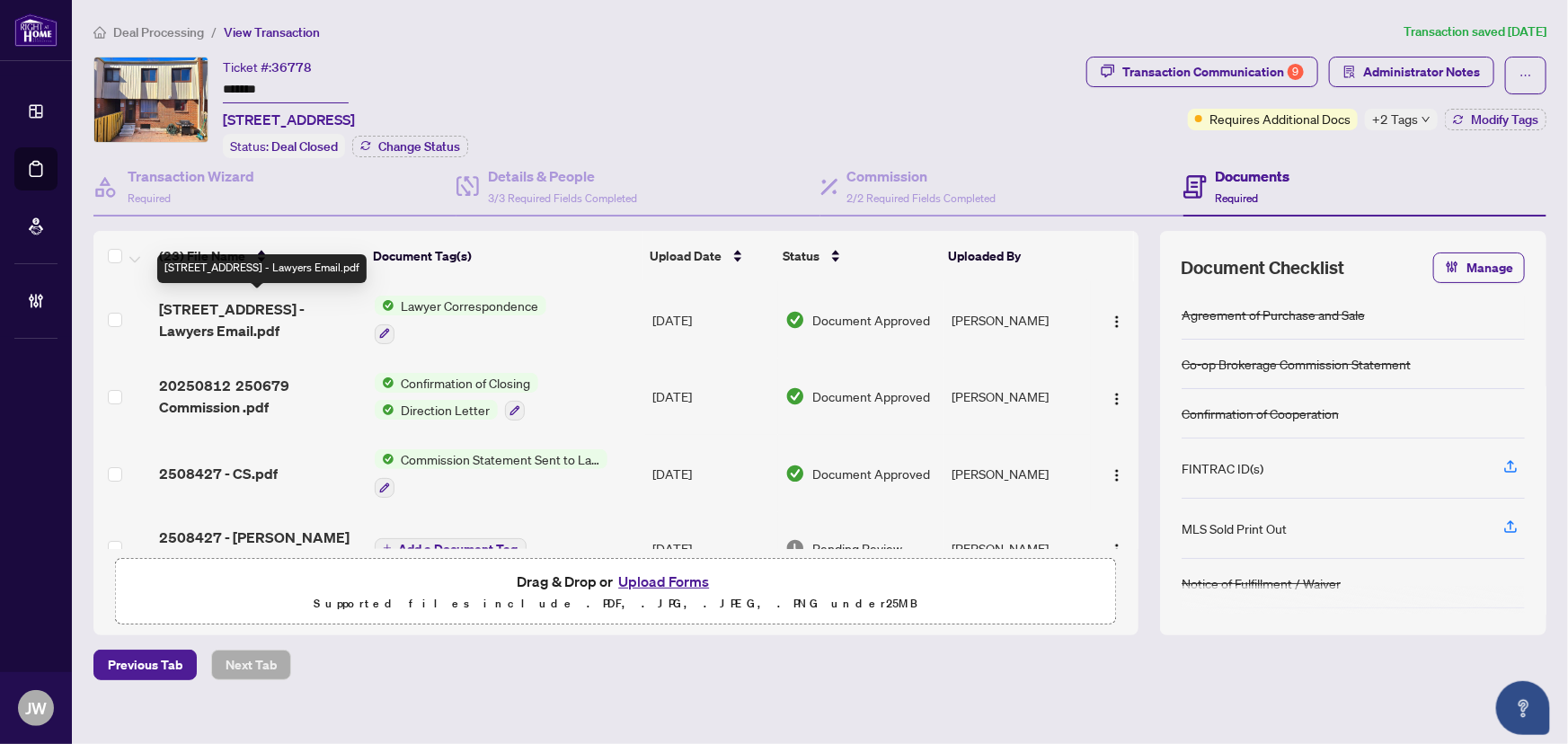
click at [287, 305] on span "1100 Oxford St 44 - Lawyers Email.pdf" at bounding box center [259, 320] width 201 height 43
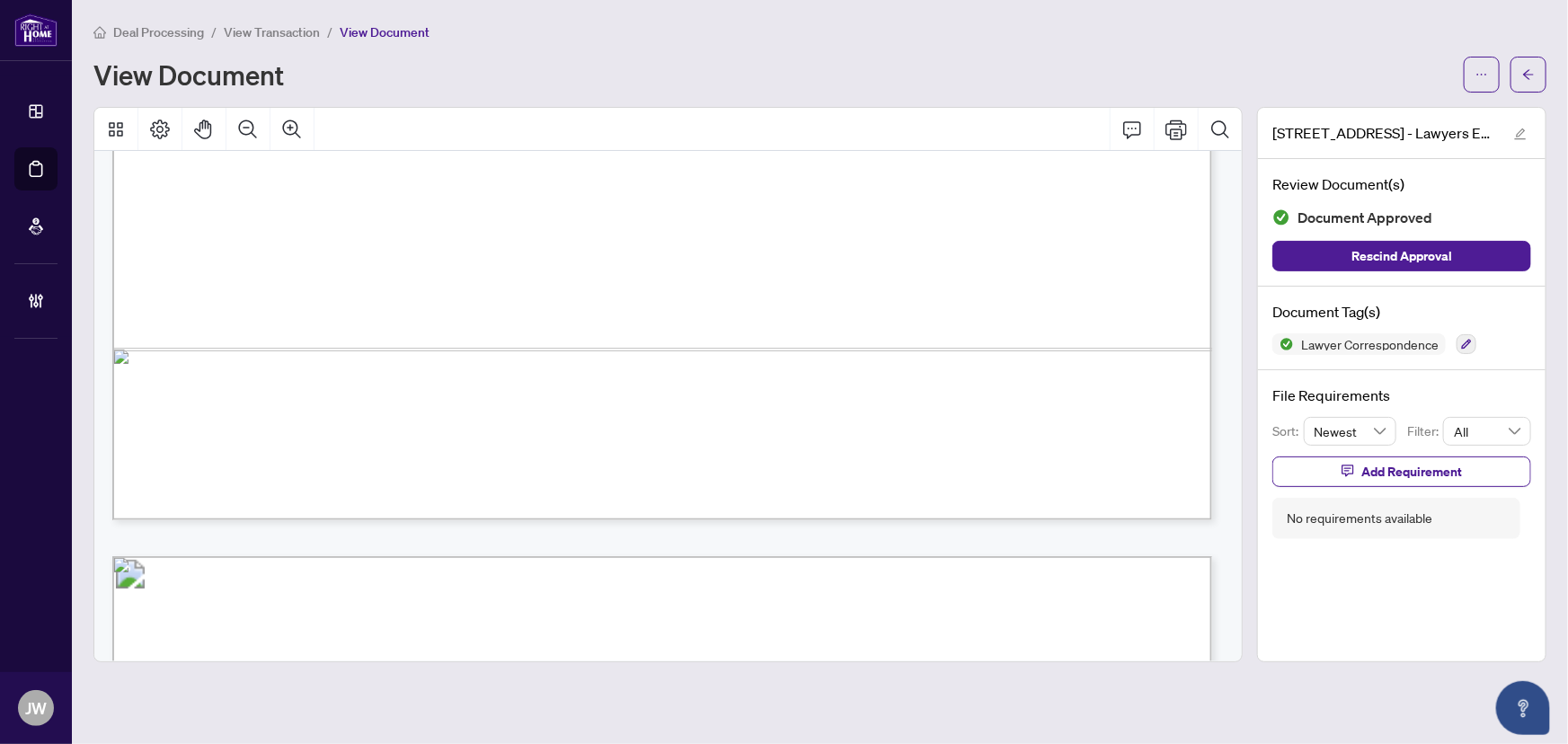
scroll to position [1096, 0]
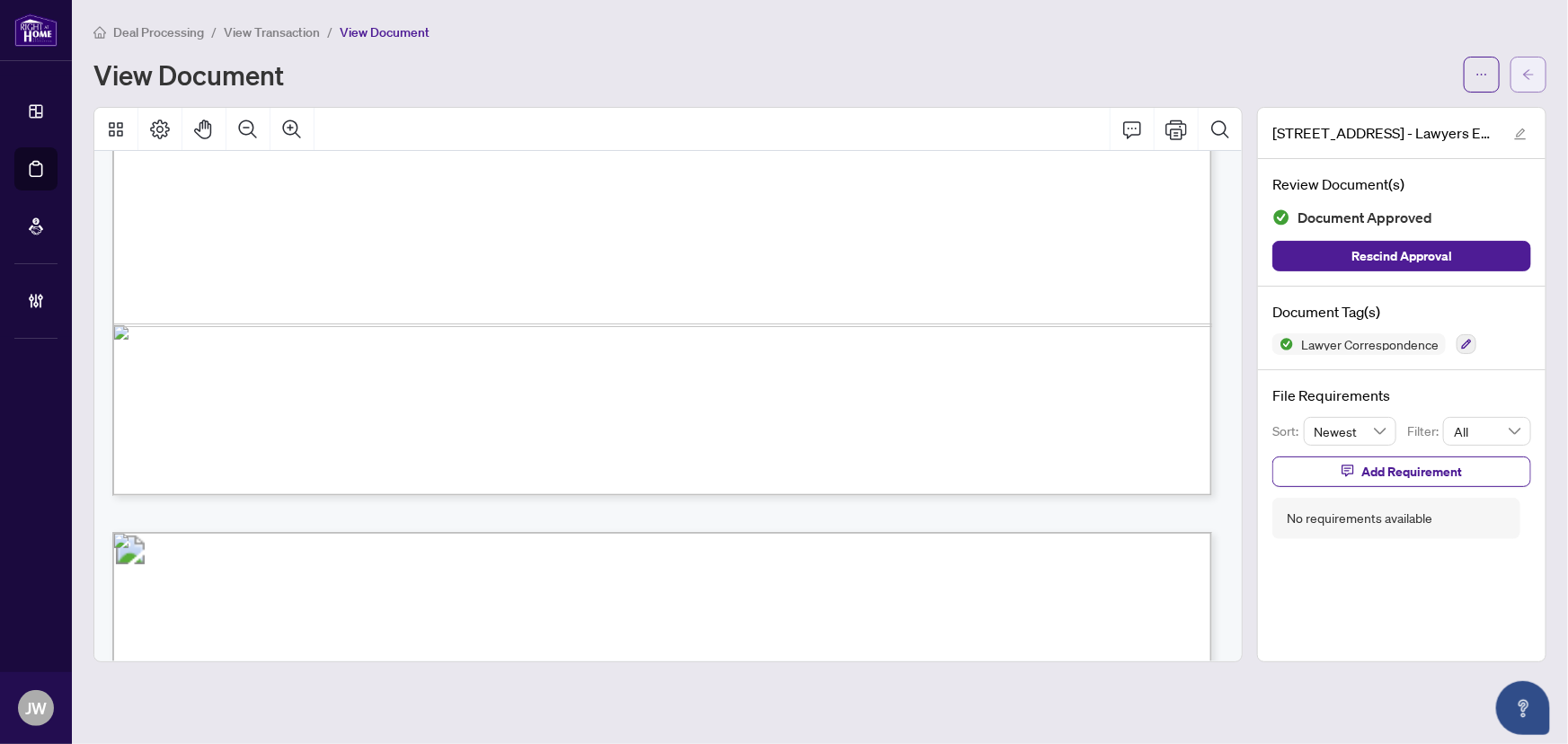
click at [1541, 83] on button "button" at bounding box center [1528, 74] width 36 height 36
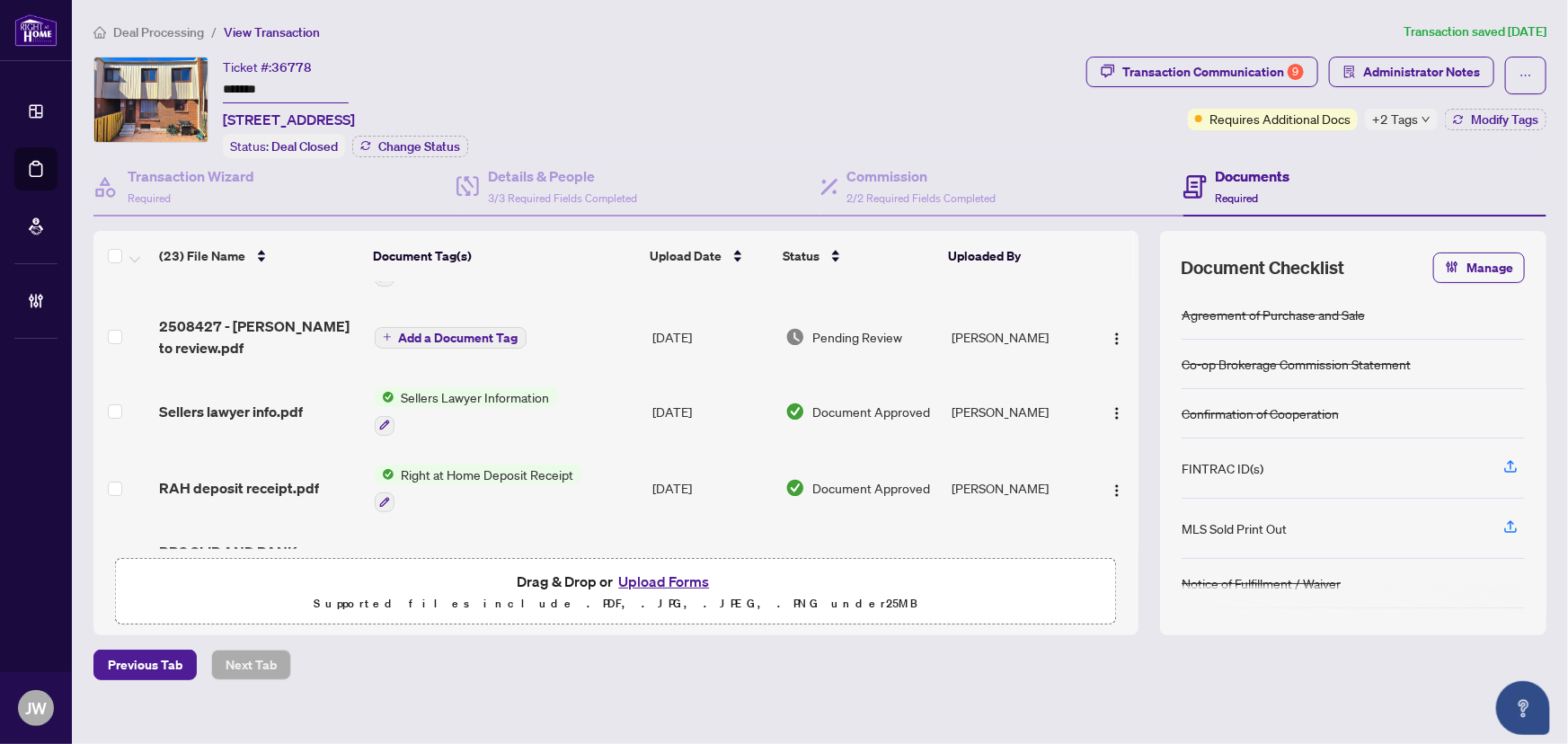
scroll to position [245, 0]
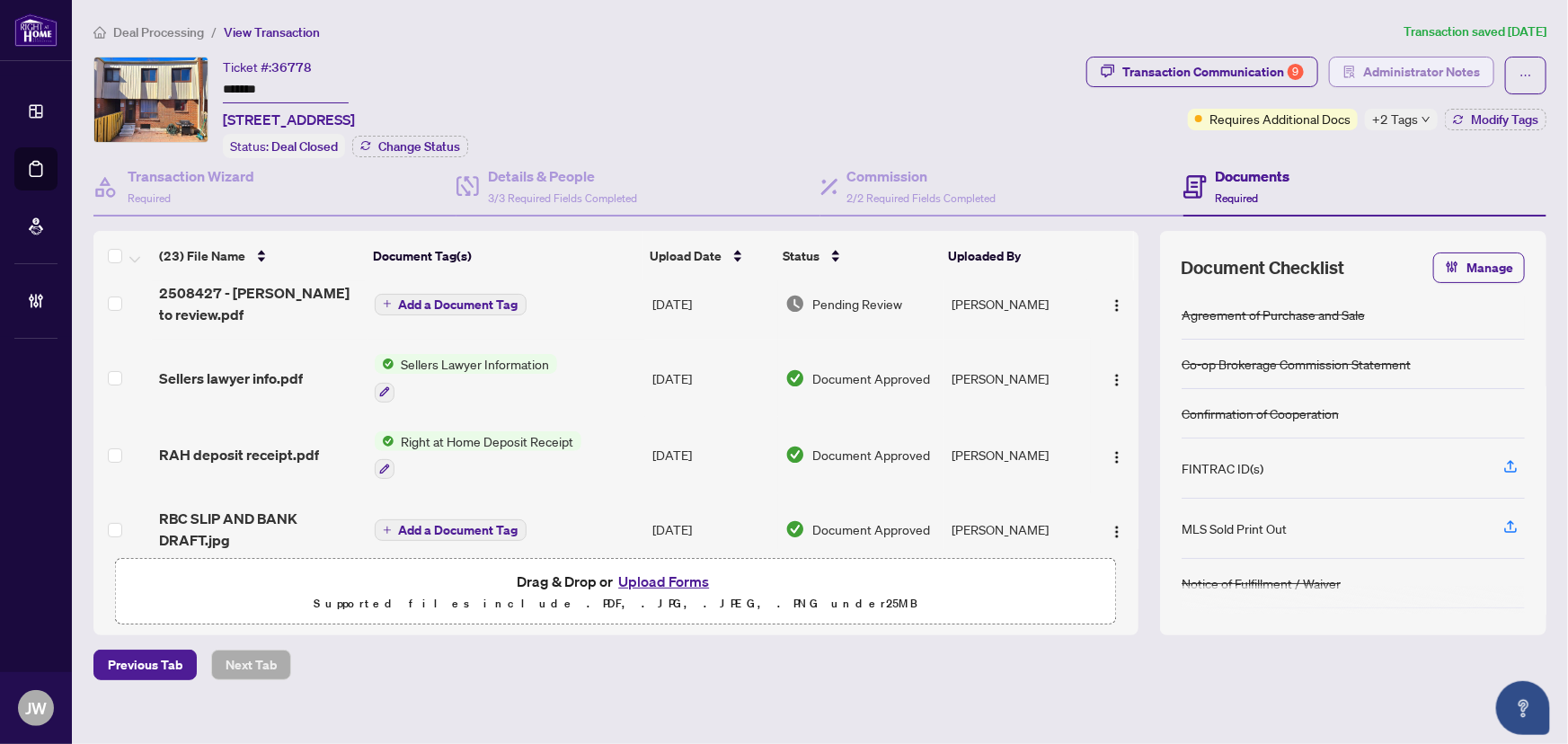
click at [1434, 78] on span "Administrator Notes" at bounding box center [1422, 72] width 117 height 29
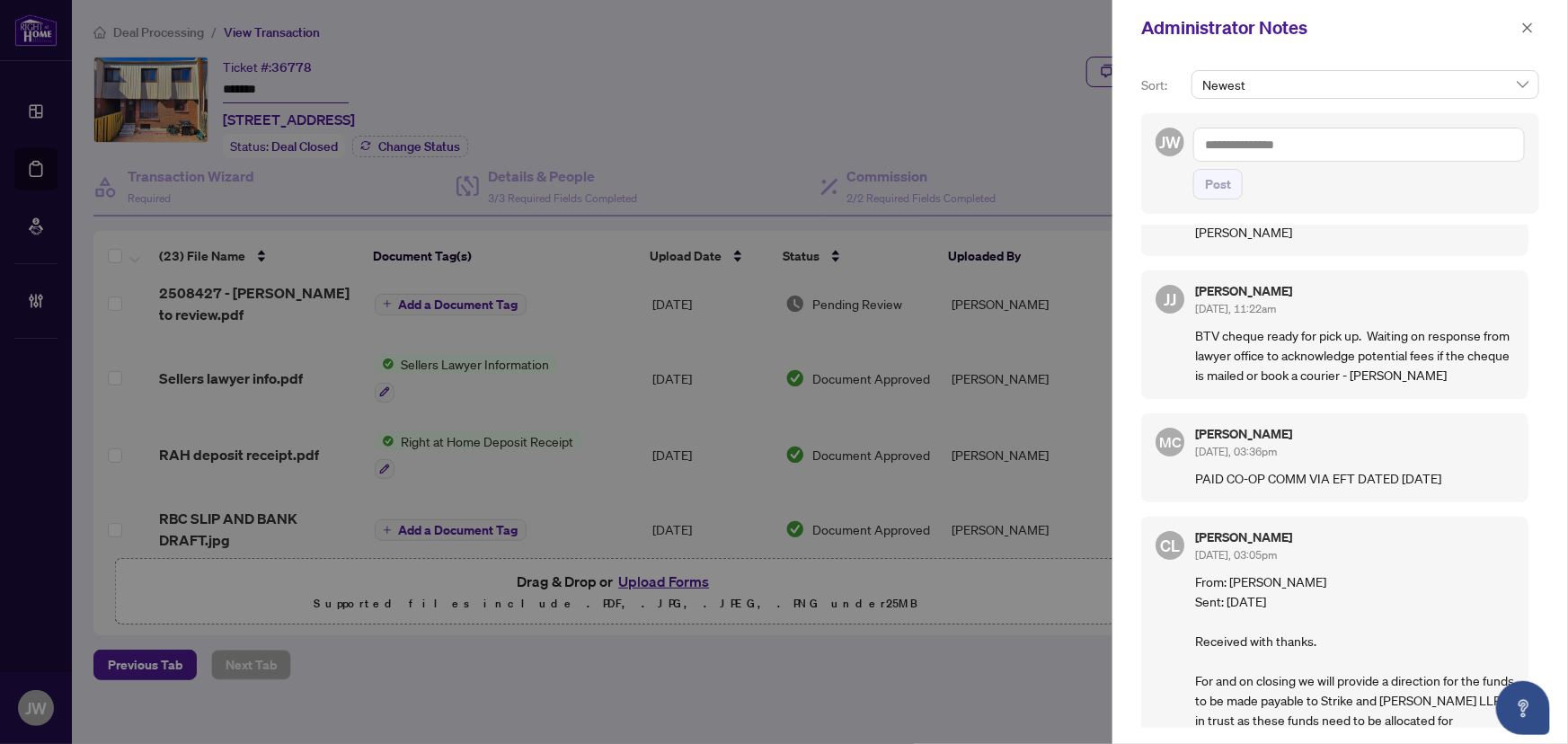
scroll to position [0, 0]
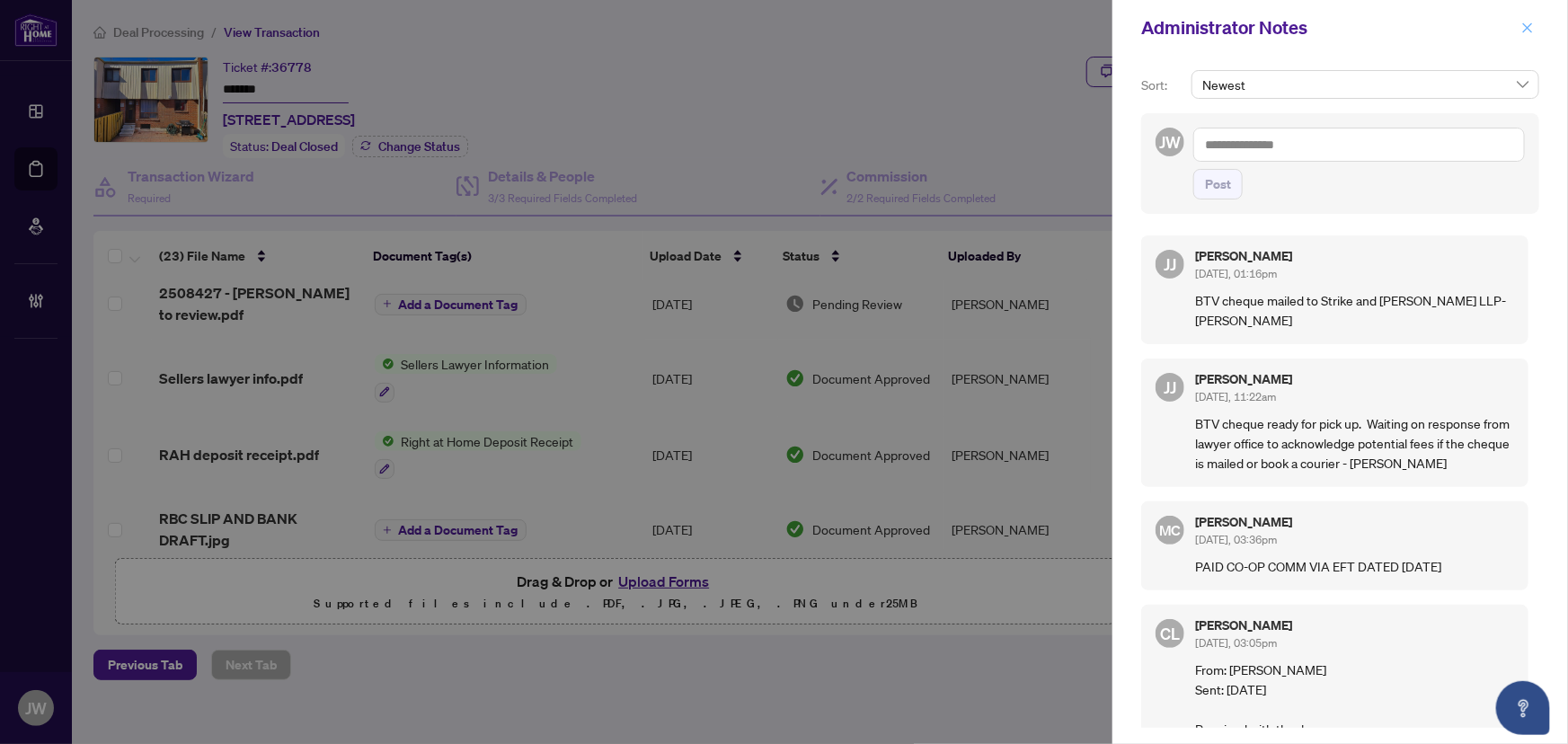
click at [1537, 23] on button "button" at bounding box center [1528, 27] width 24 height 22
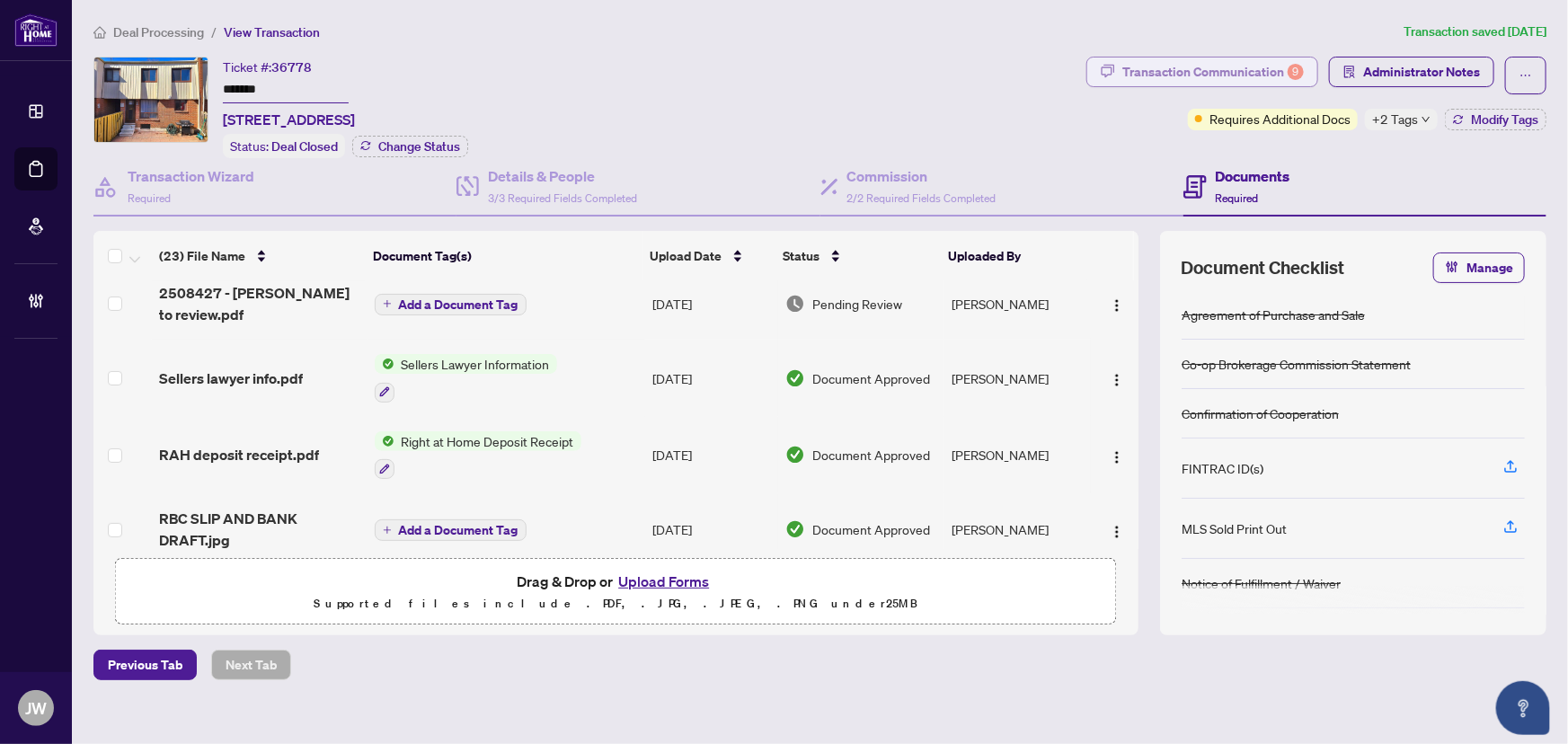
click at [1222, 66] on div "Transaction Communication 9" at bounding box center [1213, 72] width 182 height 29
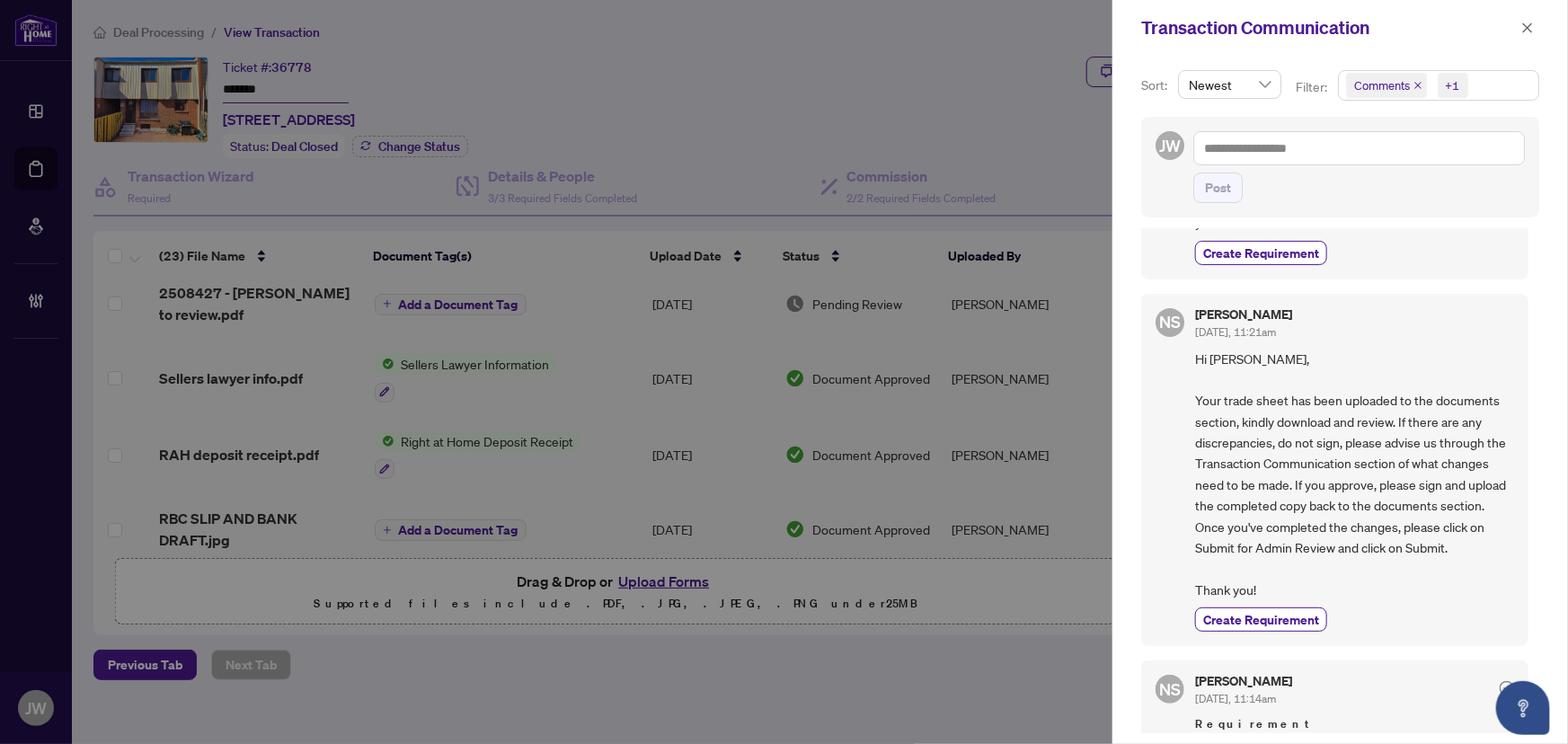
scroll to position [245, 0]
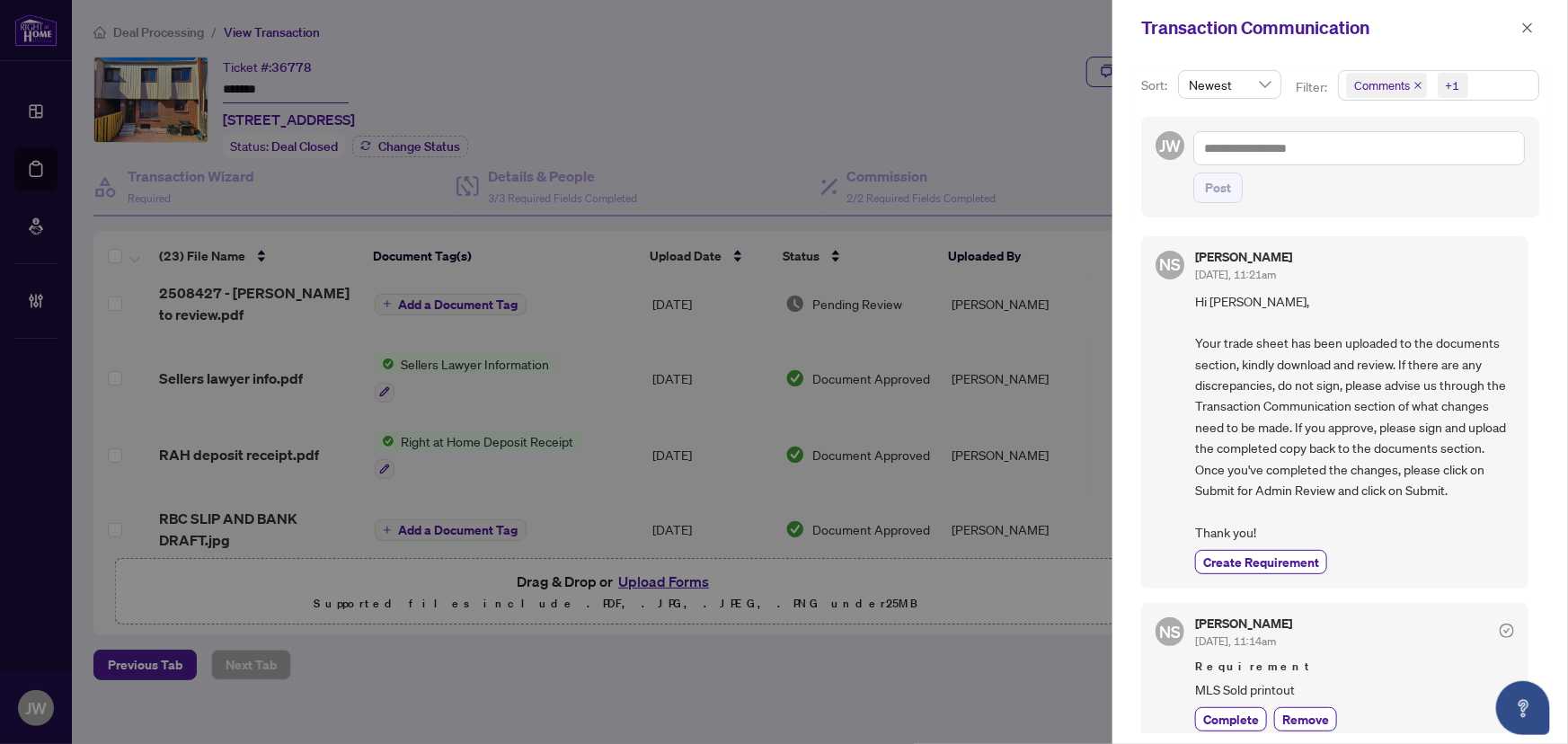
click at [1420, 88] on icon "close" at bounding box center [1418, 86] width 9 height 9
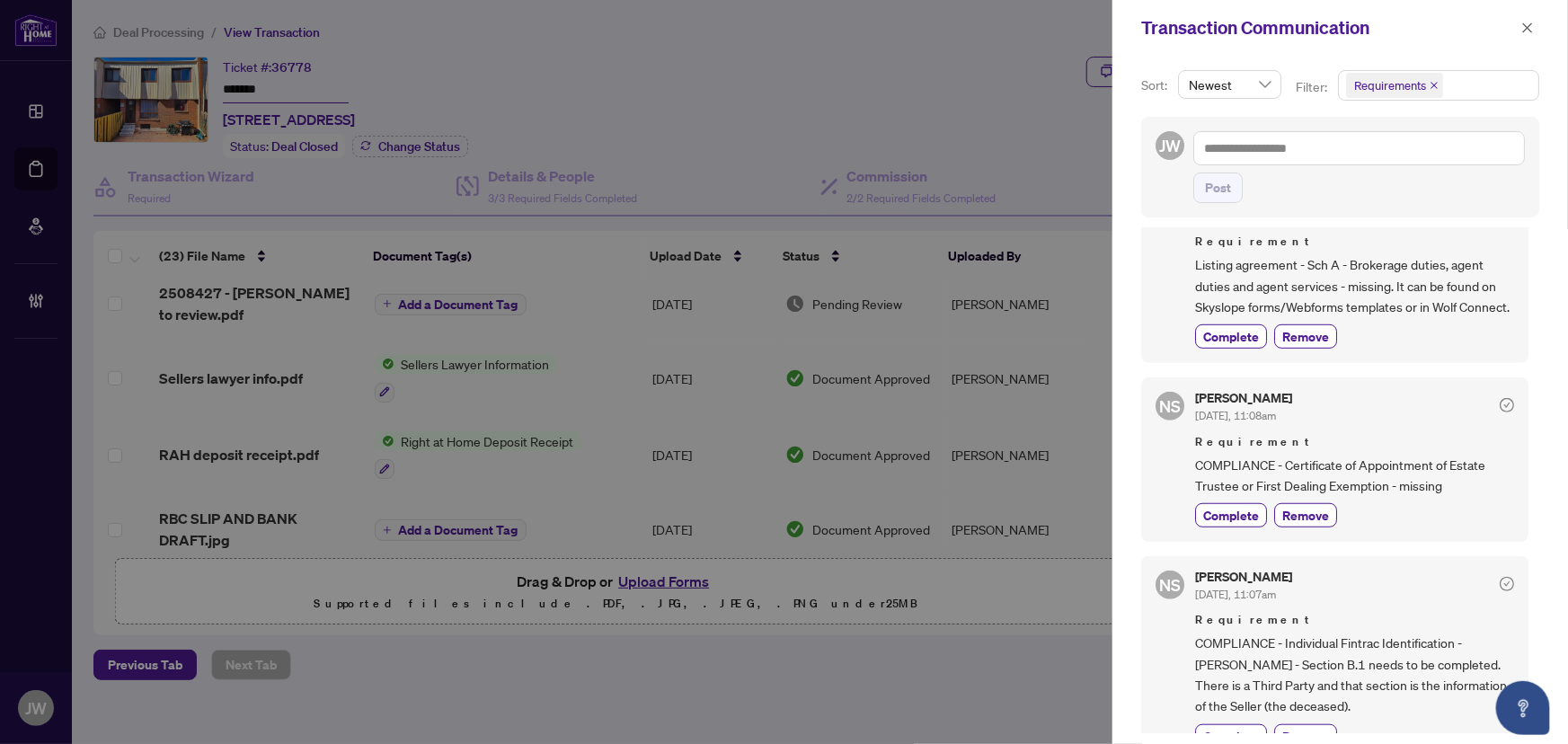
scroll to position [490, 0]
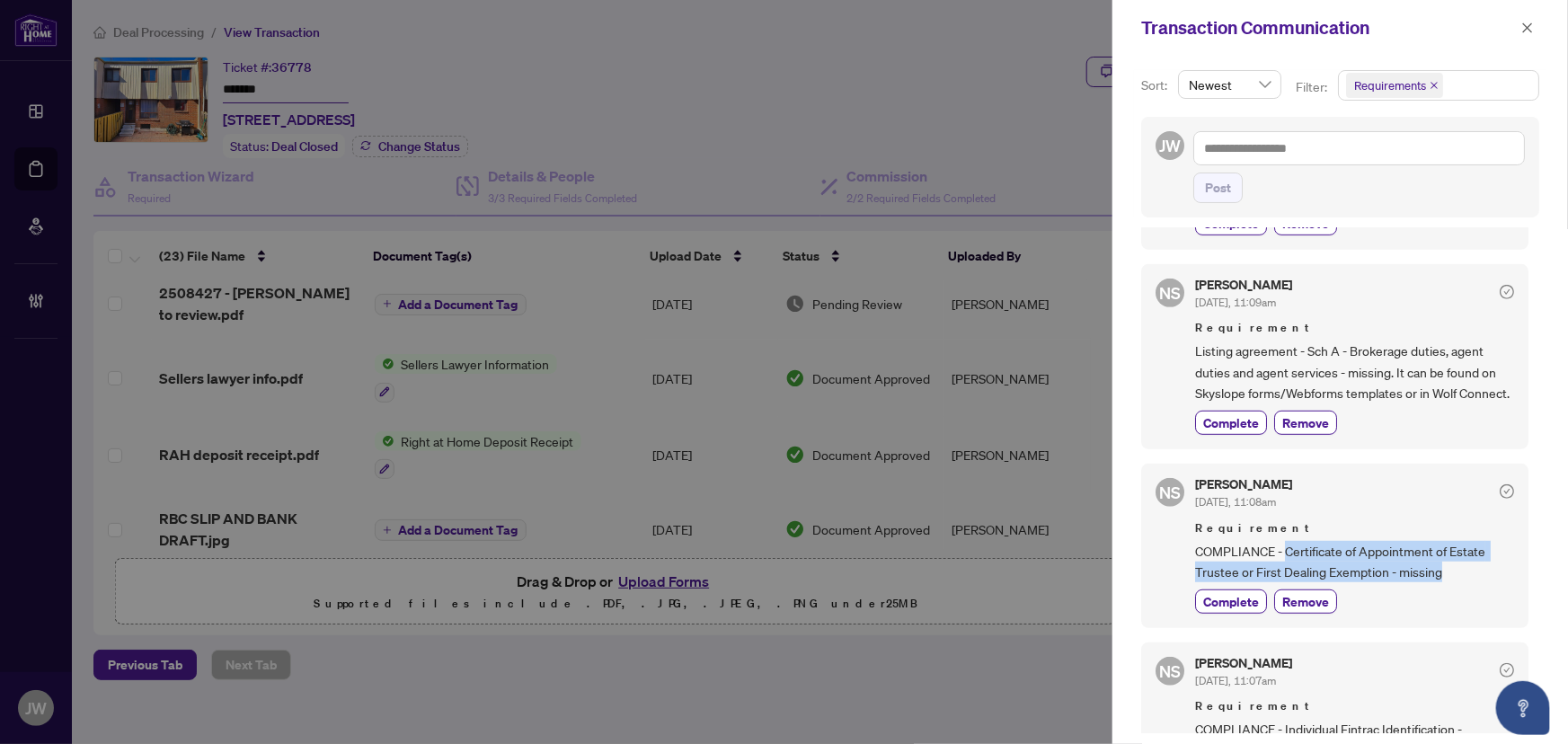
drag, startPoint x: 1285, startPoint y: 561, endPoint x: 1449, endPoint y: 589, distance: 166.4
click at [1449, 583] on span "COMPLIANCE - Certificate of Appointment of Estate Trustee or First Dealing Exem…" at bounding box center [1354, 562] width 319 height 42
copy span "Certificate of Appointment of Estate Trustee or First Dealing Exemption - missi…"
click at [1528, 26] on icon "close" at bounding box center [1528, 27] width 12 height 12
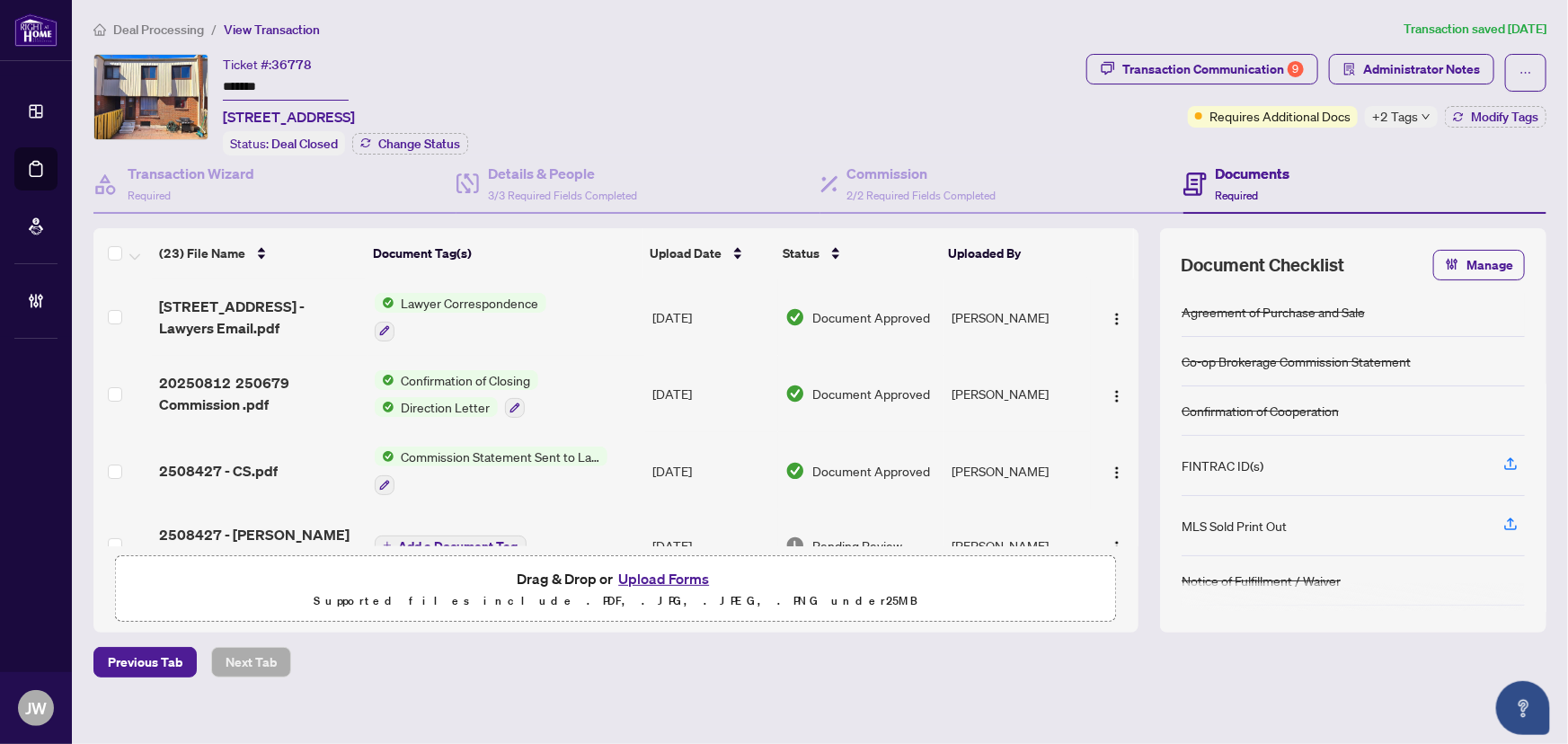
scroll to position [0, 0]
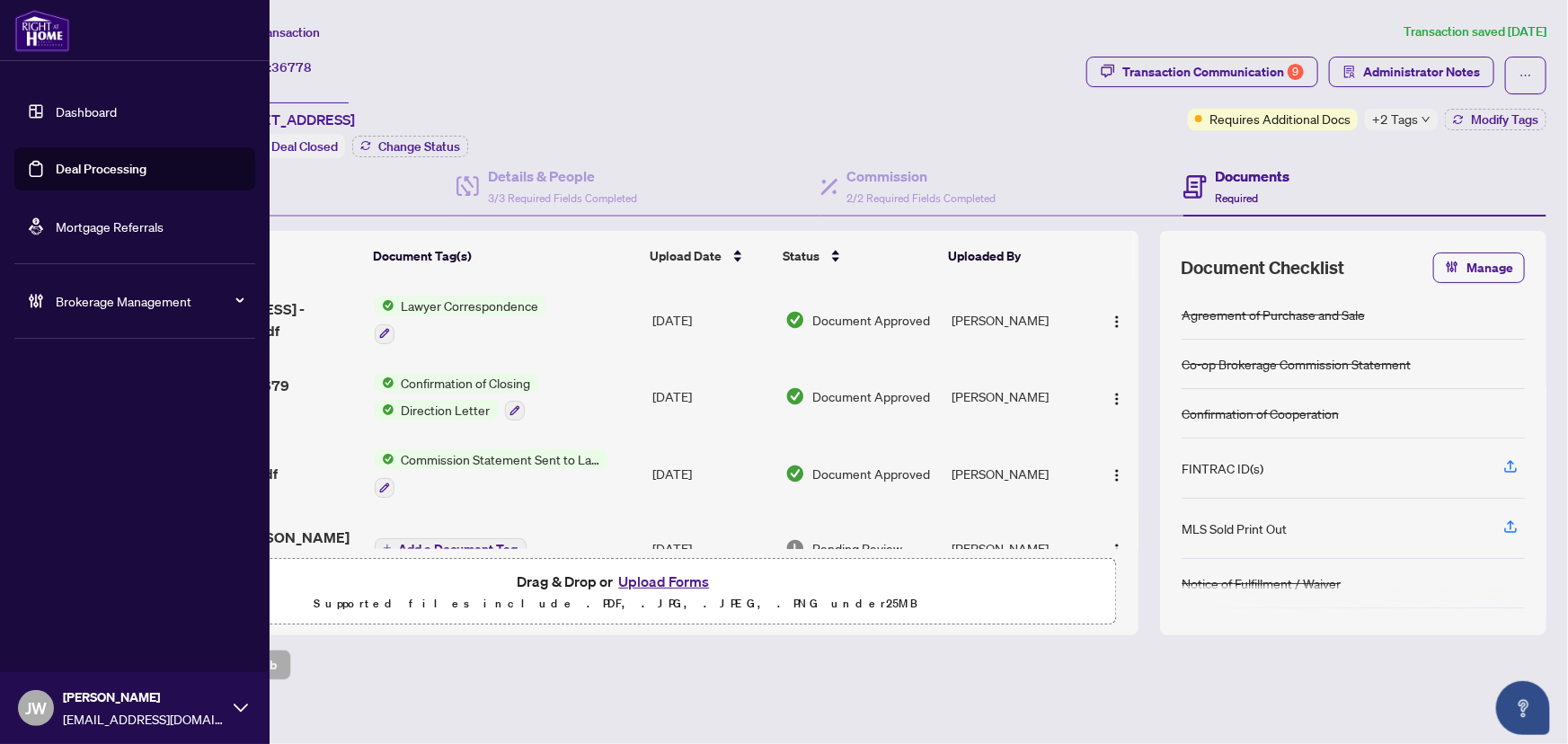
click at [137, 315] on div "Brokerage Management" at bounding box center [135, 301] width 241 height 43
click at [60, 439] on link "Manage Agents" at bounding box center [82, 430] width 89 height 16
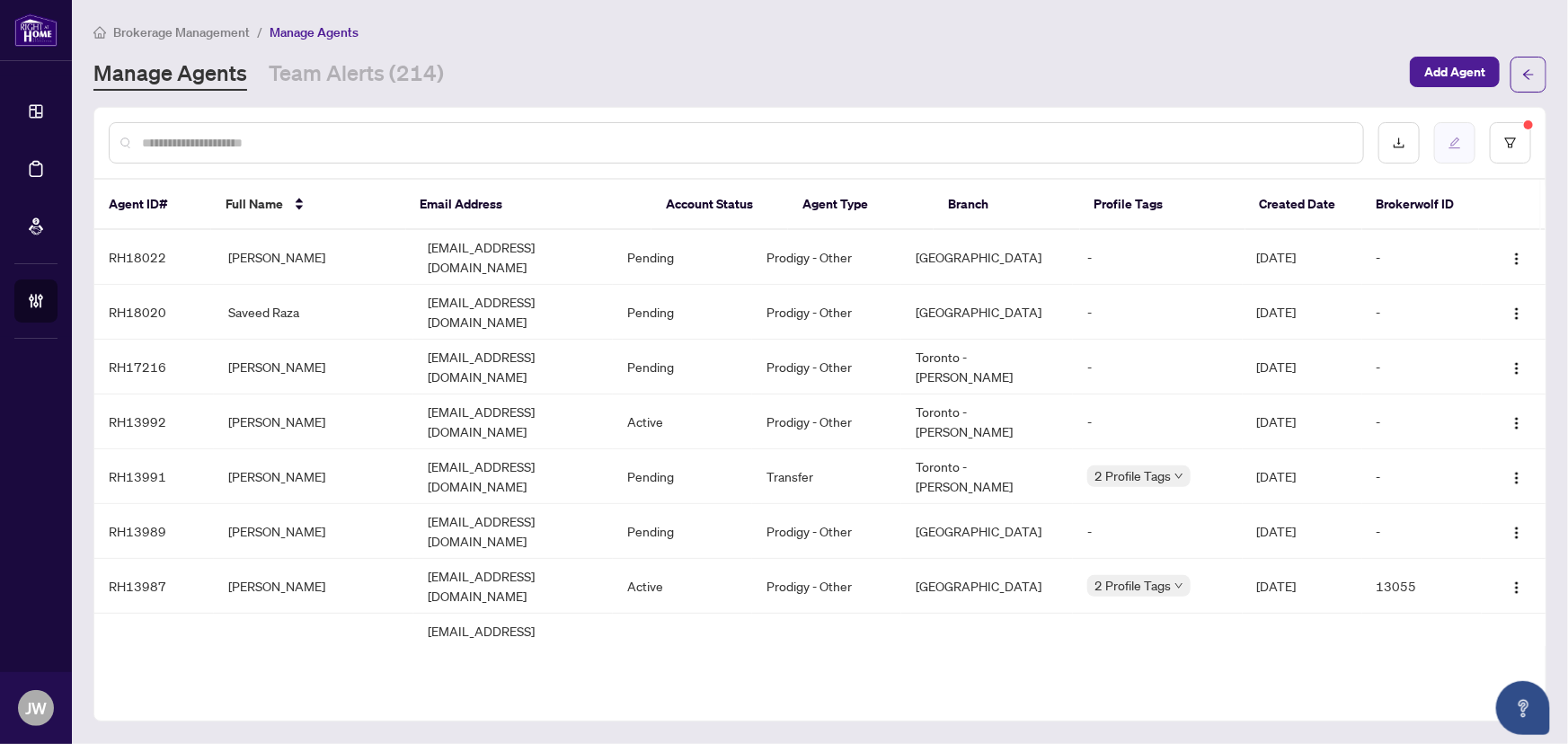
click at [1464, 149] on button "button" at bounding box center [1455, 143] width 41 height 41
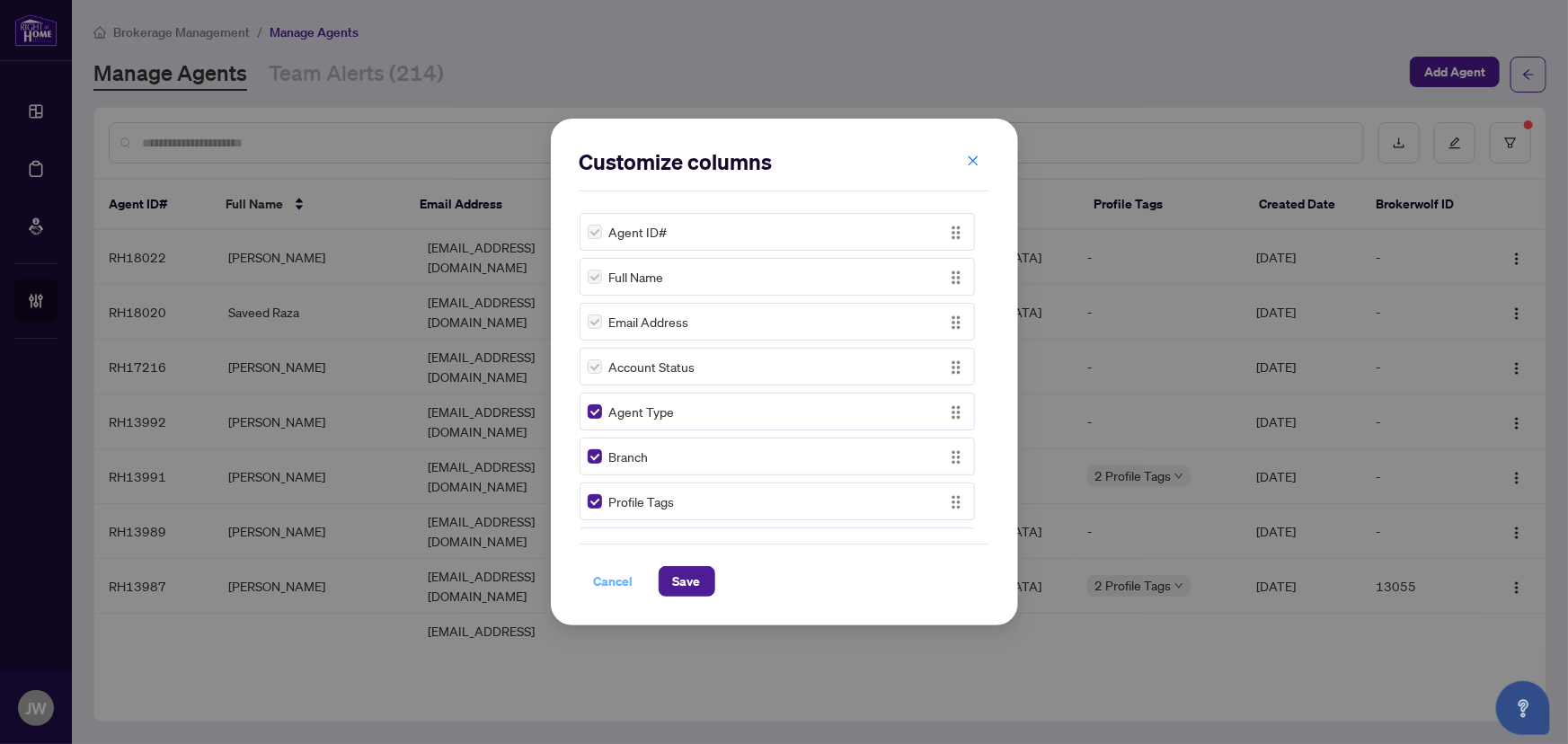
click at [608, 583] on span "Cancel" at bounding box center [614, 581] width 40 height 29
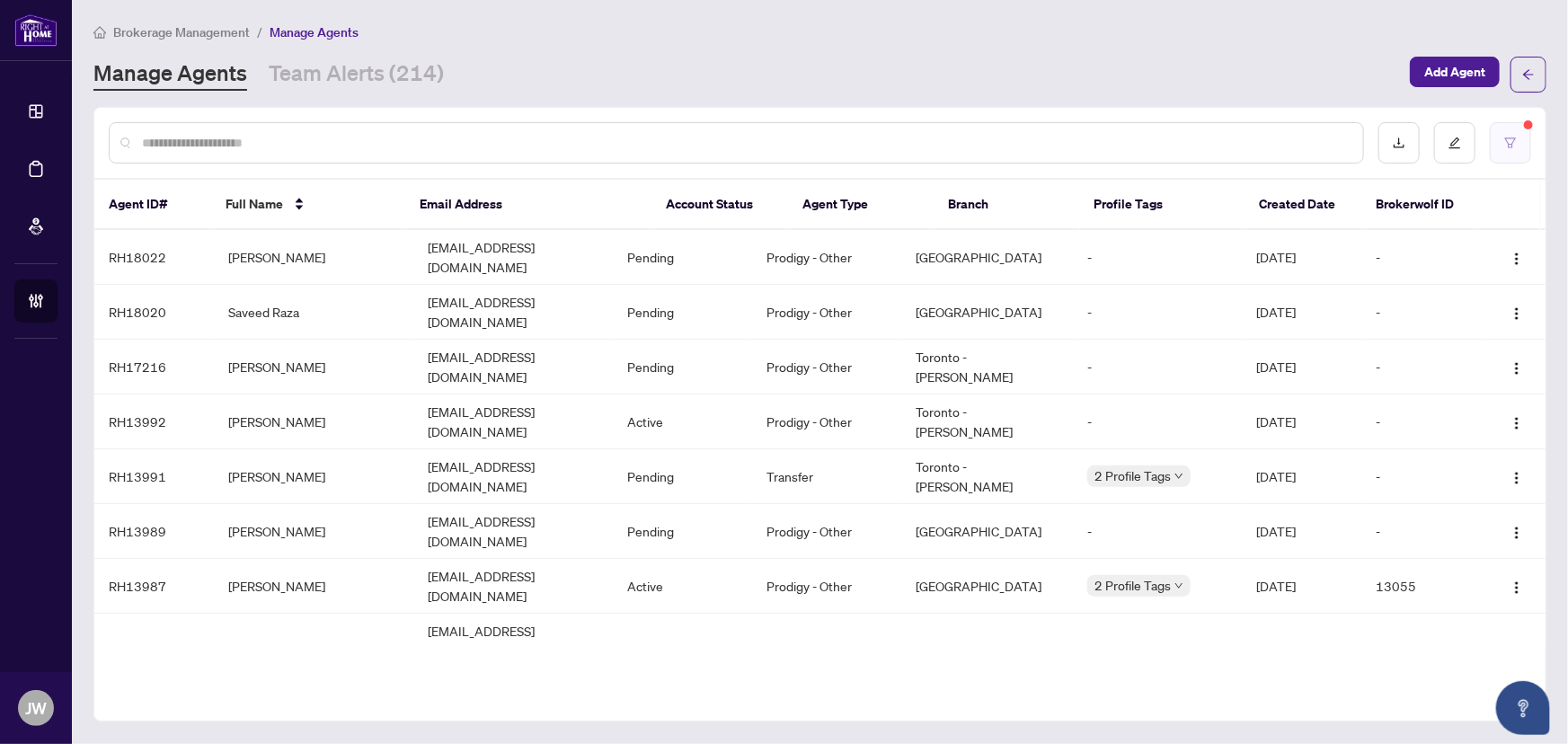
click at [1506, 154] on button "button" at bounding box center [1511, 143] width 41 height 41
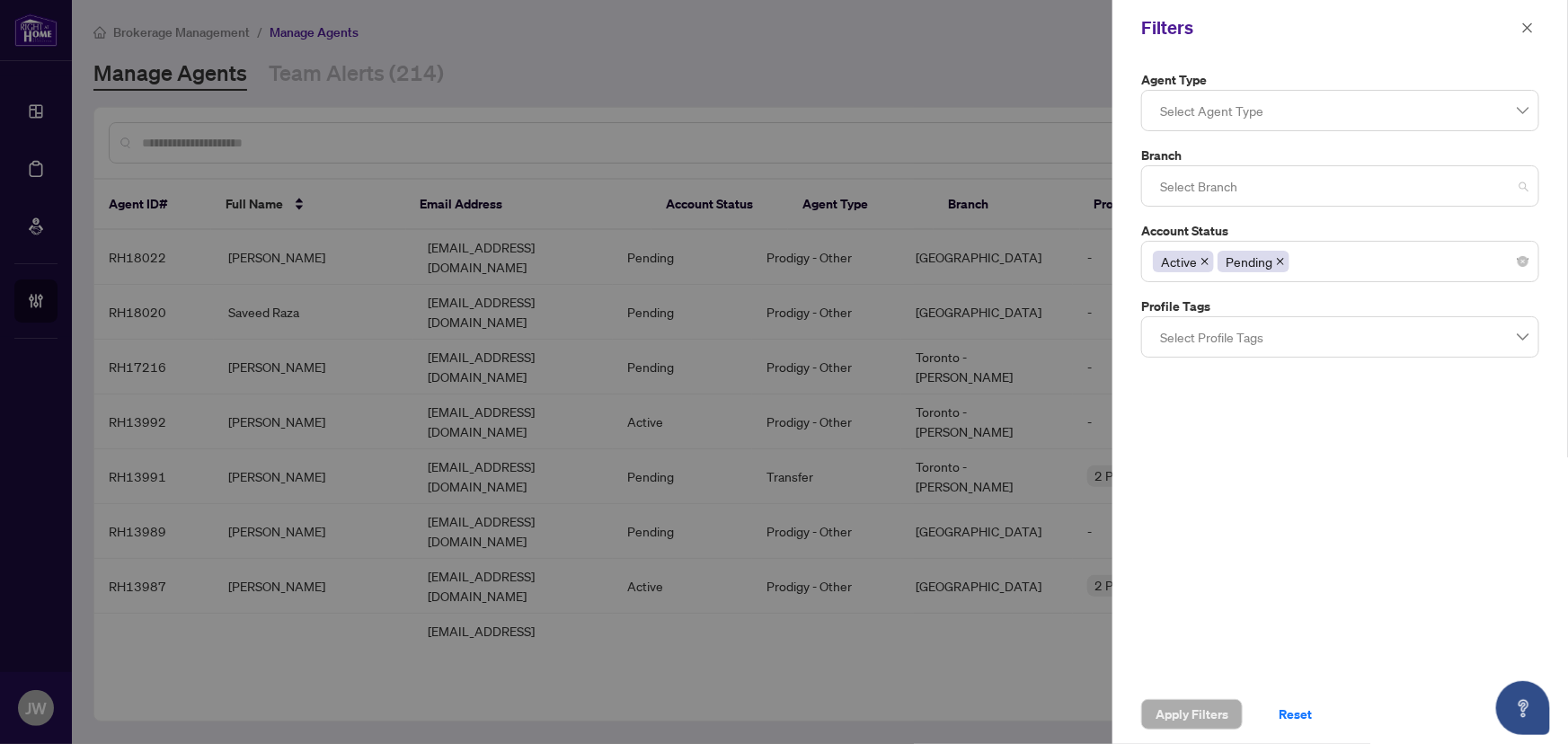
click at [1204, 197] on div at bounding box center [1340, 186] width 375 height 32
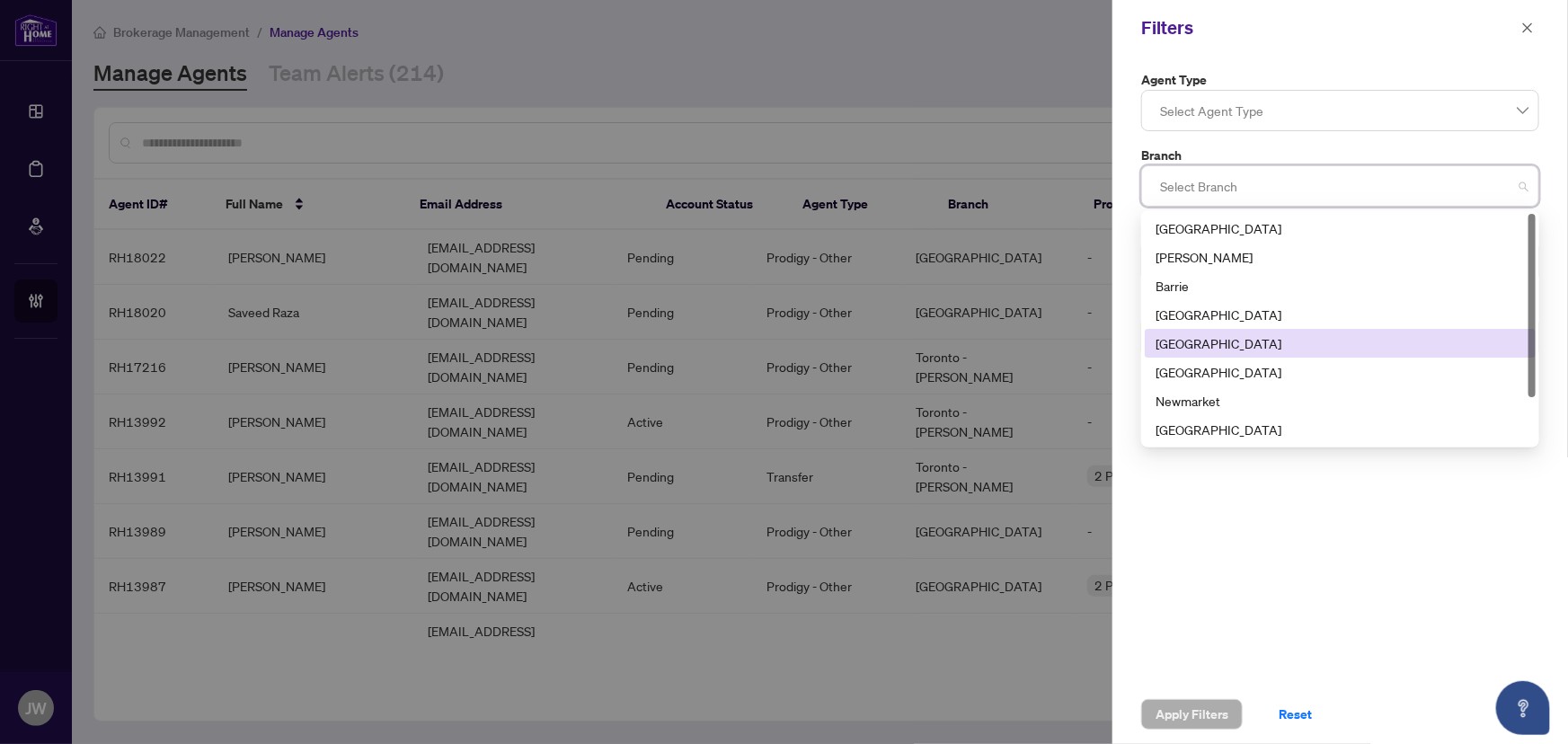
click at [1169, 354] on div "Durham" at bounding box center [1340, 343] width 391 height 29
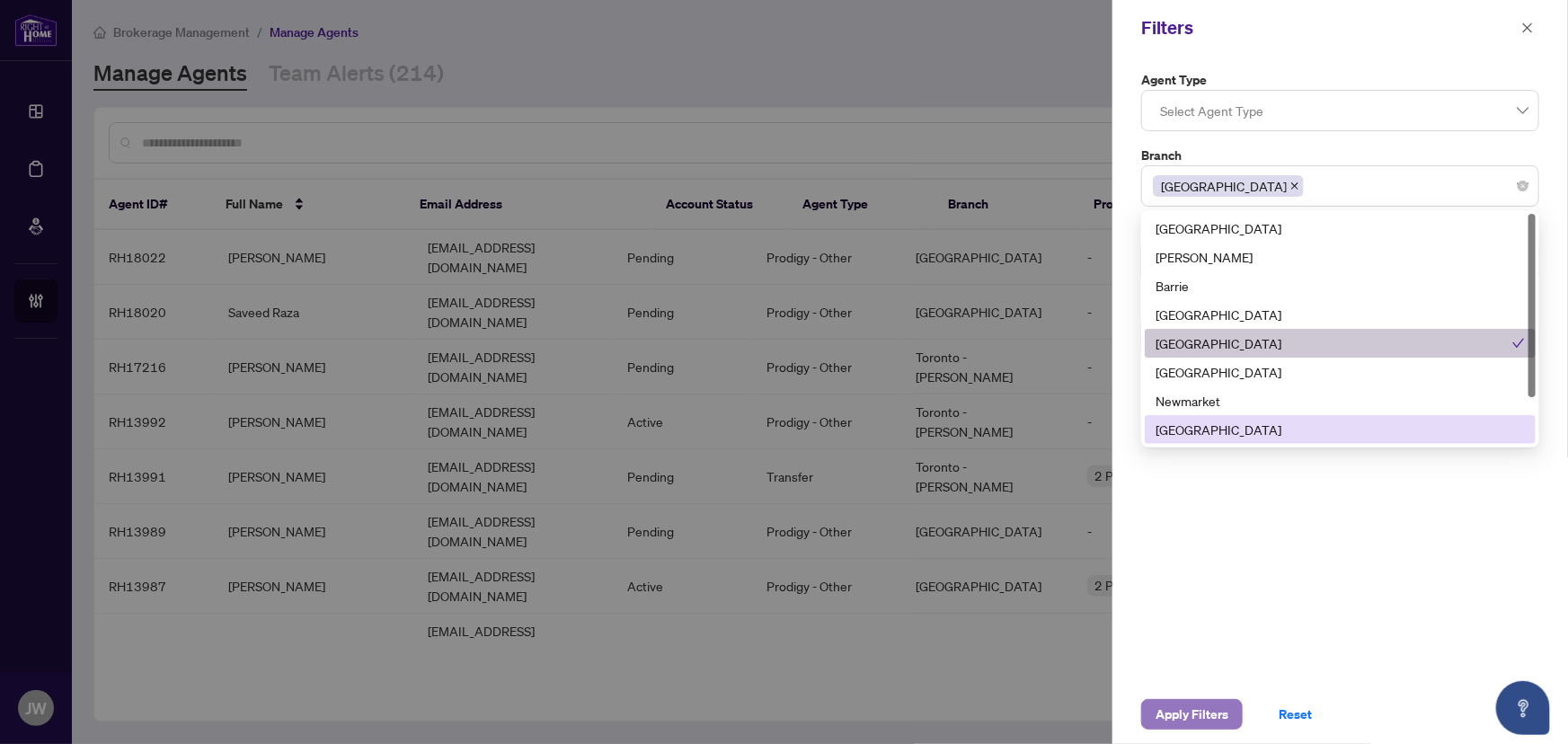
click at [1176, 700] on span "Apply Filters" at bounding box center [1191, 714] width 73 height 29
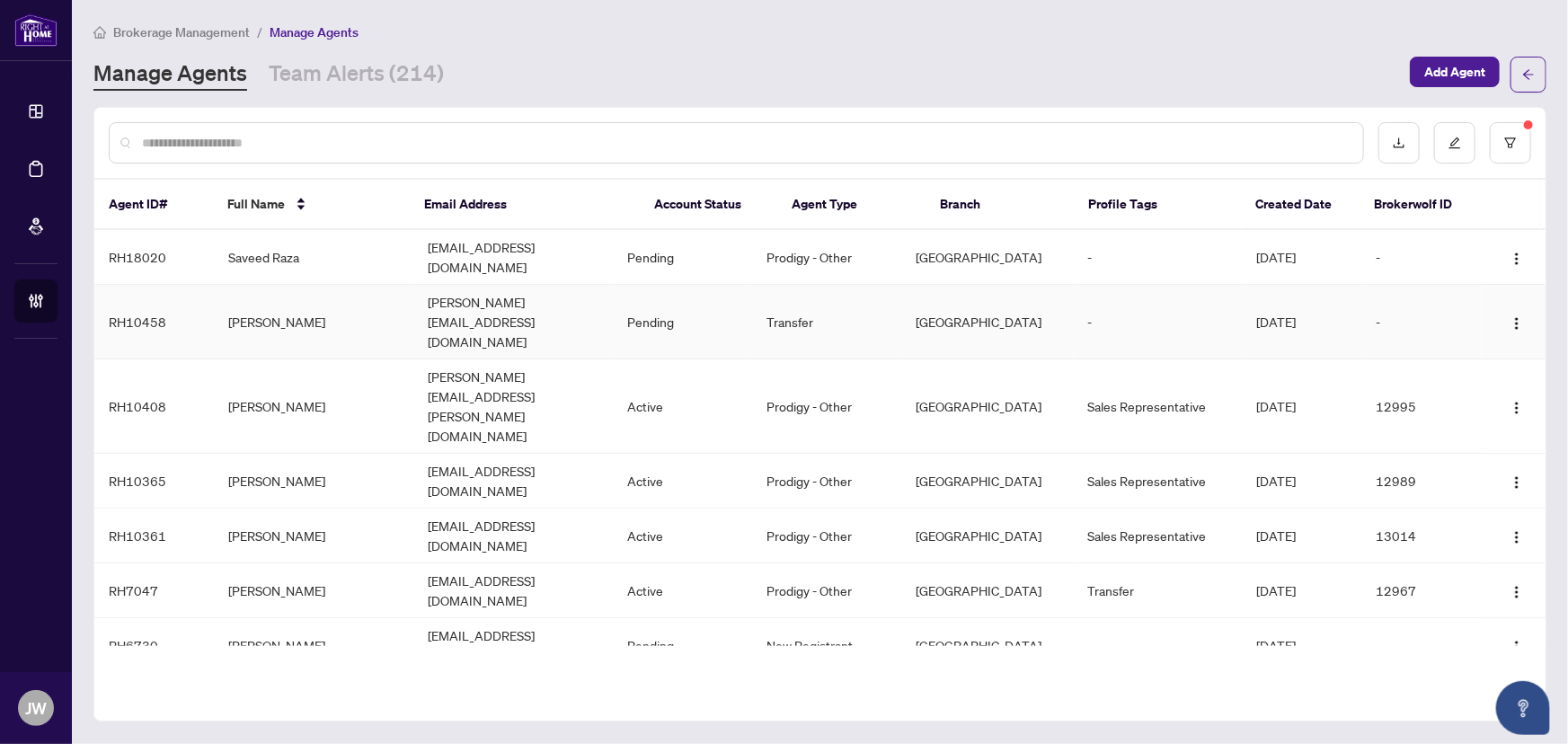
click at [266, 289] on td "Matt Kotchie" at bounding box center [314, 322] width 200 height 74
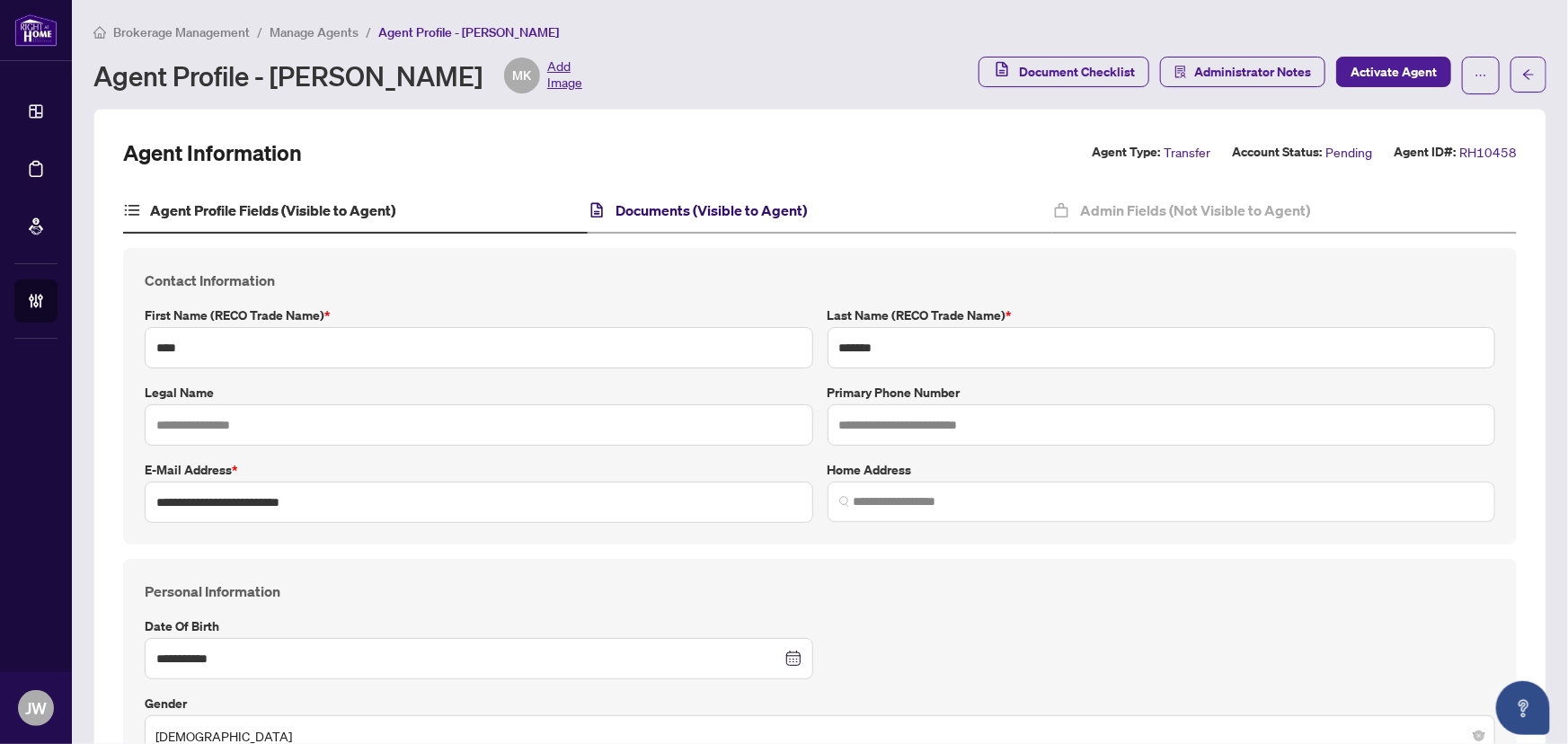
click at [739, 204] on h4 "Documents (Visible to Agent)" at bounding box center [711, 210] width 191 height 22
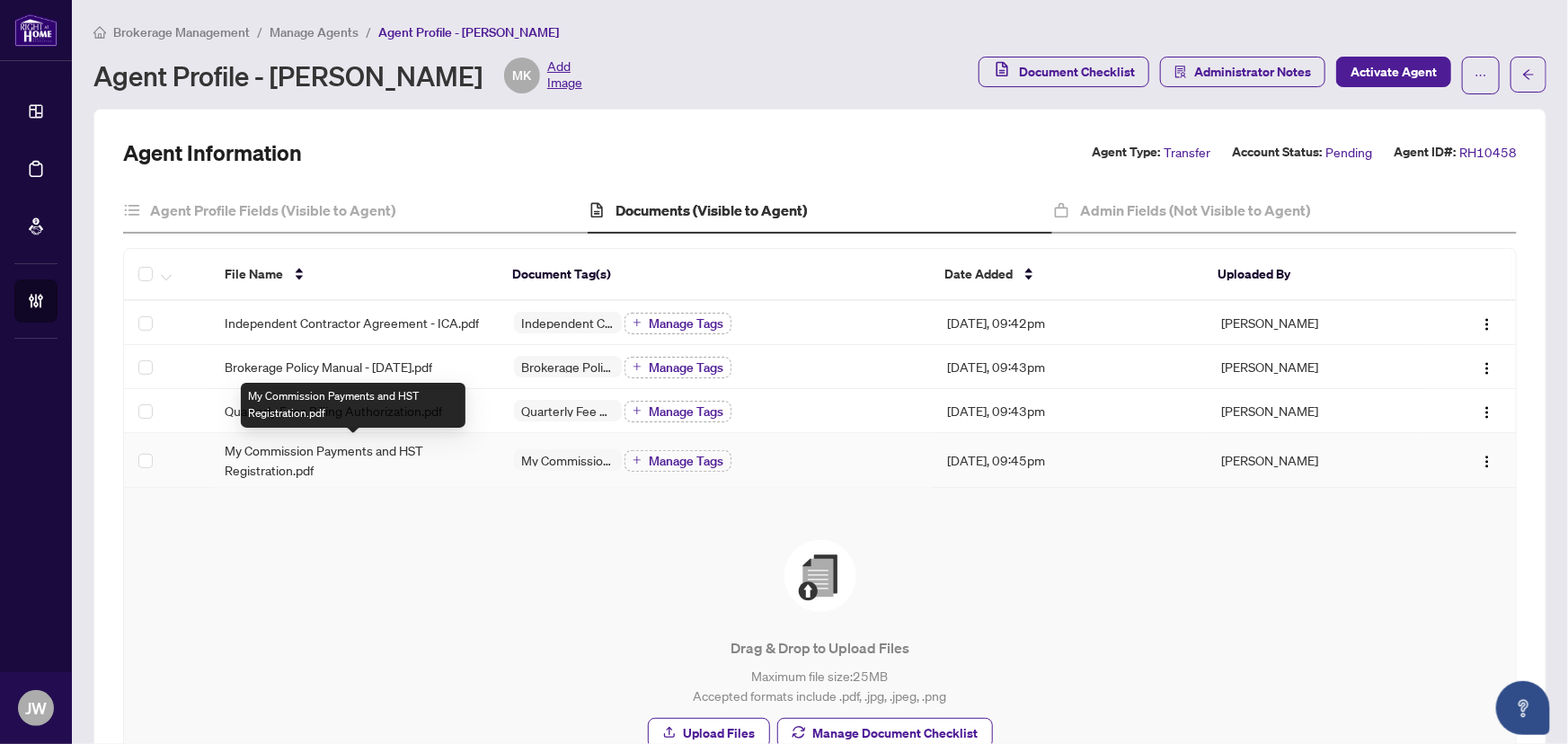
click at [262, 462] on span "My Commission Payments and HST Registration.pdf" at bounding box center [355, 461] width 260 height 40
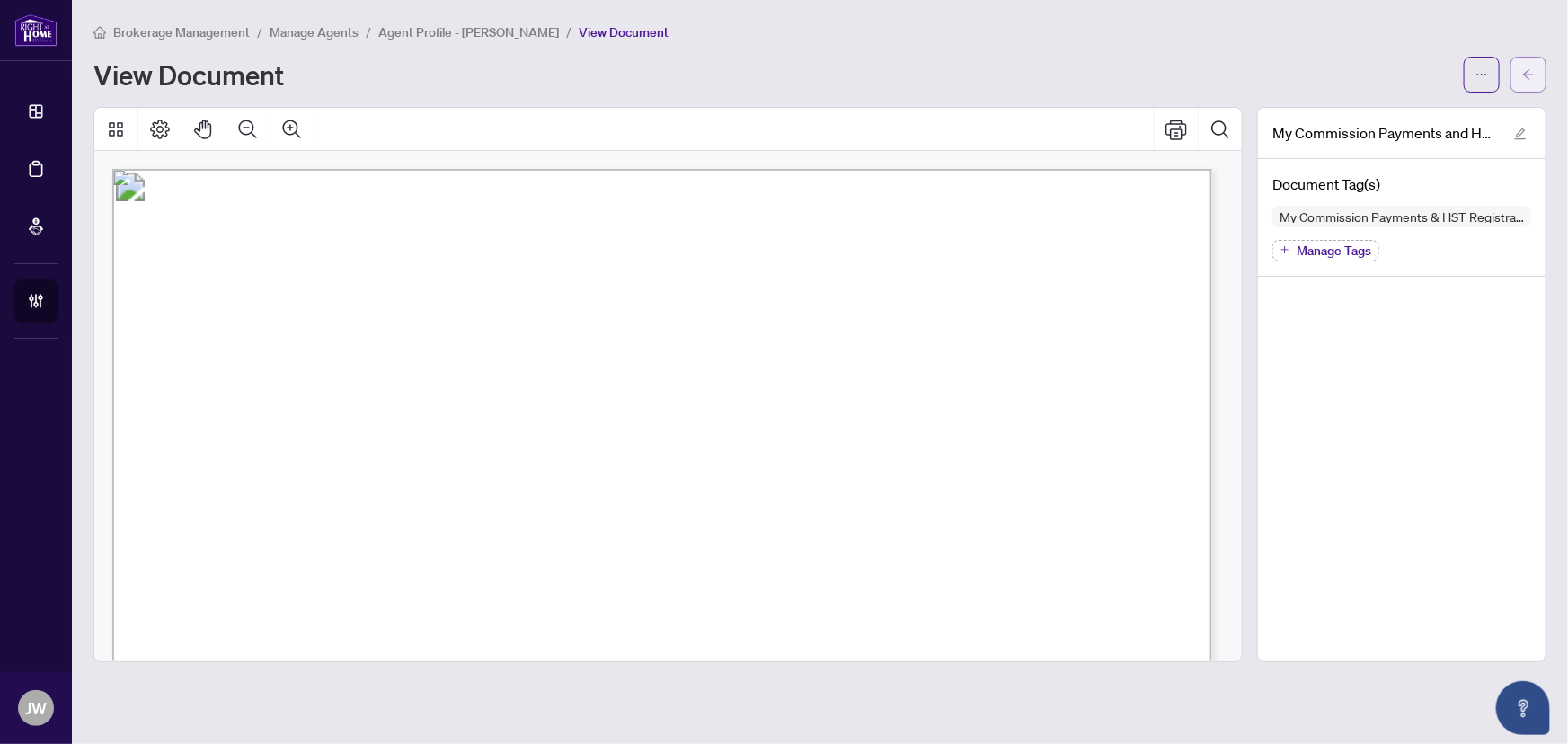
click at [1536, 76] on button "button" at bounding box center [1528, 74] width 36 height 36
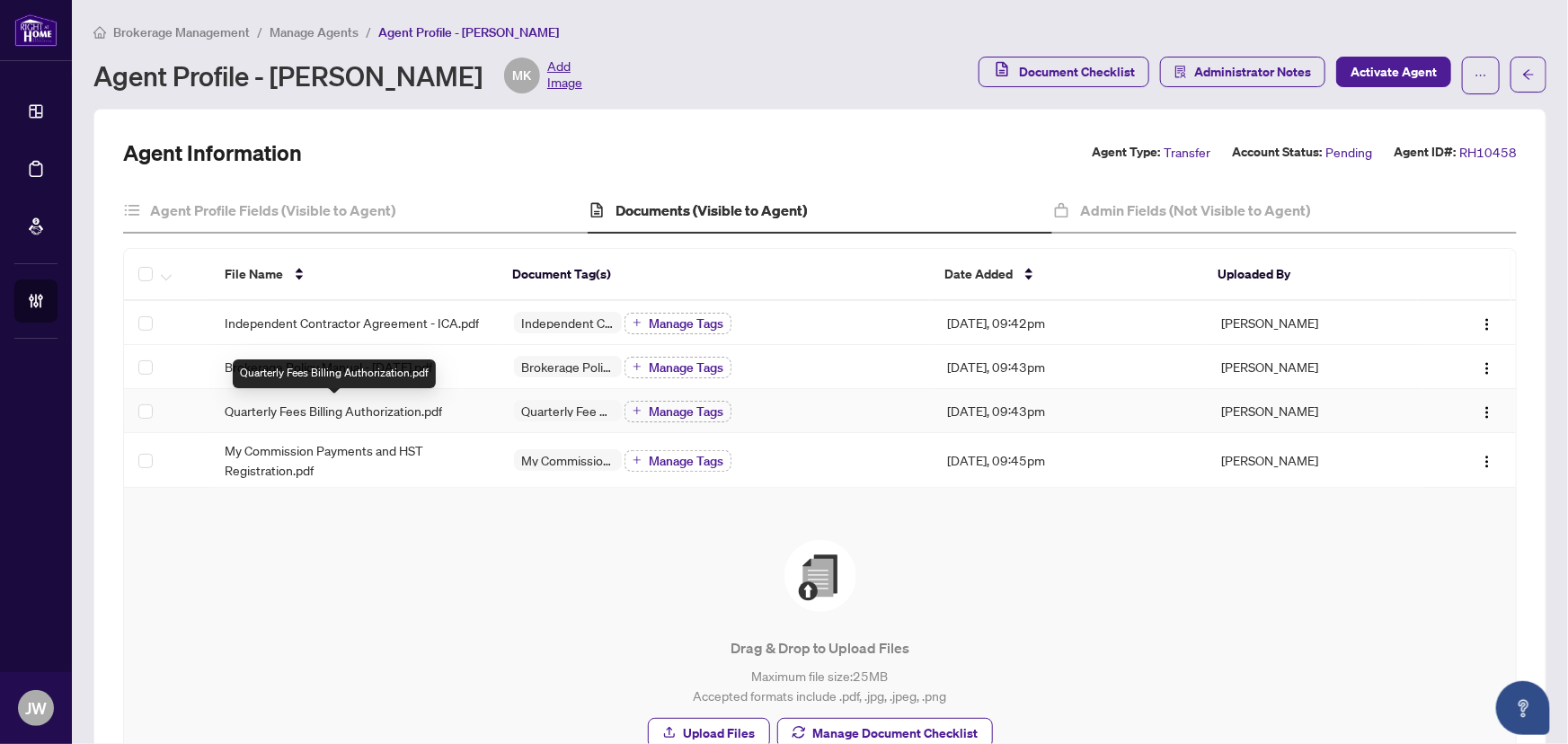
click at [302, 409] on span "Quarterly Fees Billing Authorization.pdf" at bounding box center [333, 411] width 218 height 20
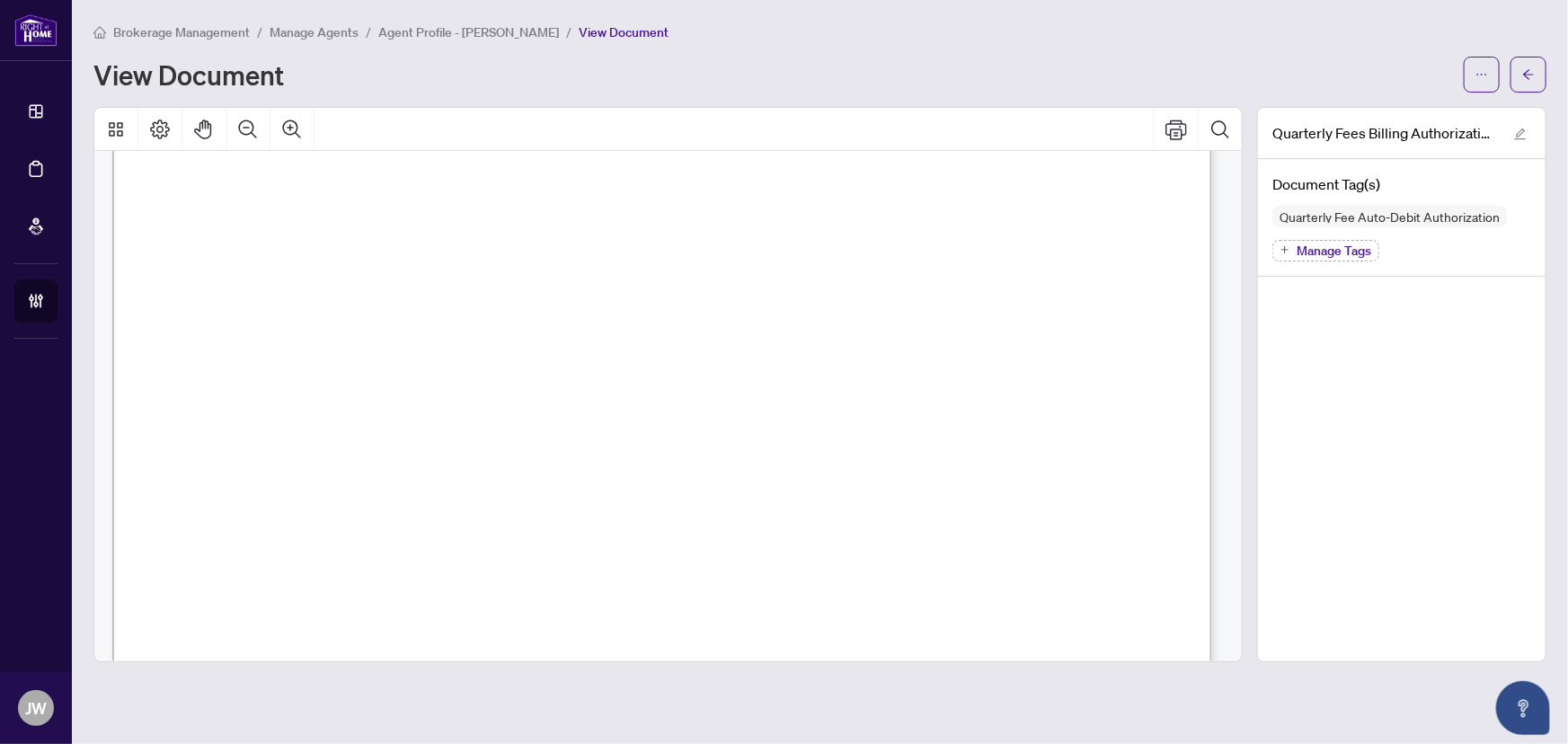
scroll to position [654, 0]
click at [1515, 80] on button "button" at bounding box center [1528, 74] width 36 height 36
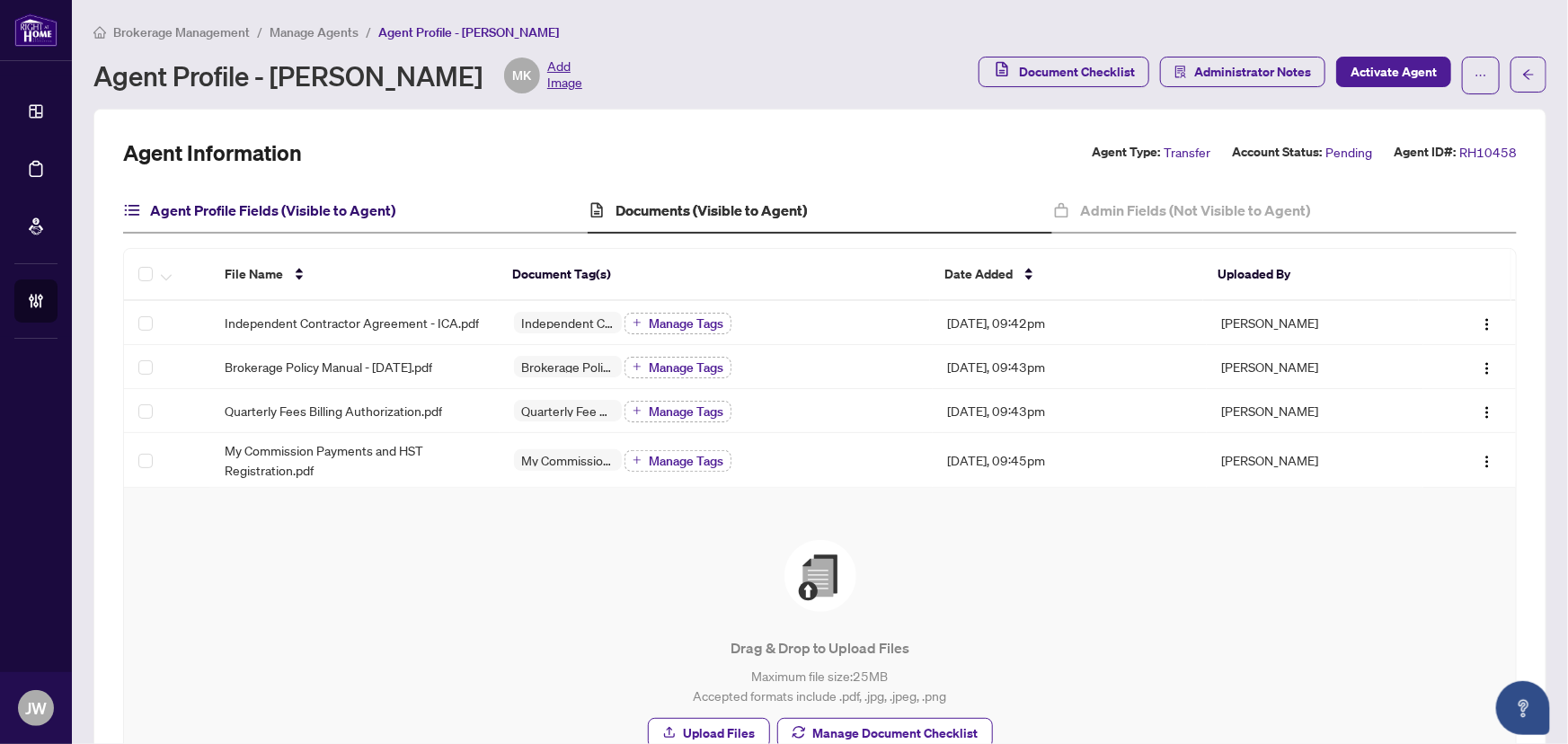
click at [270, 215] on h4 "Agent Profile Fields (Visible to Agent)" at bounding box center [272, 210] width 246 height 22
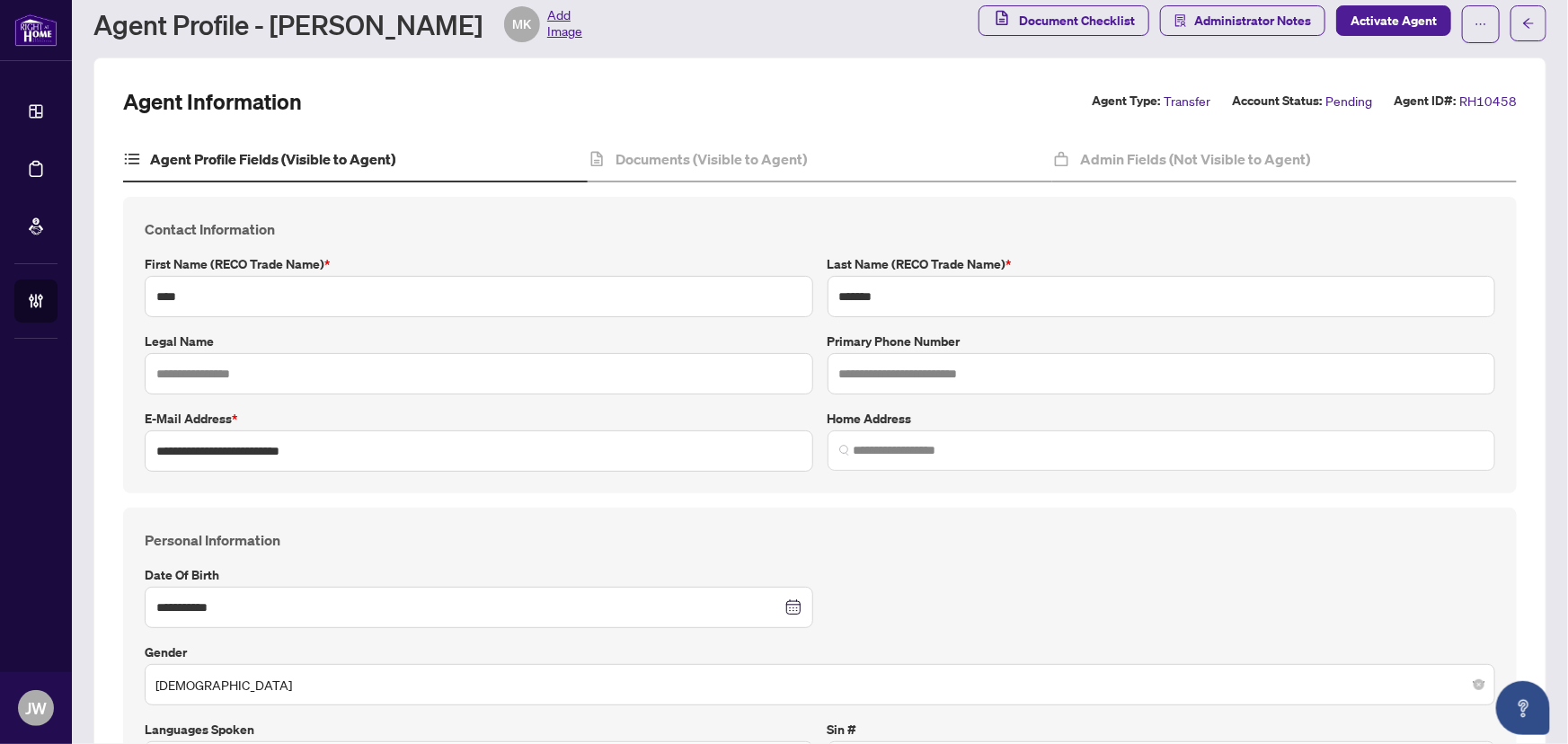
scroll to position [49, 0]
click at [911, 367] on input "text" at bounding box center [1162, 376] width 669 height 41
paste input "**********"
type input "**********"
drag, startPoint x: 919, startPoint y: 377, endPoint x: 603, endPoint y: 376, distance: 316.0
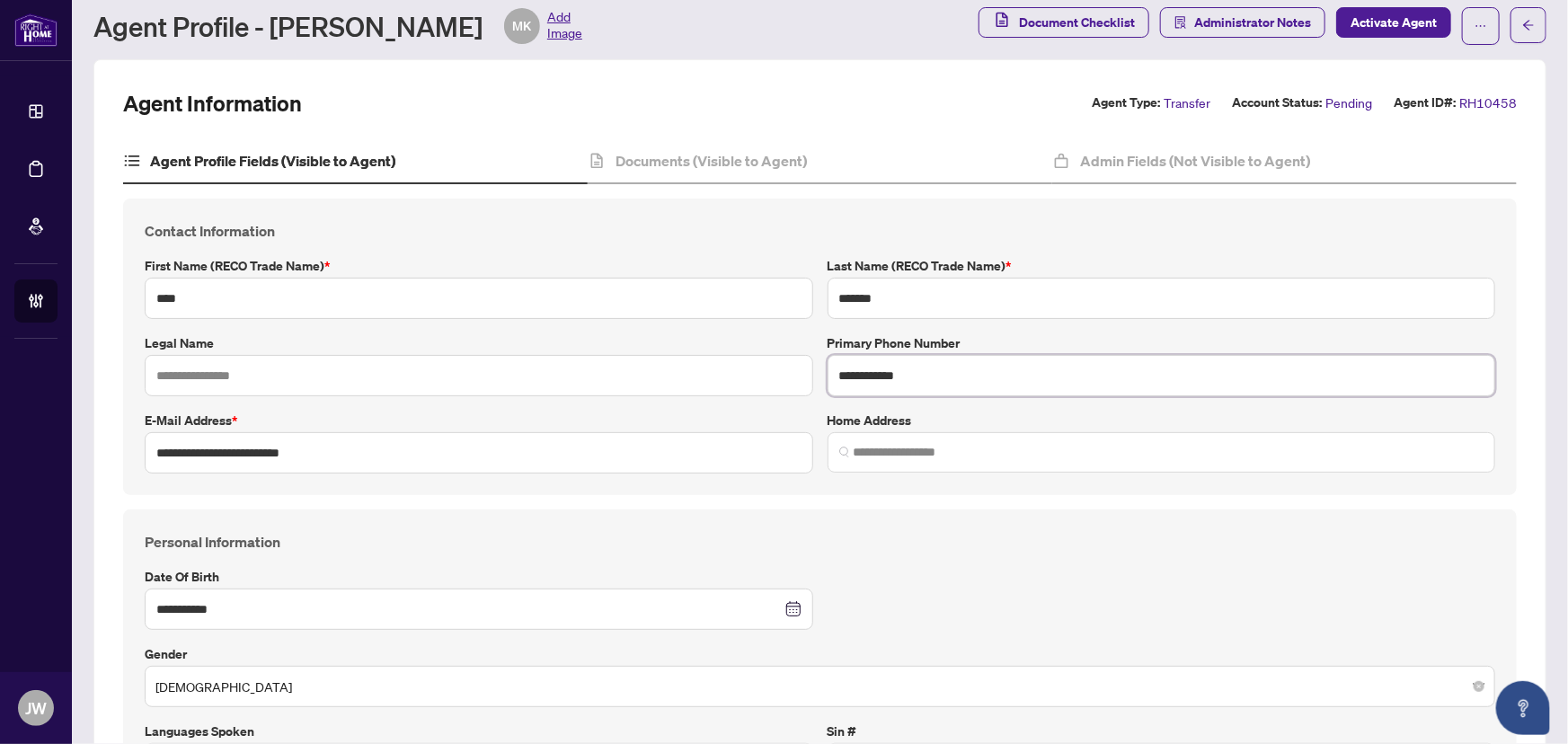
click at [603, 376] on div "**********" at bounding box center [820, 347] width 1366 height 253
type input "**********"
click at [915, 438] on span at bounding box center [1162, 452] width 669 height 40
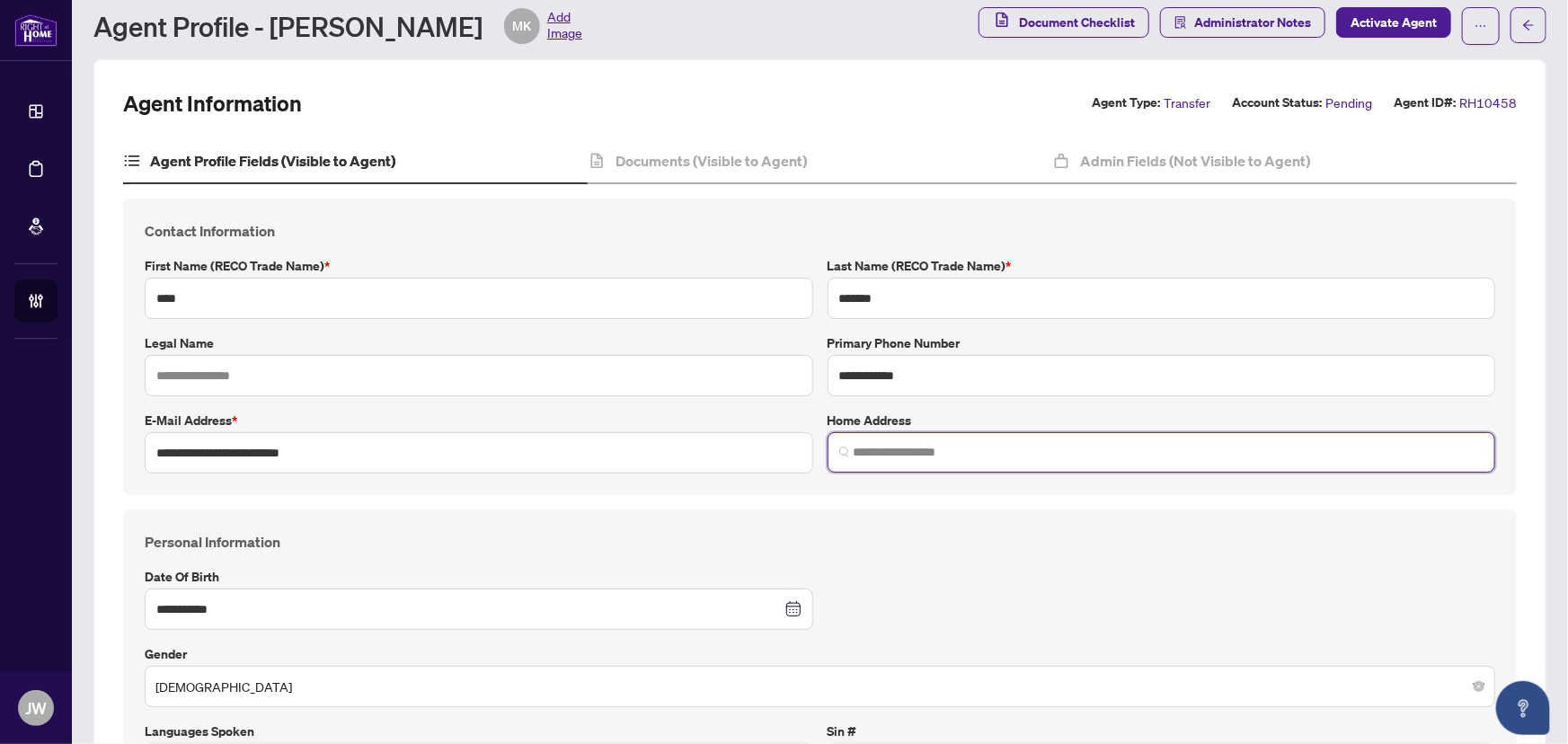
paste input "**********"
drag, startPoint x: 871, startPoint y: 451, endPoint x: 794, endPoint y: 454, distance: 77.1
click at [794, 454] on div "**********" at bounding box center [820, 347] width 1366 height 253
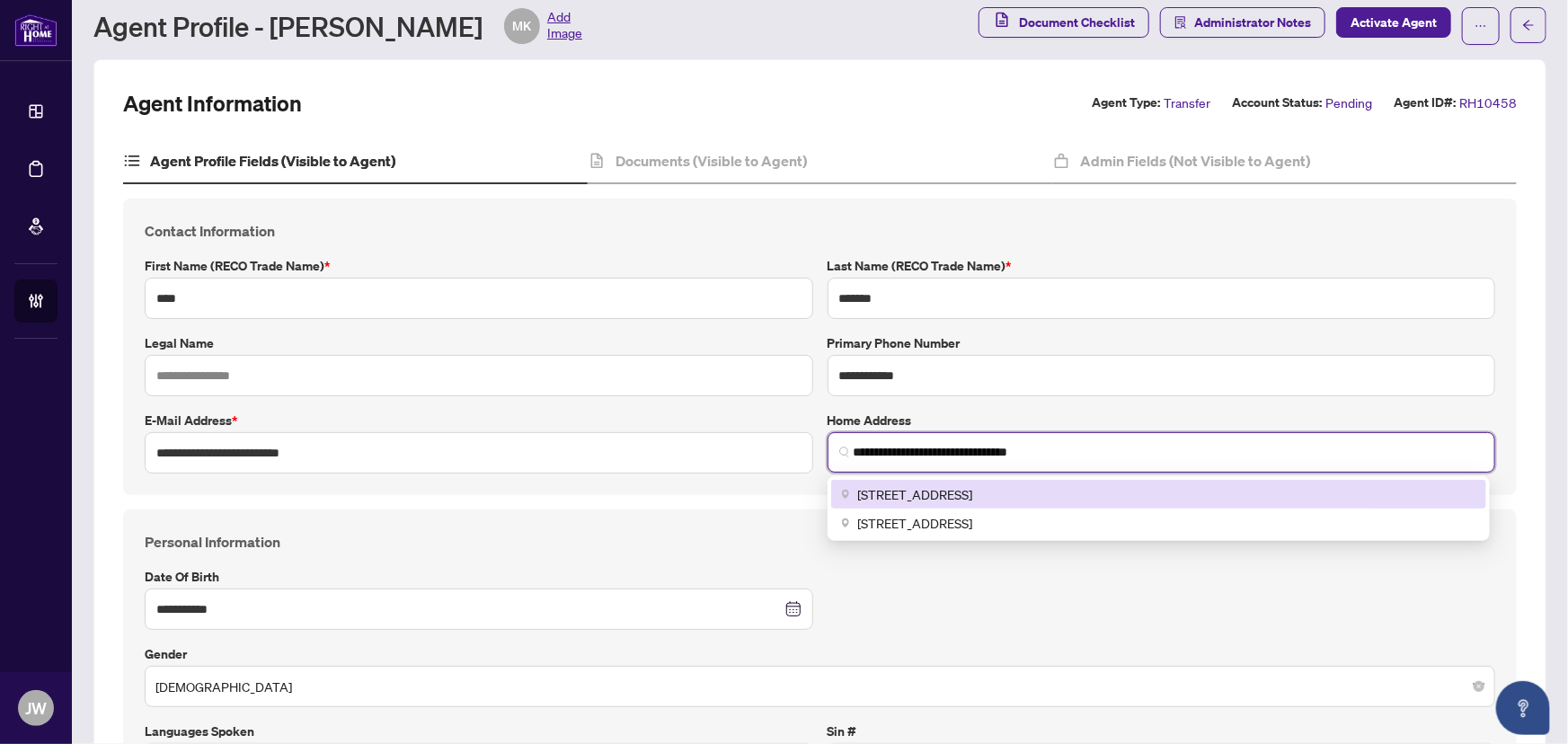
click at [866, 489] on span "332 Limerick St #2, Oshawa, ON L1J 6K9, Canada" at bounding box center [915, 493] width 115 height 20
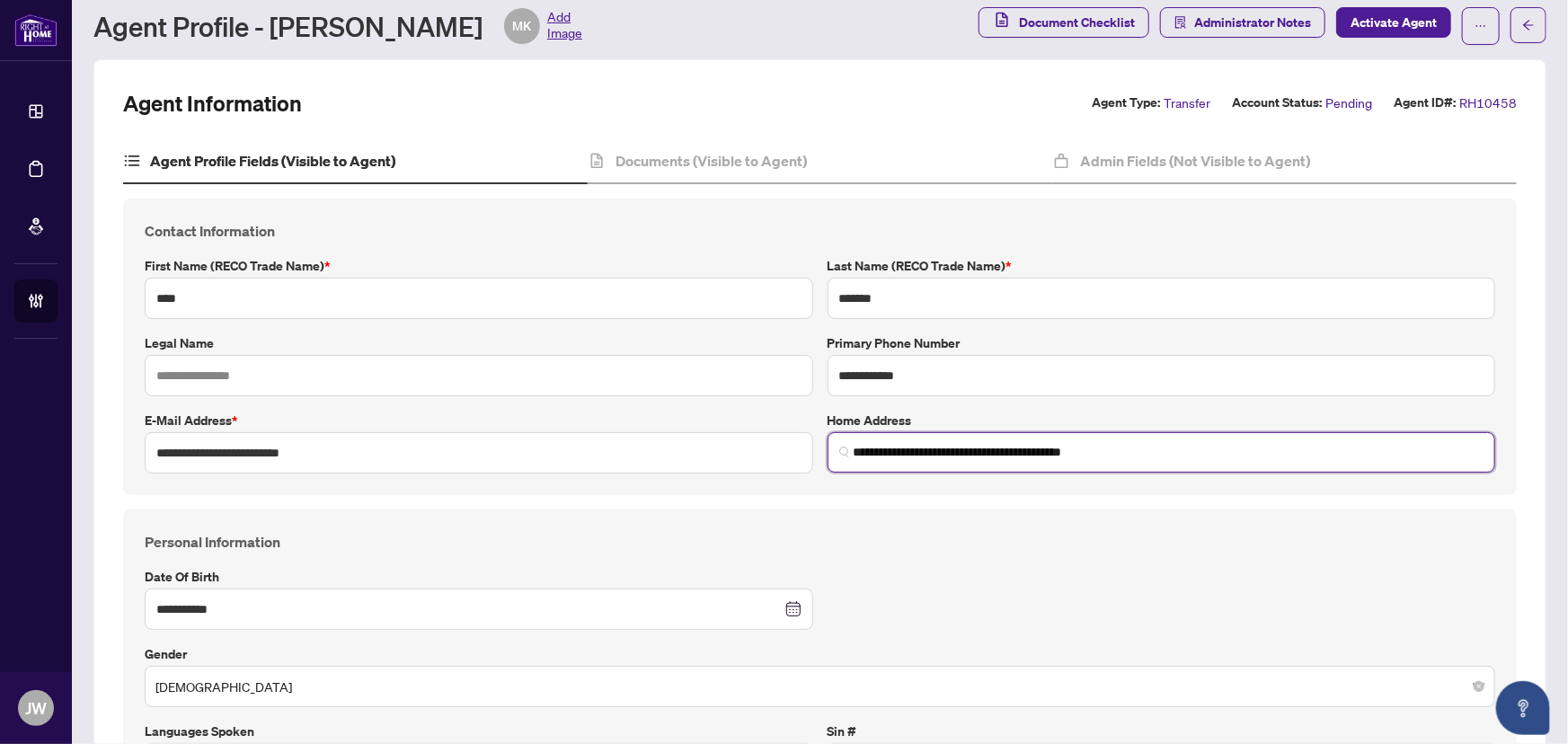
type input "**********"
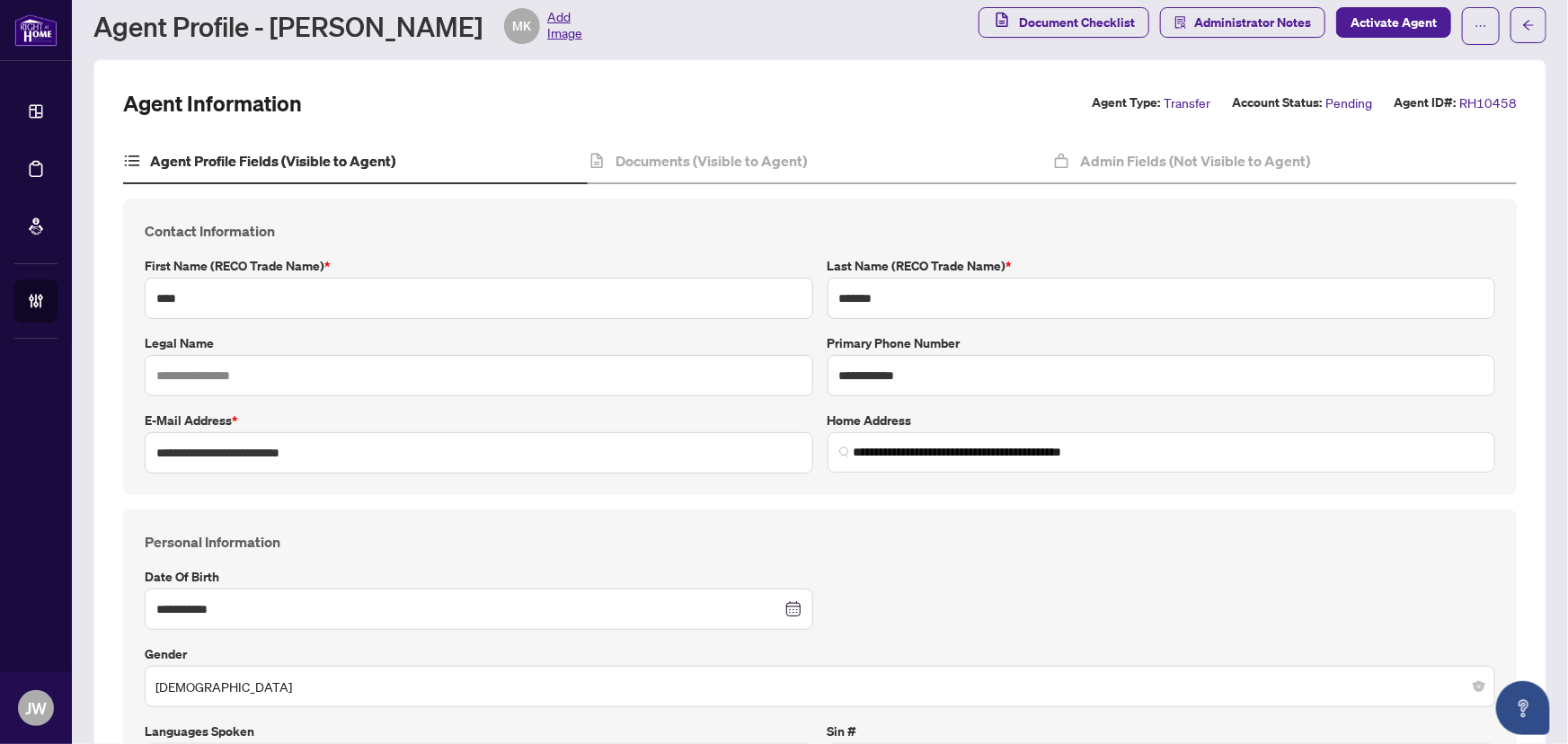
click at [591, 550] on div "**********" at bounding box center [820, 657] width 1366 height 253
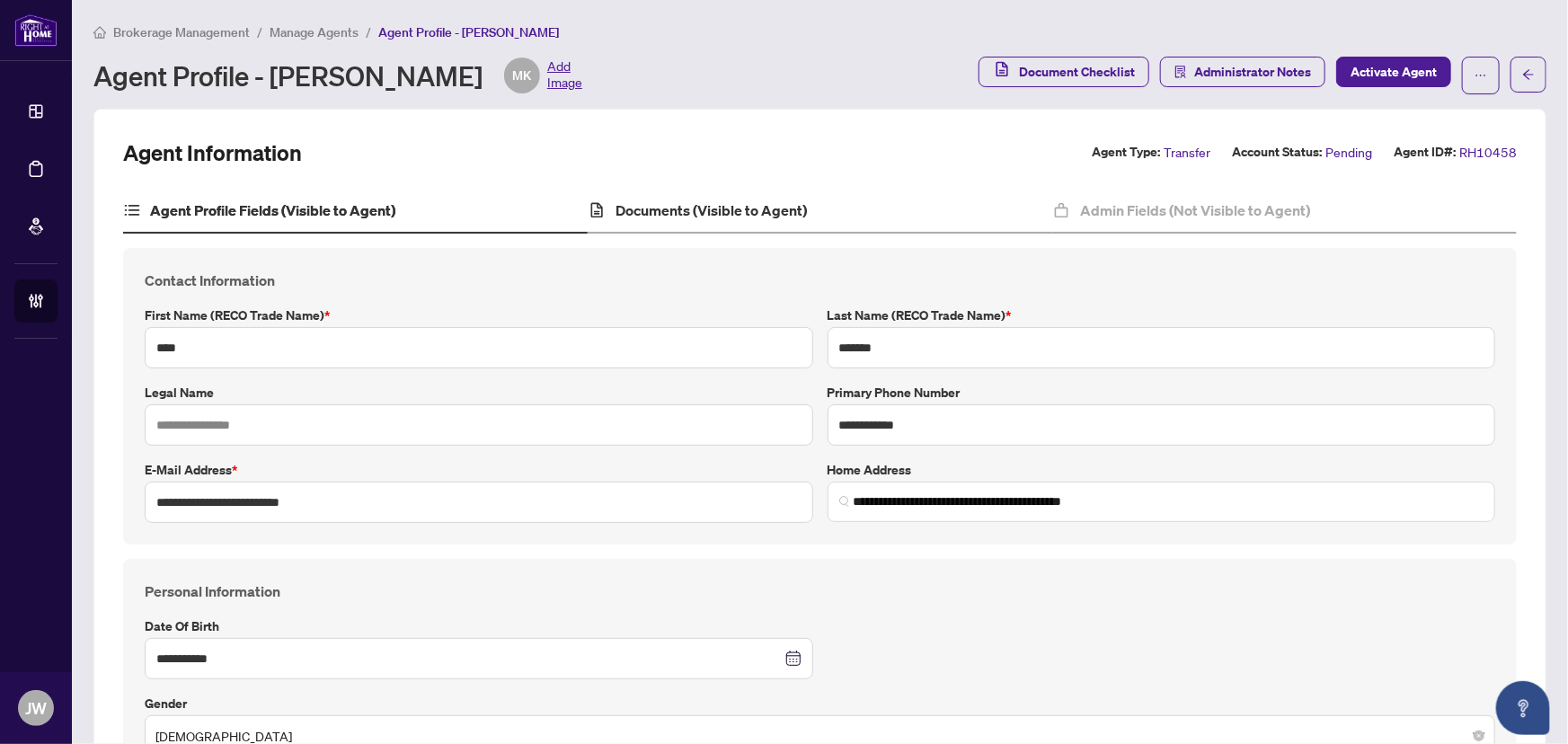
click at [653, 223] on div "Documents (Visible to Agent)" at bounding box center [819, 211] width 464 height 45
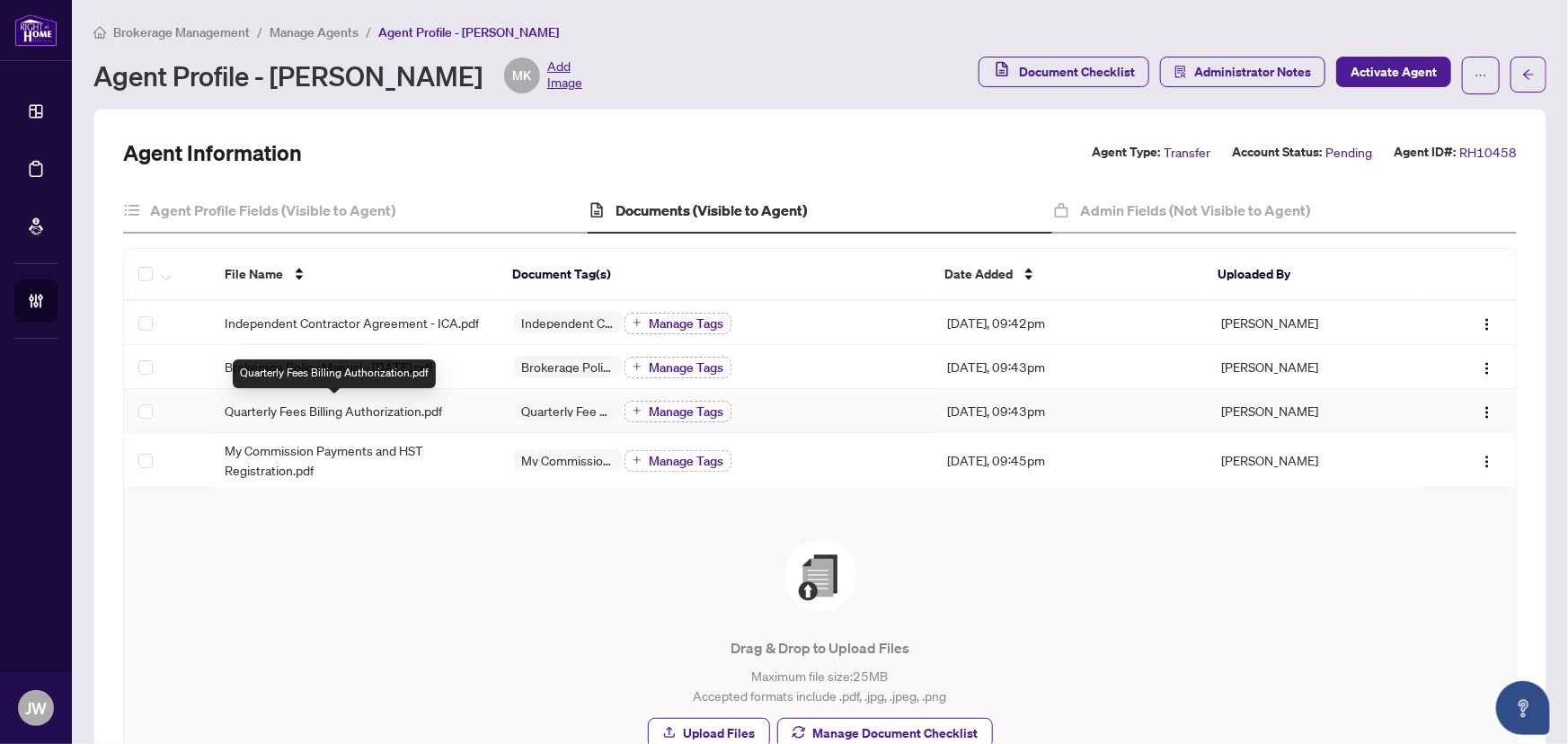
click at [276, 412] on span "Quarterly Fees Billing Authorization.pdf" at bounding box center [333, 411] width 218 height 20
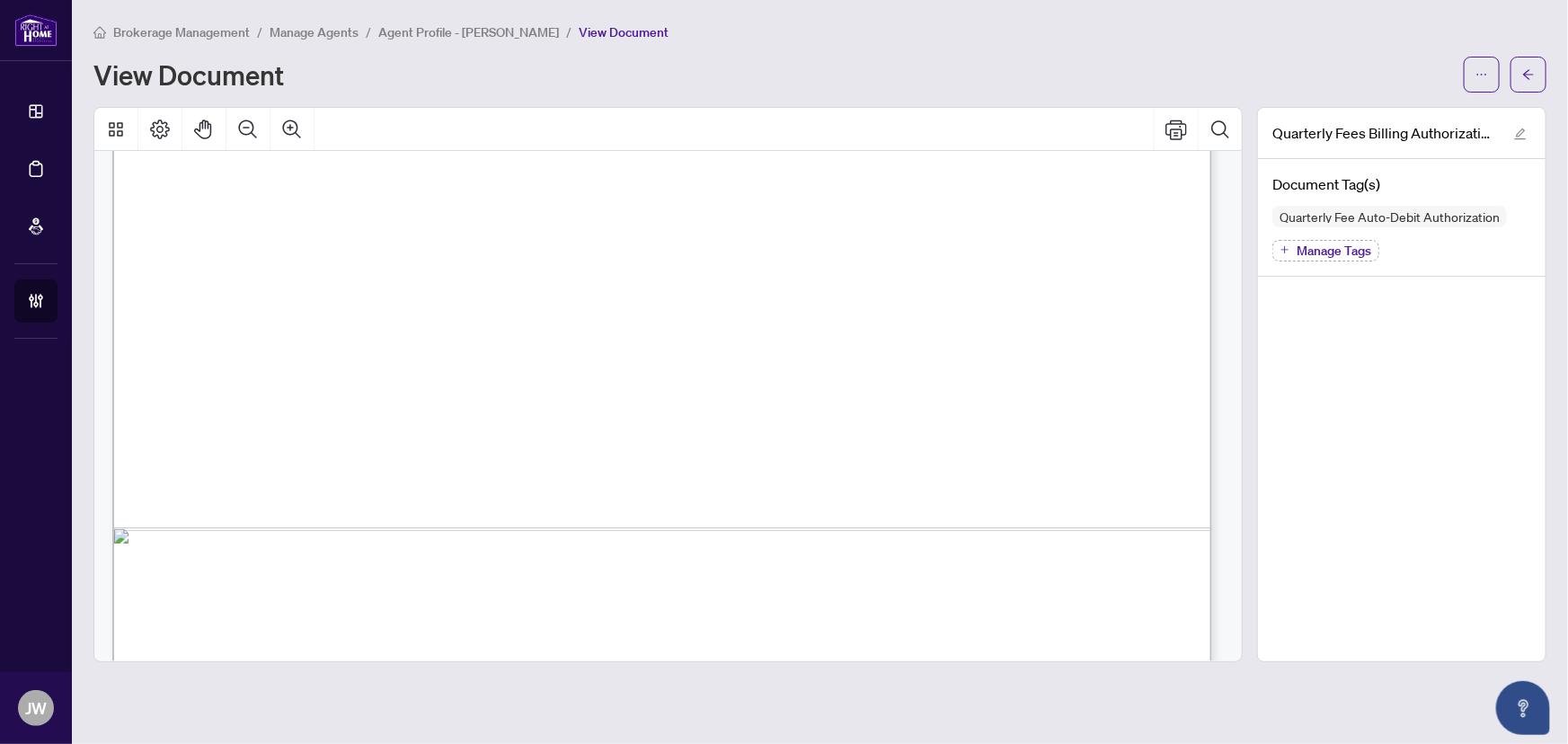
scroll to position [898, 0]
click at [1528, 66] on span "button" at bounding box center [1528, 74] width 12 height 29
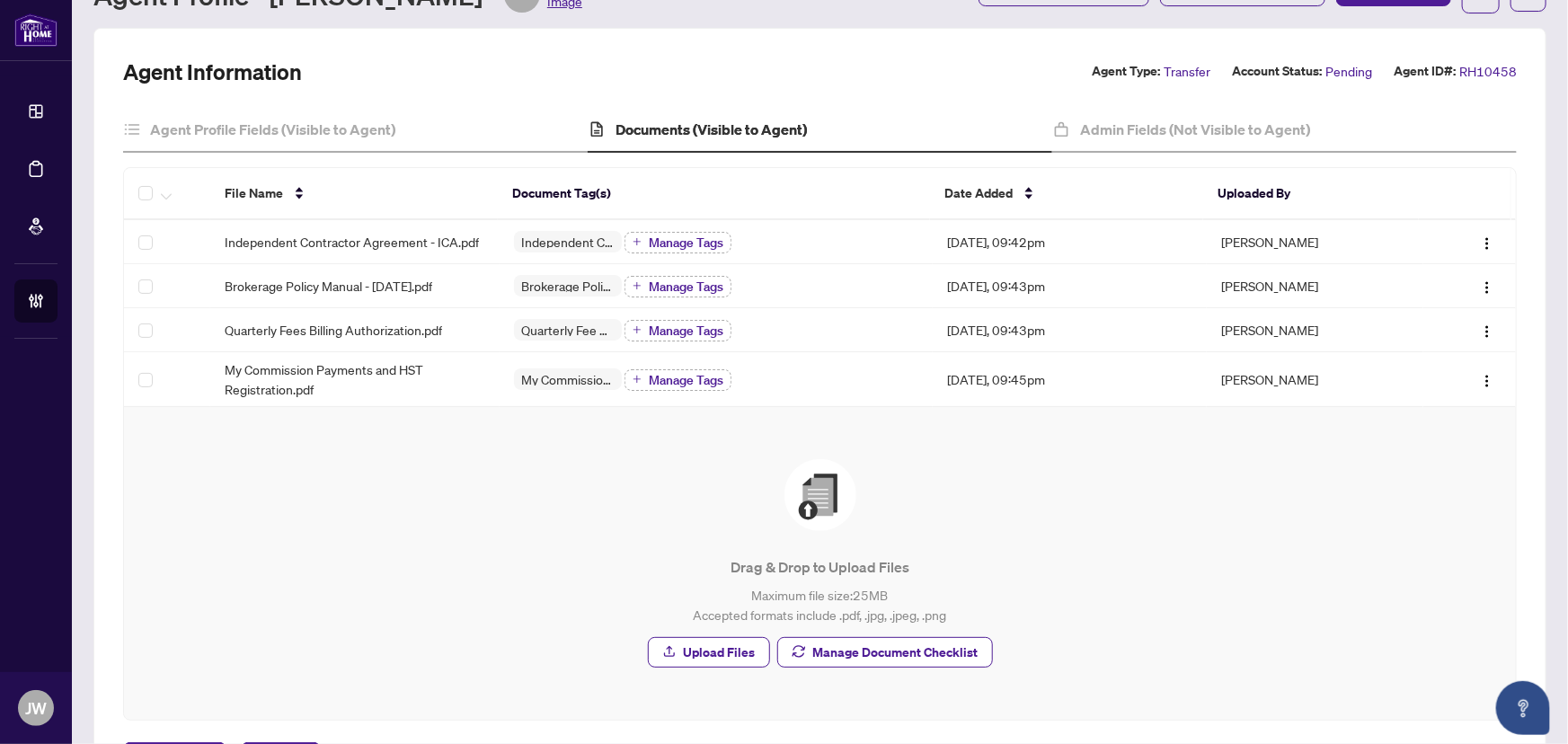
scroll to position [158, 0]
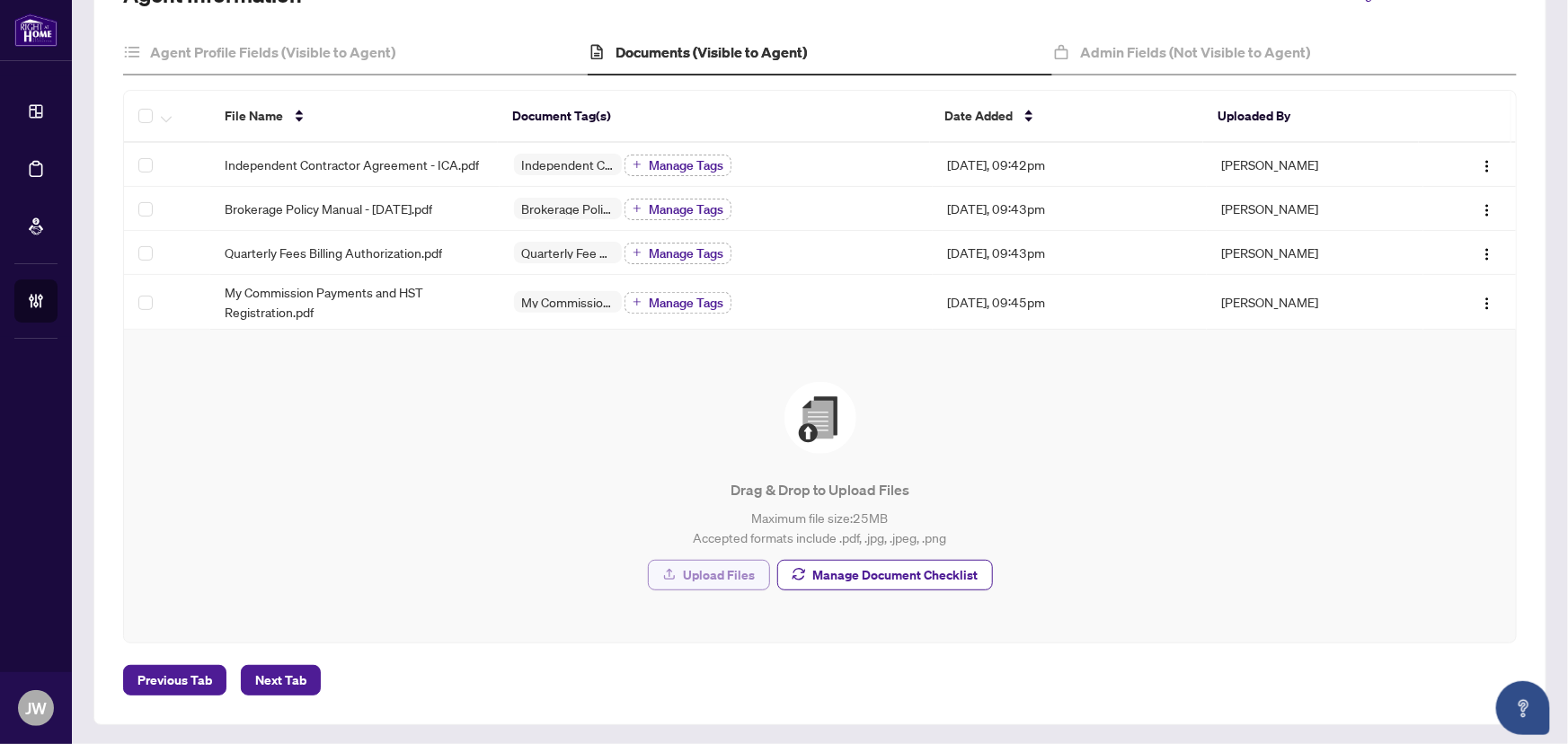
click at [708, 576] on span "Upload Files" at bounding box center [719, 575] width 72 height 29
